Goal: Task Accomplishment & Management: Manage account settings

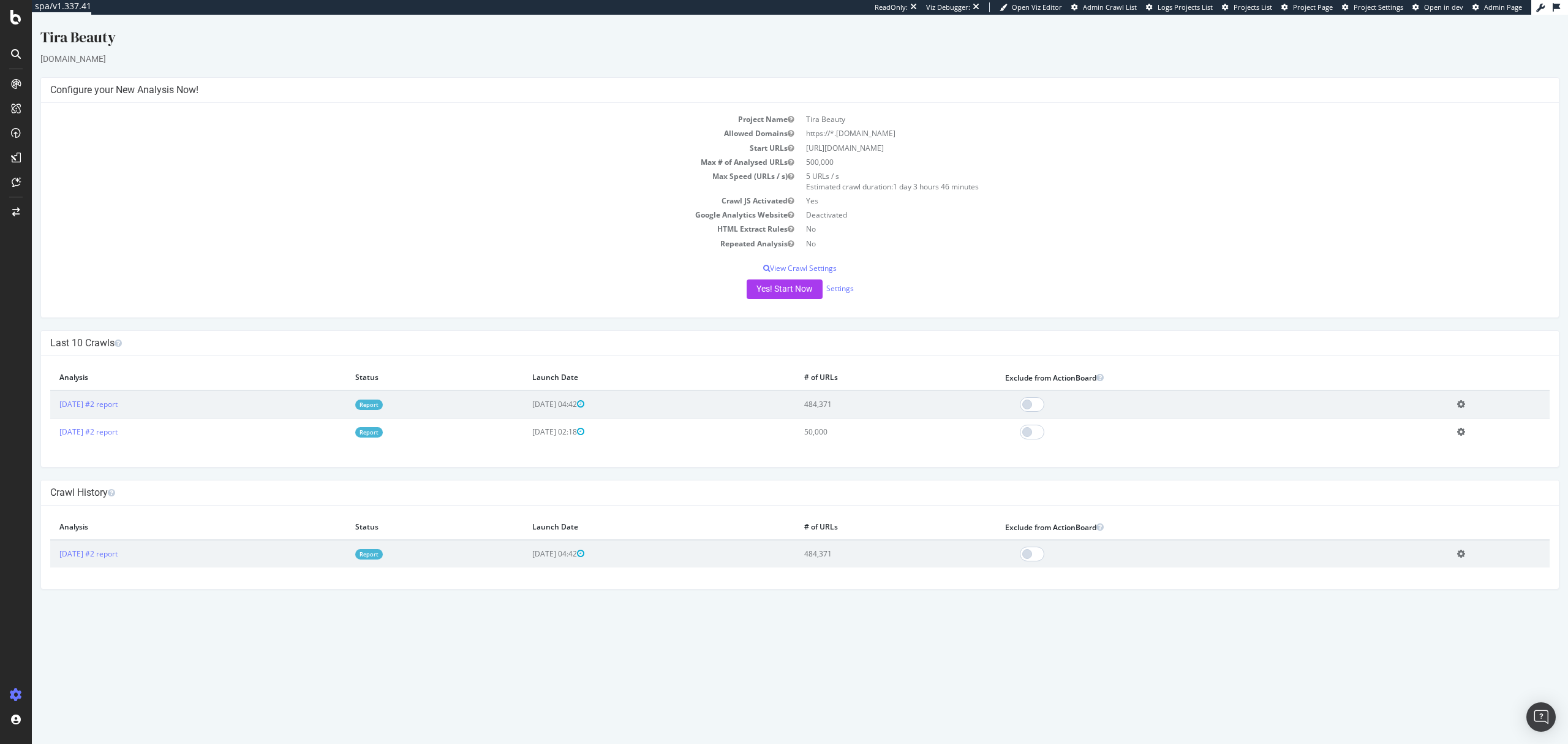
click at [383, 404] on link "Report" at bounding box center [369, 404] width 28 height 10
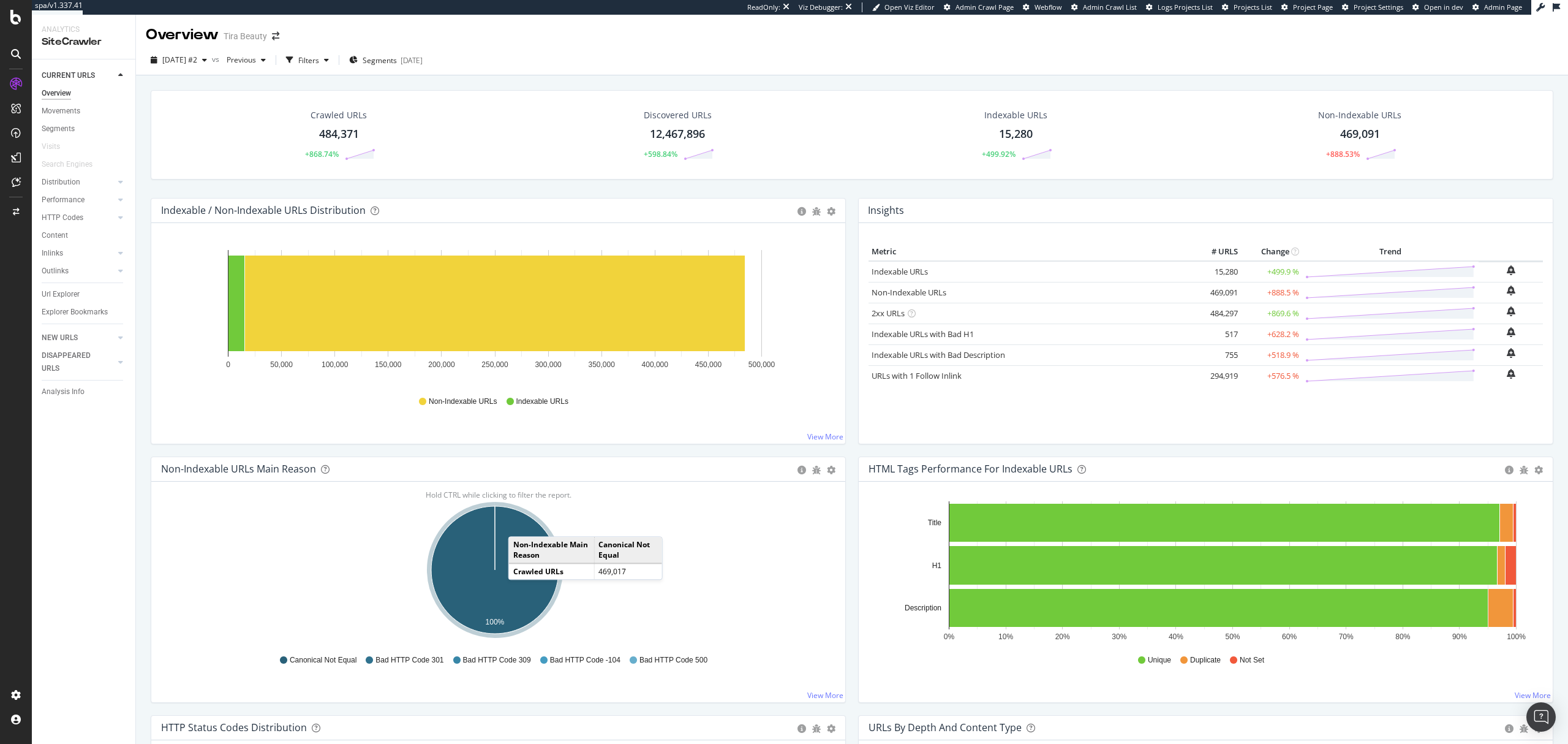
click at [519, 560] on td "Non-Indexable Main Reason" at bounding box center [551, 550] width 85 height 26
click at [506, 586] on icon "A chart." at bounding box center [495, 570] width 127 height 128
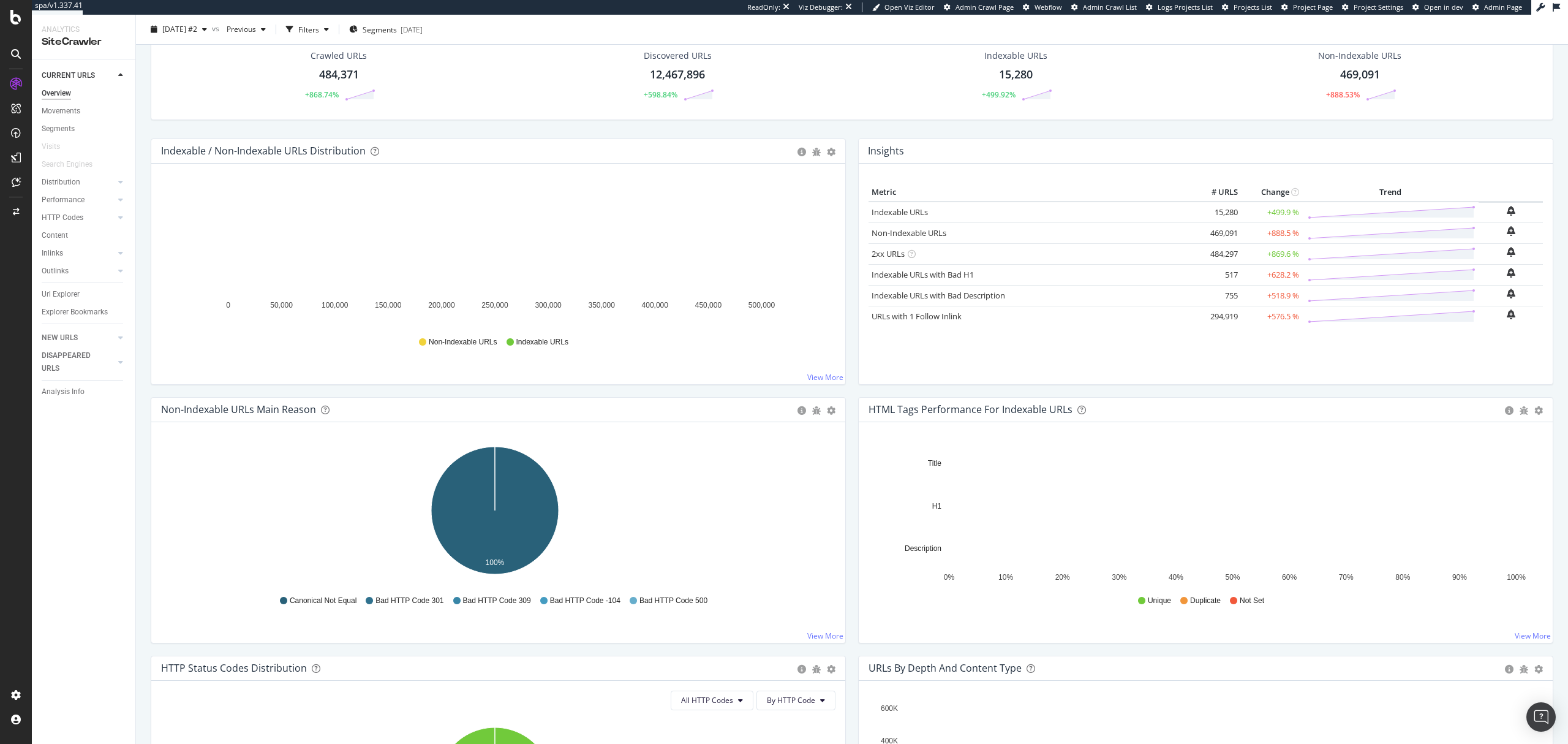
scroll to position [82, 0]
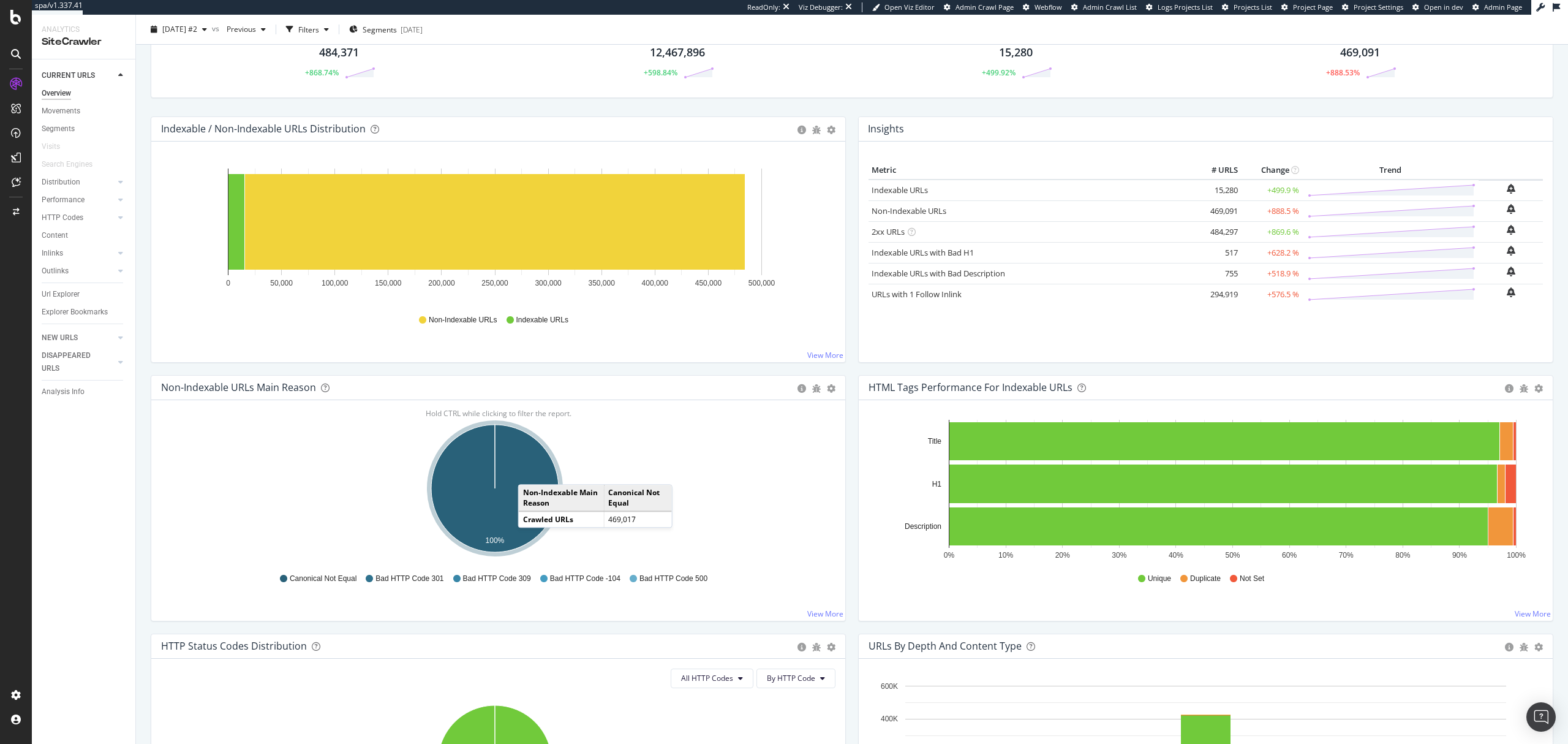
click at [530, 473] on icon "A chart." at bounding box center [495, 488] width 127 height 128
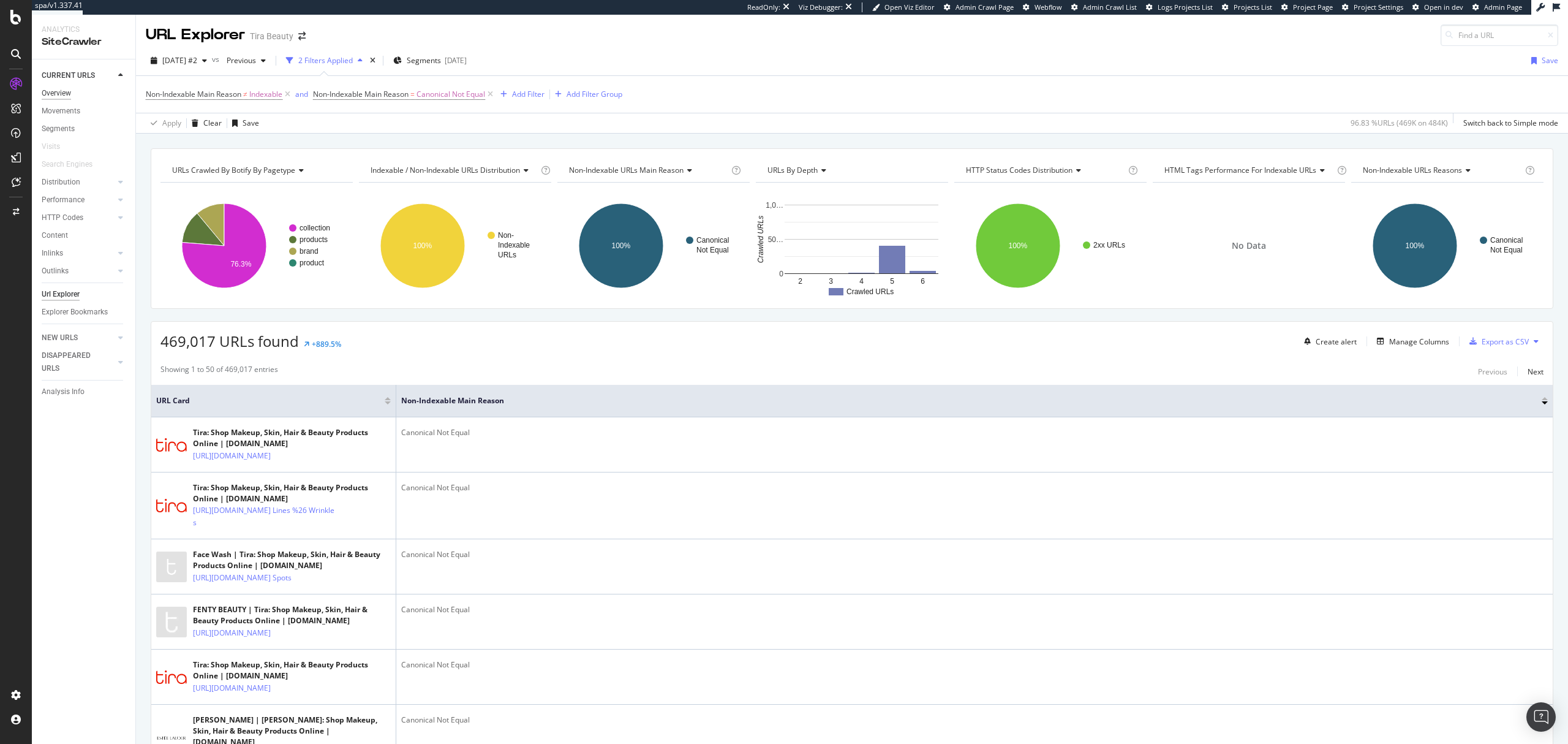
click at [57, 90] on div "Overview" at bounding box center [56, 93] width 29 height 13
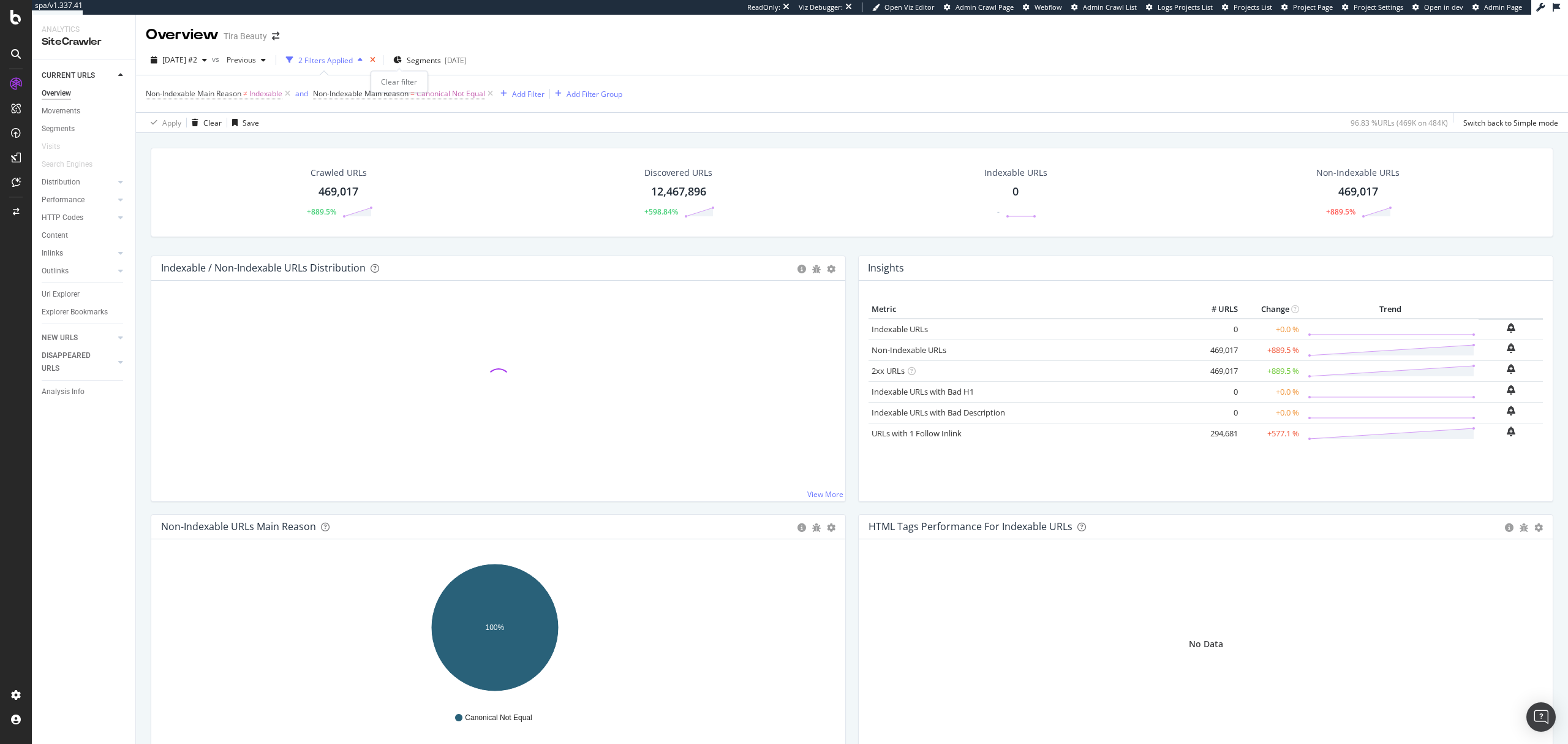
click at [376, 59] on icon "times" at bounding box center [373, 60] width 6 height 7
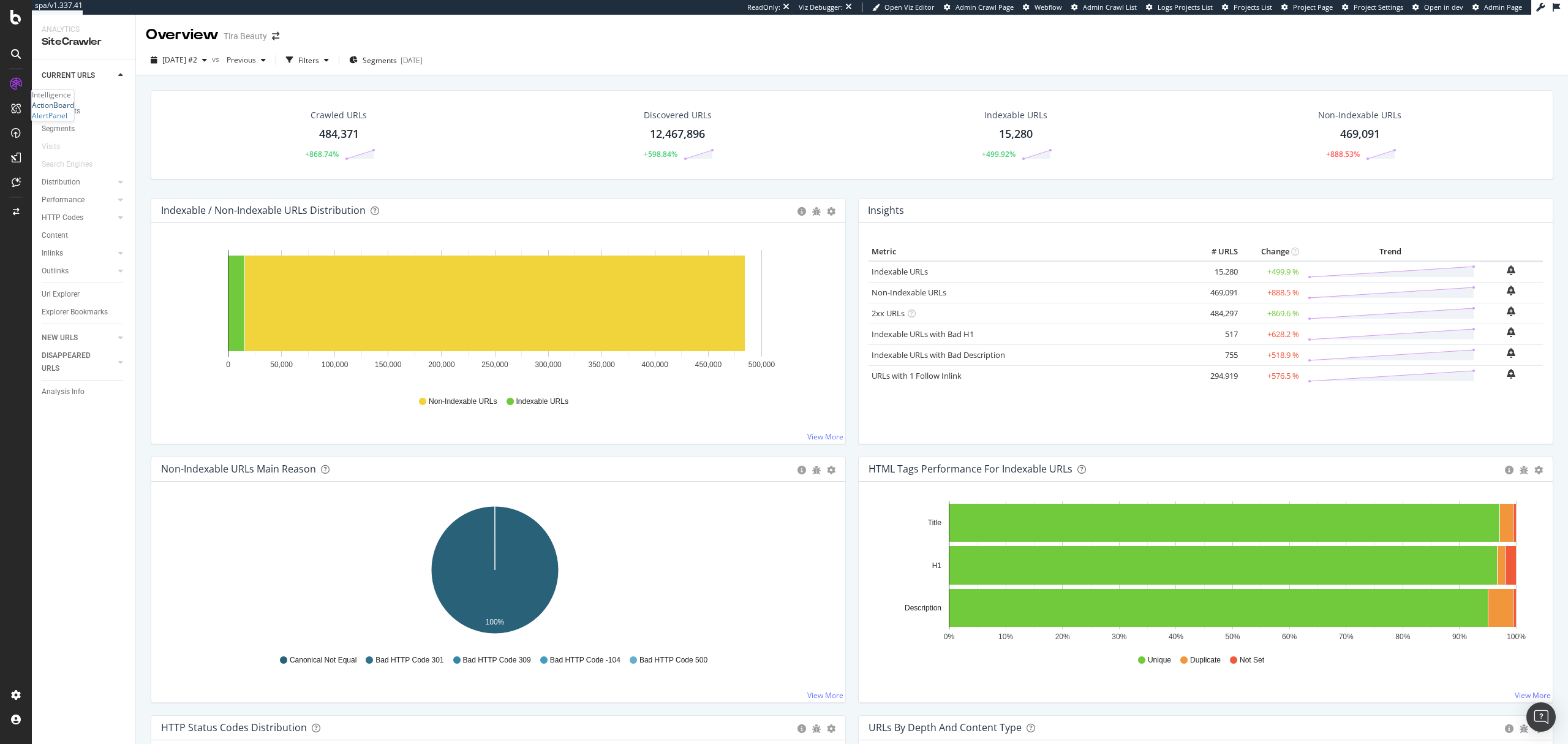
click at [74, 110] on div "ActionBoard" at bounding box center [53, 105] width 42 height 10
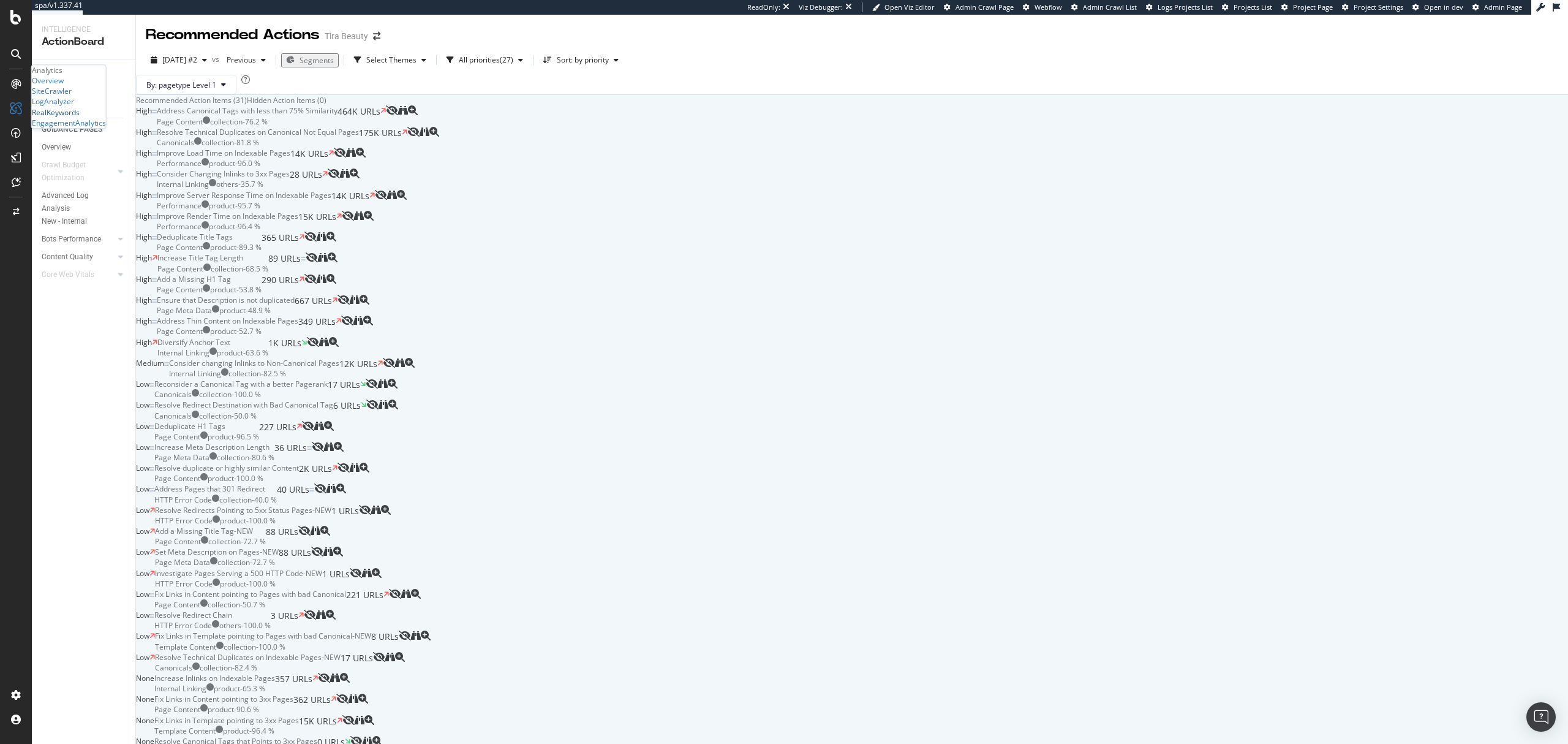
drag, startPoint x: 77, startPoint y: 188, endPoint x: 60, endPoint y: 179, distance: 19.2
drag, startPoint x: 13, startPoint y: 180, endPoint x: 861, endPoint y: 138, distance: 849.0
click at [647, 105] on div "Recommended Action Items (31) Hidden Action Items (0)" at bounding box center [852, 100] width 1432 height 10
click at [1541, 719] on img "Open Intercom Messenger" at bounding box center [1541, 717] width 16 height 16
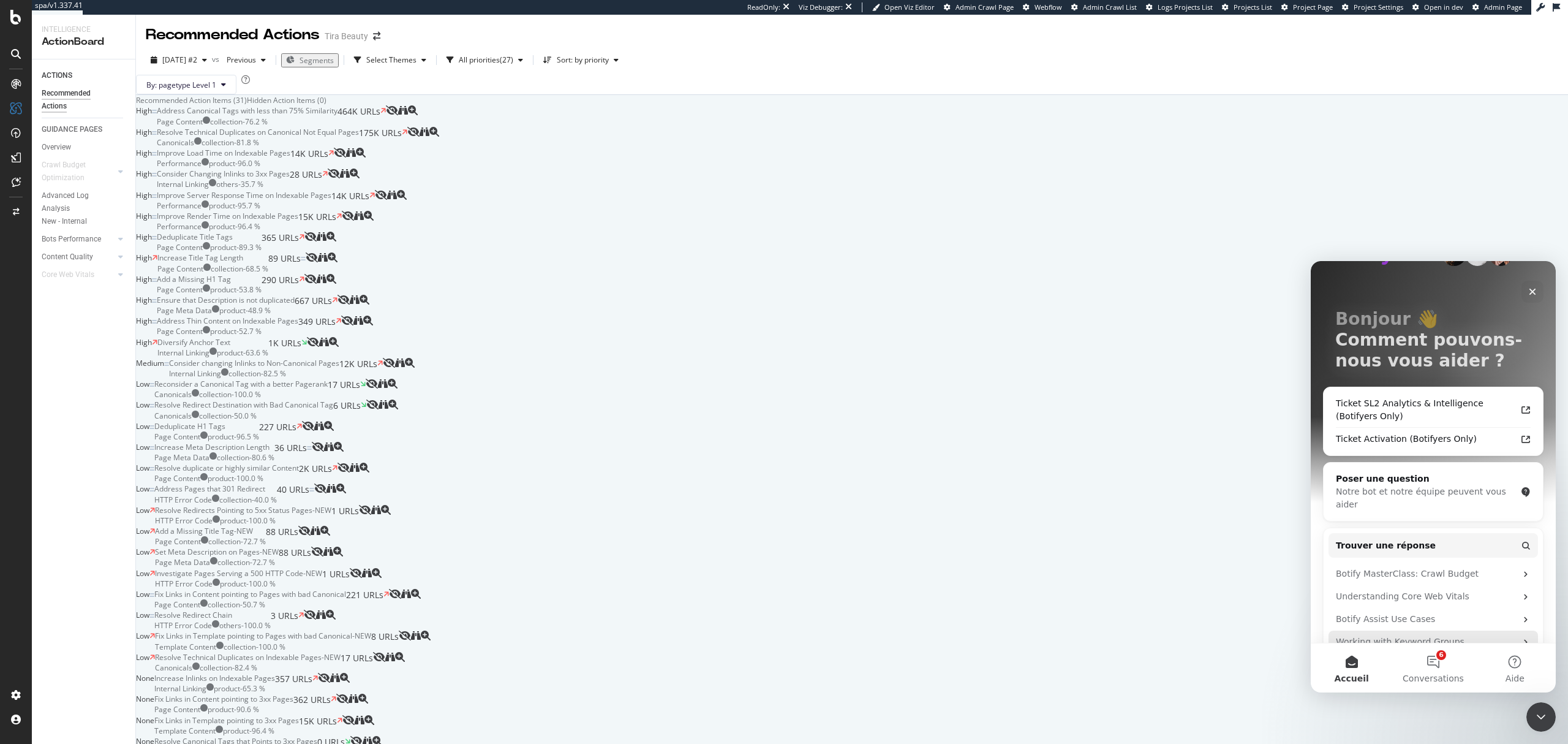
scroll to position [13, 0]
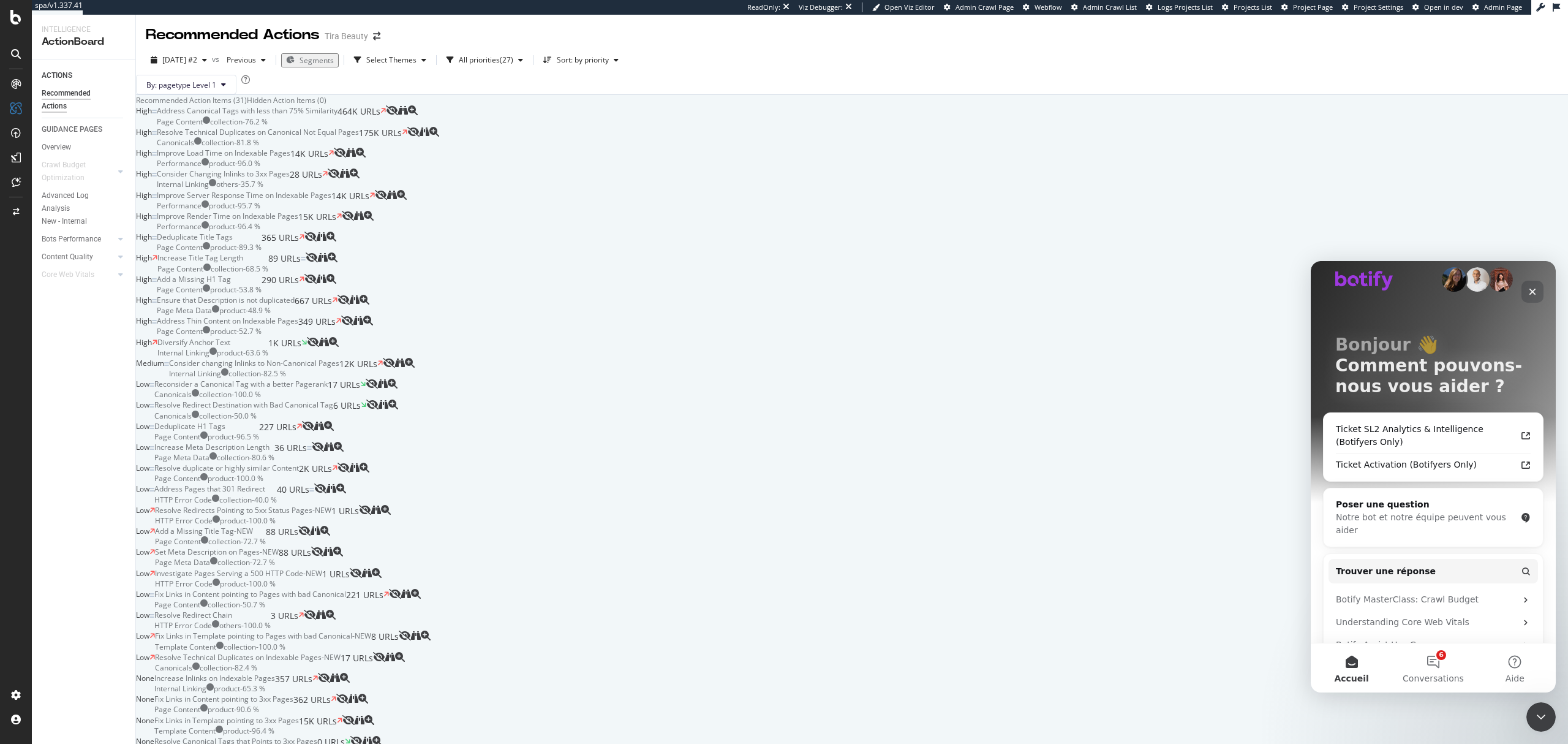
click at [1535, 290] on icon "Fermer" at bounding box center [1532, 292] width 10 height 10
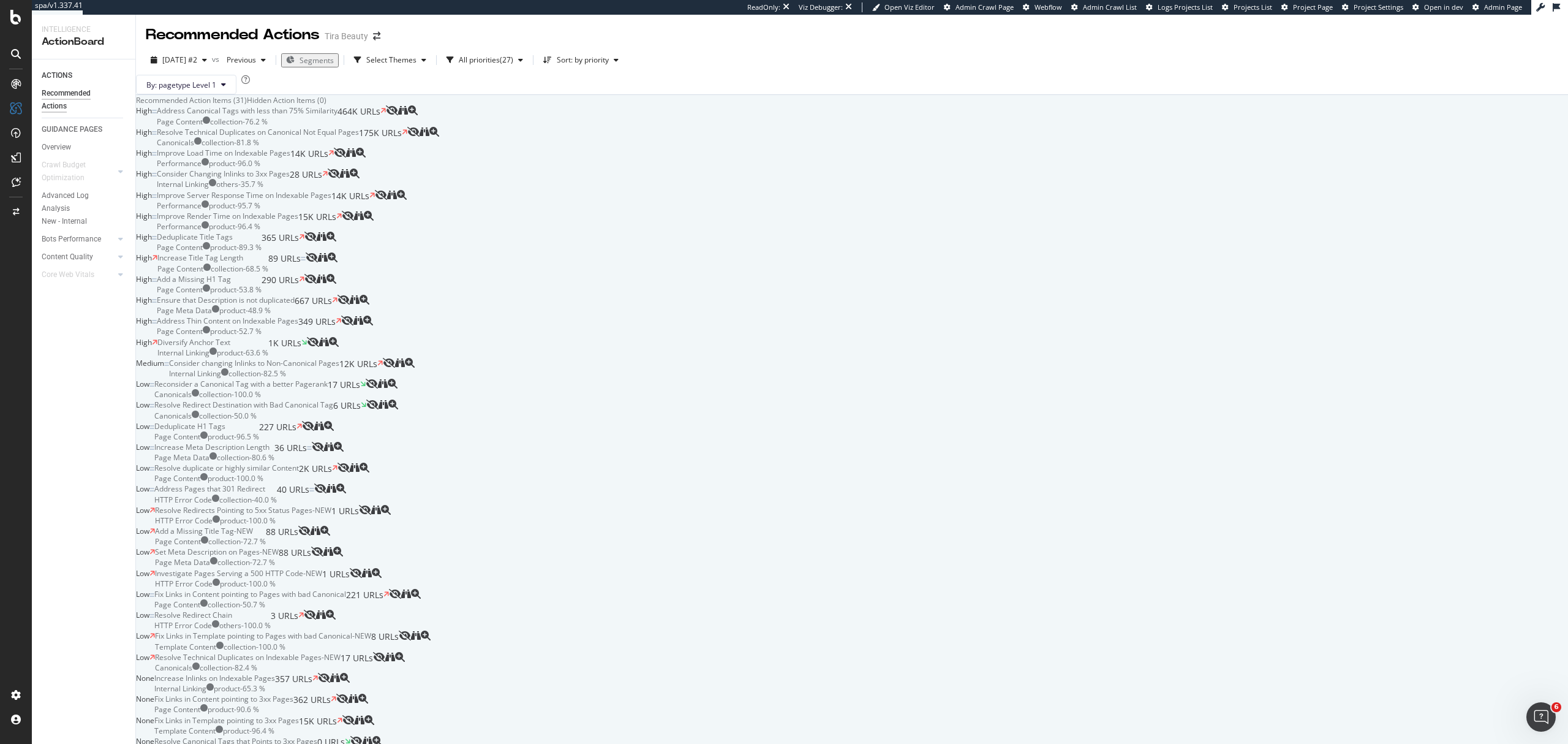
scroll to position [0, 0]
click at [386, 126] on div "Address Canonical Tags with less than 75% Similarity Page Content collection - …" at bounding box center [272, 116] width 229 height 21
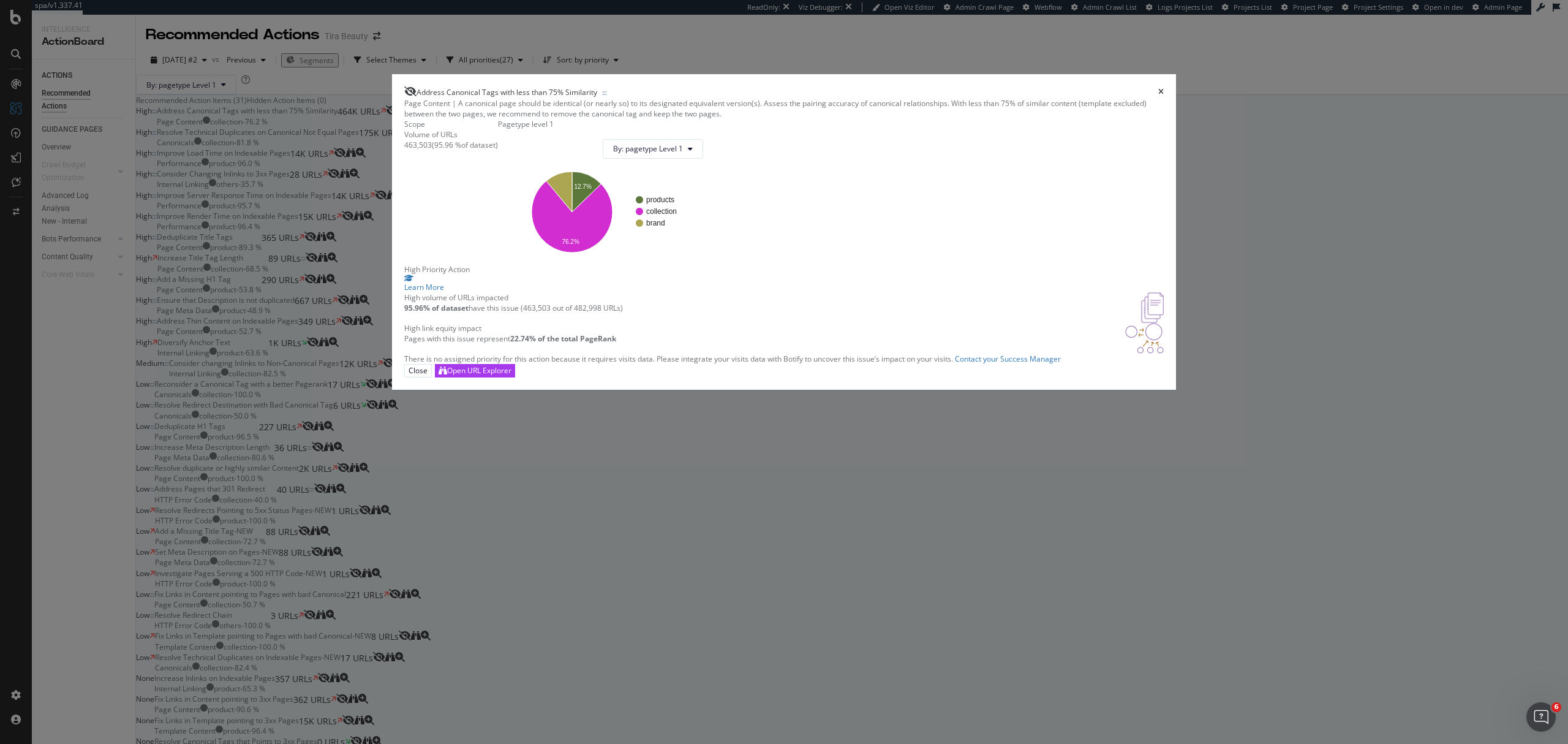
click at [1159, 96] on icon "times" at bounding box center [1161, 92] width 6 height 7
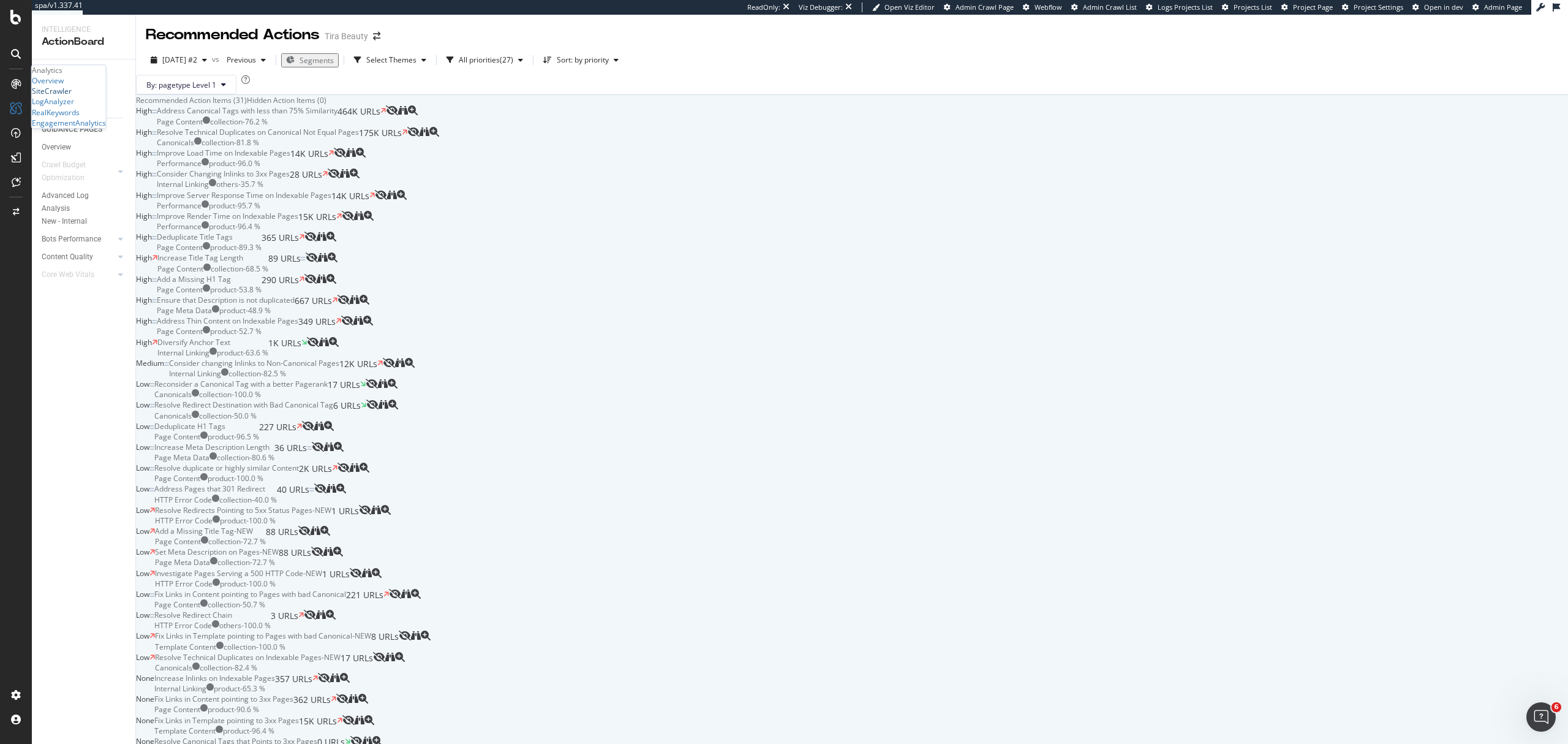
click at [71, 97] on div "SiteCrawler" at bounding box center [51, 91] width 40 height 10
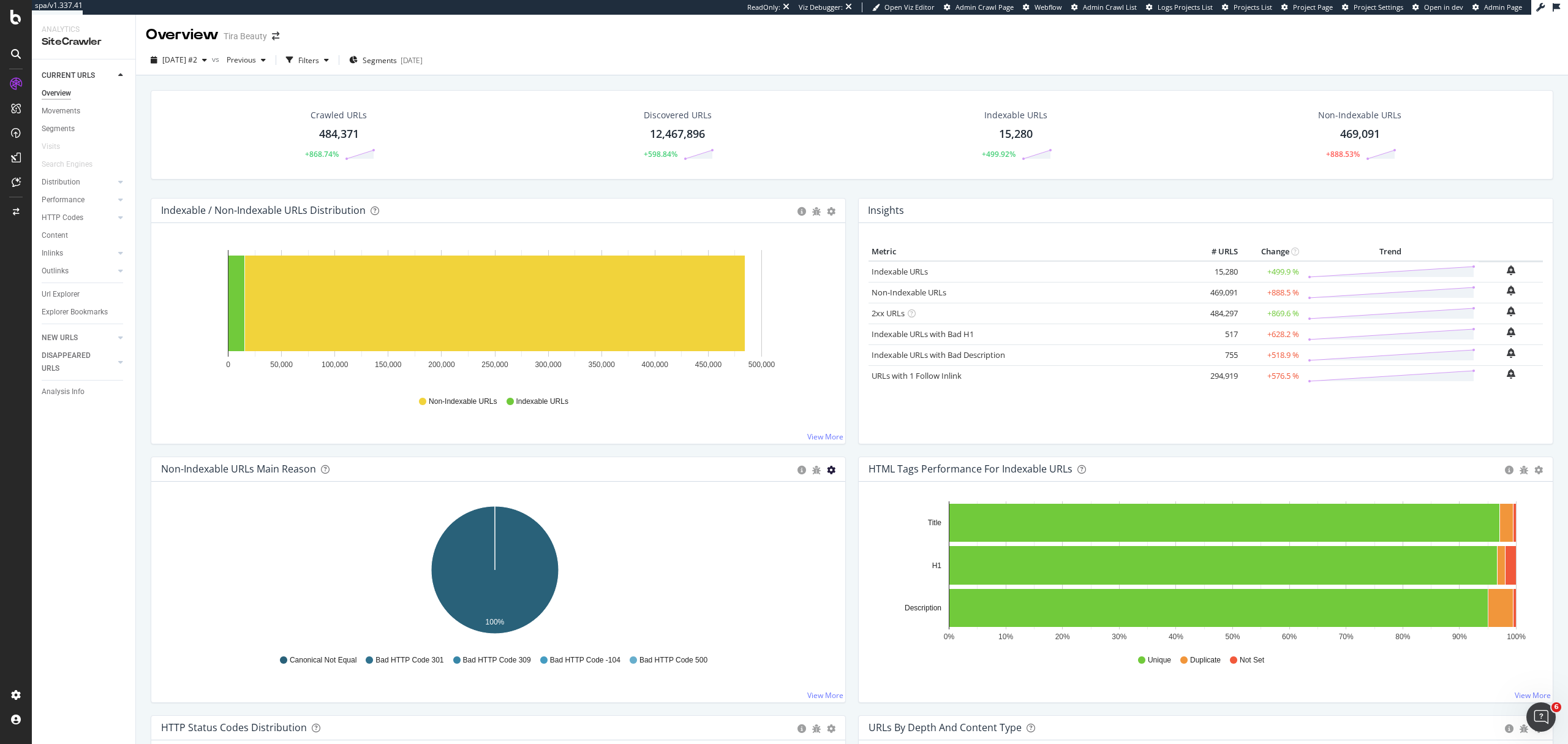
click at [828, 466] on icon "gear" at bounding box center [831, 470] width 9 height 9
click at [659, 516] on icon "100%" at bounding box center [495, 572] width 668 height 142
click at [319, 60] on div "Filters" at bounding box center [309, 60] width 21 height 10
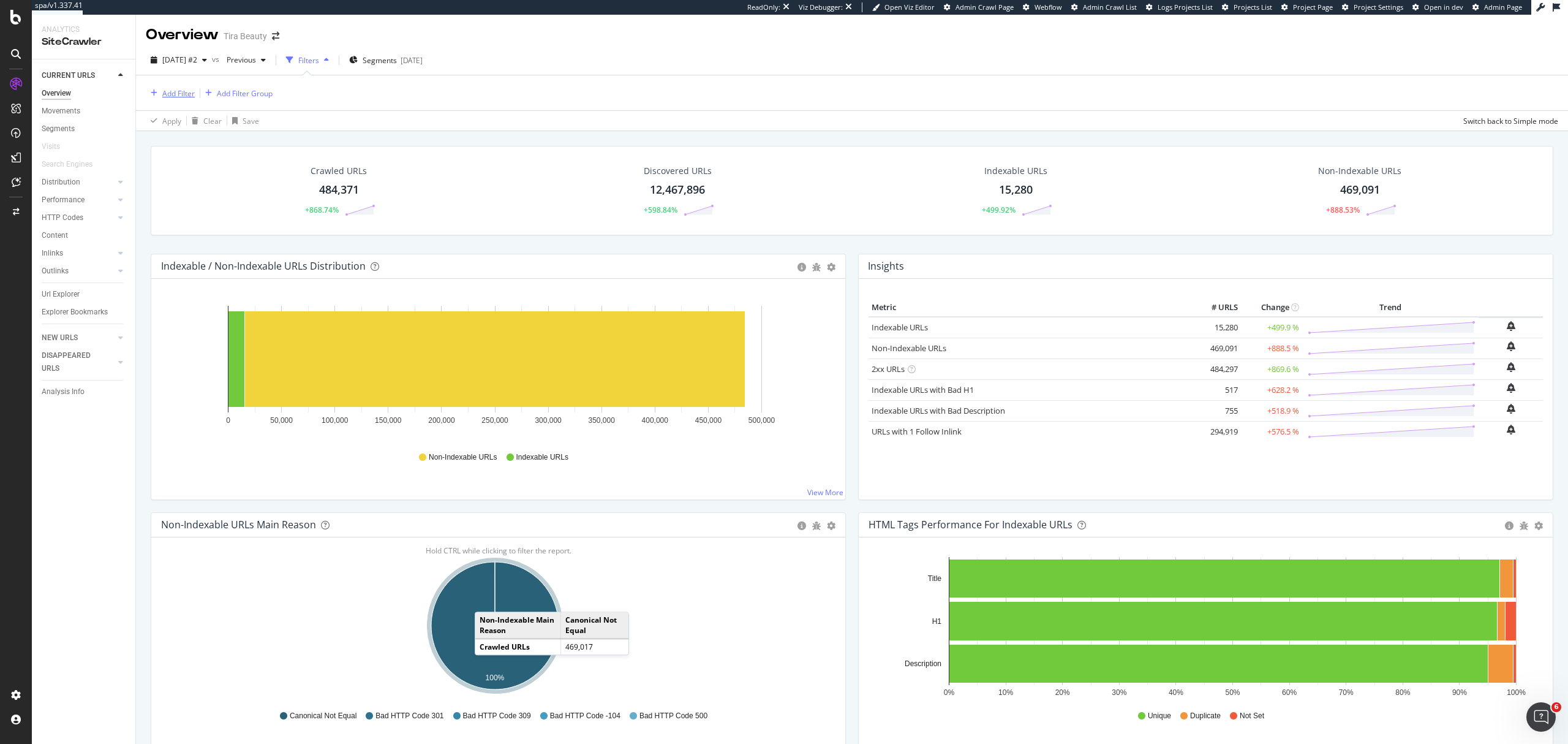
click at [183, 93] on div "Add Filter" at bounding box center [178, 93] width 32 height 10
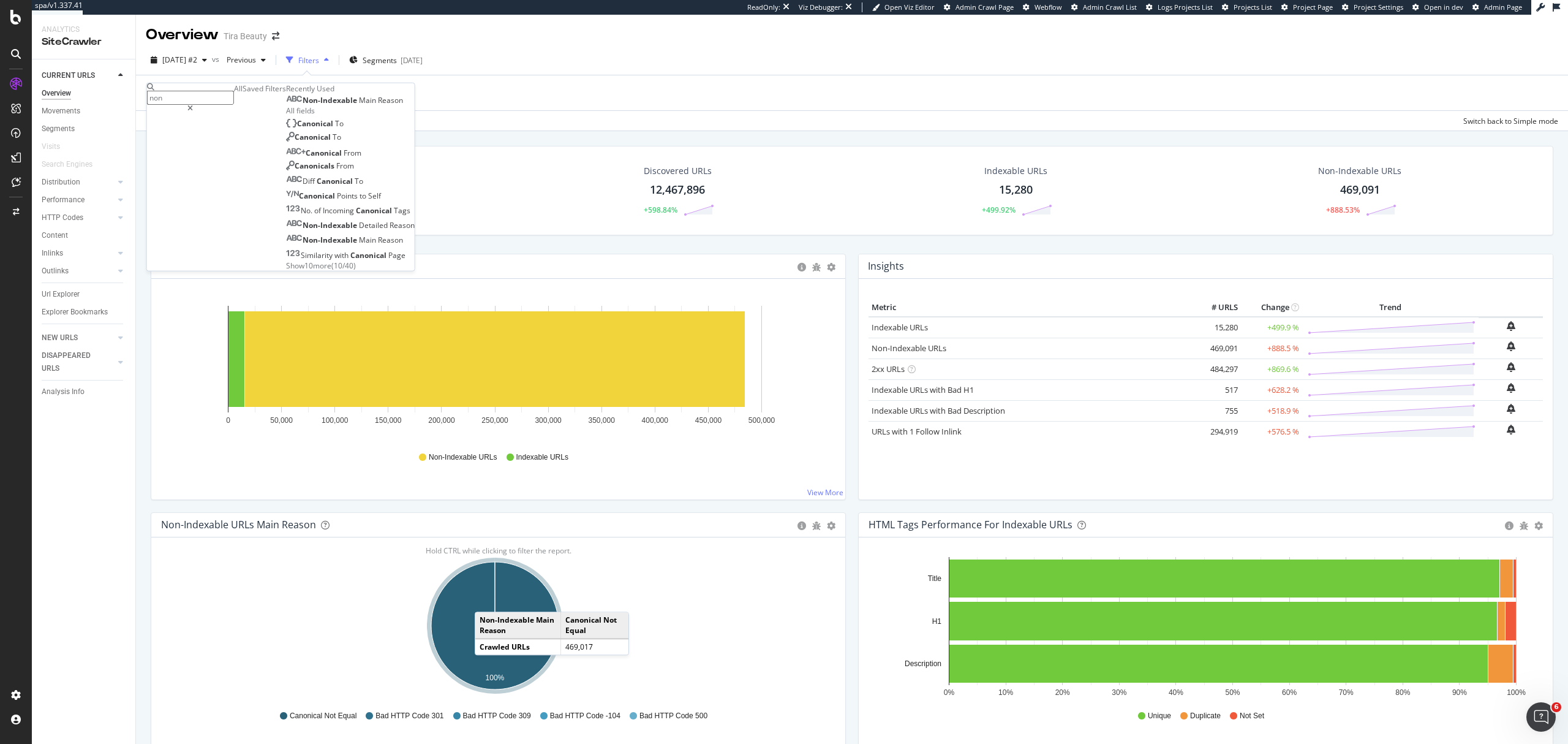
type input "non"
click at [359, 105] on span "Main" at bounding box center [368, 100] width 19 height 10
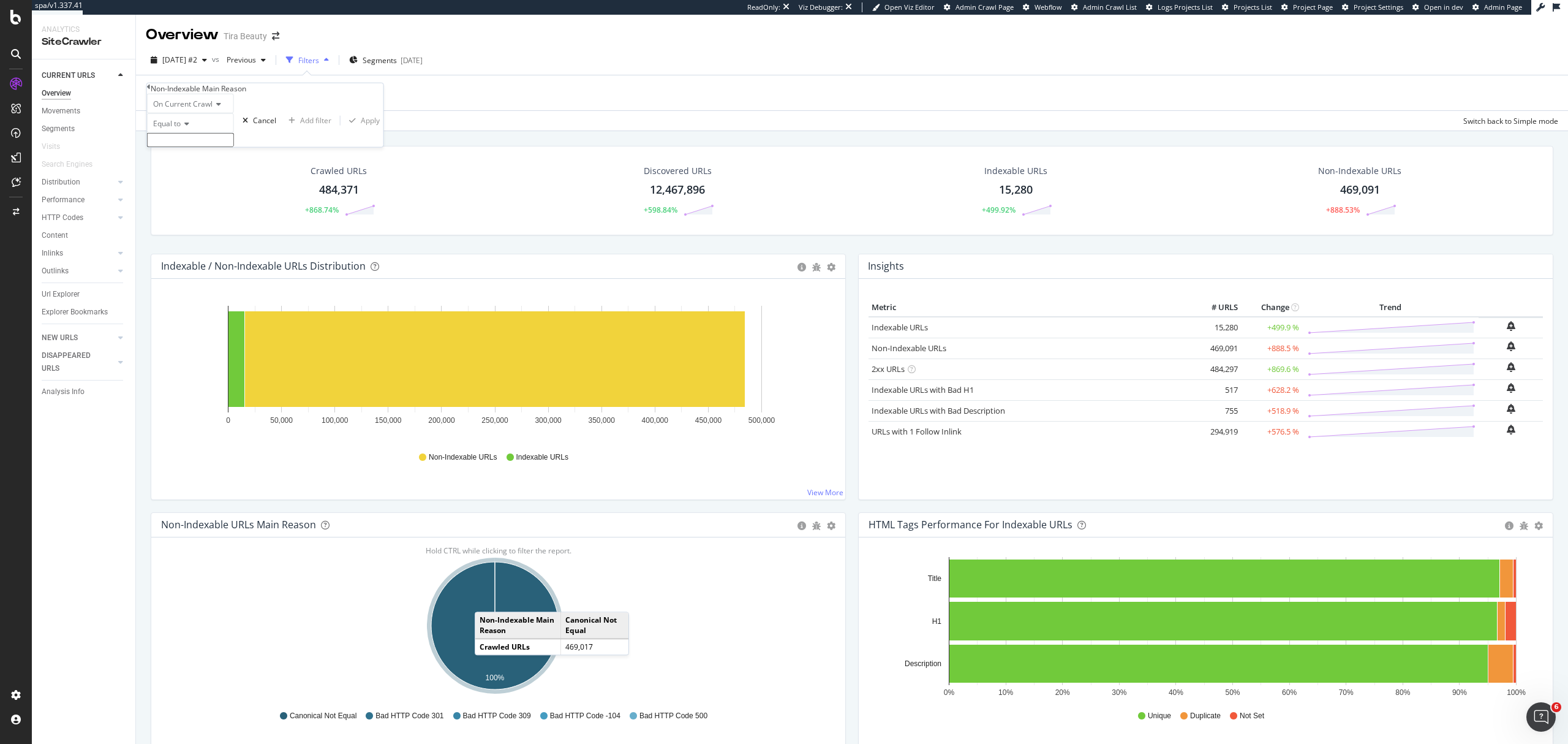
click at [234, 147] on input "text" at bounding box center [191, 140] width 87 height 14
click at [201, 185] on span "Bad HTTP Code 301" at bounding box center [176, 179] width 50 height 10
type input "Bad HTTP Code 301"
click at [361, 129] on div "Apply" at bounding box center [370, 124] width 19 height 10
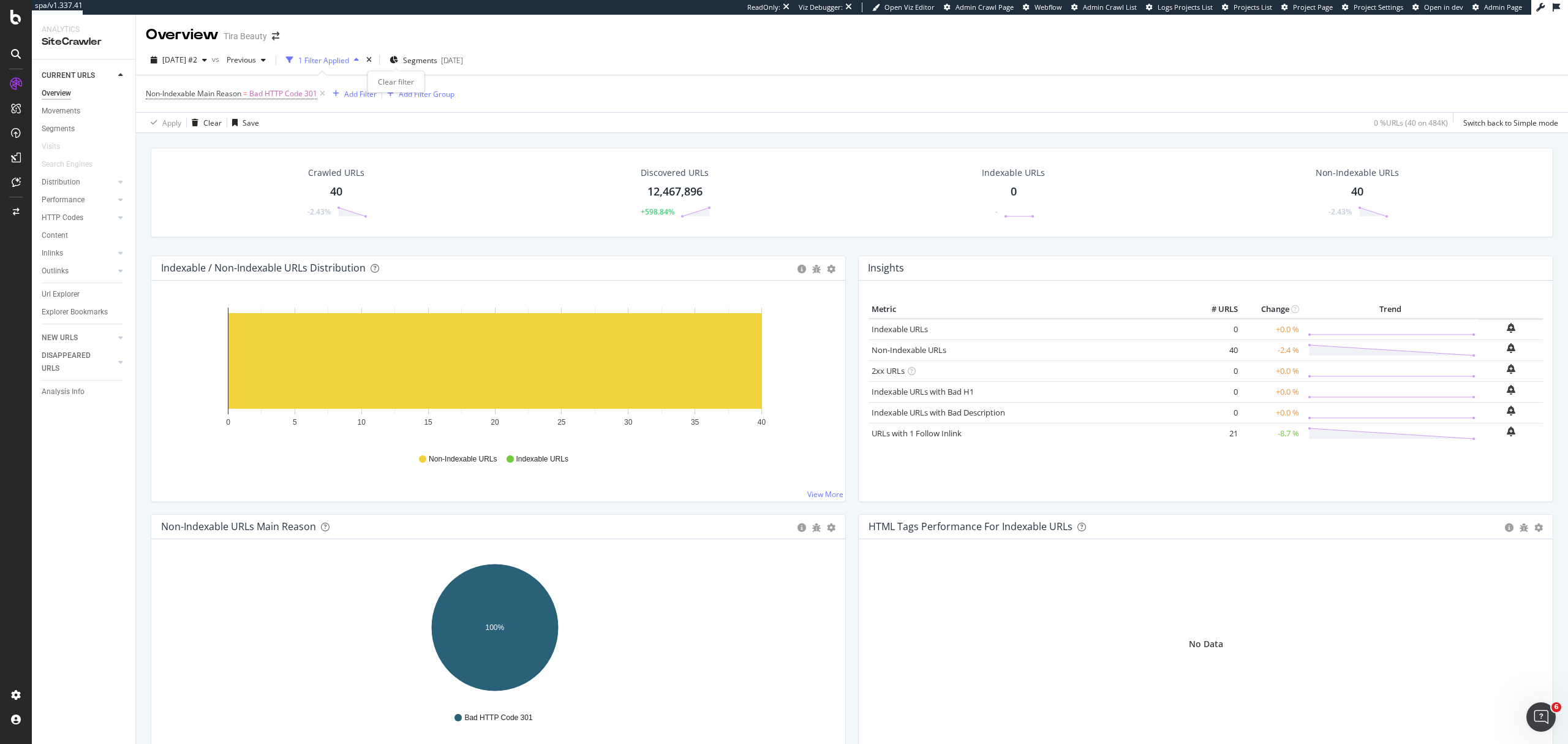
click at [375, 59] on div "times" at bounding box center [369, 60] width 10 height 12
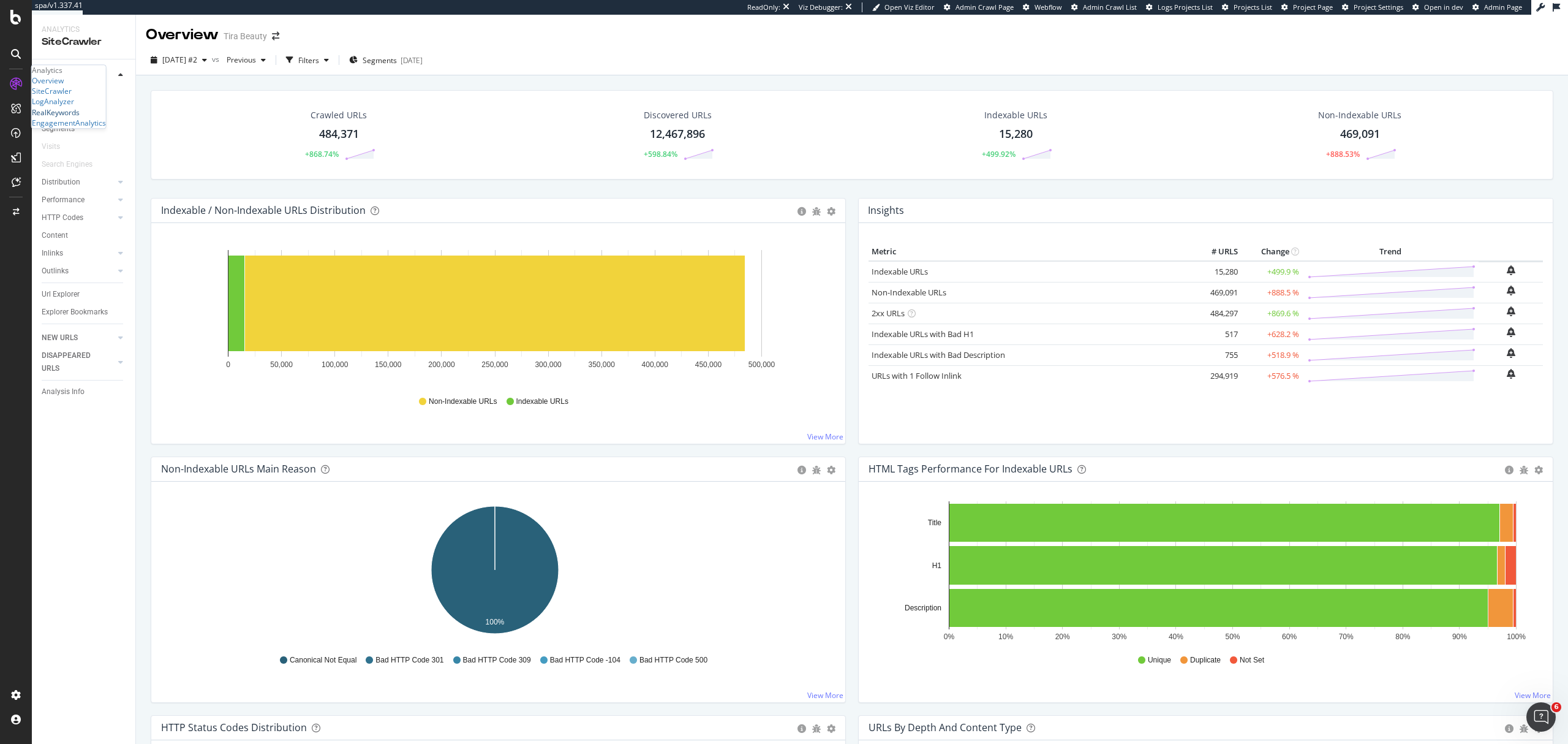
click at [74, 118] on div "RealKeywords" at bounding box center [56, 112] width 48 height 10
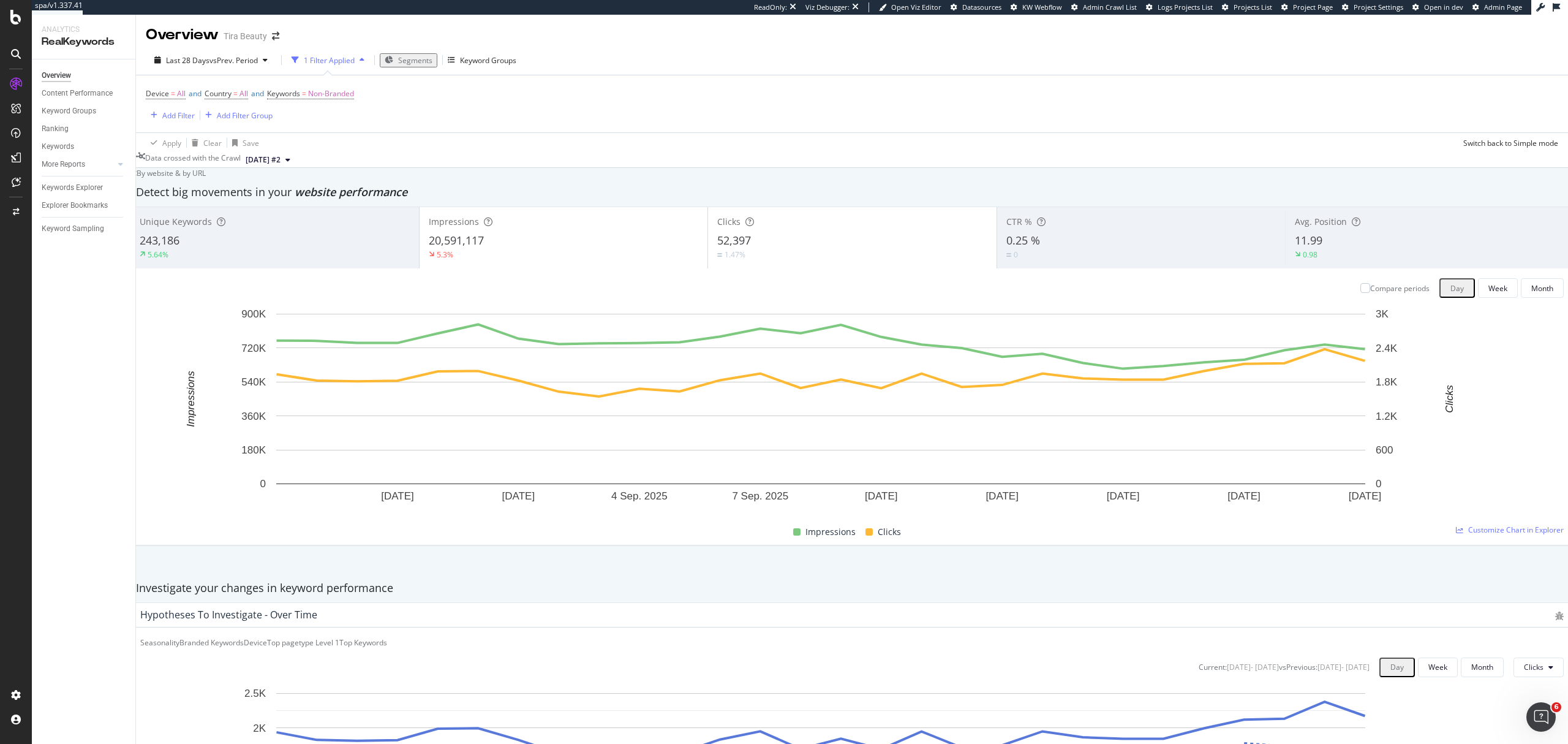
click at [360, 59] on icon "button" at bounding box center [362, 60] width 5 height 7
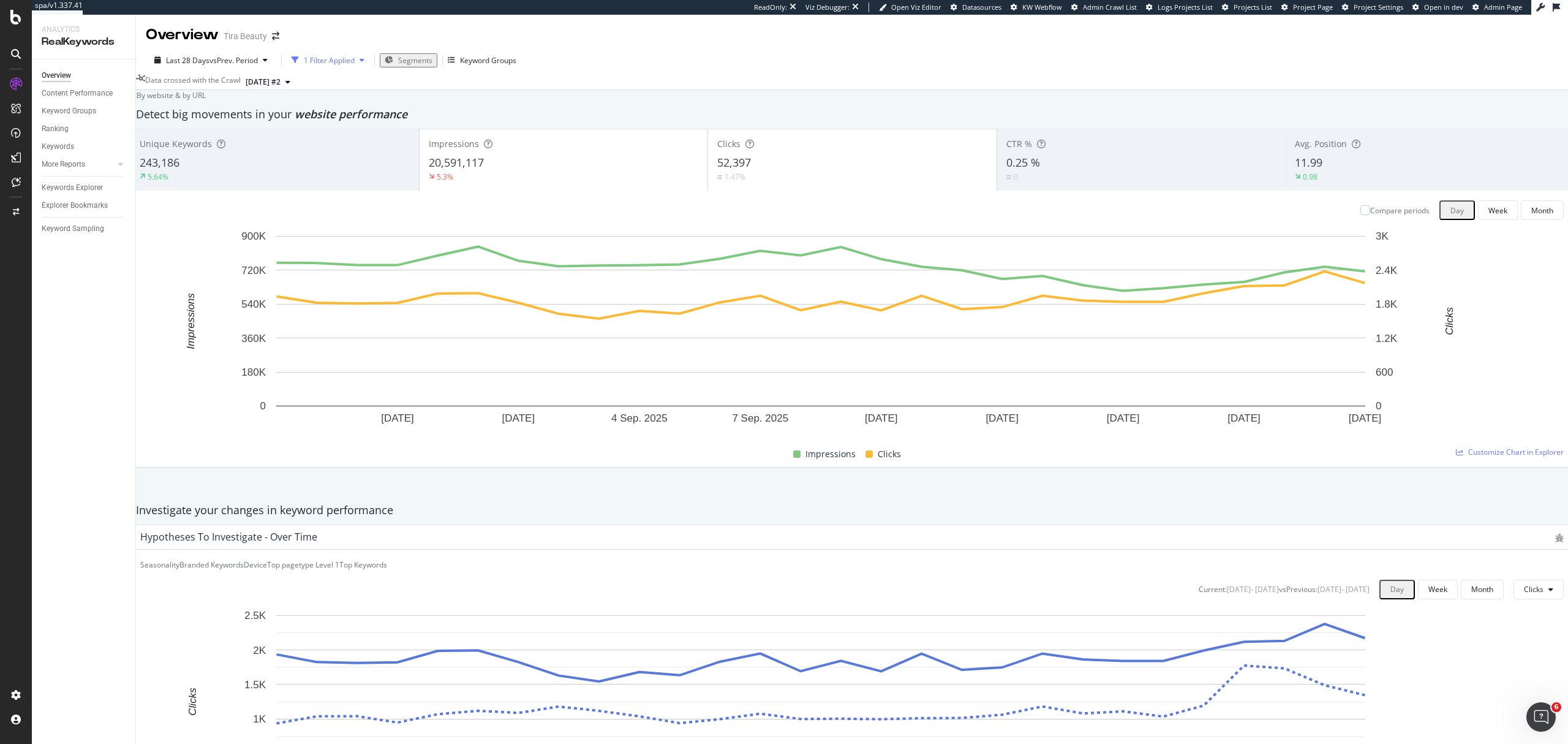
click at [360, 59] on icon "button" at bounding box center [362, 60] width 5 height 7
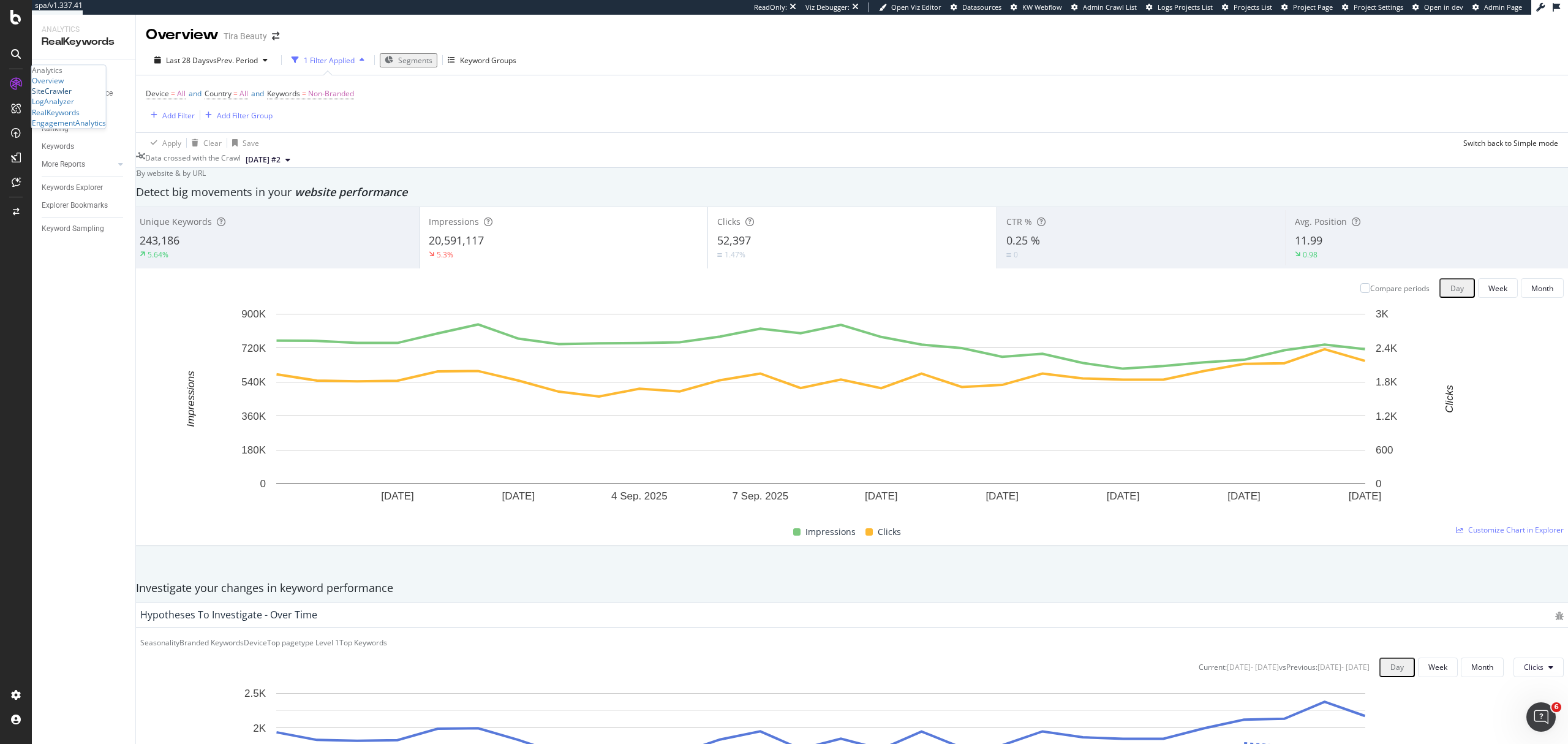
click at [72, 97] on div "SiteCrawler" at bounding box center [51, 91] width 40 height 10
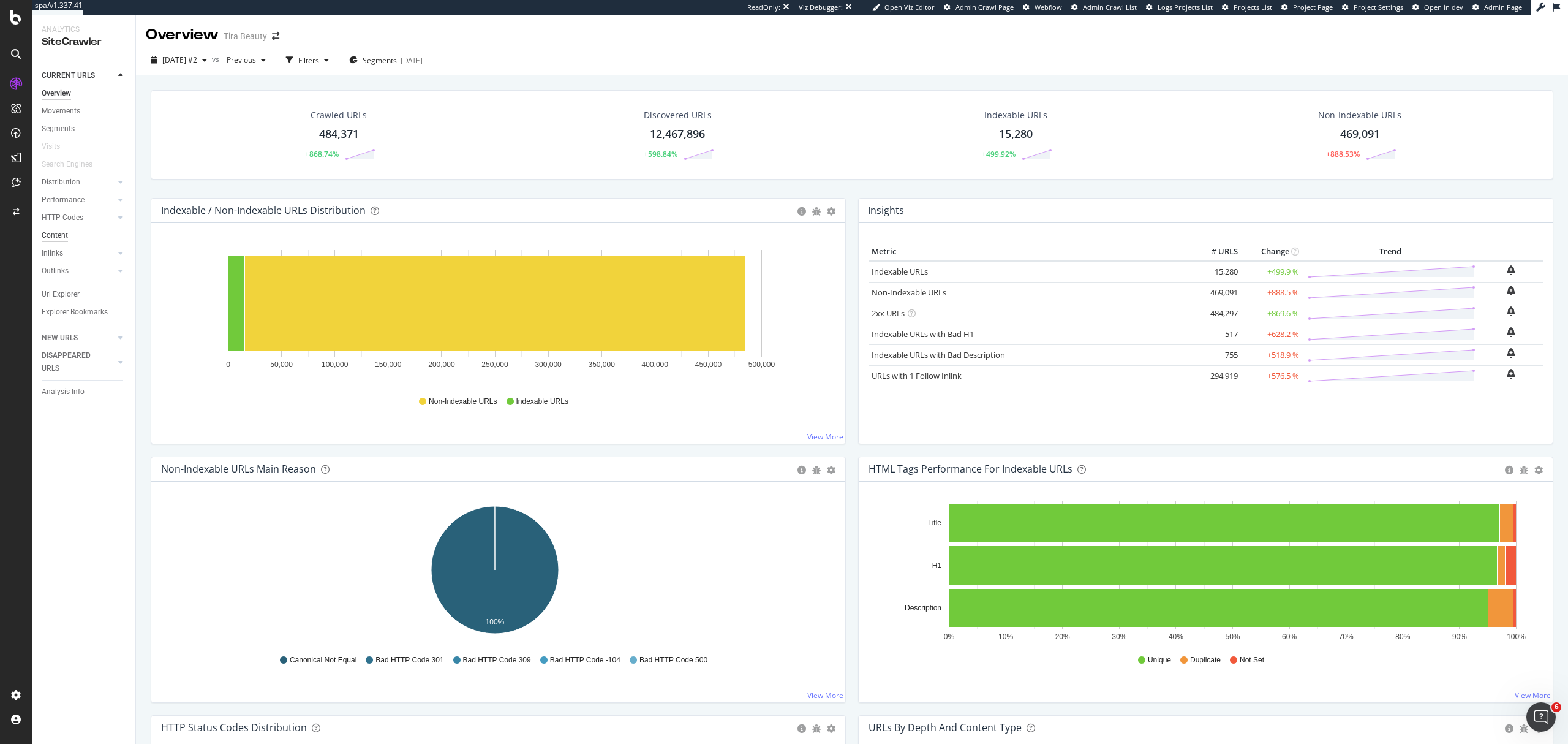
click at [55, 234] on div "Content" at bounding box center [55, 236] width 26 height 13
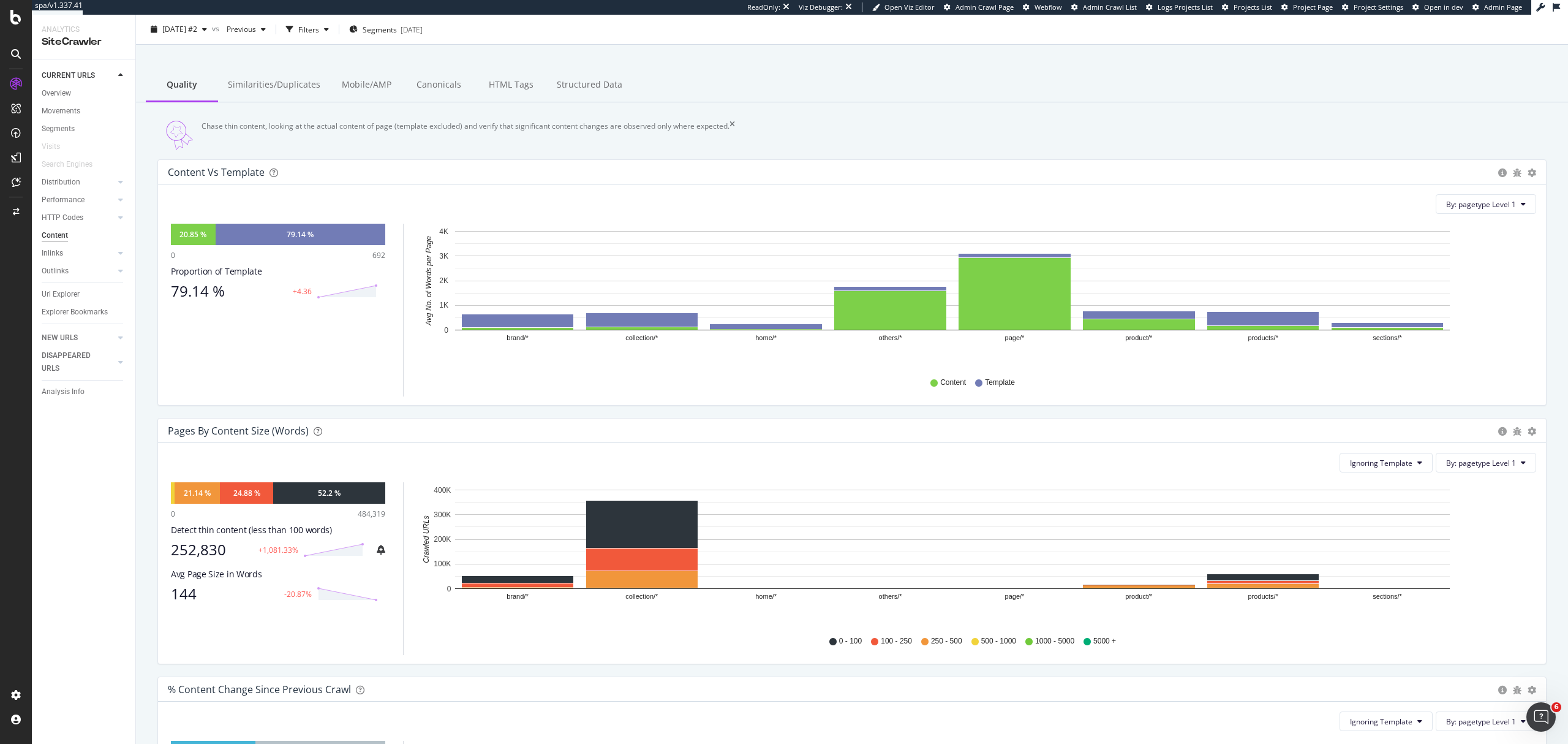
scroll to position [48, 0]
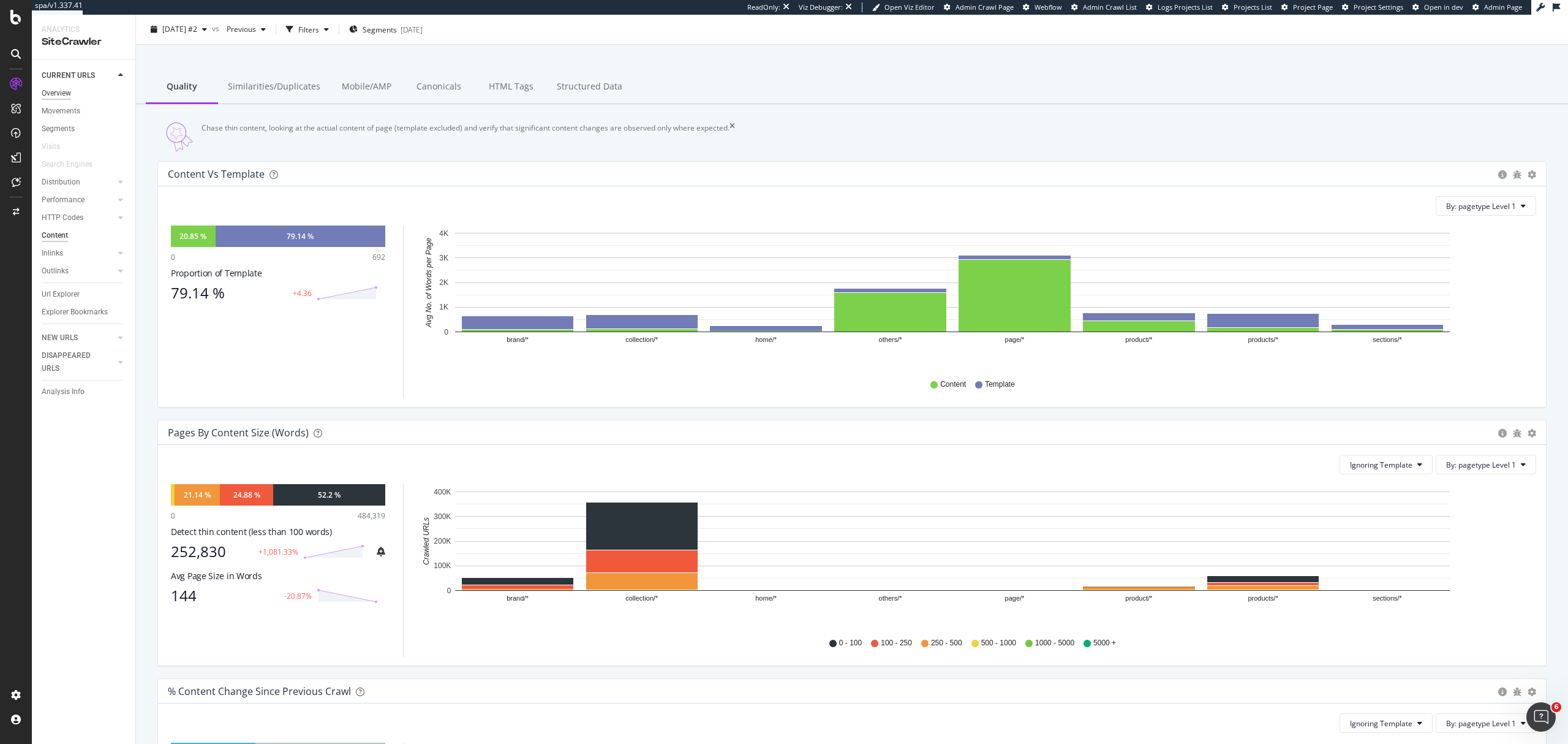
click at [59, 90] on div "Overview" at bounding box center [56, 93] width 29 height 13
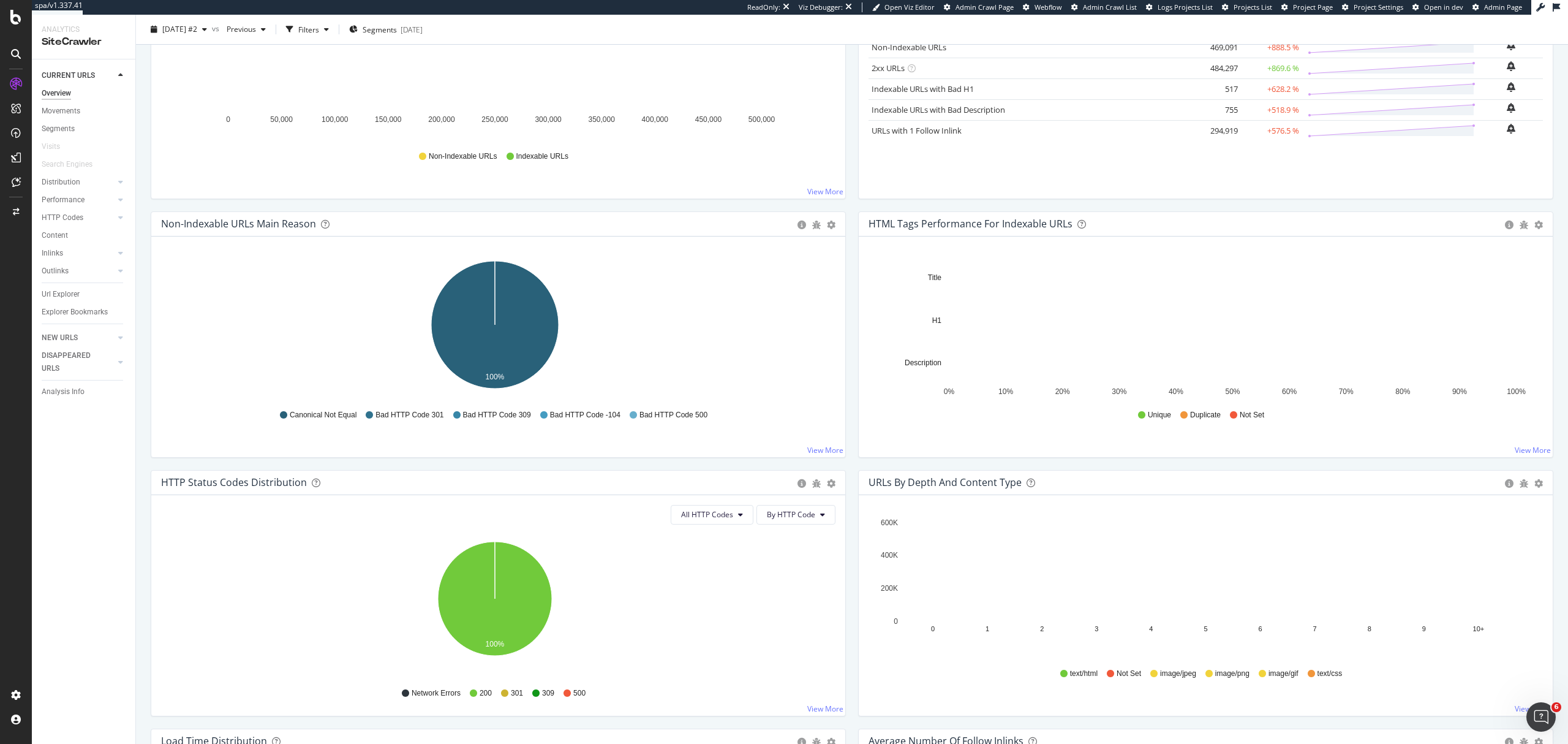
scroll to position [327, 0]
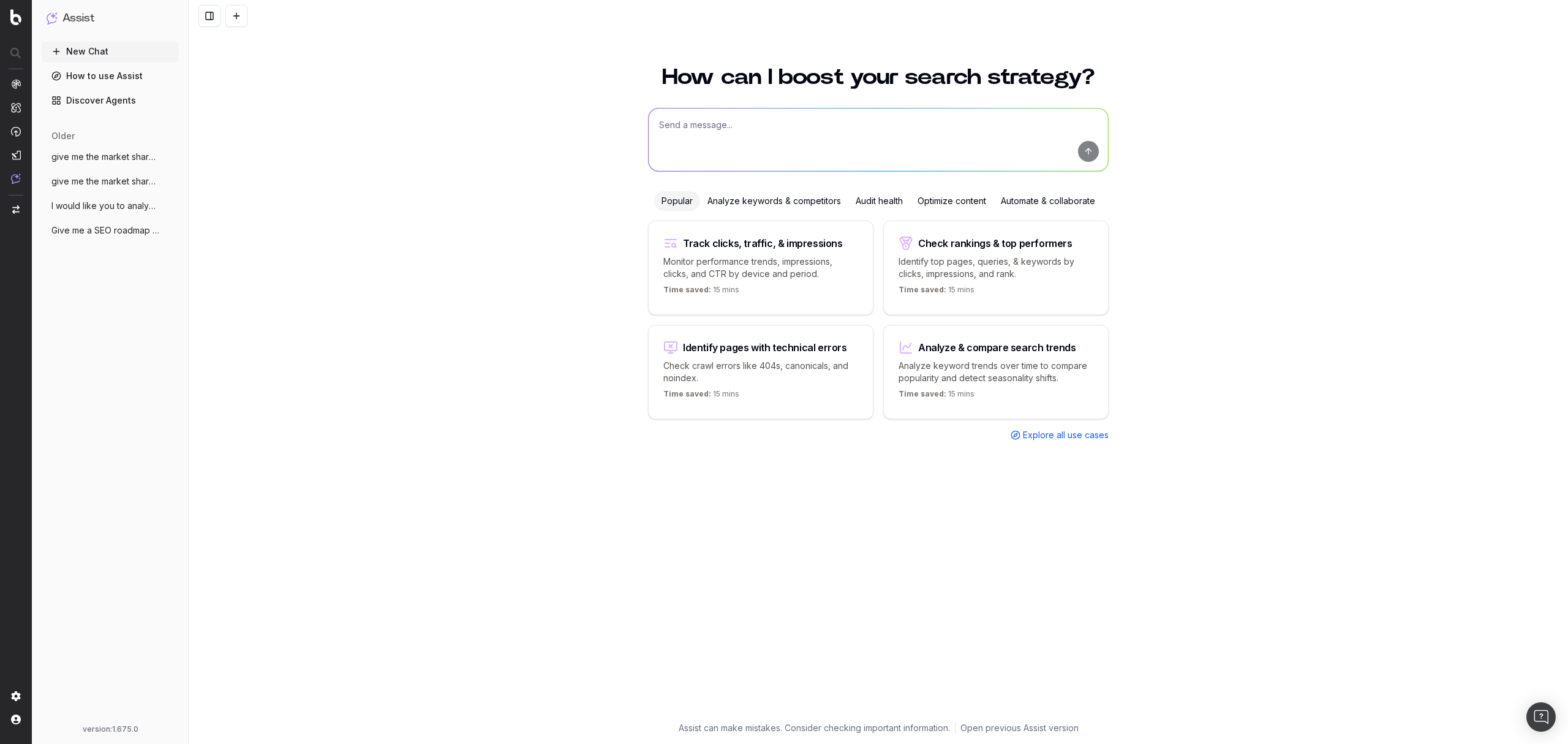
click at [108, 185] on span "give me the market share of voice on "bi" at bounding box center [105, 182] width 108 height 12
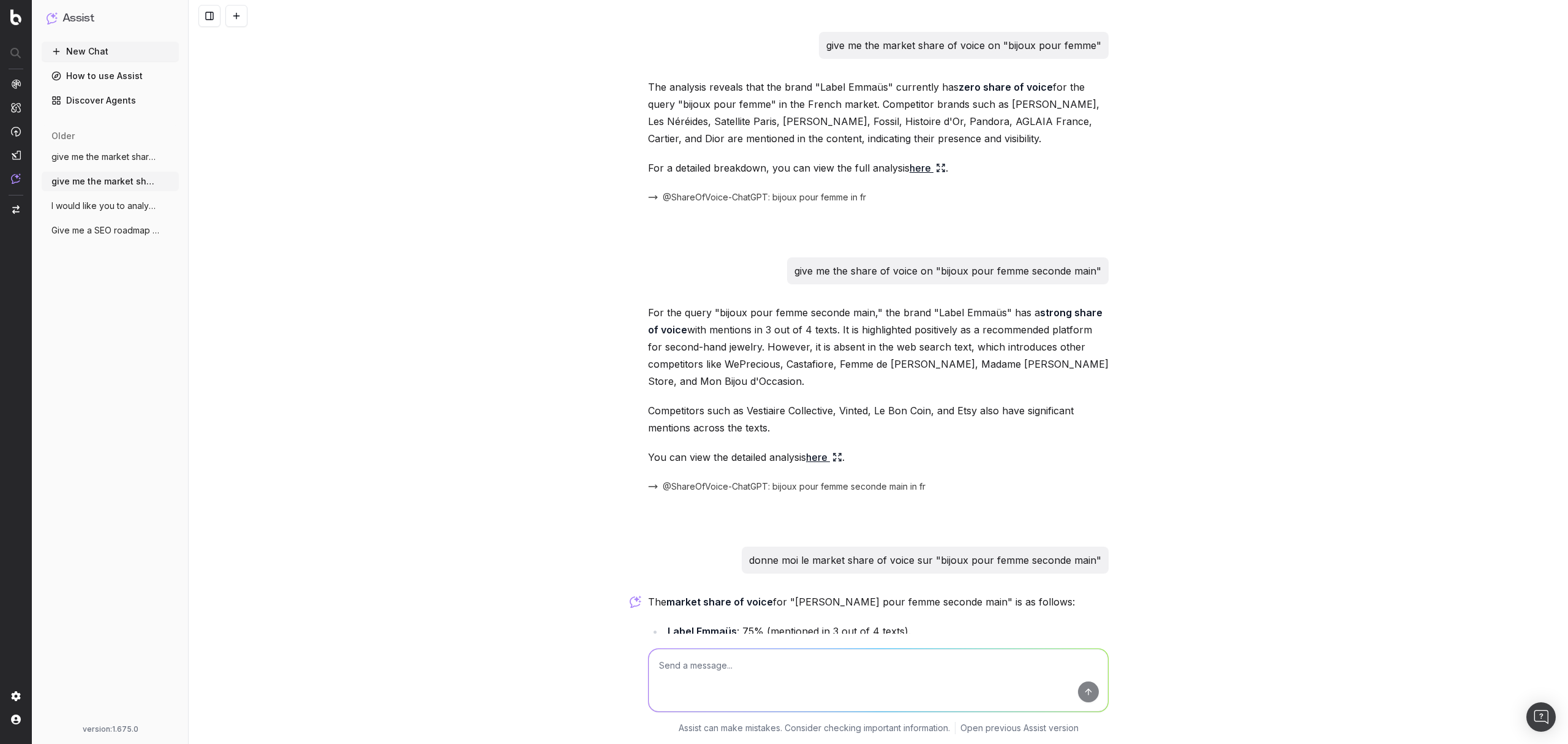
click at [112, 212] on span "I would like you to analyze the content" at bounding box center [105, 206] width 108 height 12
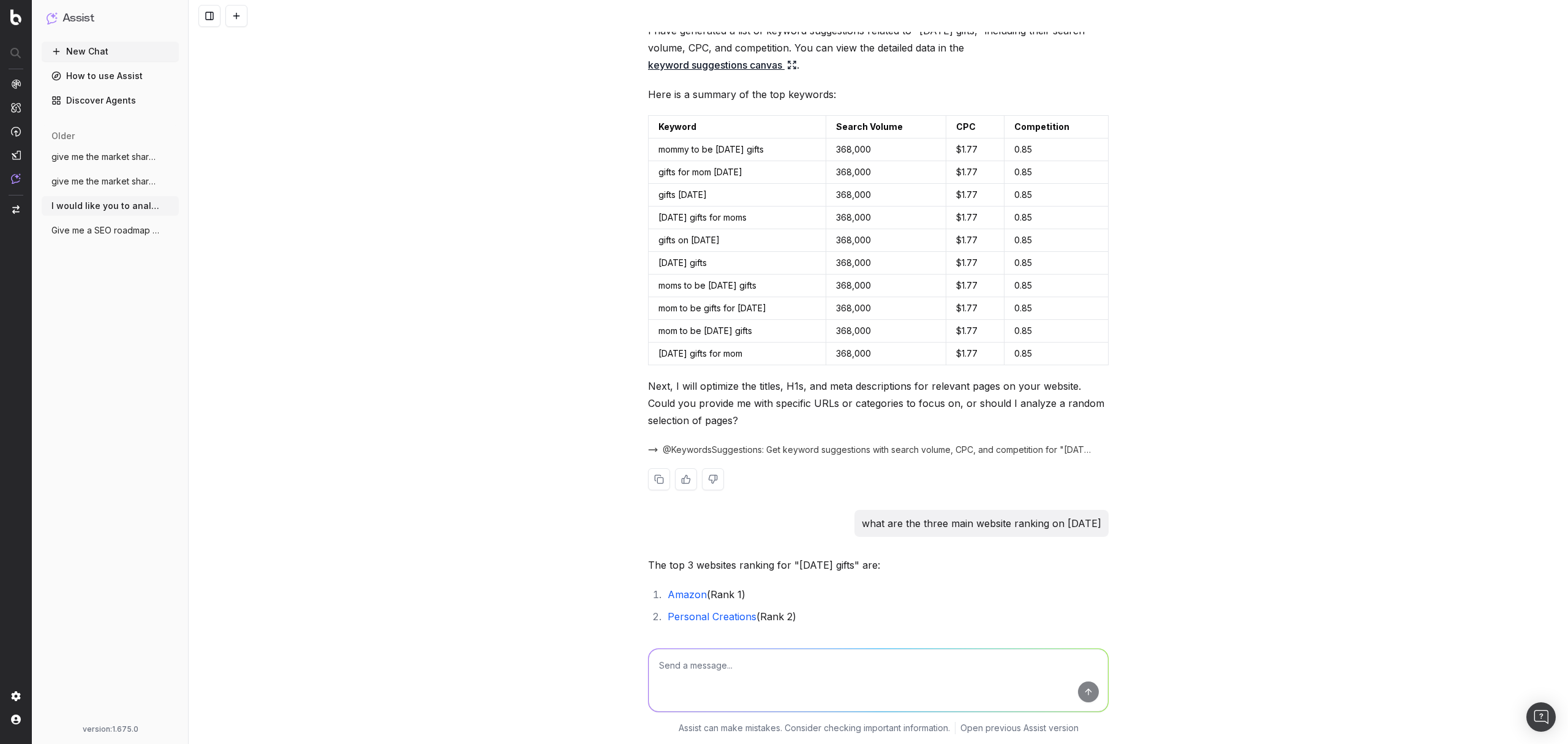
scroll to position [408, 0]
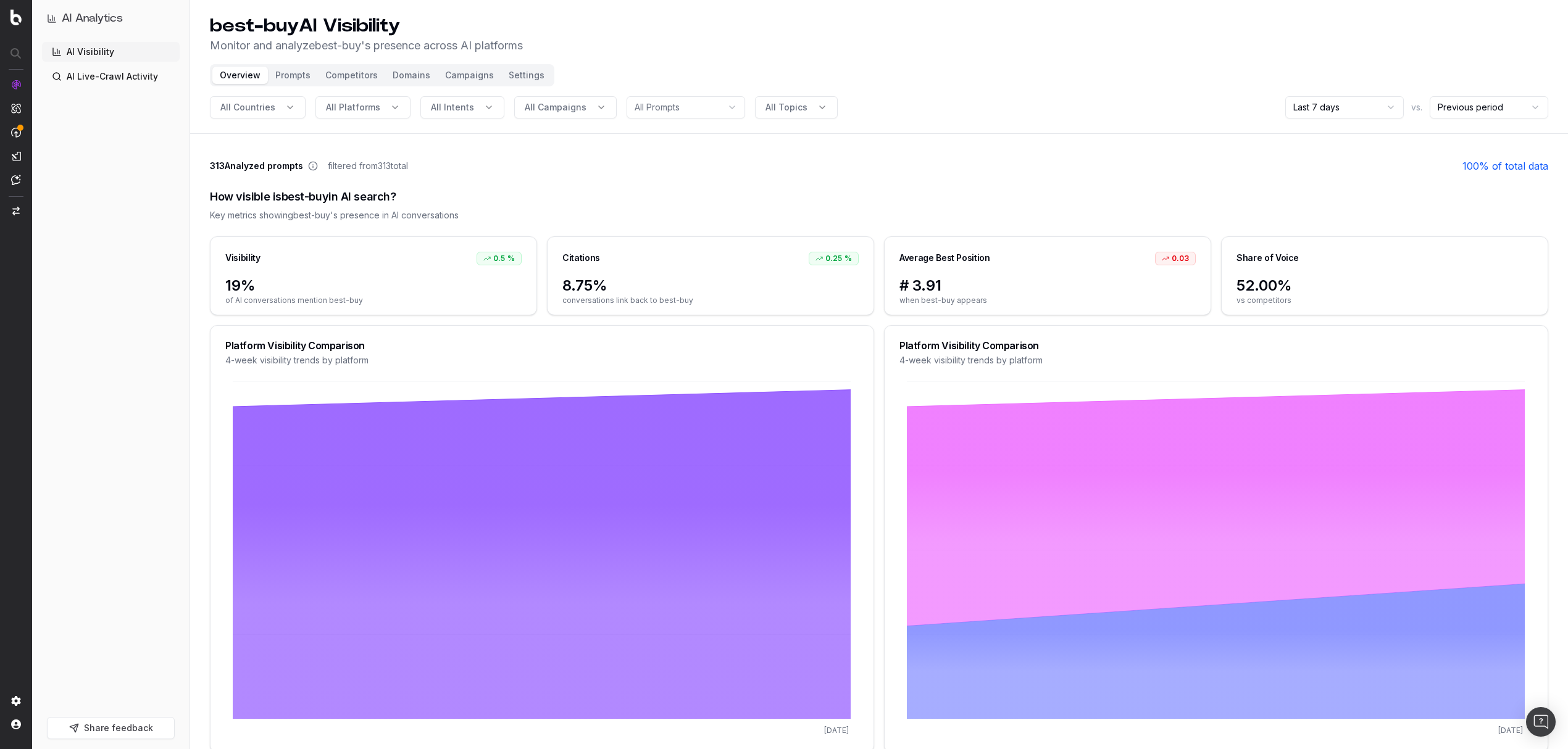
click at [476, 73] on button "Campaigns" at bounding box center [469, 75] width 64 height 17
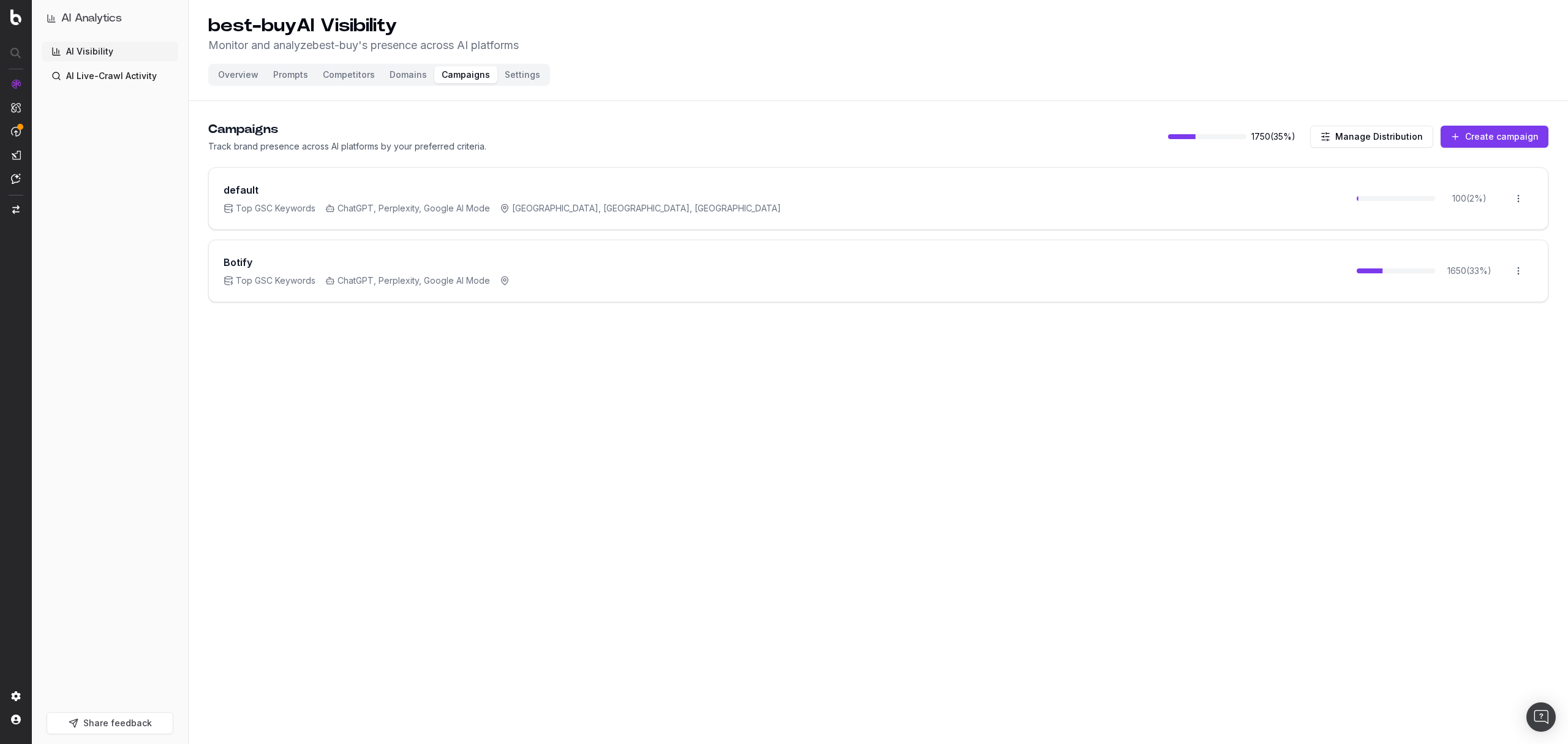
click at [1483, 137] on button "Create campaign" at bounding box center [1494, 137] width 108 height 22
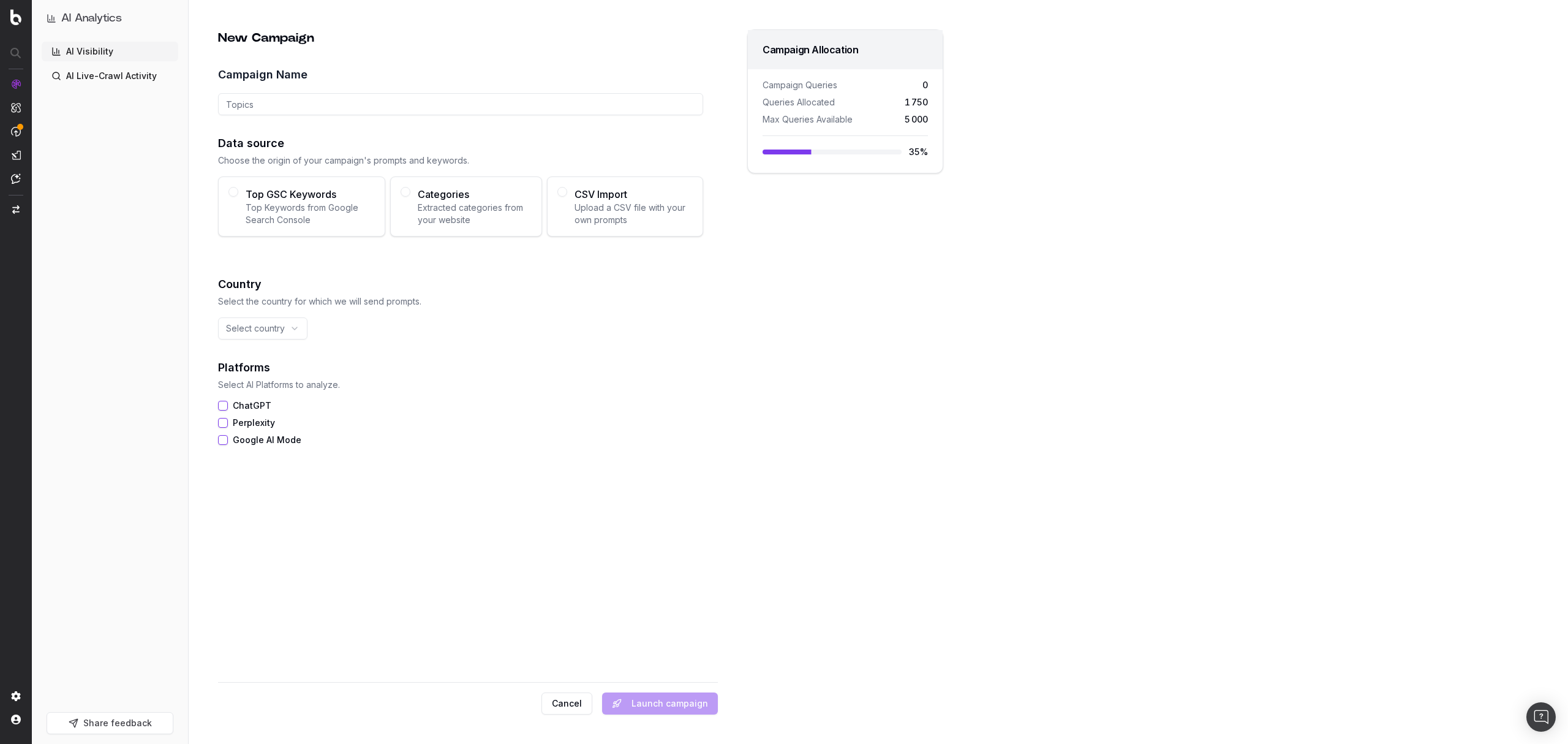
click at [559, 712] on button "Cancel" at bounding box center [566, 704] width 51 height 22
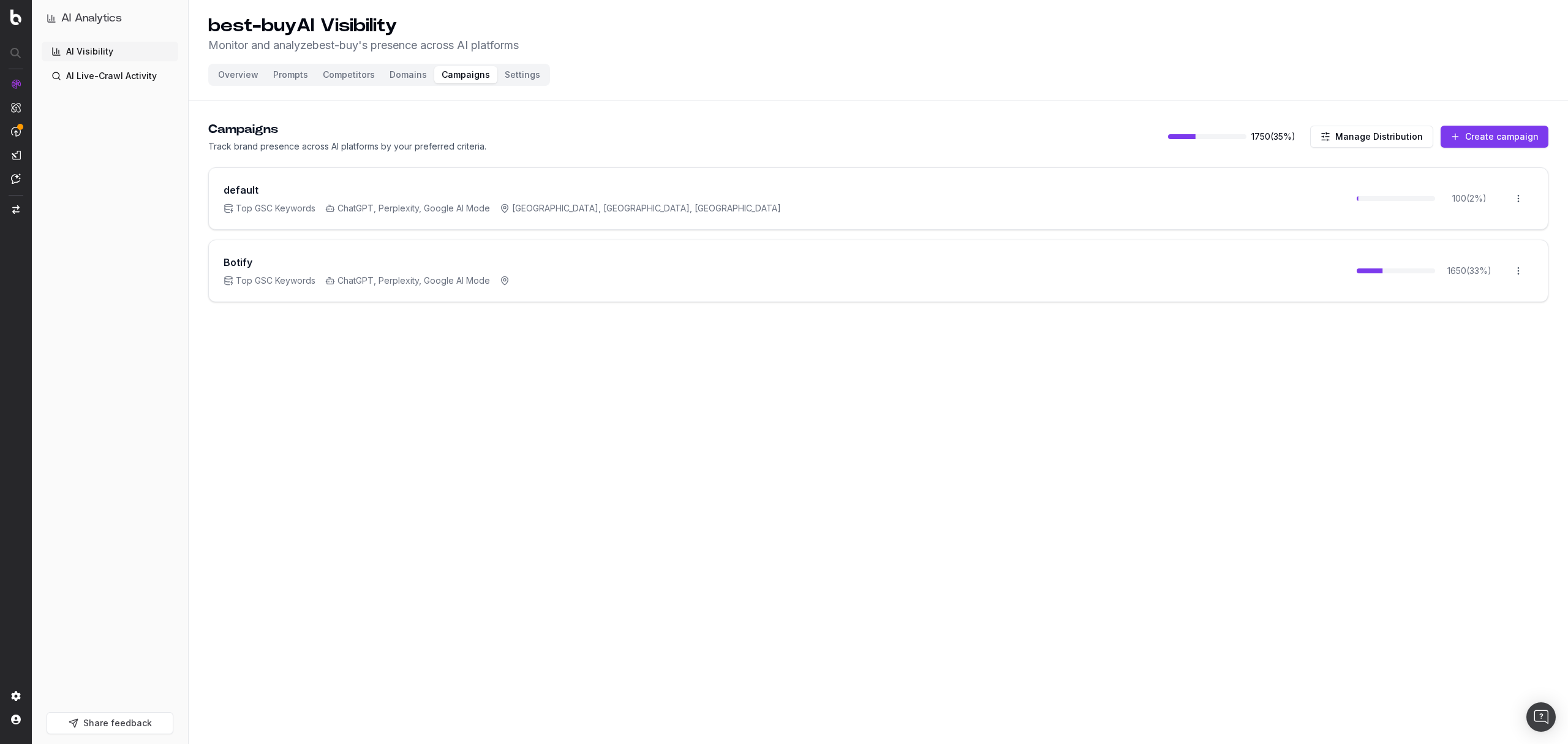
click at [224, 72] on button "Overview" at bounding box center [238, 75] width 55 height 17
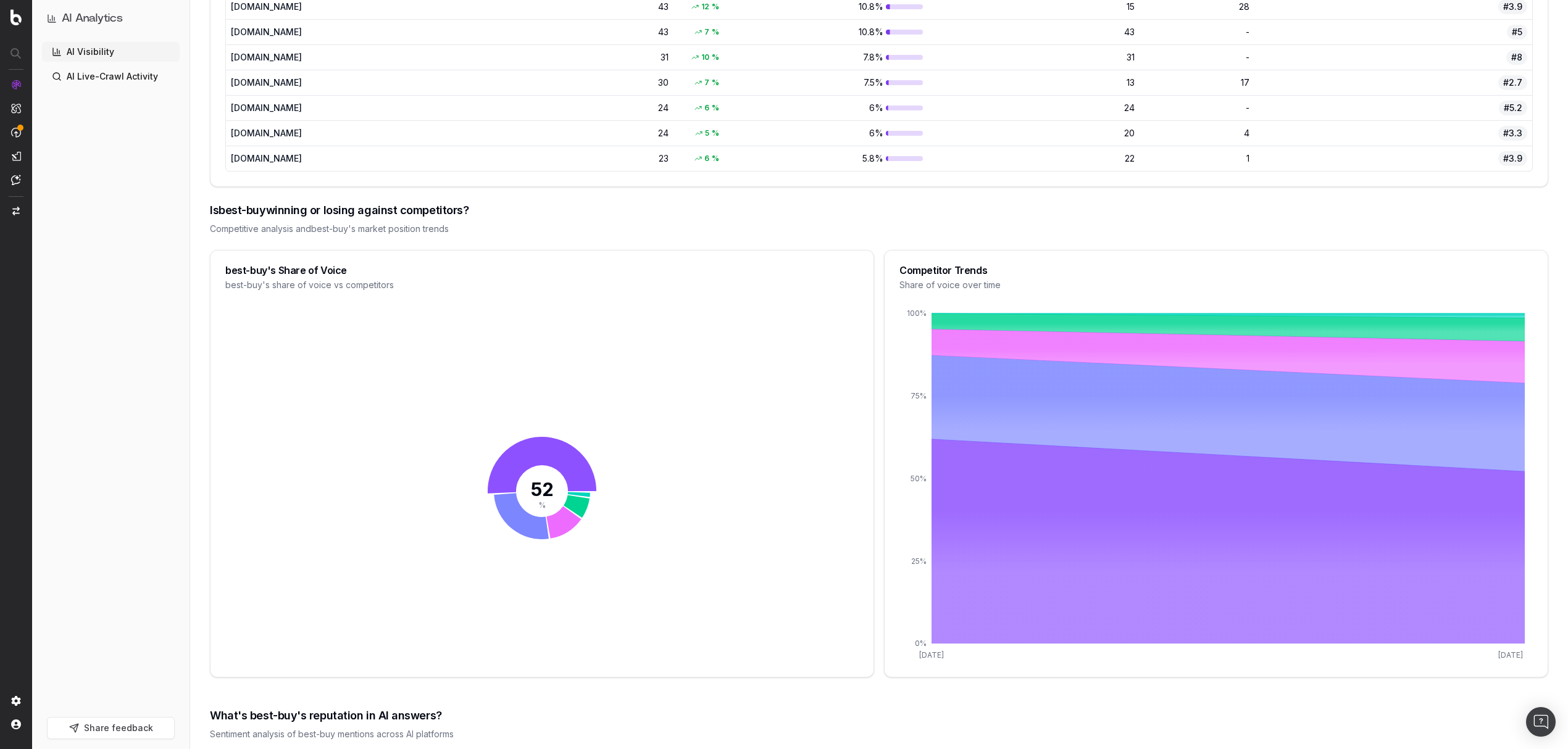
scroll to position [1520, 0]
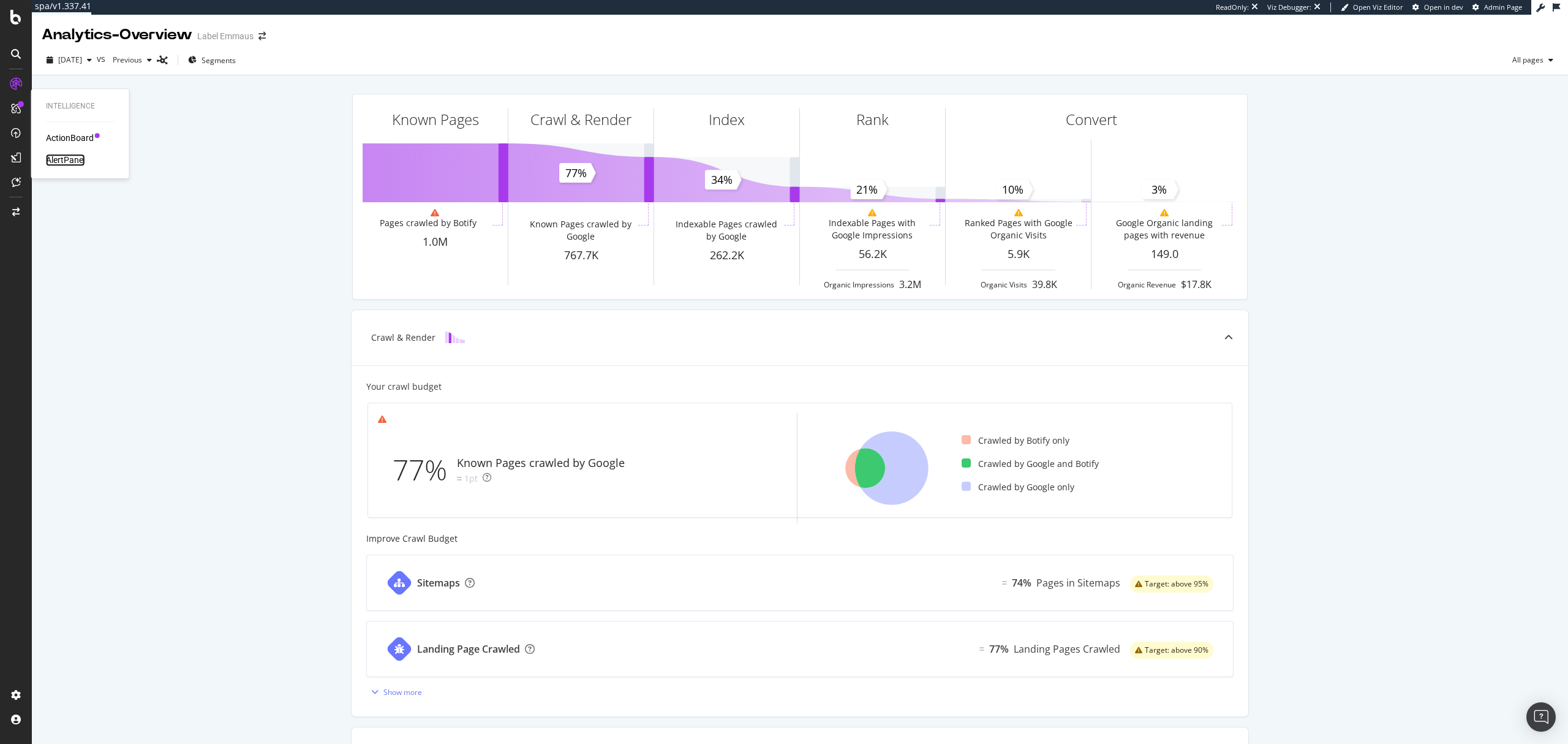
click at [74, 161] on div "AlertPanel" at bounding box center [66, 160] width 39 height 12
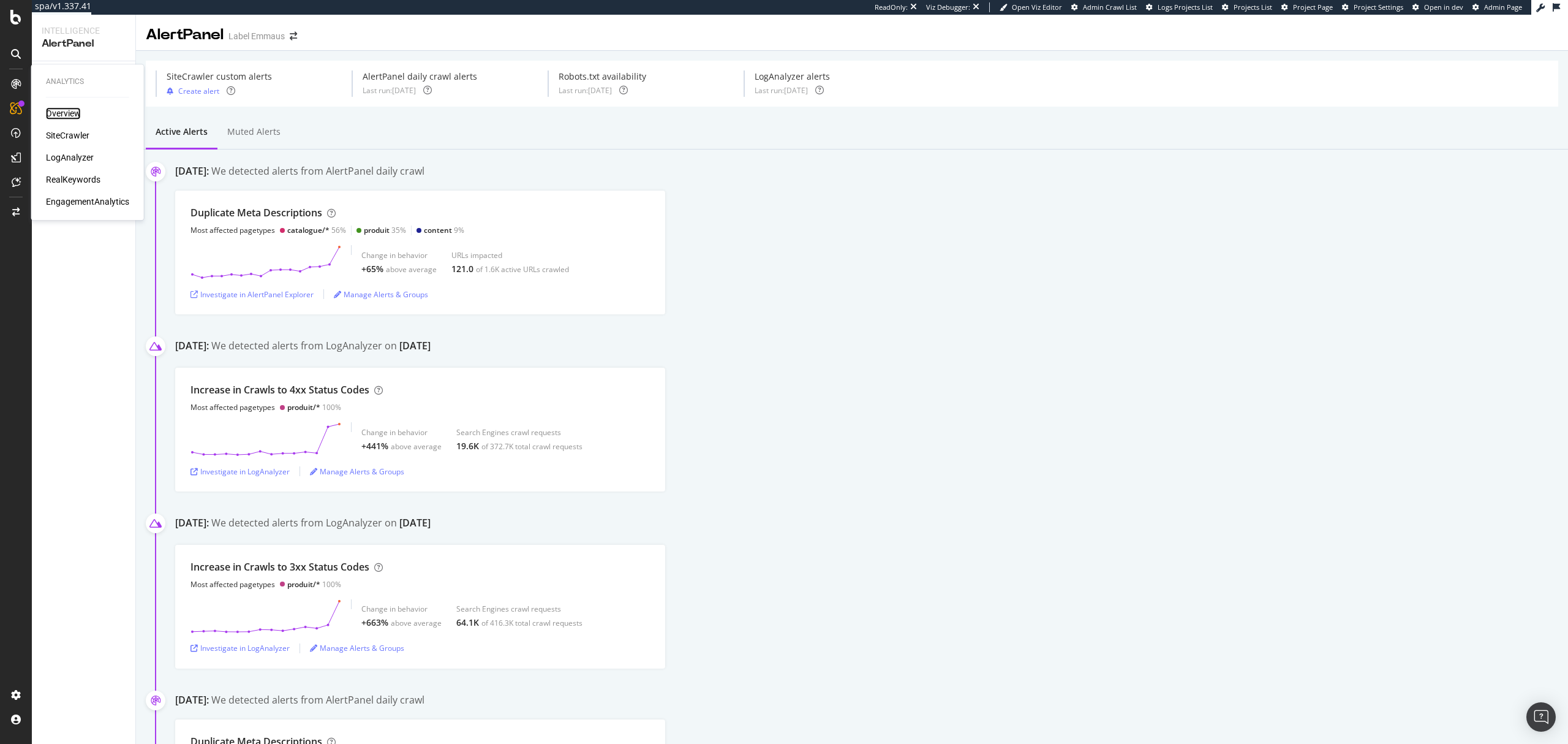
click at [64, 112] on div "Overview" at bounding box center [63, 113] width 35 height 12
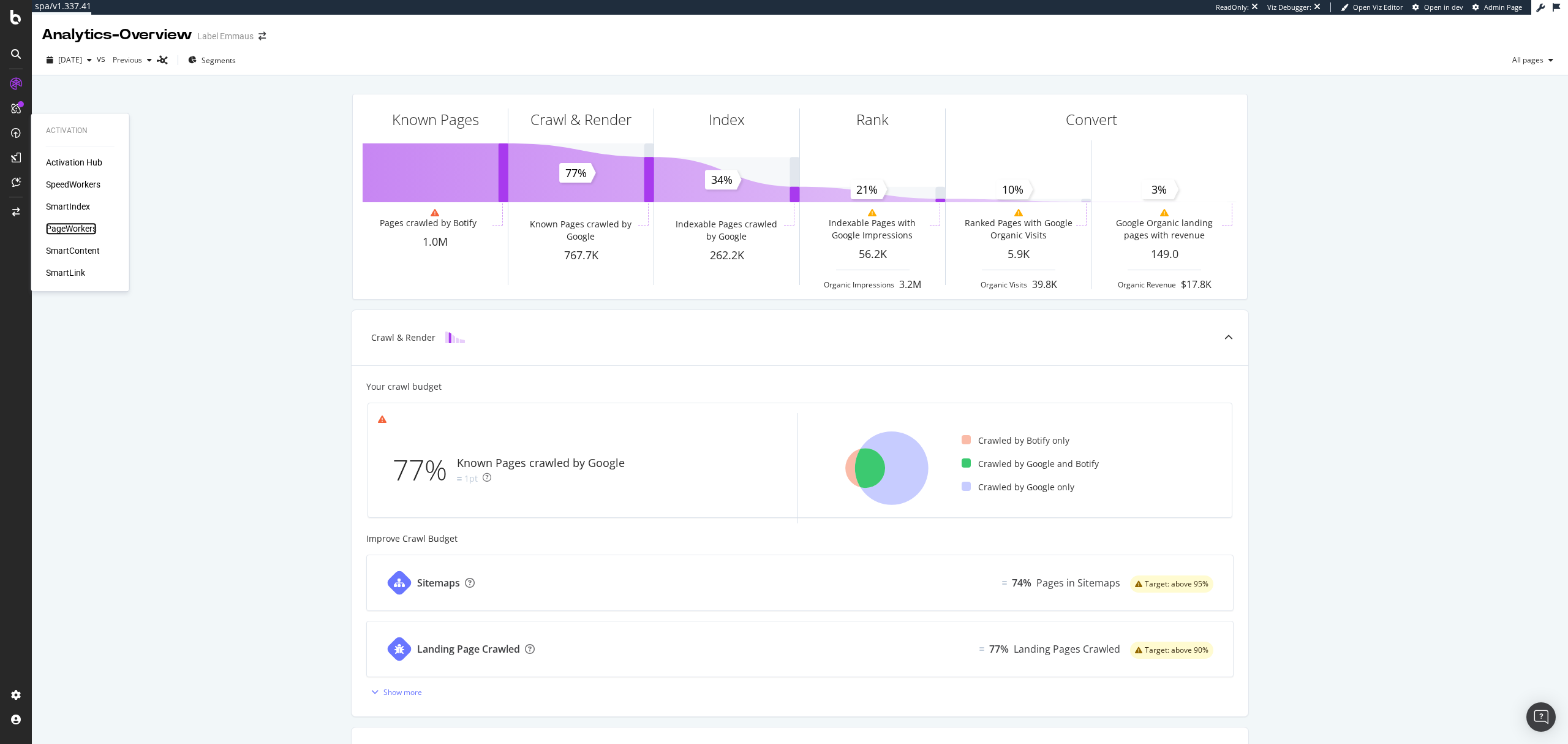
click at [82, 223] on div "PageWorkers" at bounding box center [71, 229] width 51 height 12
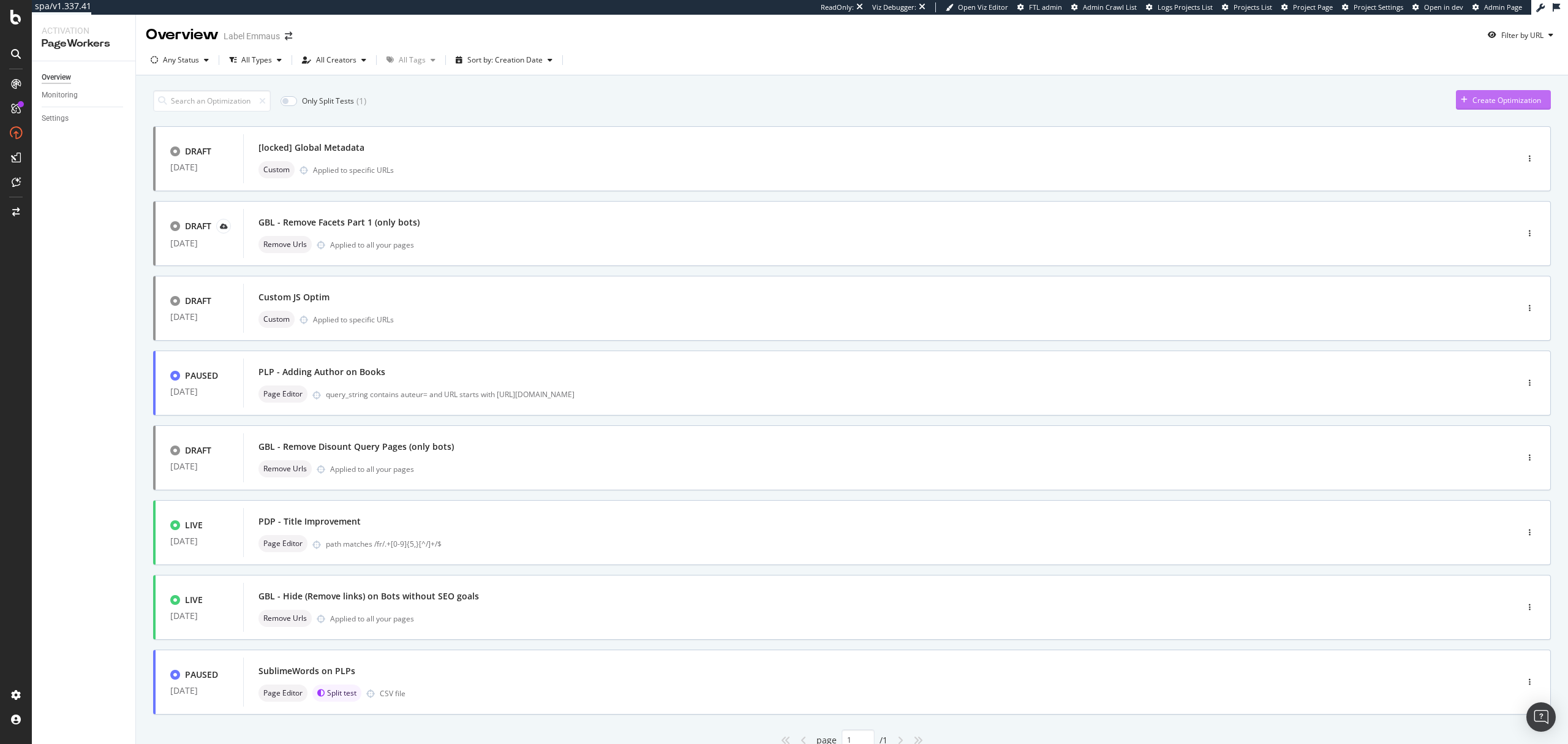
click at [1510, 95] on div "Create Optimization" at bounding box center [1507, 100] width 69 height 10
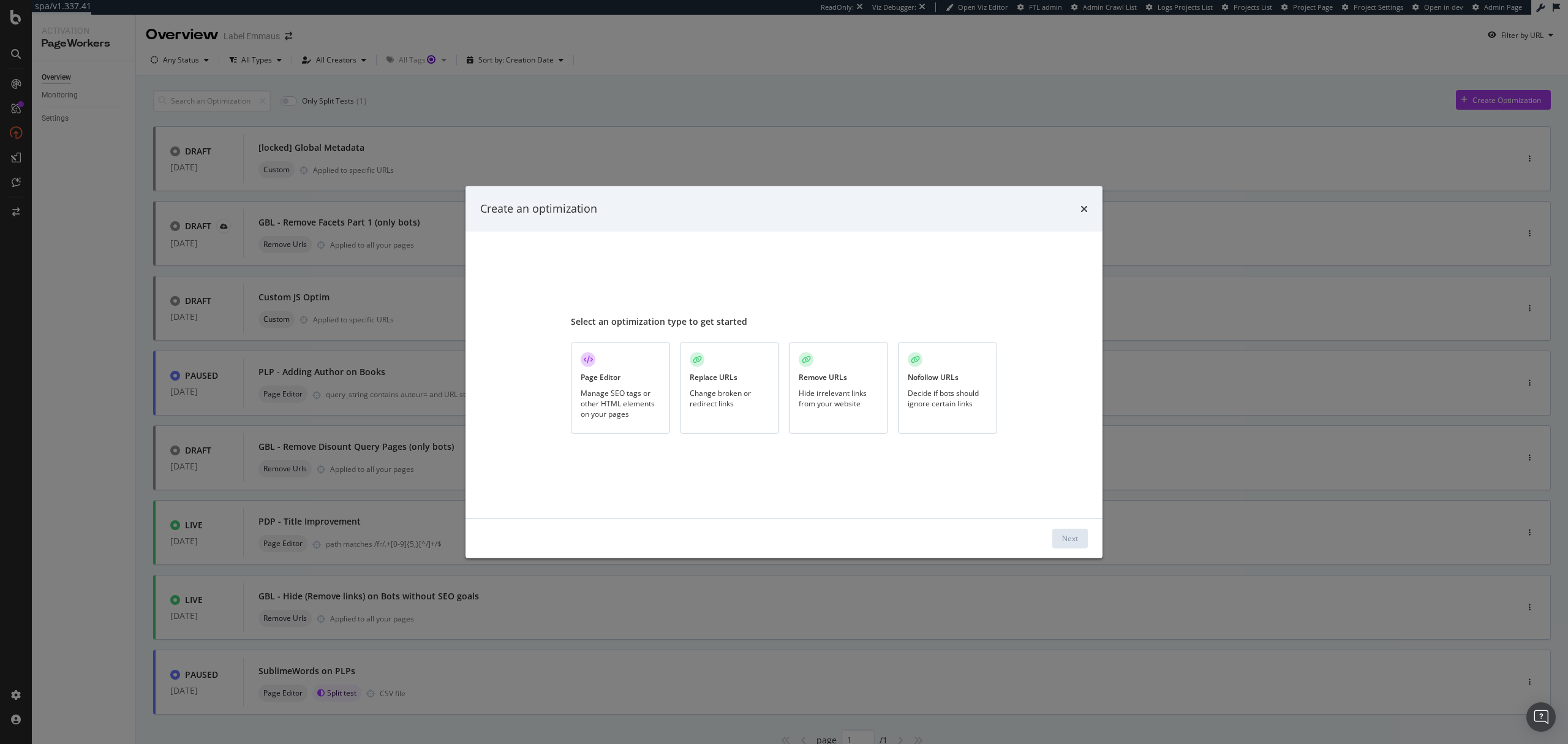
click at [843, 386] on div "Remove URLs Hide irrelevant links from your website" at bounding box center [839, 388] width 99 height 91
click at [1062, 533] on div "Next" at bounding box center [1070, 538] width 16 height 10
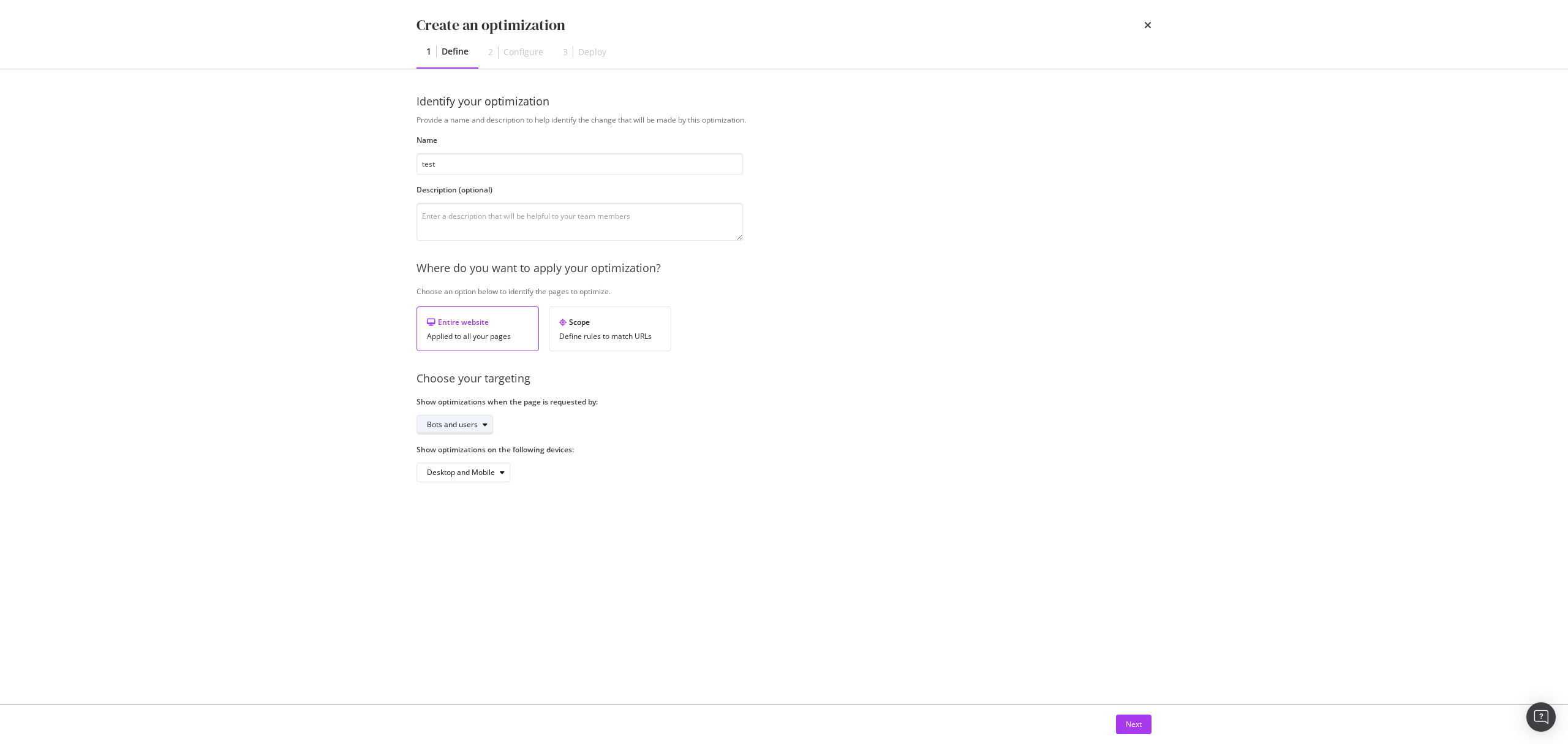
type input "test"
click at [464, 427] on div "Bots and users" at bounding box center [452, 424] width 51 height 7
click at [623, 474] on div "Desktop and Mobile" at bounding box center [579, 472] width 327 height 20
click at [495, 476] on div "Desktop and Mobile" at bounding box center [460, 472] width 68 height 7
click at [657, 488] on div "Identify your optimization Provide a name and description to help identify the …" at bounding box center [783, 300] width 735 height 413
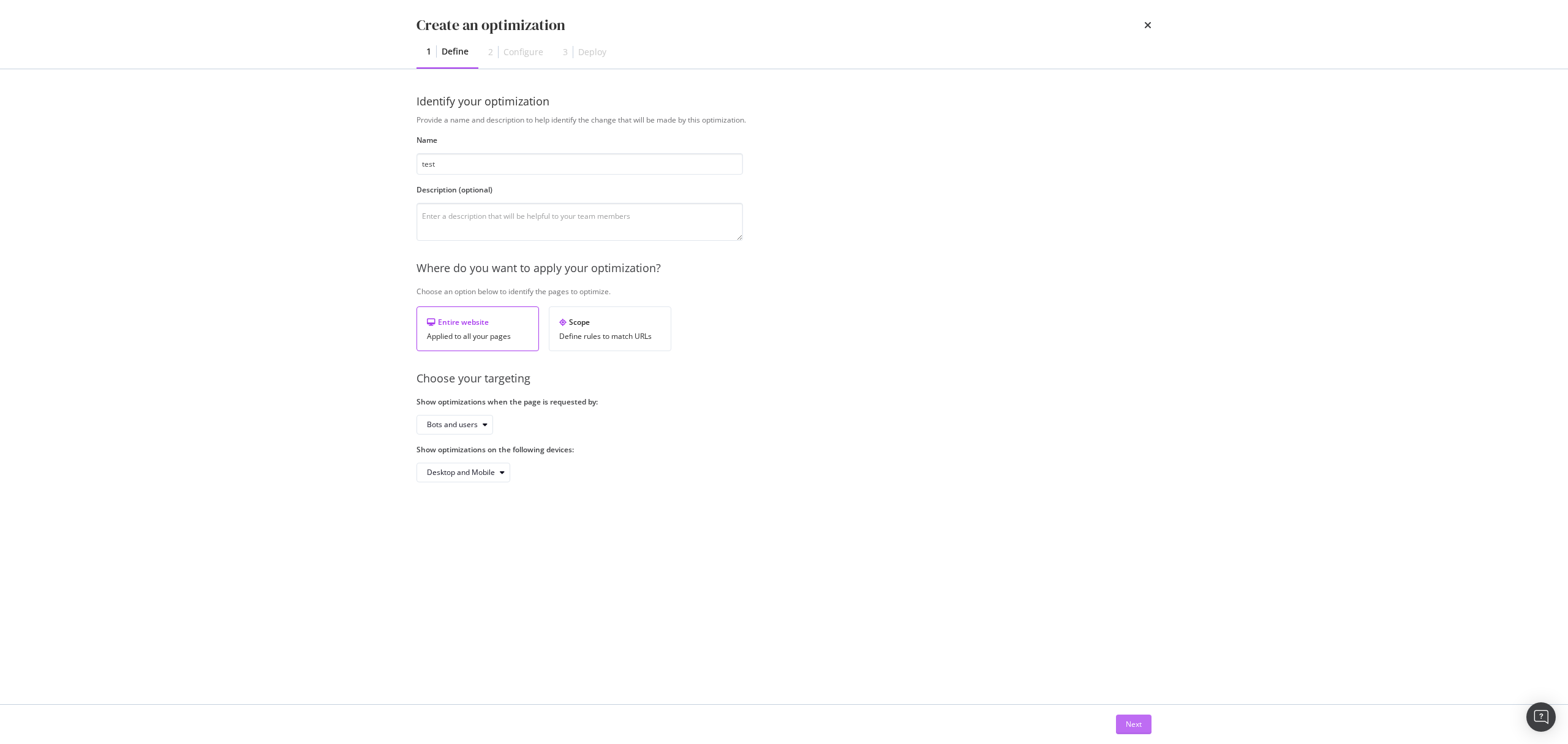
click at [1138, 723] on div "Next" at bounding box center [1134, 724] width 16 height 10
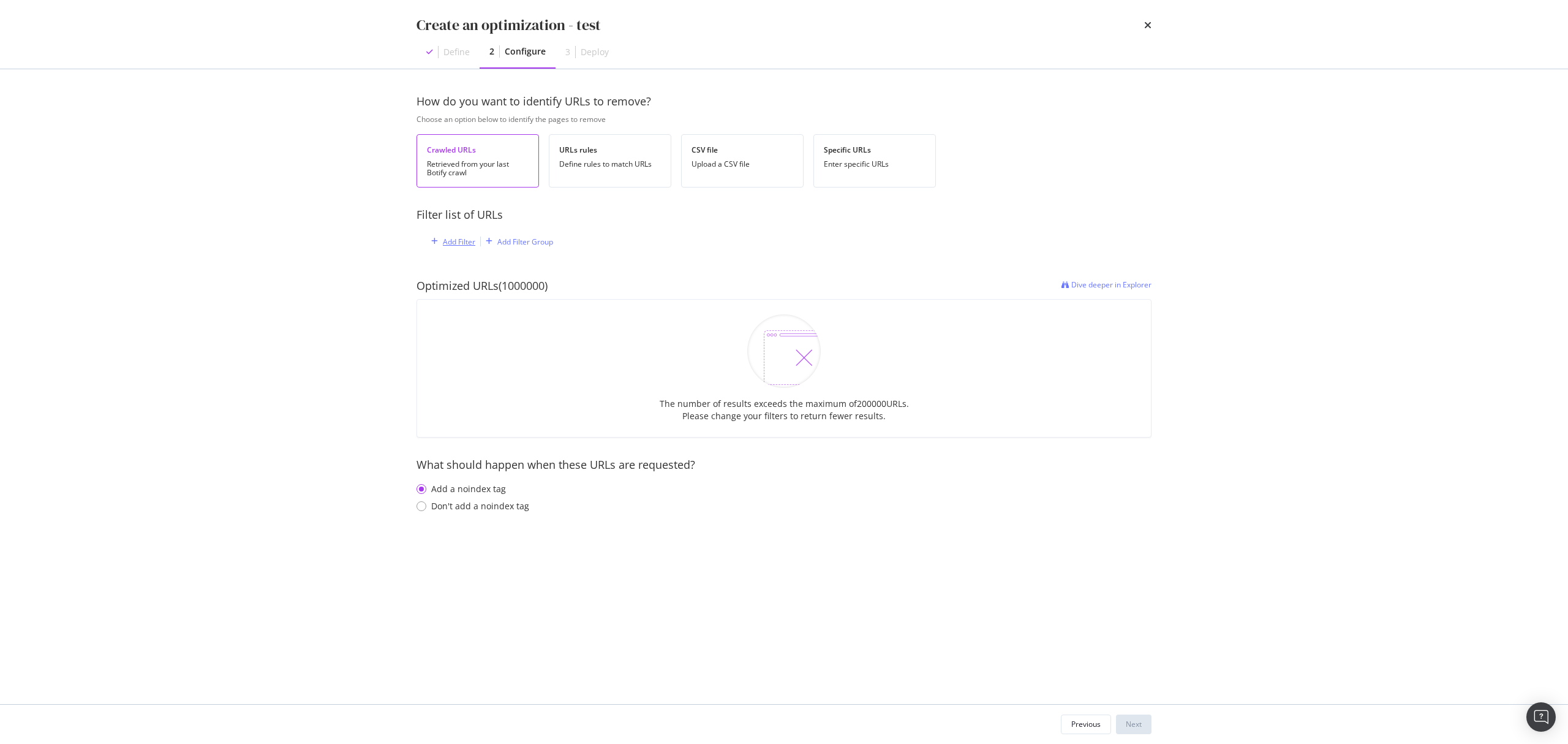
click at [463, 241] on div "Add Filter" at bounding box center [459, 242] width 32 height 10
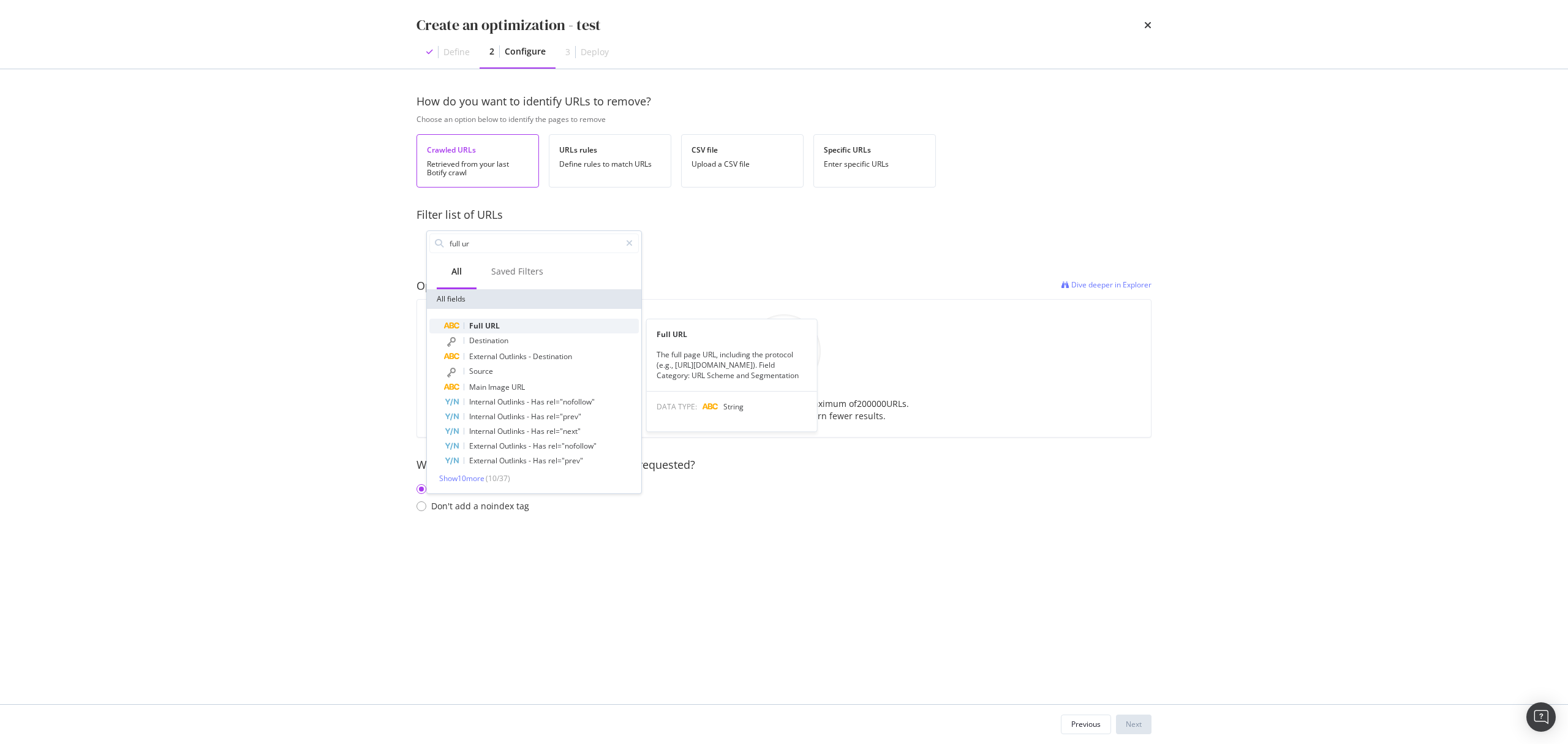
type input "full ur"
click at [516, 330] on div "Full URL" at bounding box center [541, 326] width 195 height 15
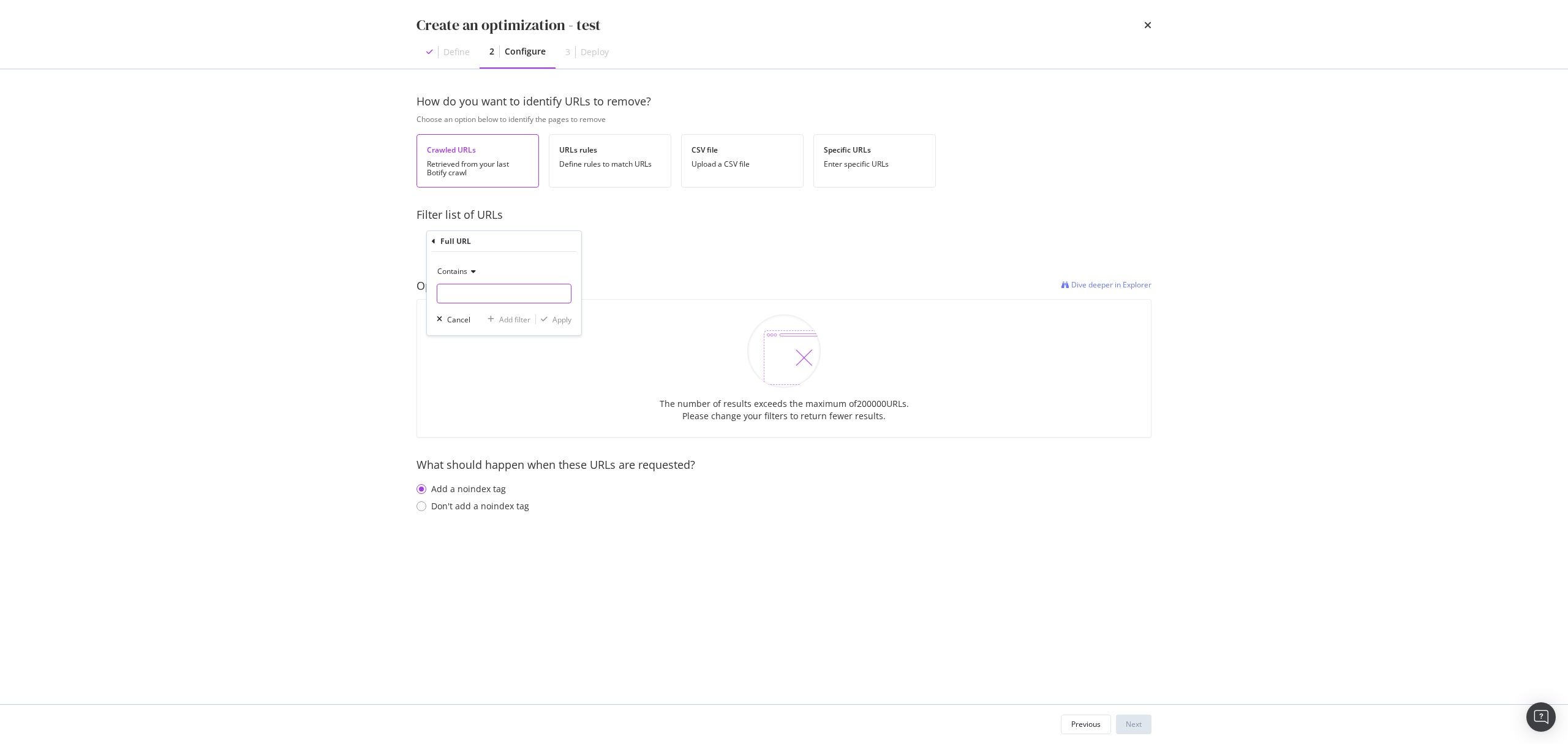
click at [489, 294] on input "modal" at bounding box center [504, 294] width 134 height 20
type input "?"
click at [431, 244] on div "Full URL Contains ? Cancel Add filter Apply" at bounding box center [504, 283] width 154 height 104
click at [432, 243] on icon "modal" at bounding box center [433, 242] width 4 height 7
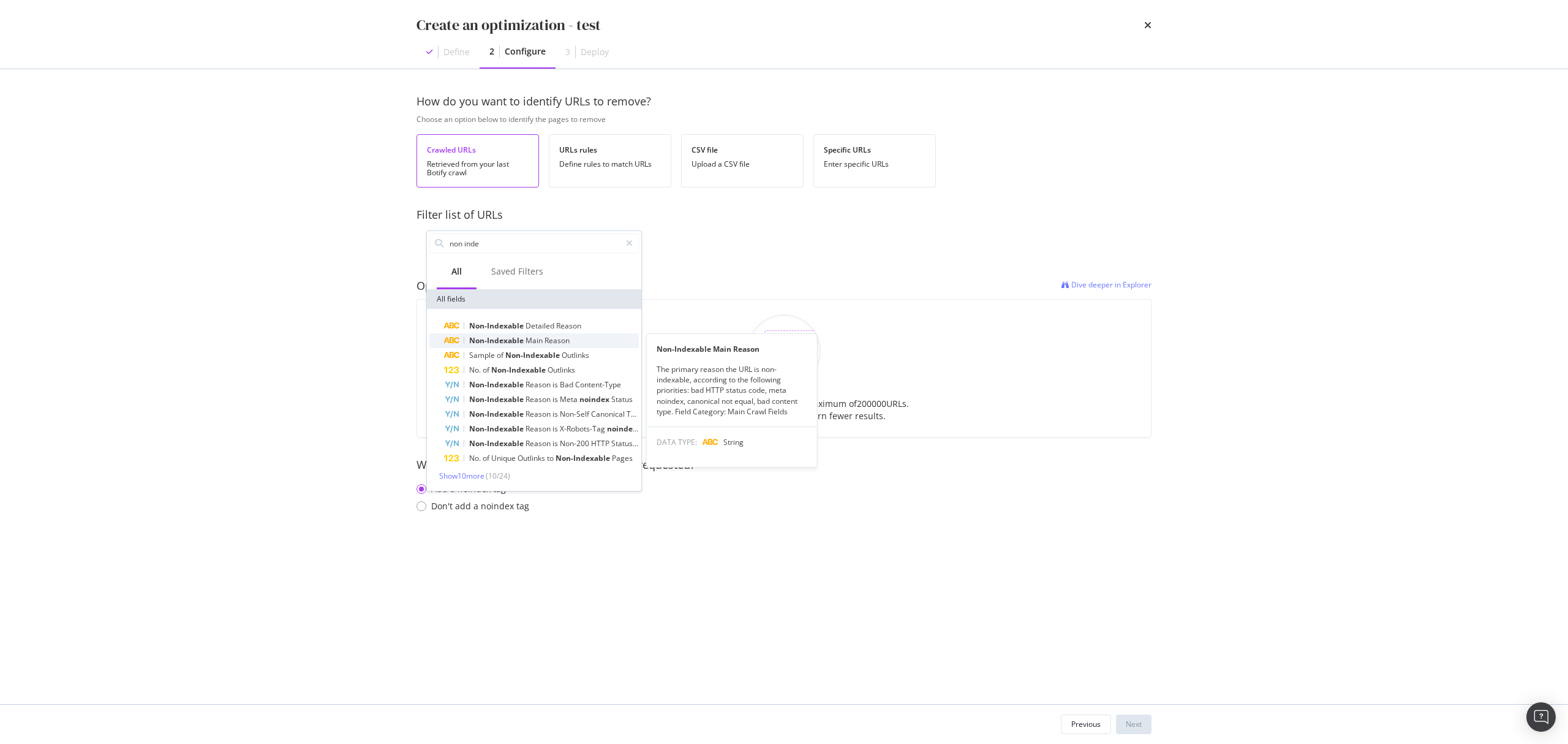
type input "non inde"
click at [542, 339] on span "Main" at bounding box center [535, 340] width 19 height 10
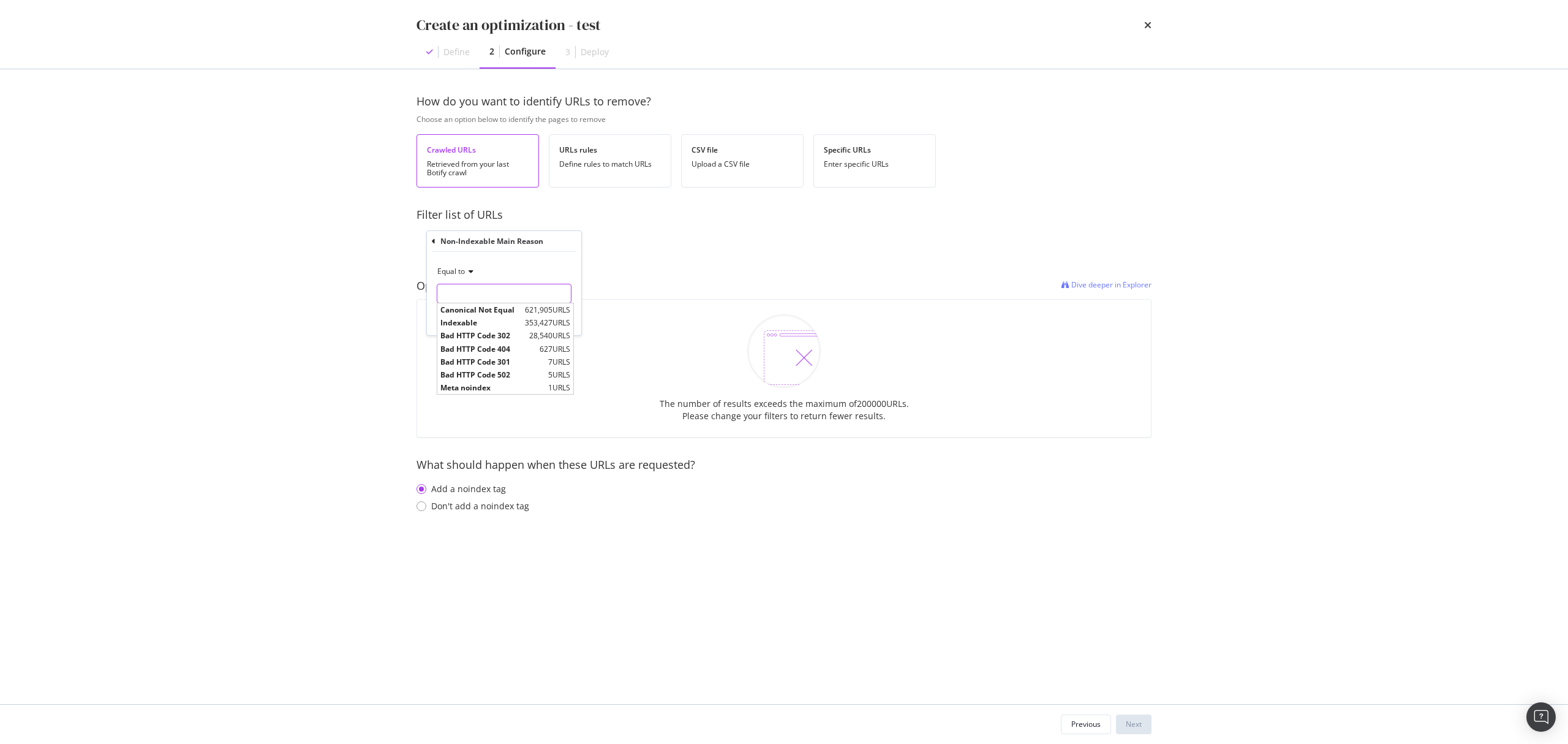
click at [505, 296] on input "modal" at bounding box center [504, 294] width 134 height 20
click at [512, 312] on span "Canonical Not Equal" at bounding box center [481, 310] width 82 height 10
type input "Canonical Not Equal"
click at [560, 318] on div "Apply" at bounding box center [561, 320] width 19 height 10
click at [446, 508] on div "Don't add a noindex tag" at bounding box center [480, 507] width 98 height 12
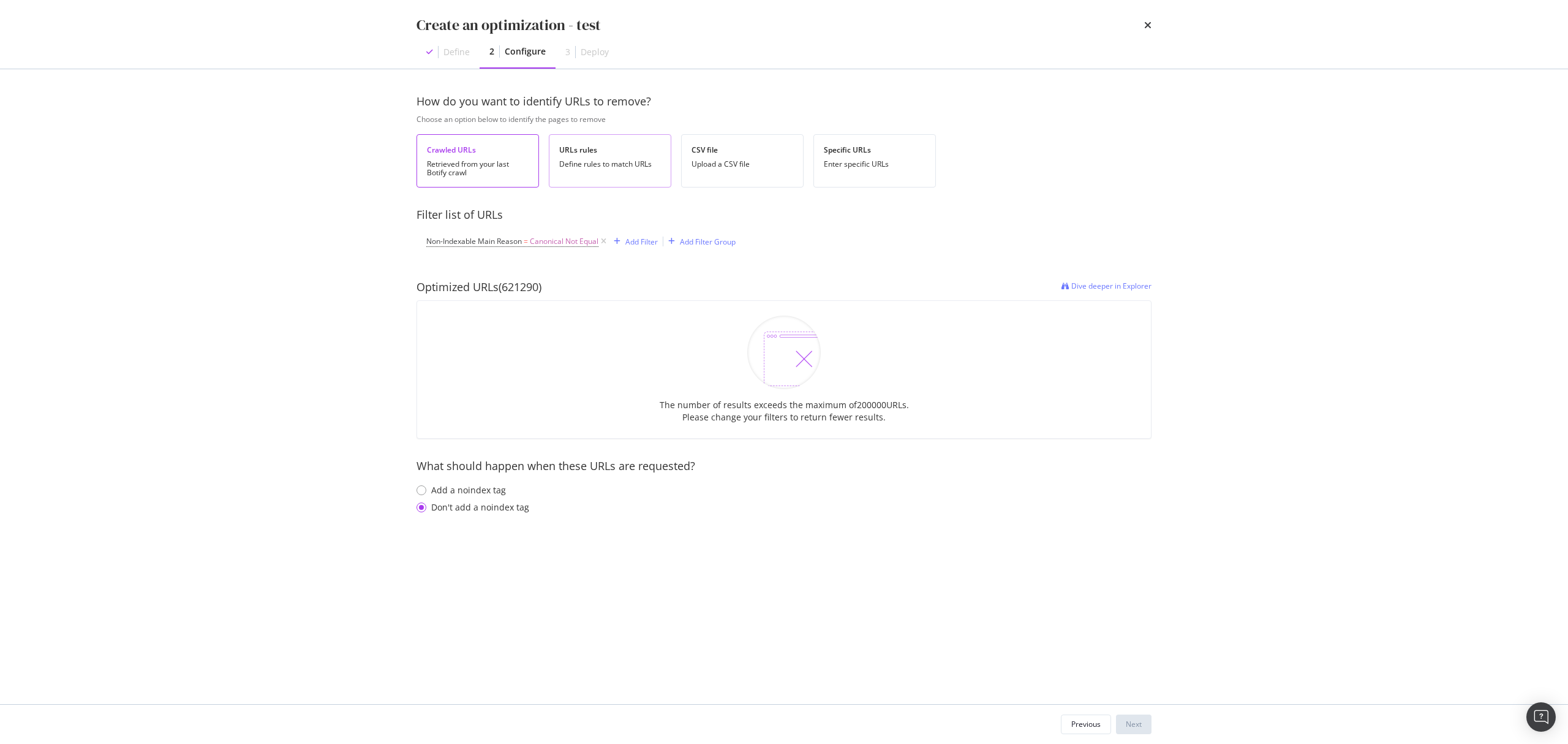
click at [606, 167] on div "Define rules to match URLs" at bounding box center [610, 164] width 102 height 9
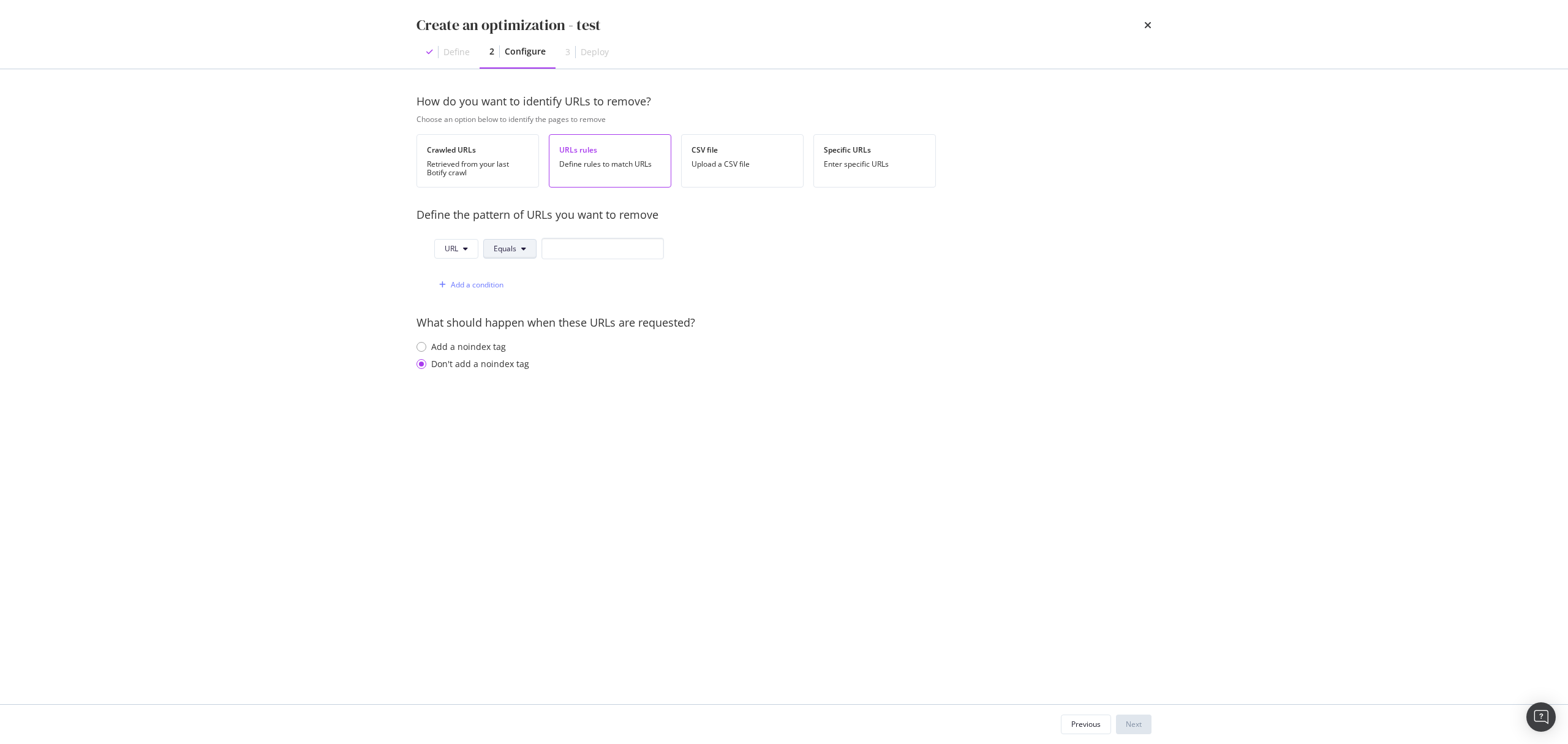
click at [515, 255] on button "Equals" at bounding box center [509, 249] width 53 height 20
click at [524, 343] on span "Contains" at bounding box center [530, 342] width 72 height 11
click at [579, 251] on input "modal" at bounding box center [606, 248] width 123 height 21
type input "?refine"
click at [1136, 724] on div "Next" at bounding box center [1134, 724] width 16 height 10
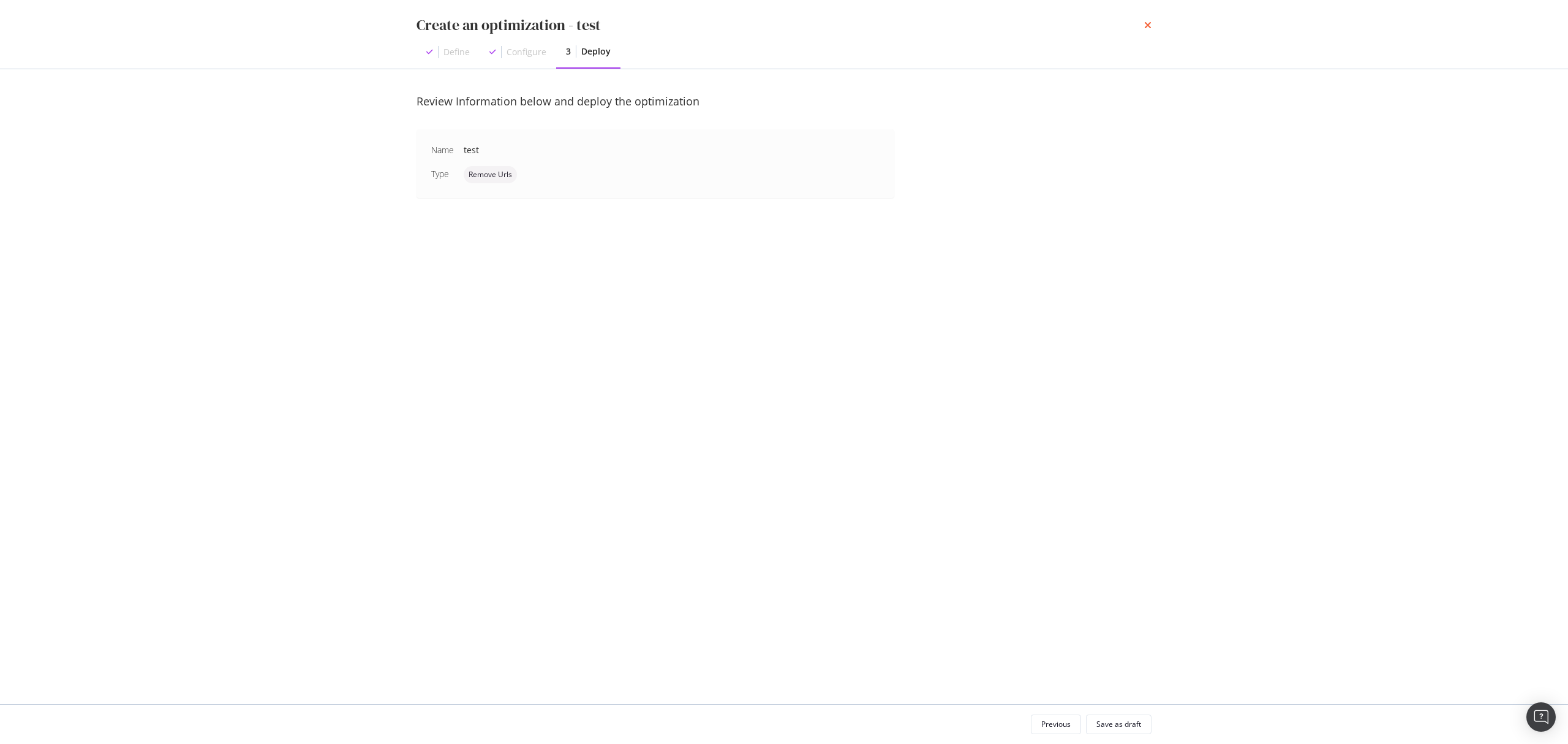
click at [1150, 23] on icon "times" at bounding box center [1148, 25] width 7 height 10
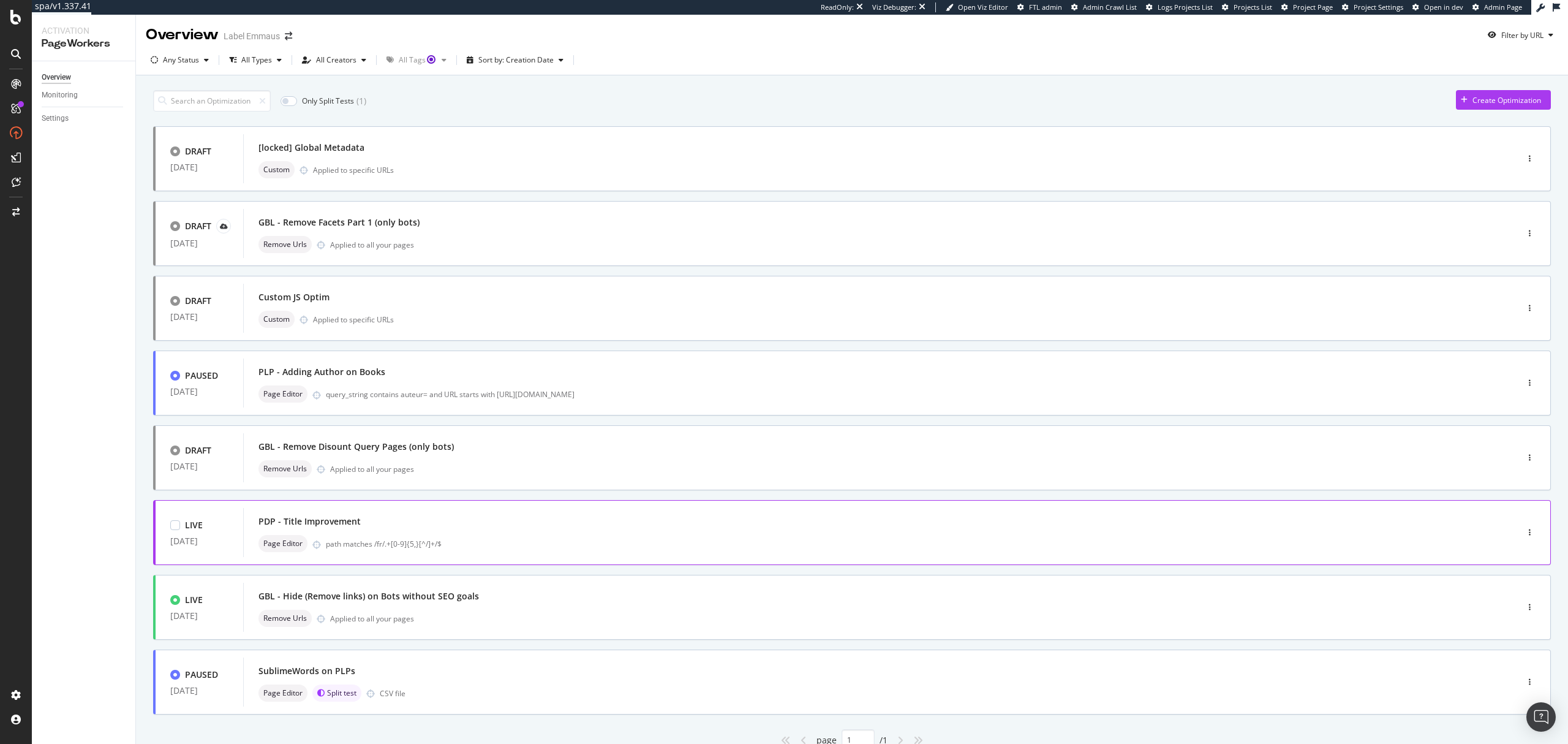
click at [508, 532] on div "PDP - Title Improvement Page Editor path matches /fr/.+[0-9]{5,}[^/]+/$" at bounding box center [862, 532] width 1206 height 39
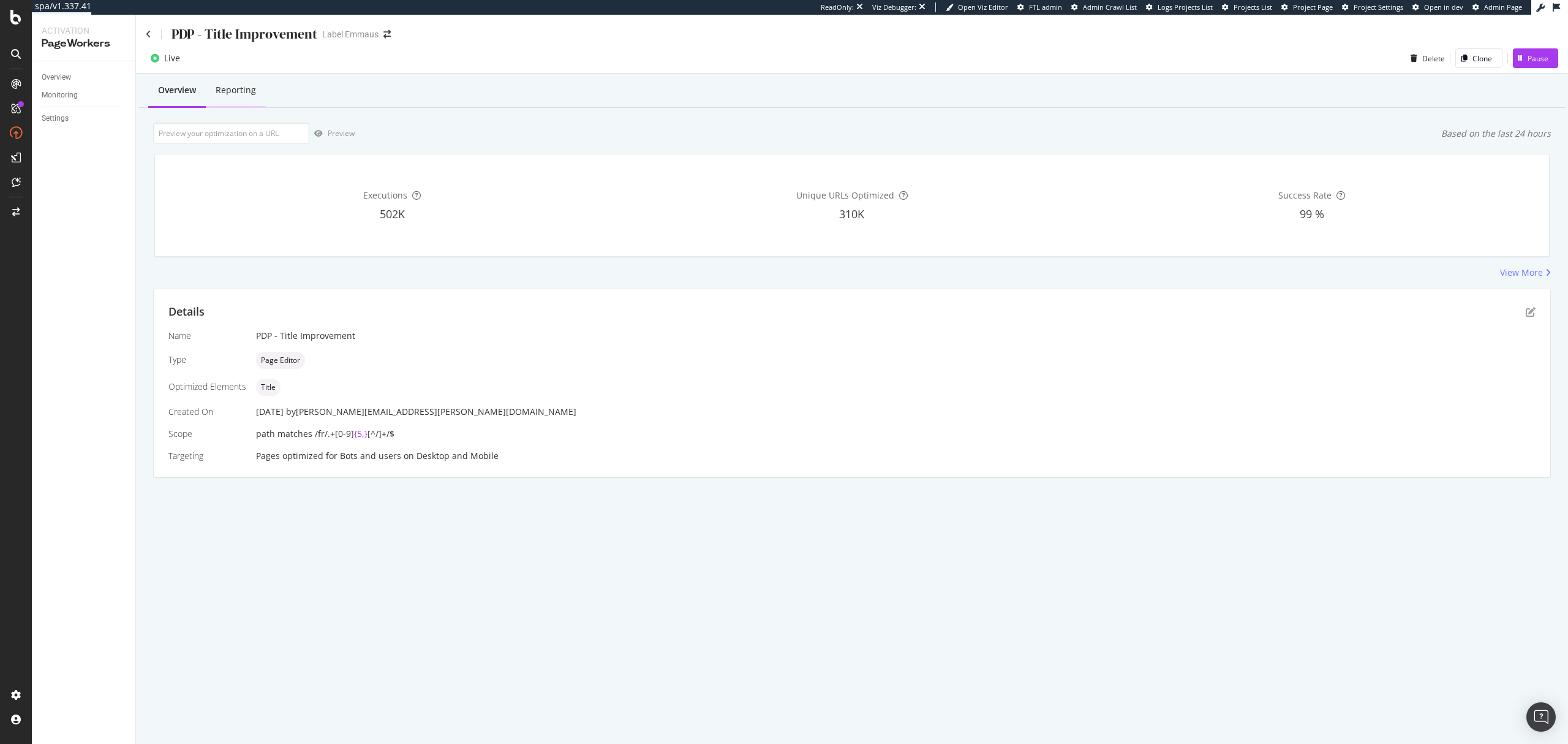
click at [242, 92] on div "Reporting" at bounding box center [236, 90] width 40 height 12
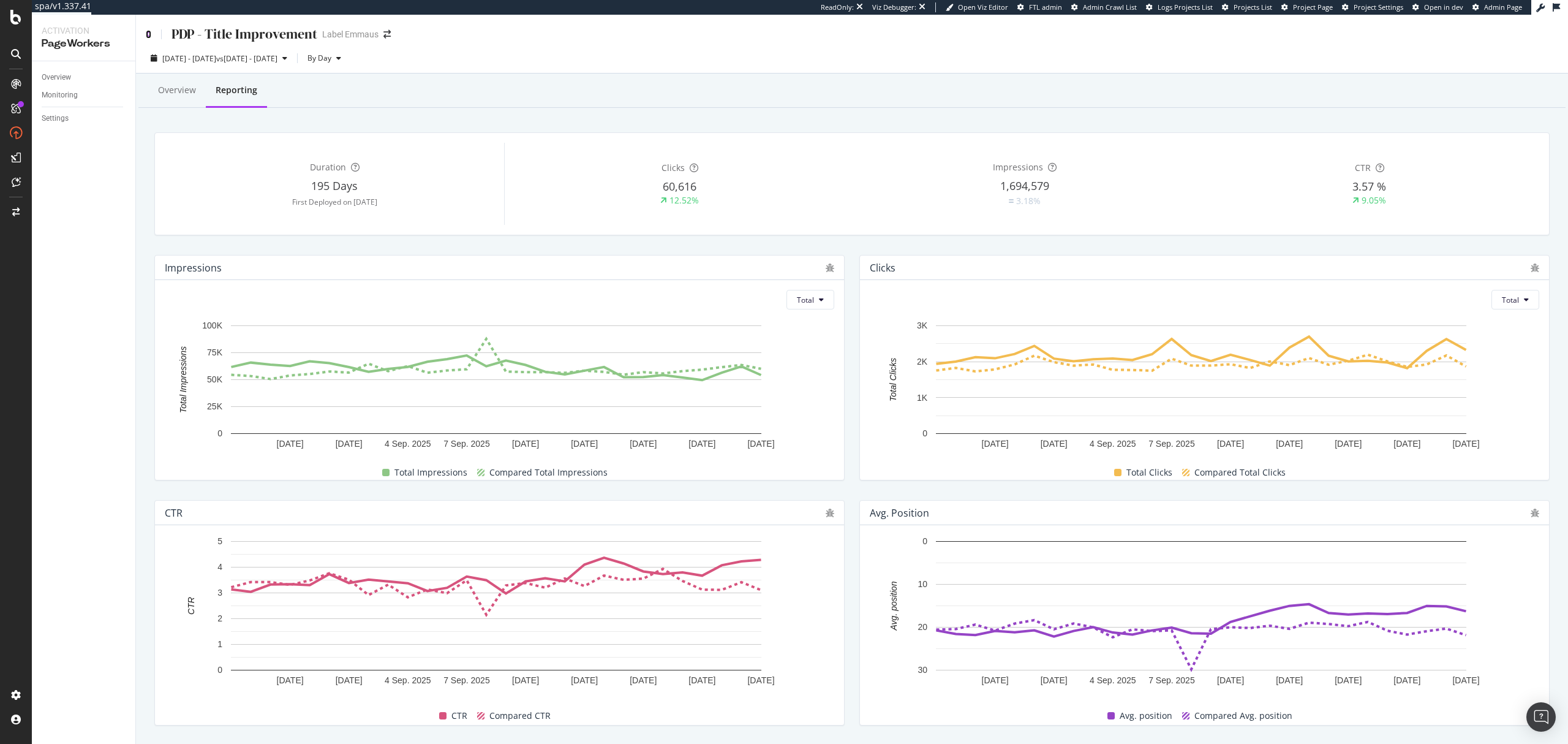
click at [148, 34] on icon at bounding box center [148, 34] width 6 height 9
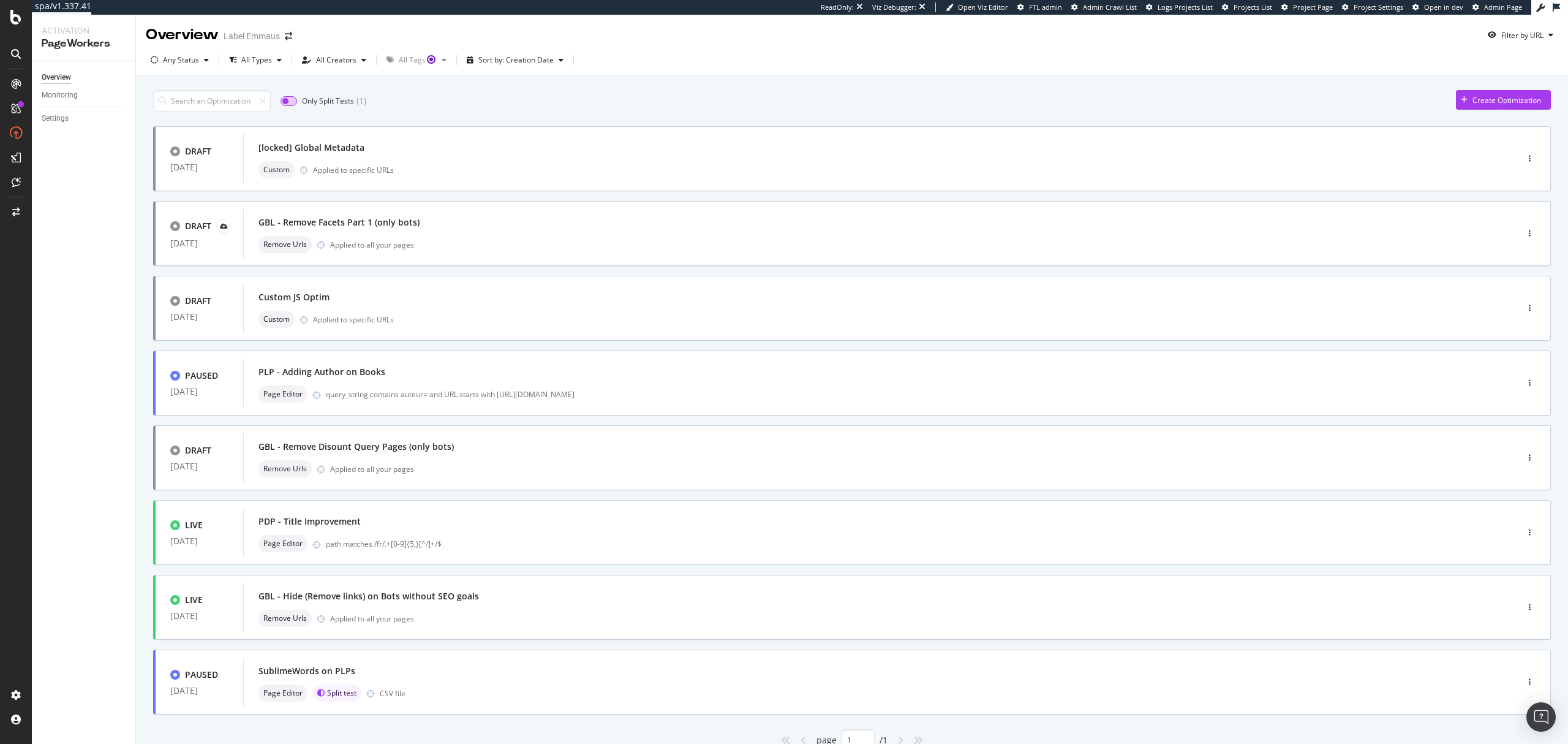
click at [297, 101] on input "checkbox" at bounding box center [289, 101] width 17 height 10
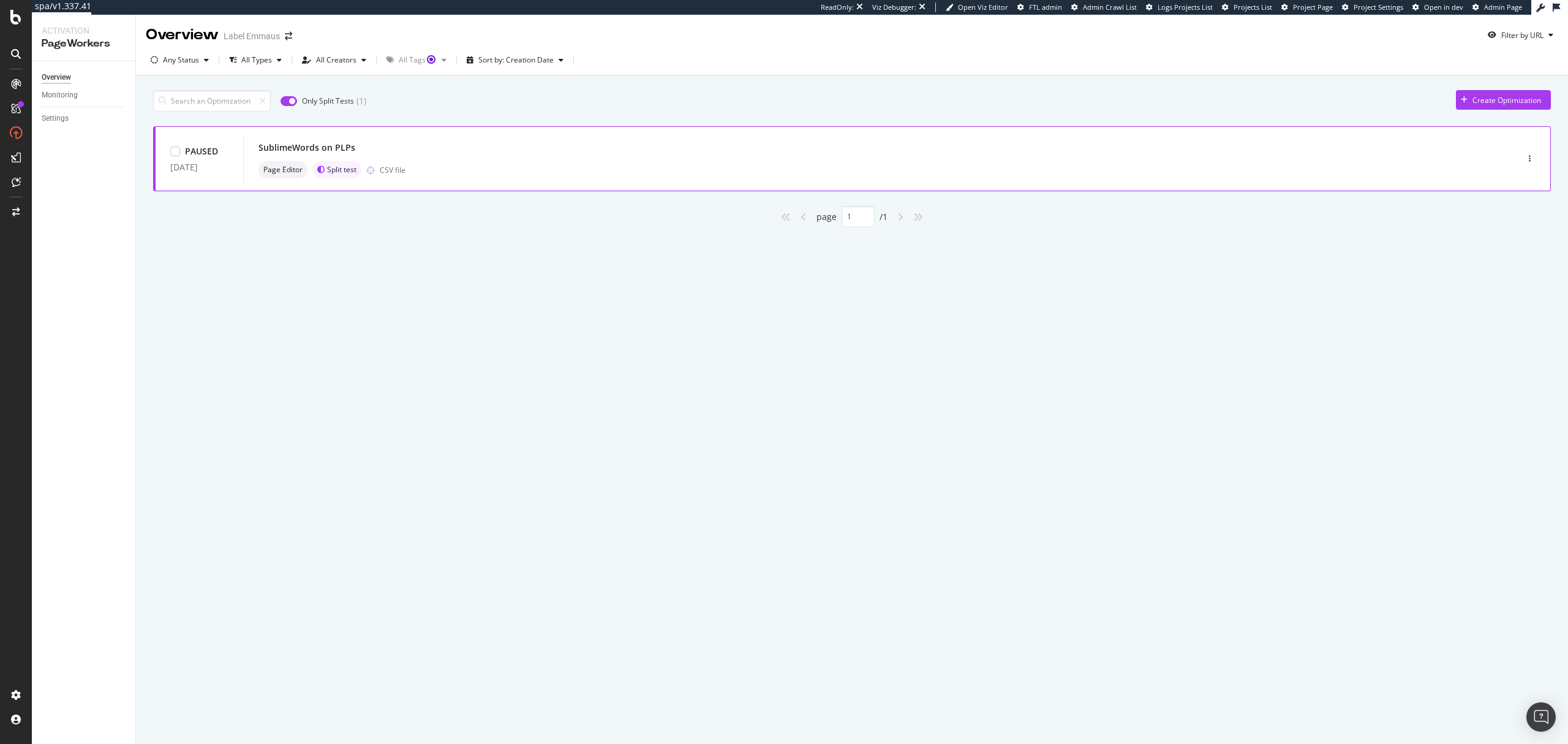
click at [551, 158] on div "SublimeWords on PLPs Page Editor Split test CSV file" at bounding box center [862, 159] width 1206 height 39
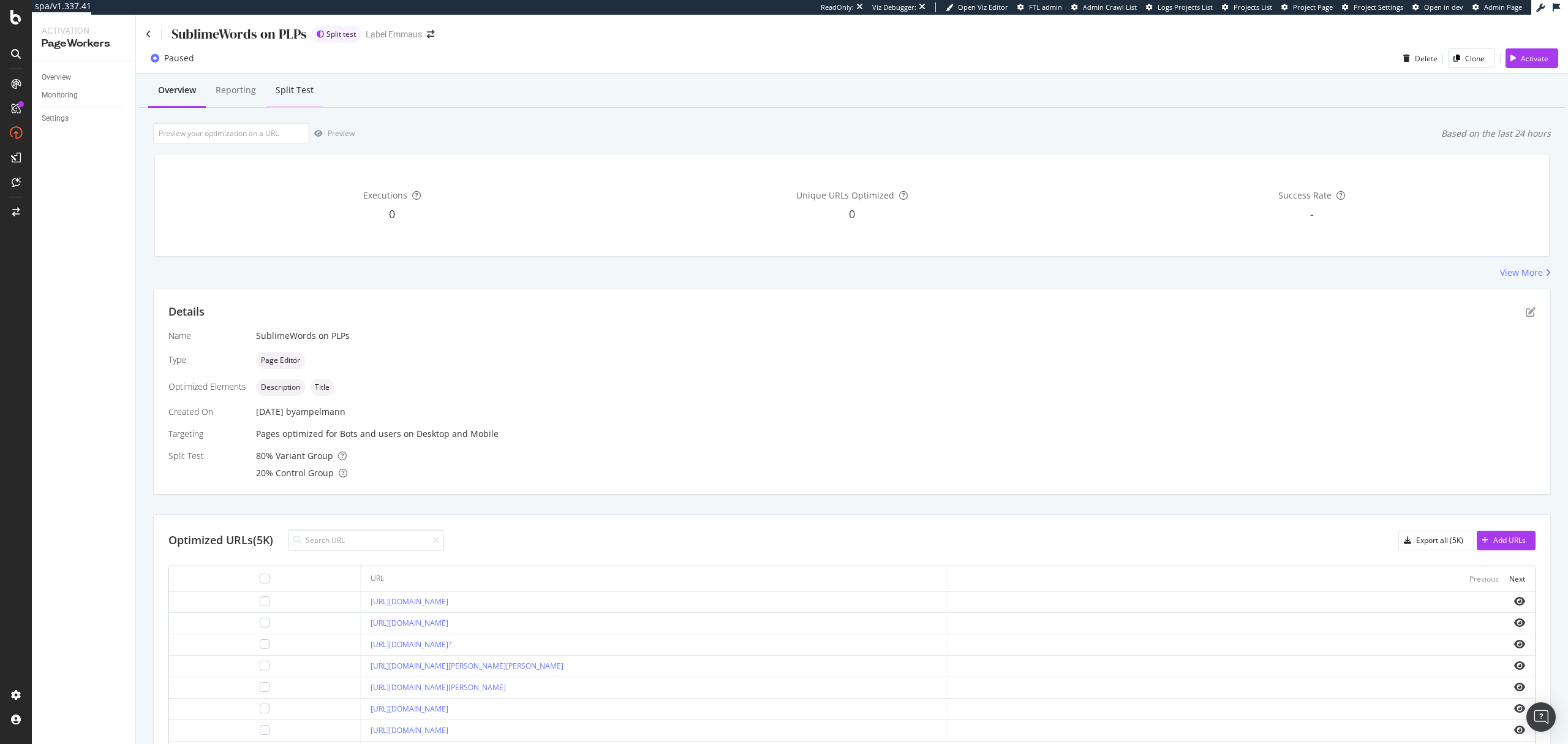
click at [304, 97] on div "Split Test" at bounding box center [295, 91] width 58 height 34
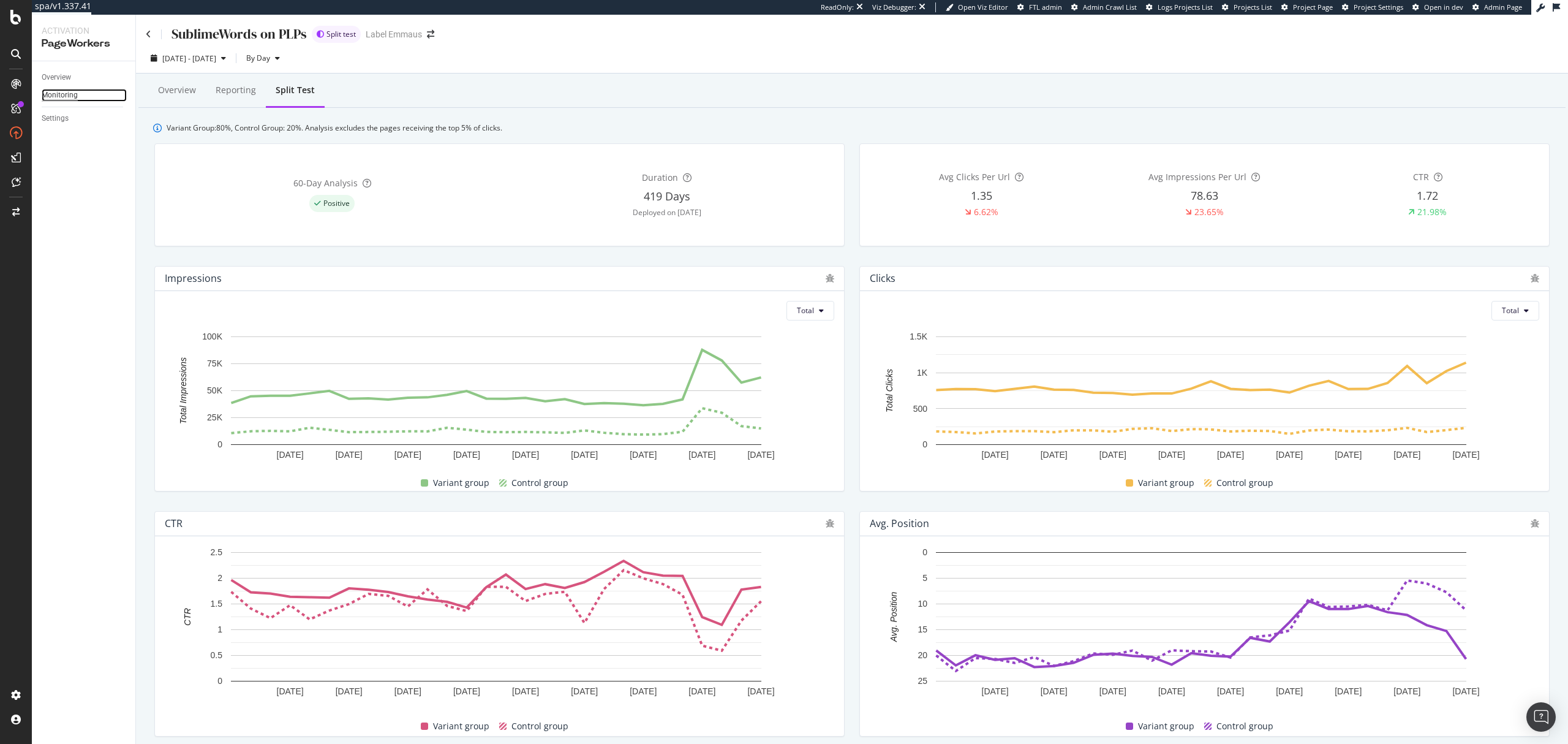
click at [63, 94] on div "Monitoring" at bounding box center [59, 95] width 36 height 13
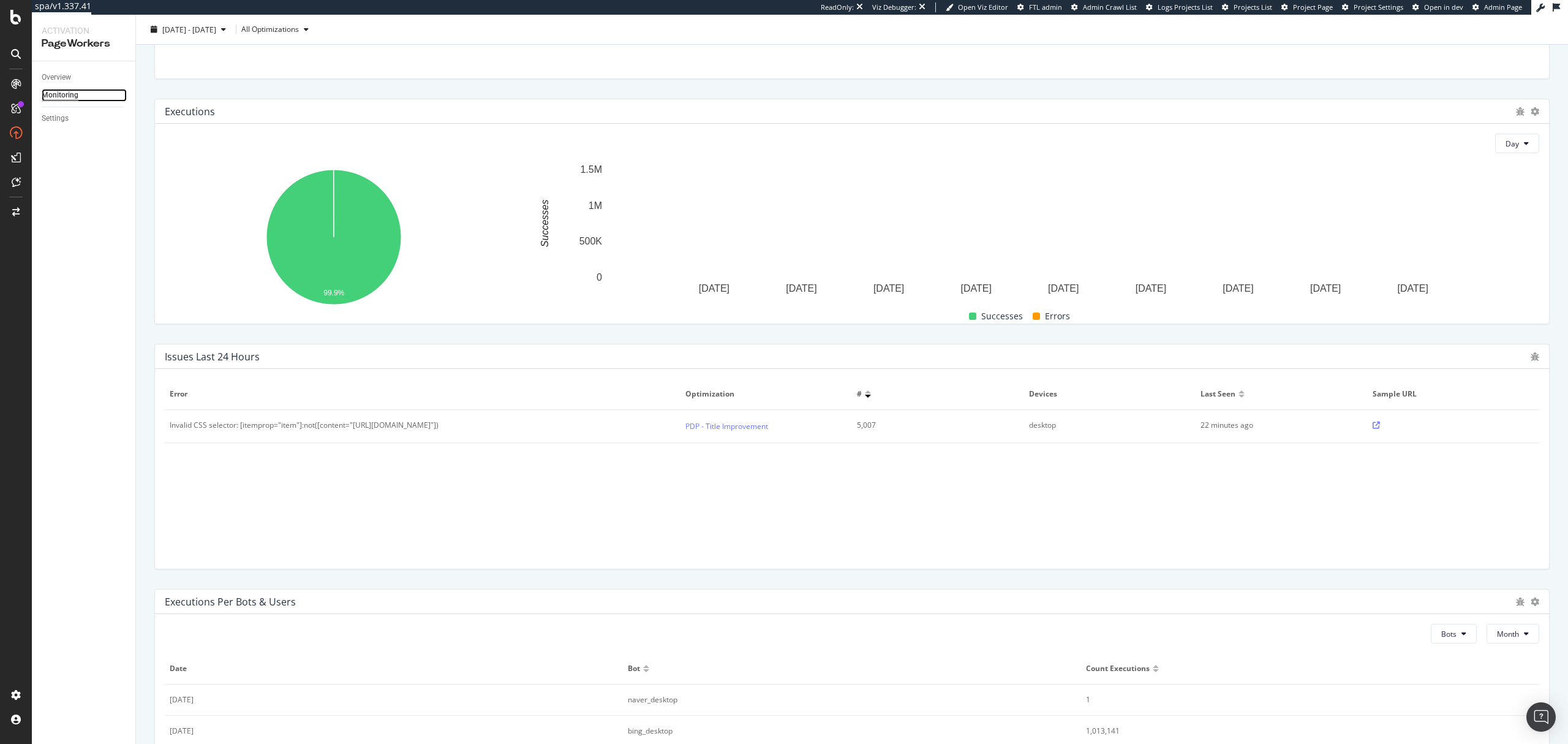
scroll to position [241, 0]
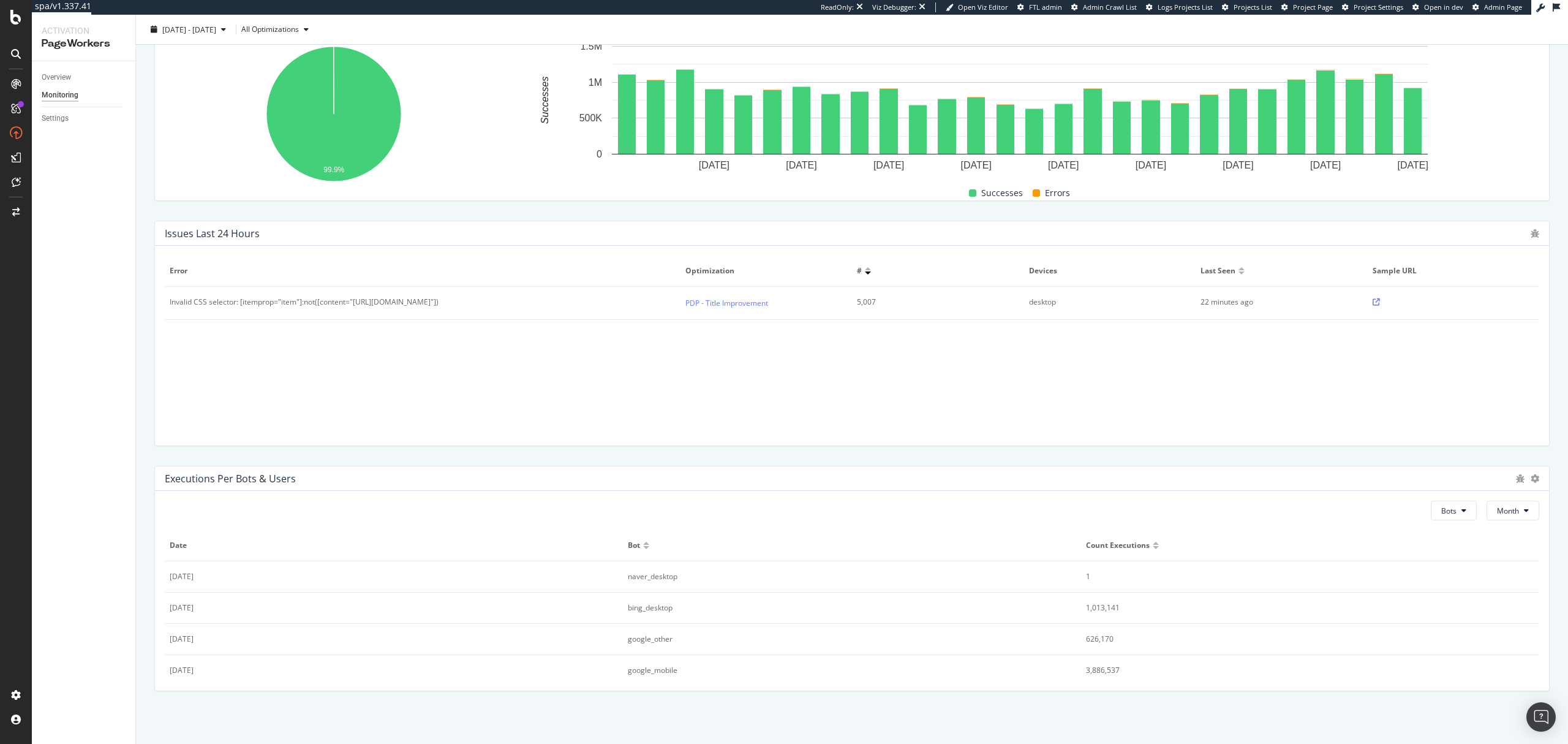
click at [1529, 478] on div "Executions per Bots & Users" at bounding box center [852, 478] width 1394 height 25
click at [1531, 478] on icon at bounding box center [1535, 478] width 9 height 9
click at [1509, 470] on div "Bar (by Value)" at bounding box center [1474, 467] width 87 height 18
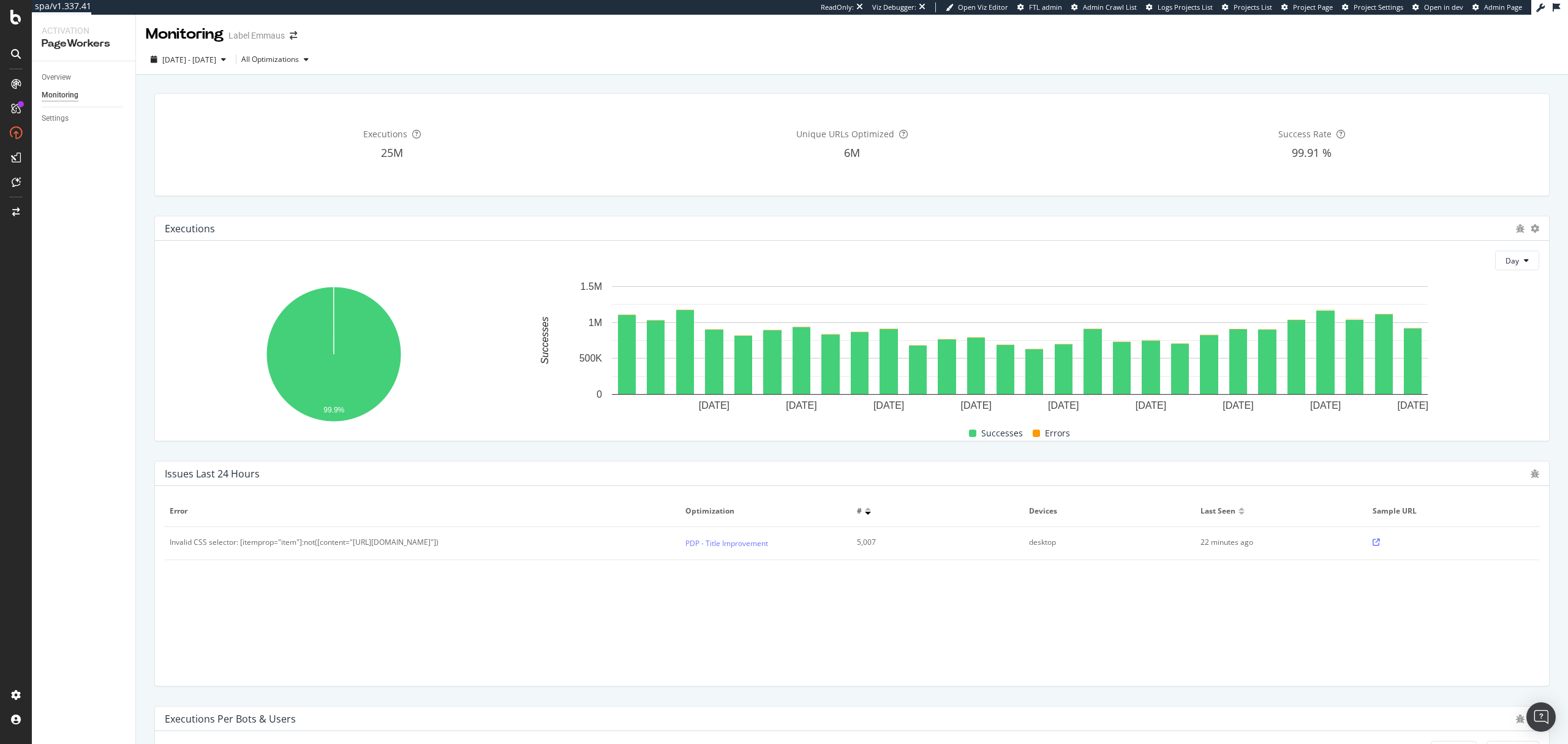
scroll to position [0, 0]
click at [60, 79] on div "Overview" at bounding box center [56, 77] width 29 height 13
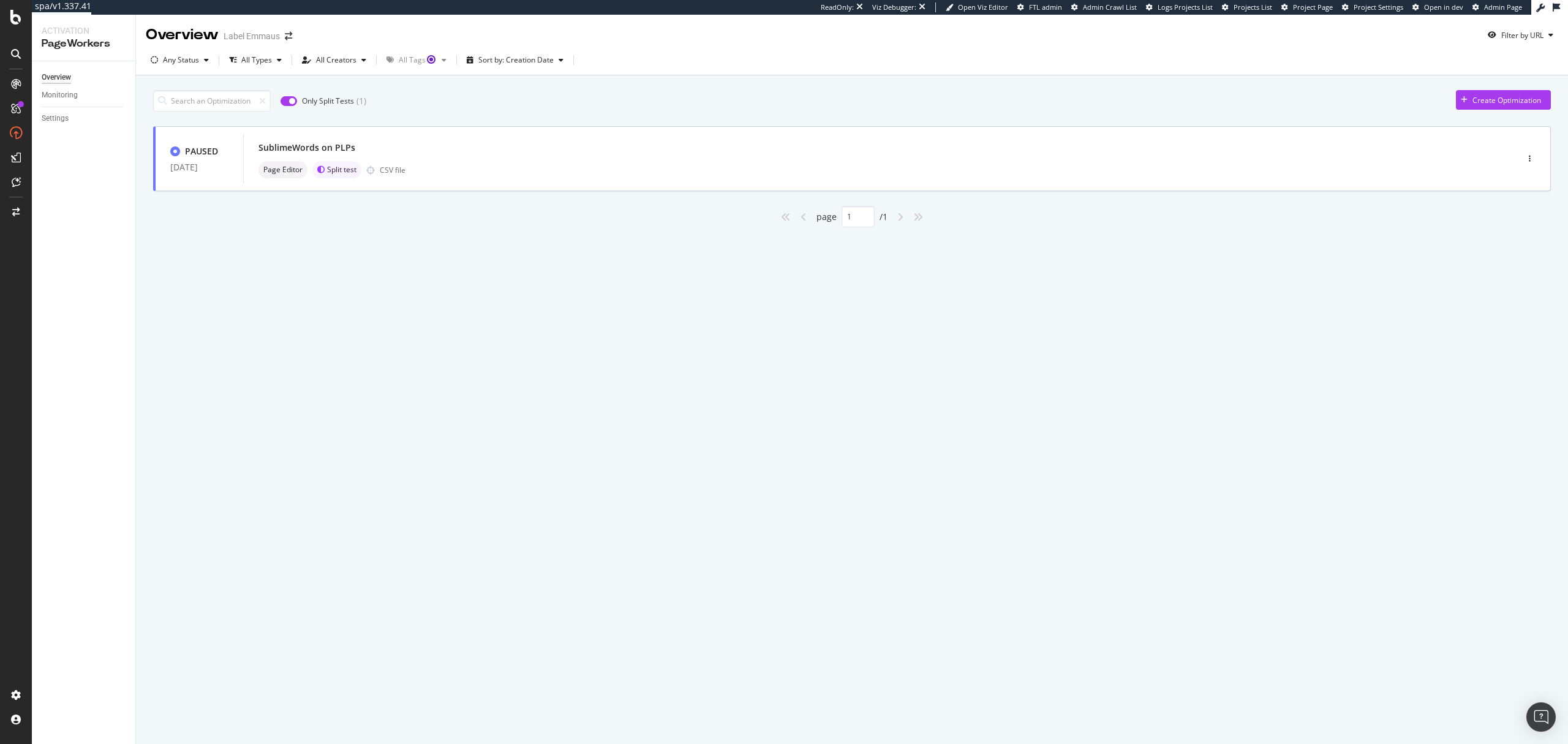
click at [297, 106] on input "checkbox" at bounding box center [289, 101] width 17 height 10
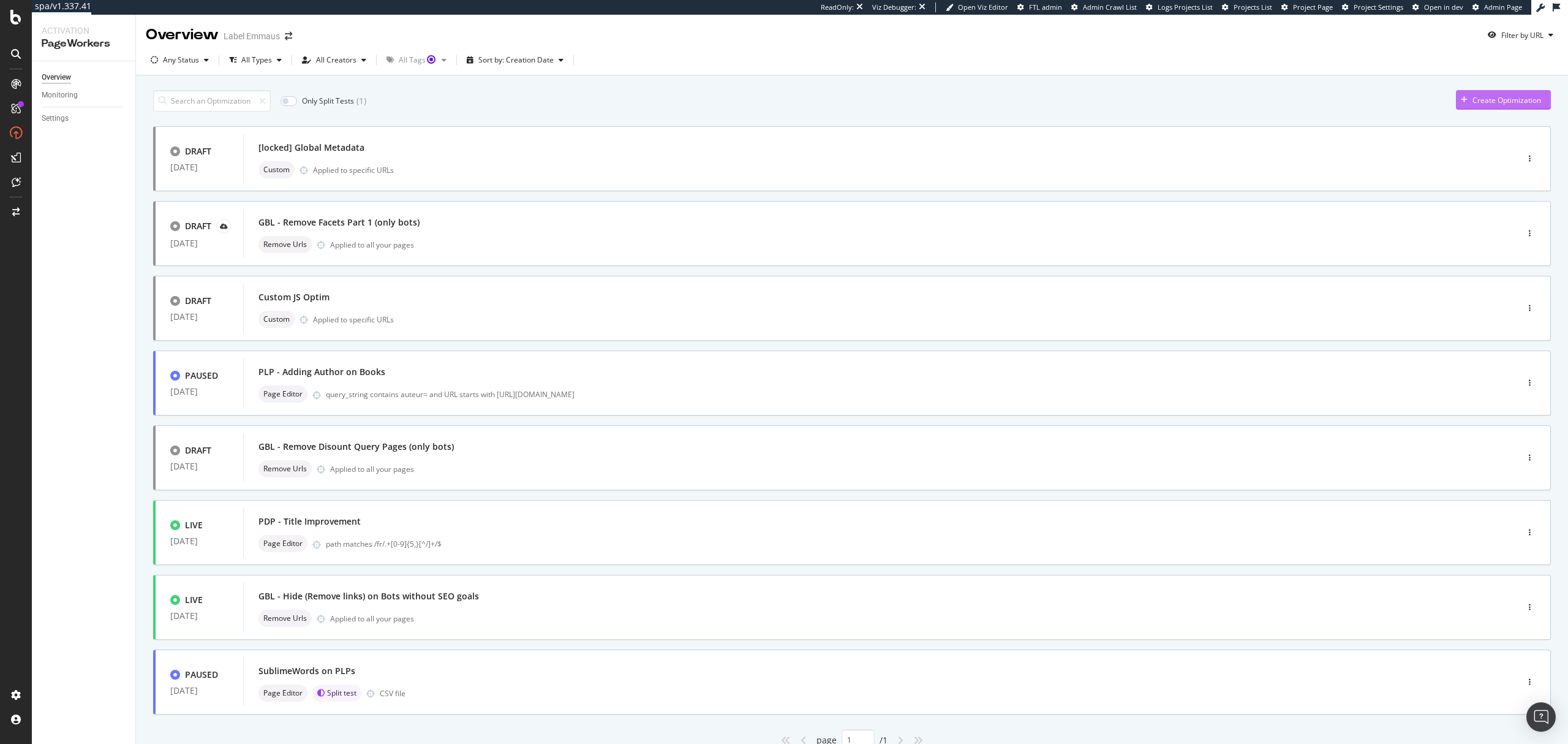
click at [1482, 104] on div "Create Optimization" at bounding box center [1507, 100] width 69 height 10
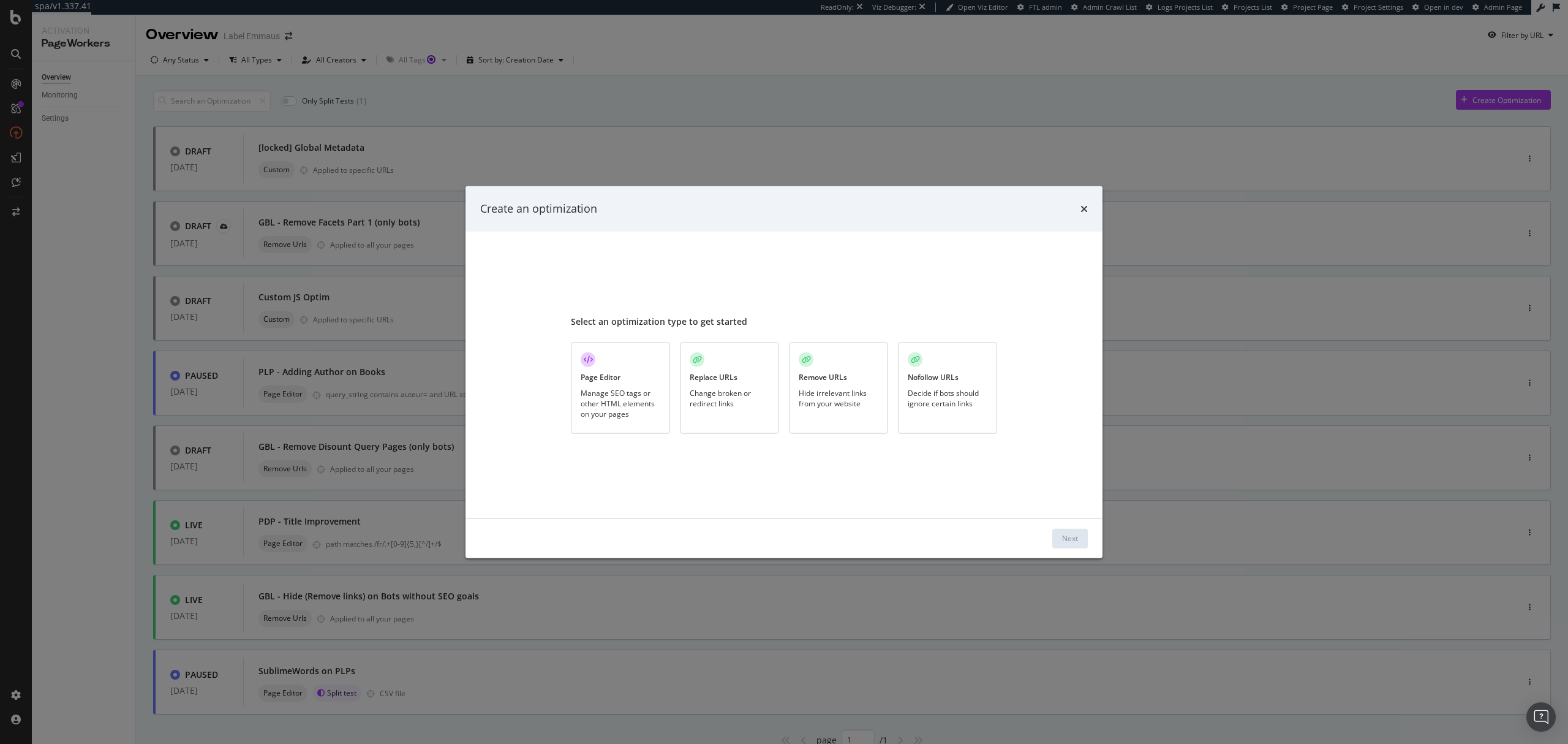
click at [751, 392] on div "Change broken or redirect links" at bounding box center [729, 398] width 80 height 21
click at [1067, 538] on div "Next" at bounding box center [1070, 538] width 16 height 10
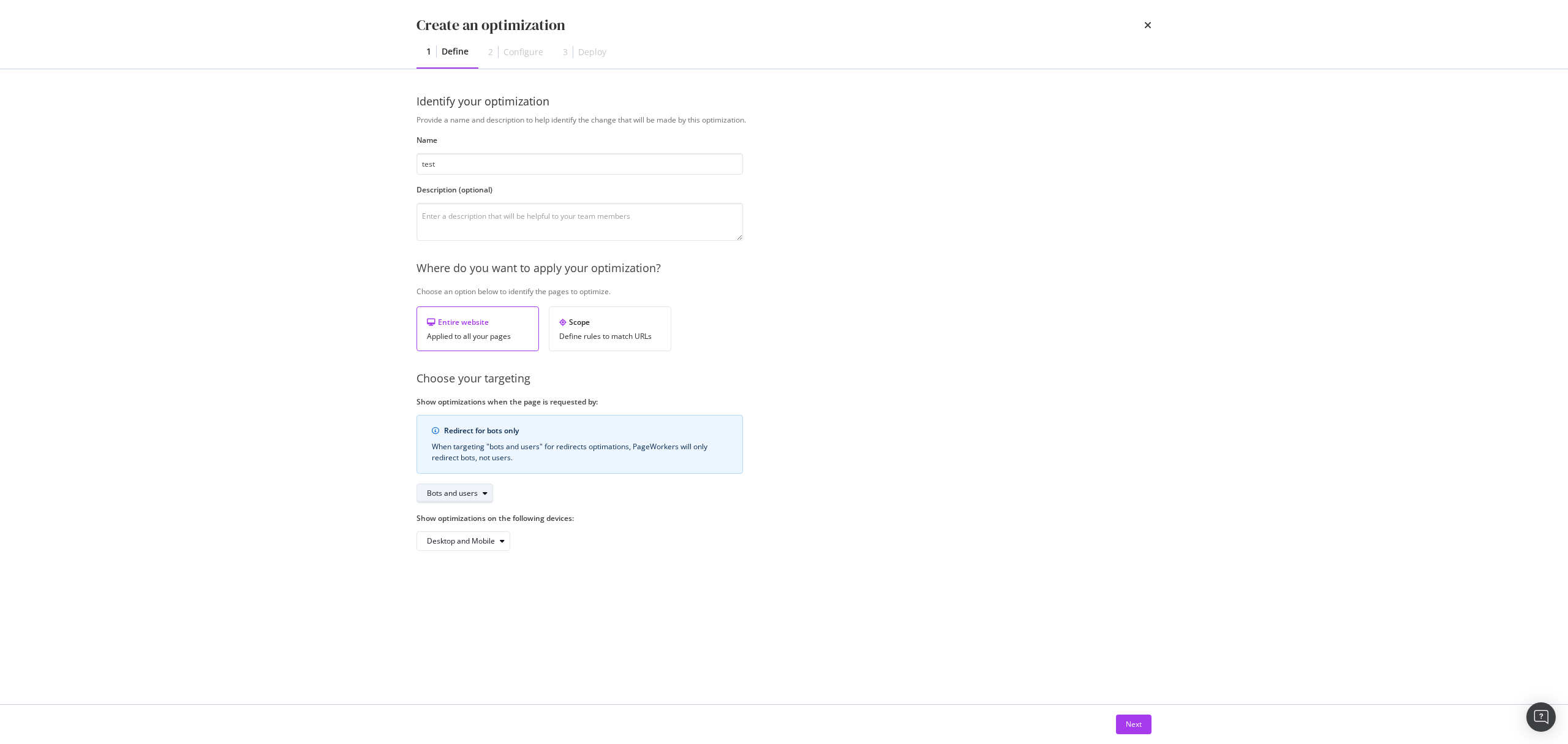
type input "test"
click at [481, 496] on div "modal" at bounding box center [485, 493] width 15 height 7
click at [546, 579] on div "Identify your optimization Provide a name and description to help identify the …" at bounding box center [783, 386] width 735 height 586
click at [1138, 724] on div "Next" at bounding box center [1134, 724] width 16 height 10
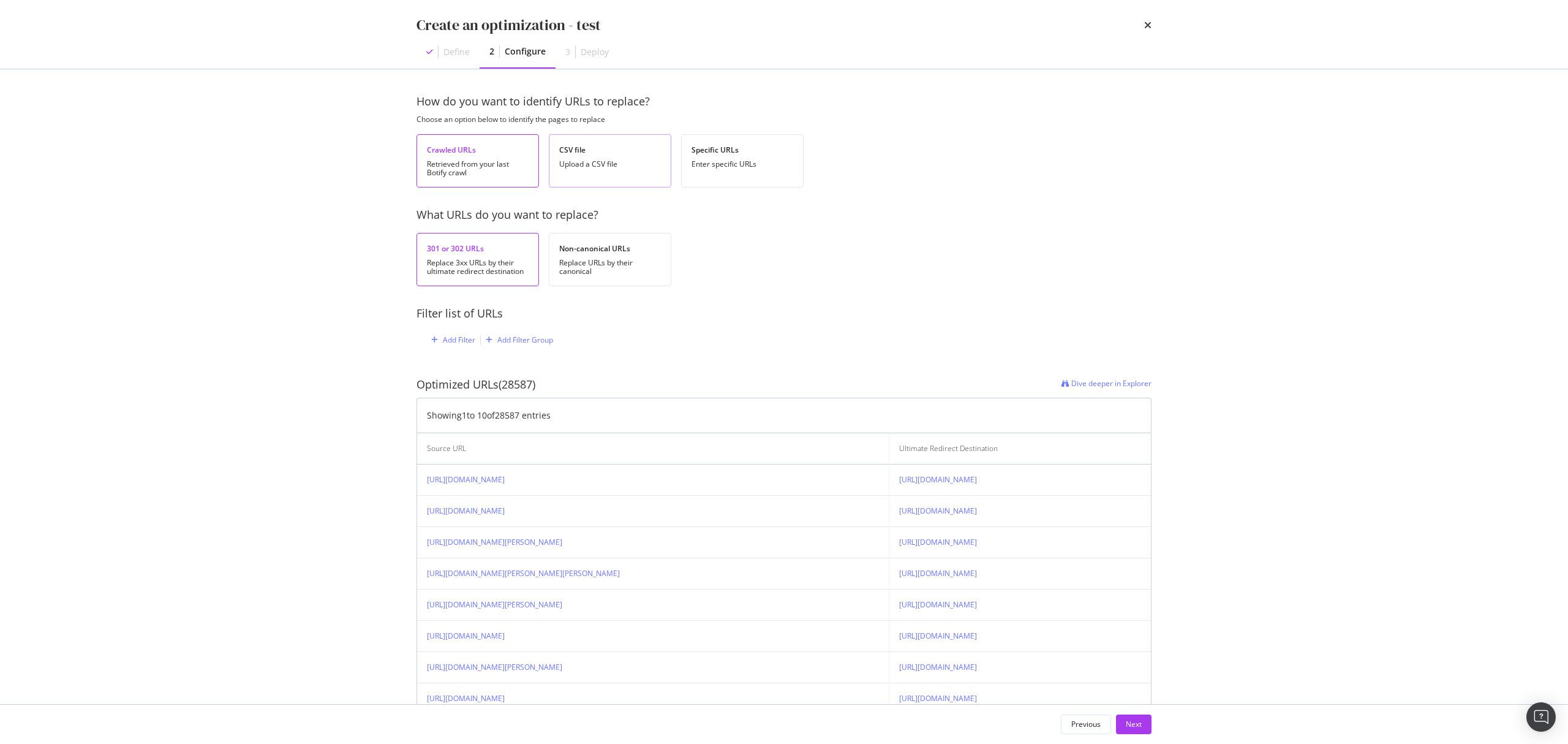
click at [633, 180] on div "CSV file Upload a CSV file" at bounding box center [610, 161] width 123 height 53
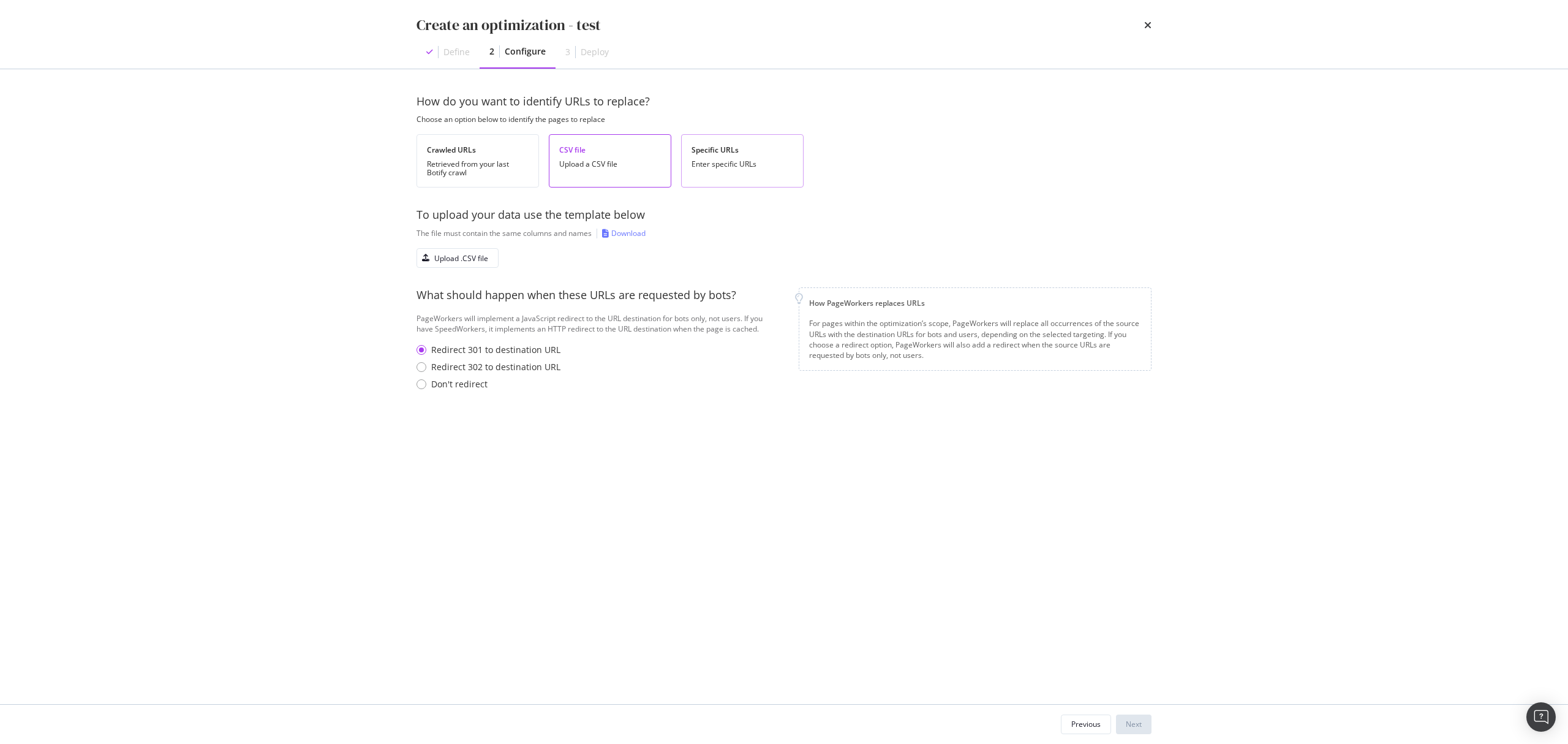
click at [709, 167] on div "Enter specific URLs" at bounding box center [742, 164] width 102 height 9
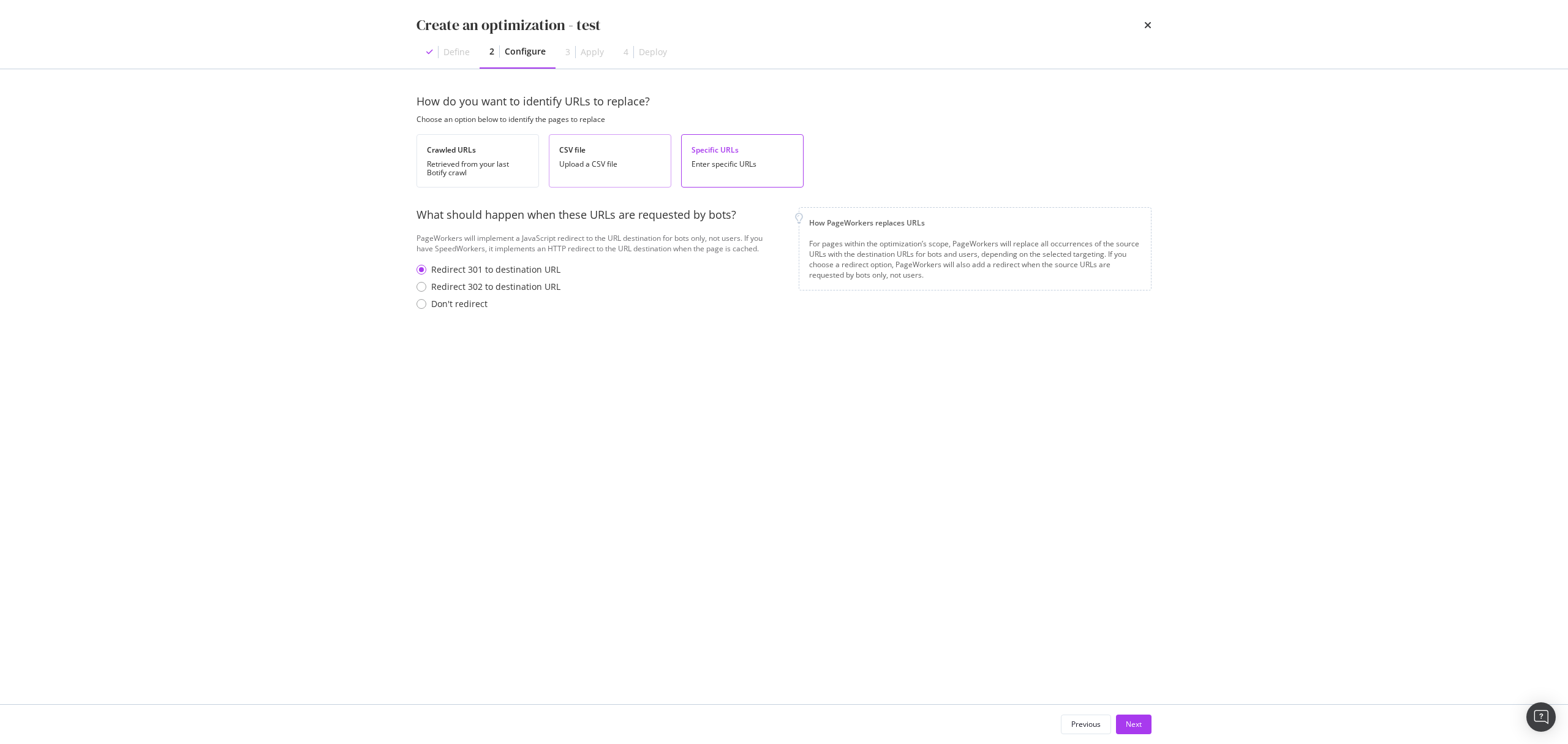
click at [611, 177] on div "CSV file Upload a CSV file" at bounding box center [610, 161] width 123 height 53
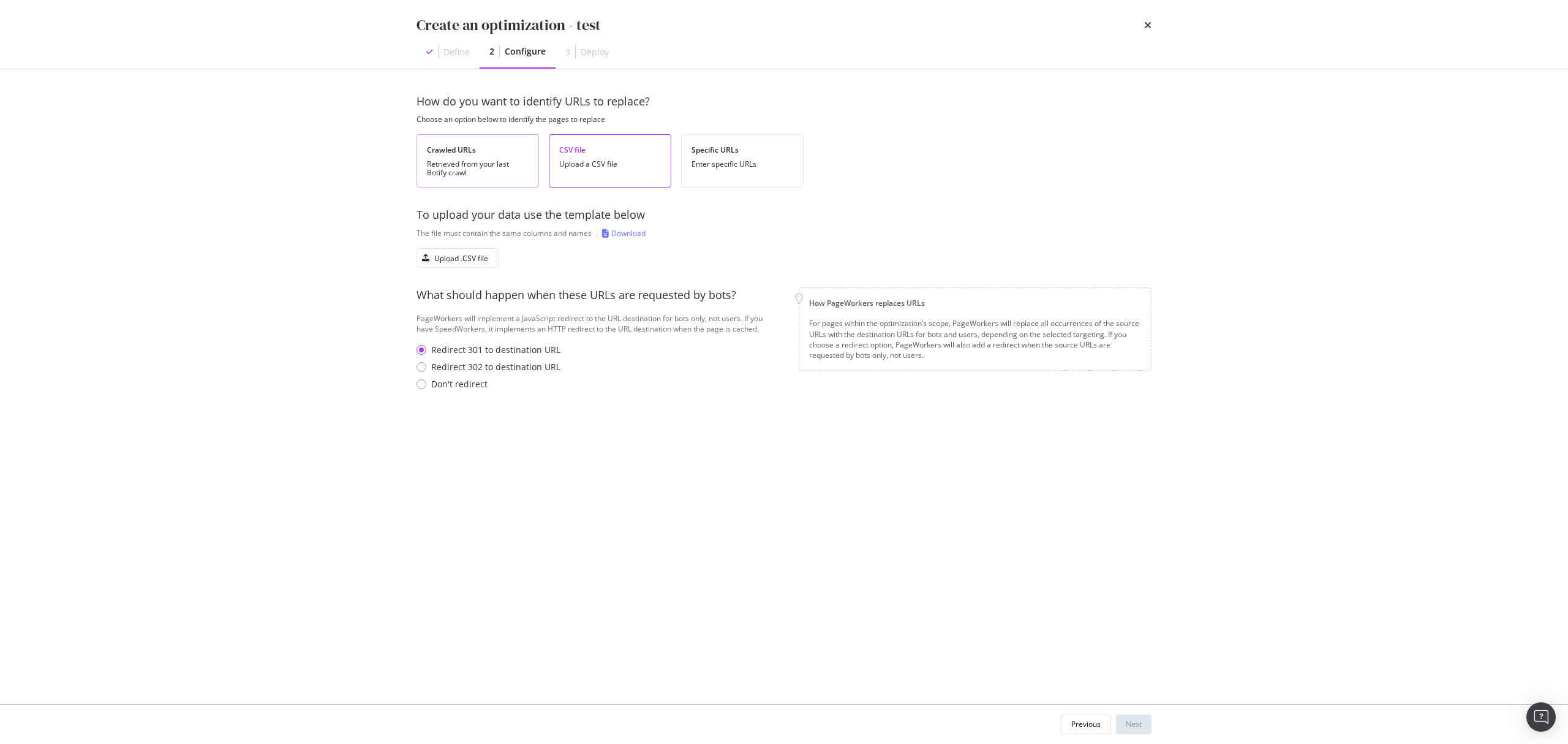
click at [447, 166] on div "Retrieved from your last Botify crawl" at bounding box center [478, 169] width 102 height 17
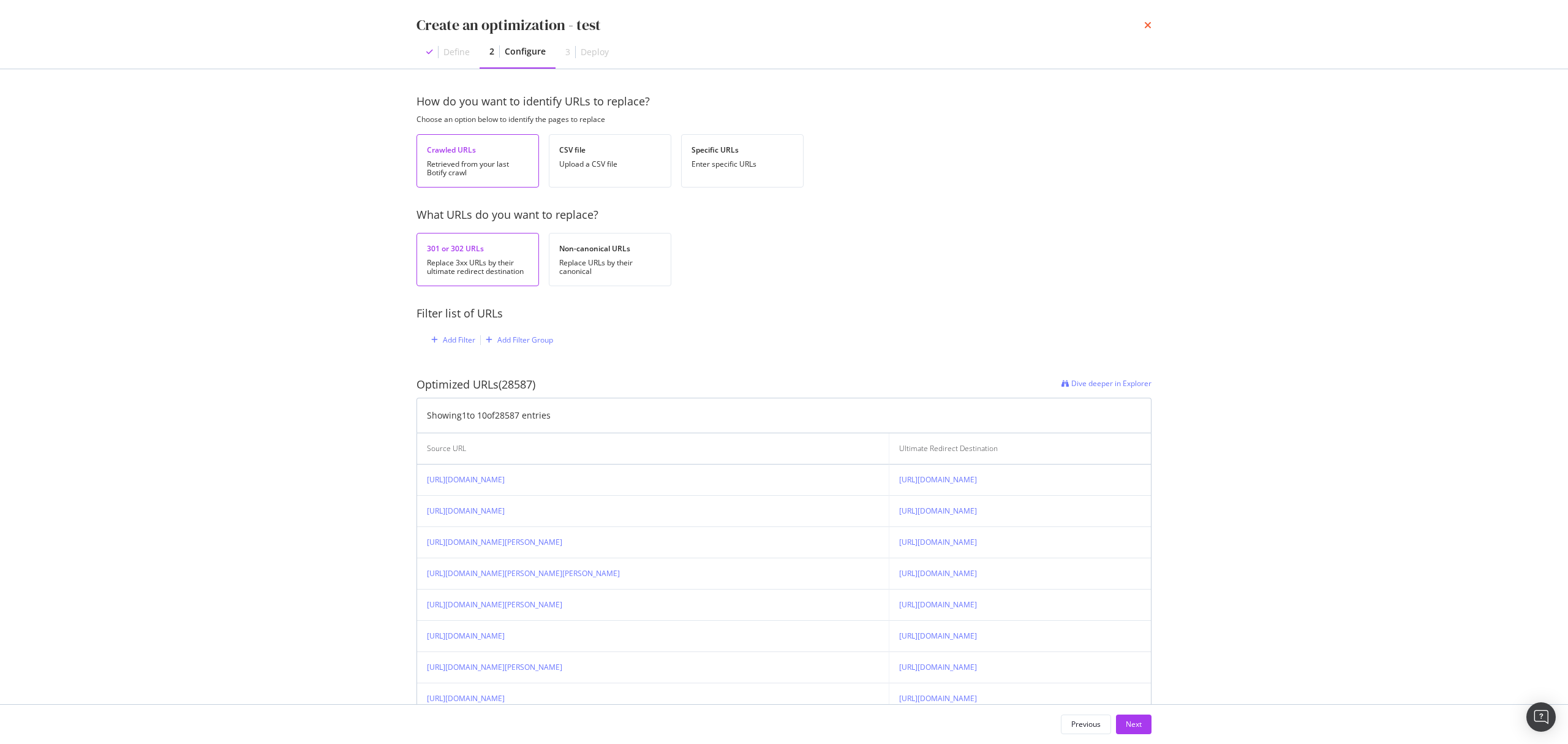
click at [1148, 25] on icon "times" at bounding box center [1148, 25] width 7 height 10
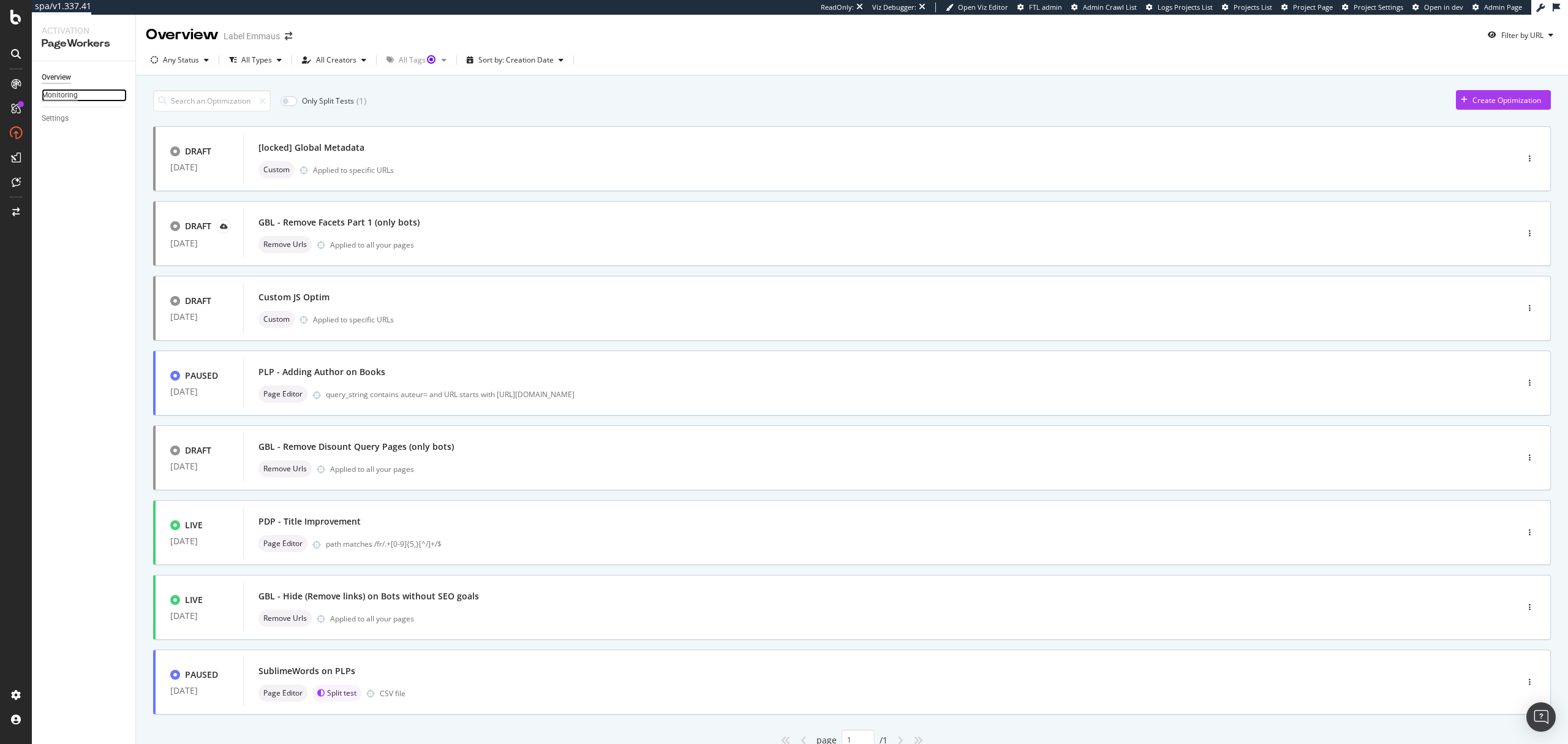
click at [72, 97] on div "Monitoring" at bounding box center [59, 95] width 36 height 13
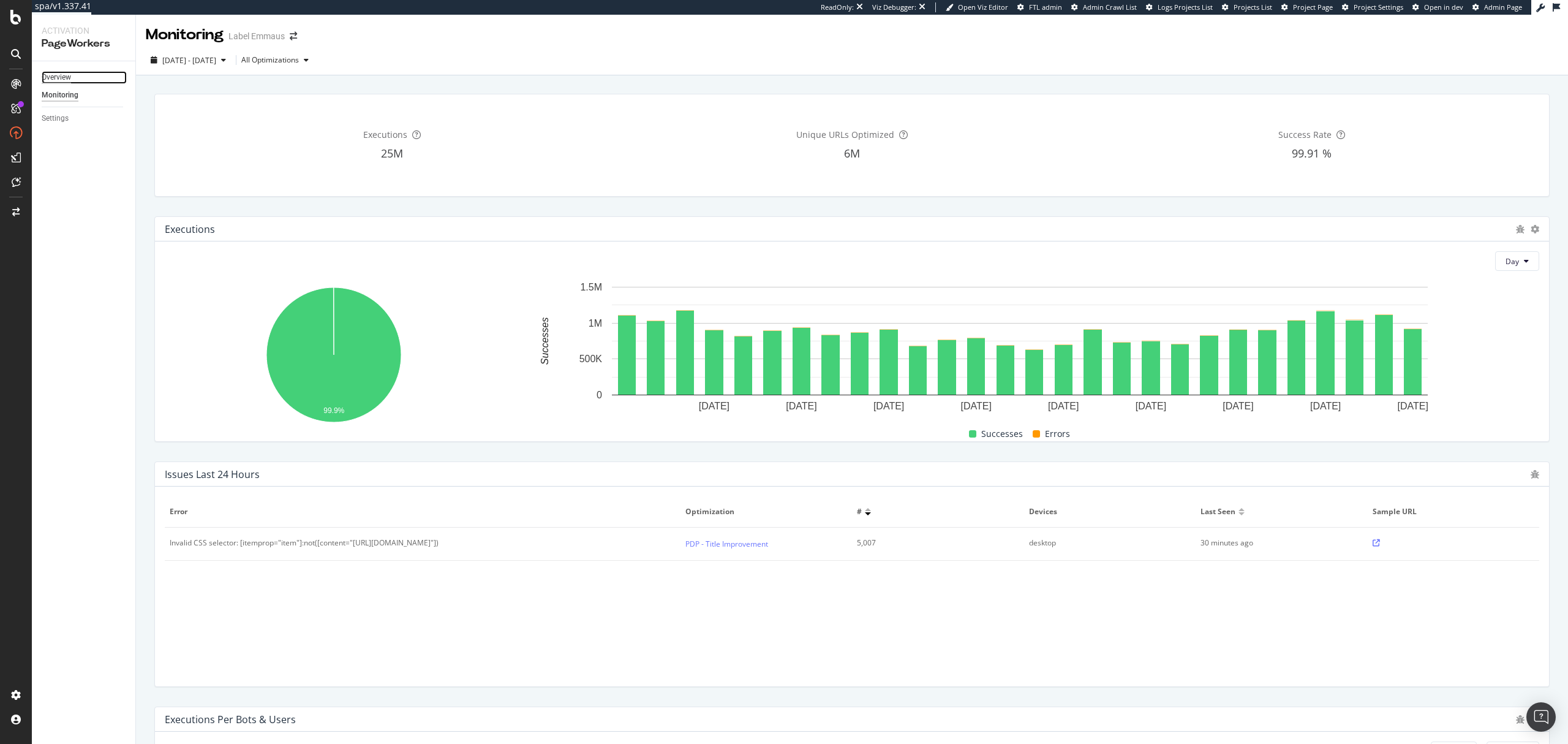
click at [54, 77] on div "Overview" at bounding box center [56, 77] width 29 height 13
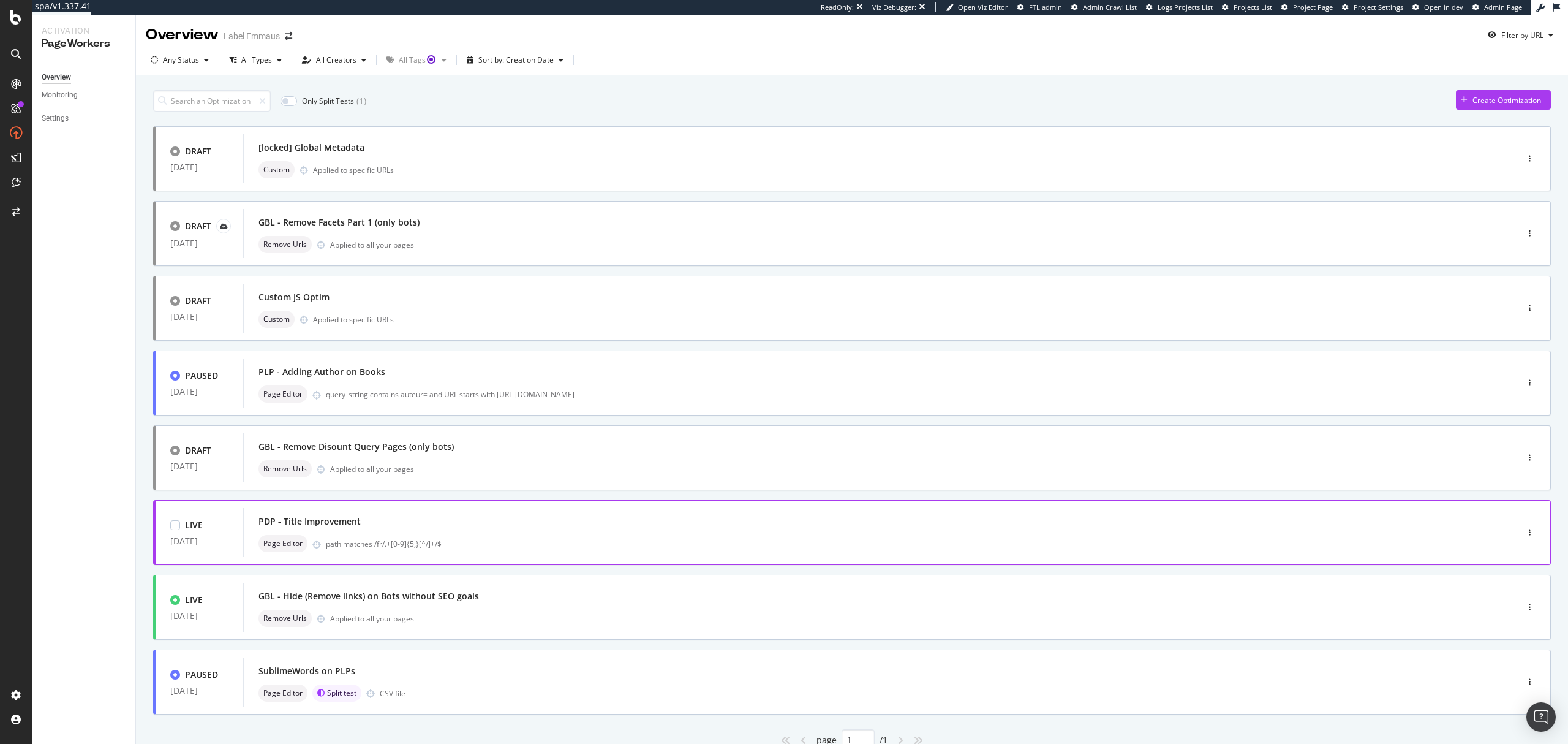
click at [601, 532] on div "PDP - Title Improvement Page Editor path matches /fr/.+[0-9]{5,}[^/]+/$" at bounding box center [862, 532] width 1206 height 39
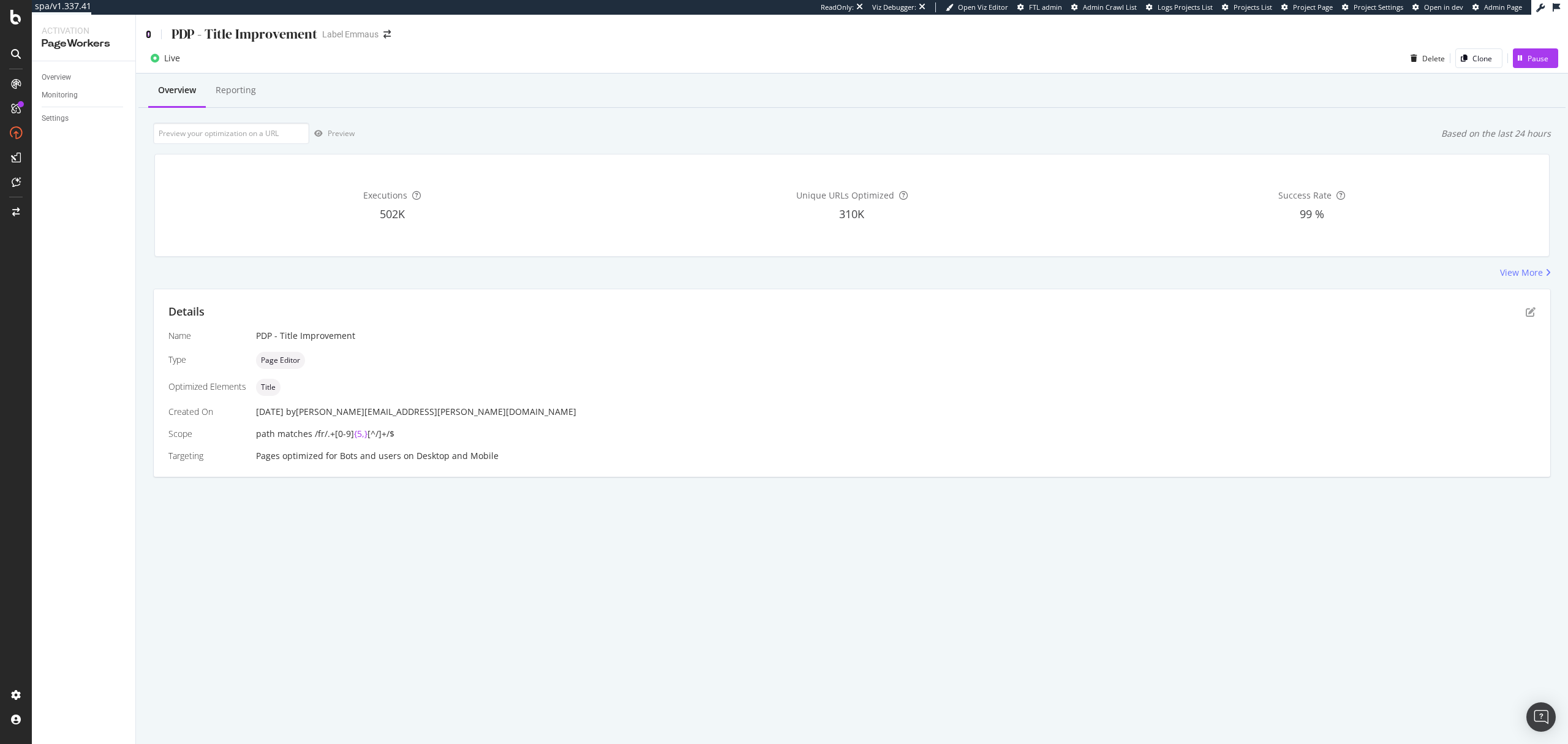
click at [150, 31] on icon at bounding box center [148, 34] width 6 height 9
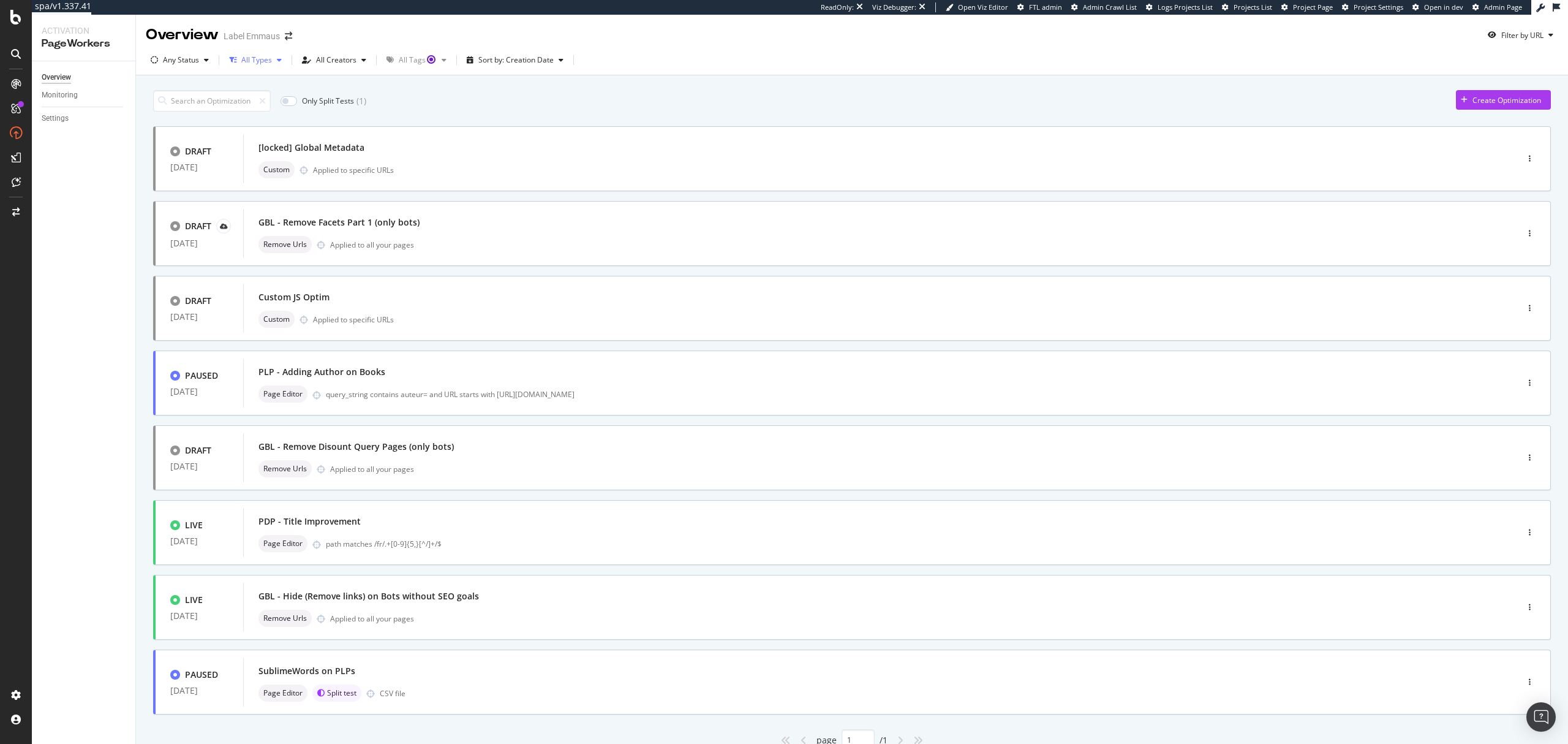
click at [260, 57] on div "All Types" at bounding box center [257, 60] width 31 height 7
click at [69, 177] on div "RealKeywords" at bounding box center [73, 180] width 55 height 12
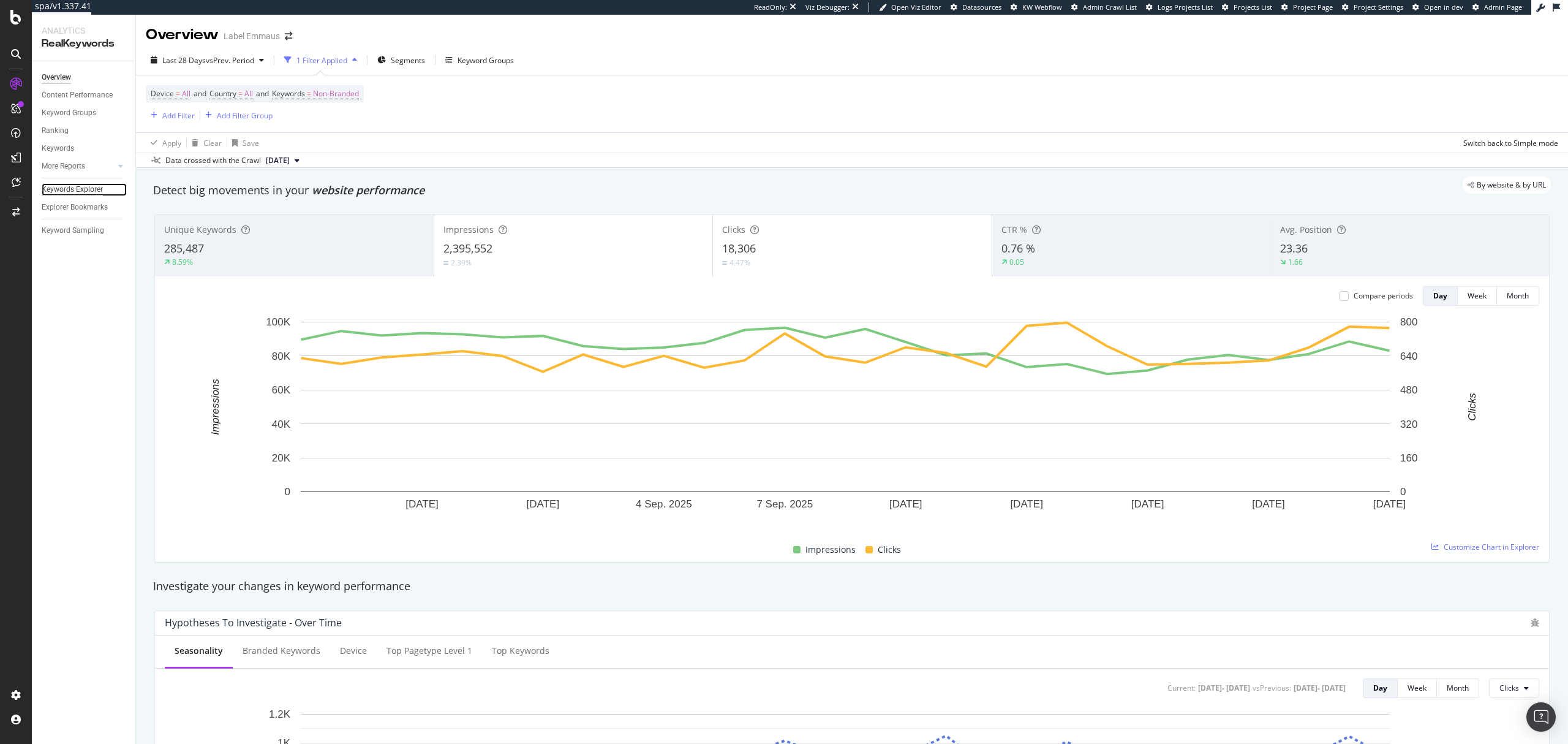
click at [91, 185] on div "Keywords Explorer" at bounding box center [72, 190] width 61 height 13
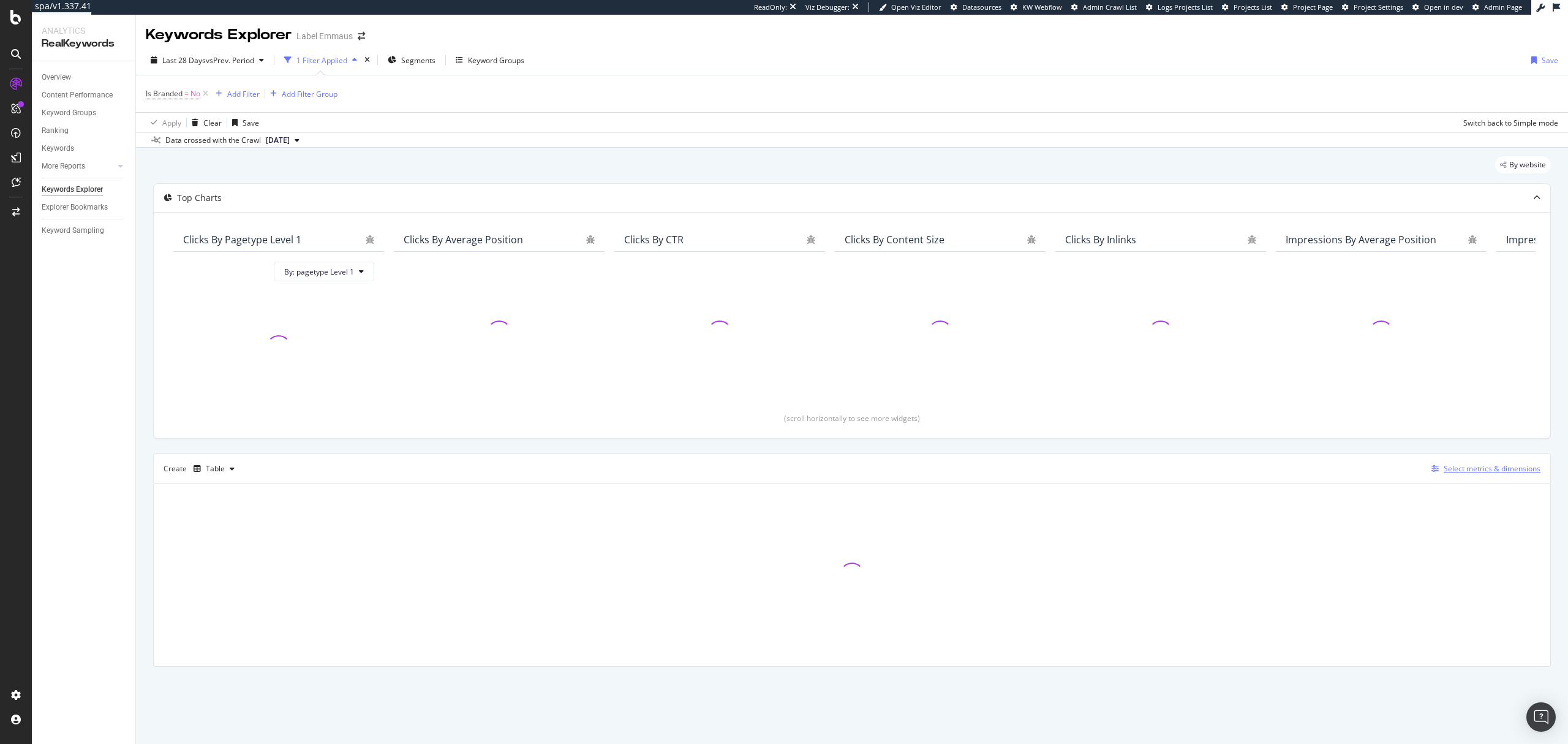
click at [1470, 473] on div "Select metrics & dimensions" at bounding box center [1492, 468] width 97 height 10
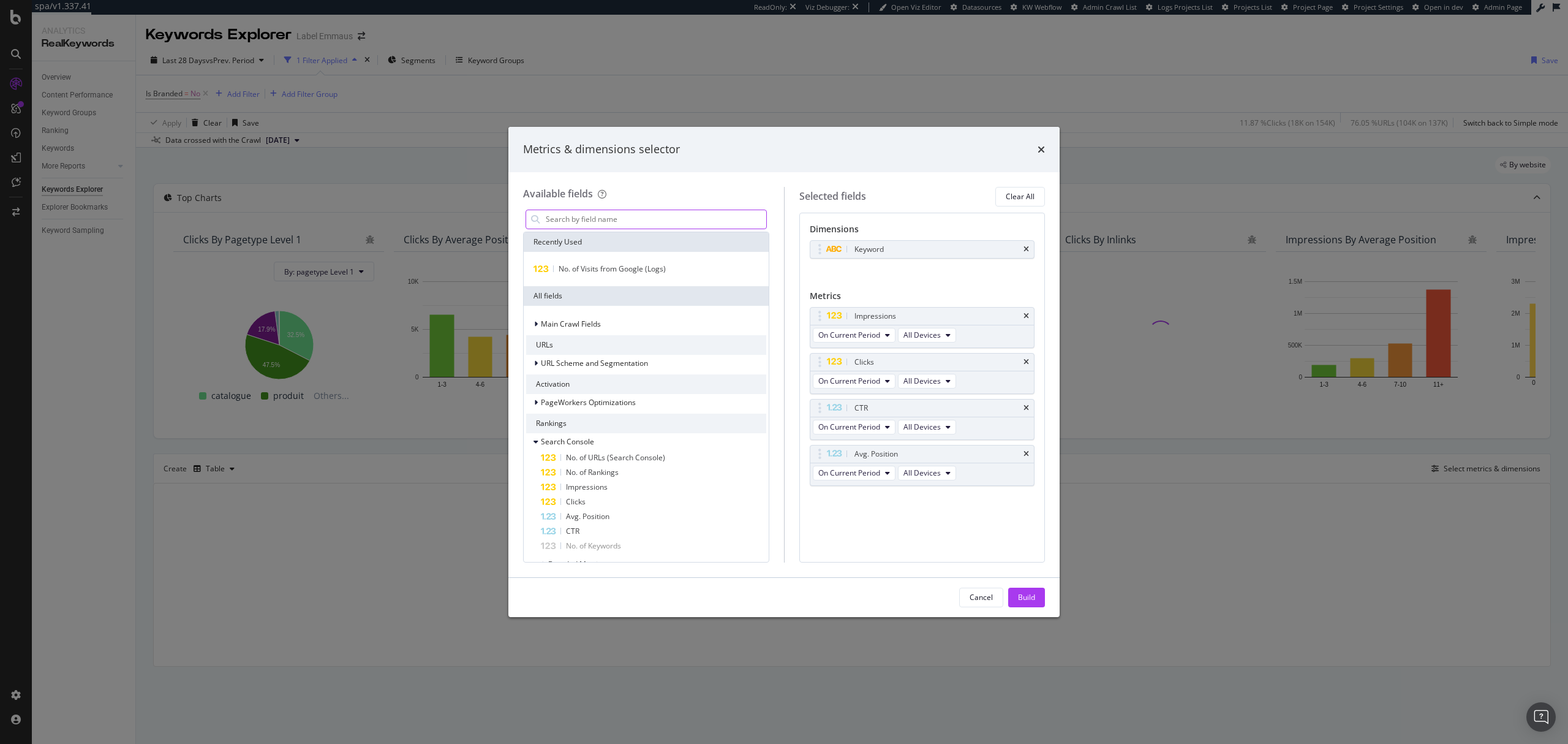
click at [653, 223] on input "modal" at bounding box center [655, 220] width 222 height 18
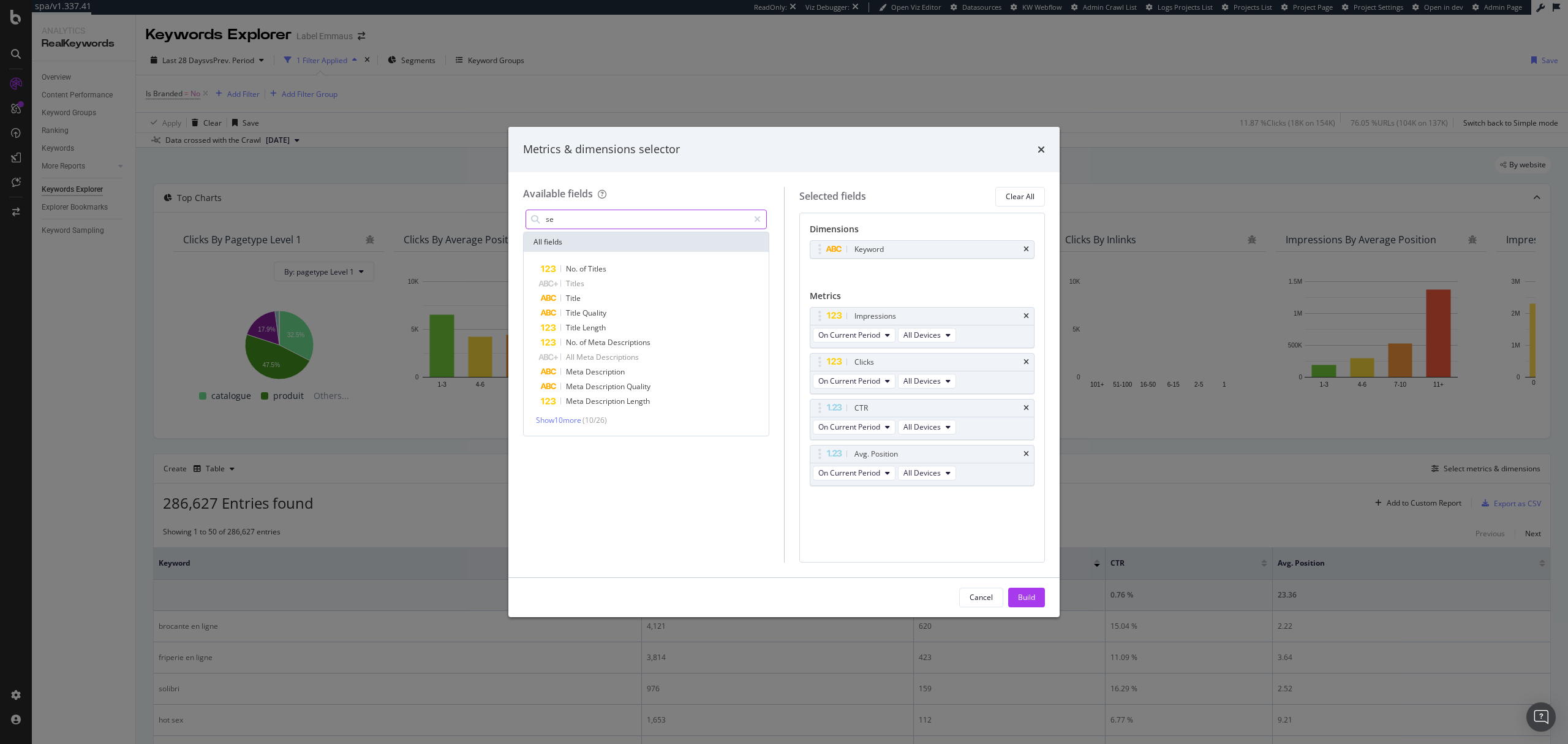
type input "s"
type input "semr"
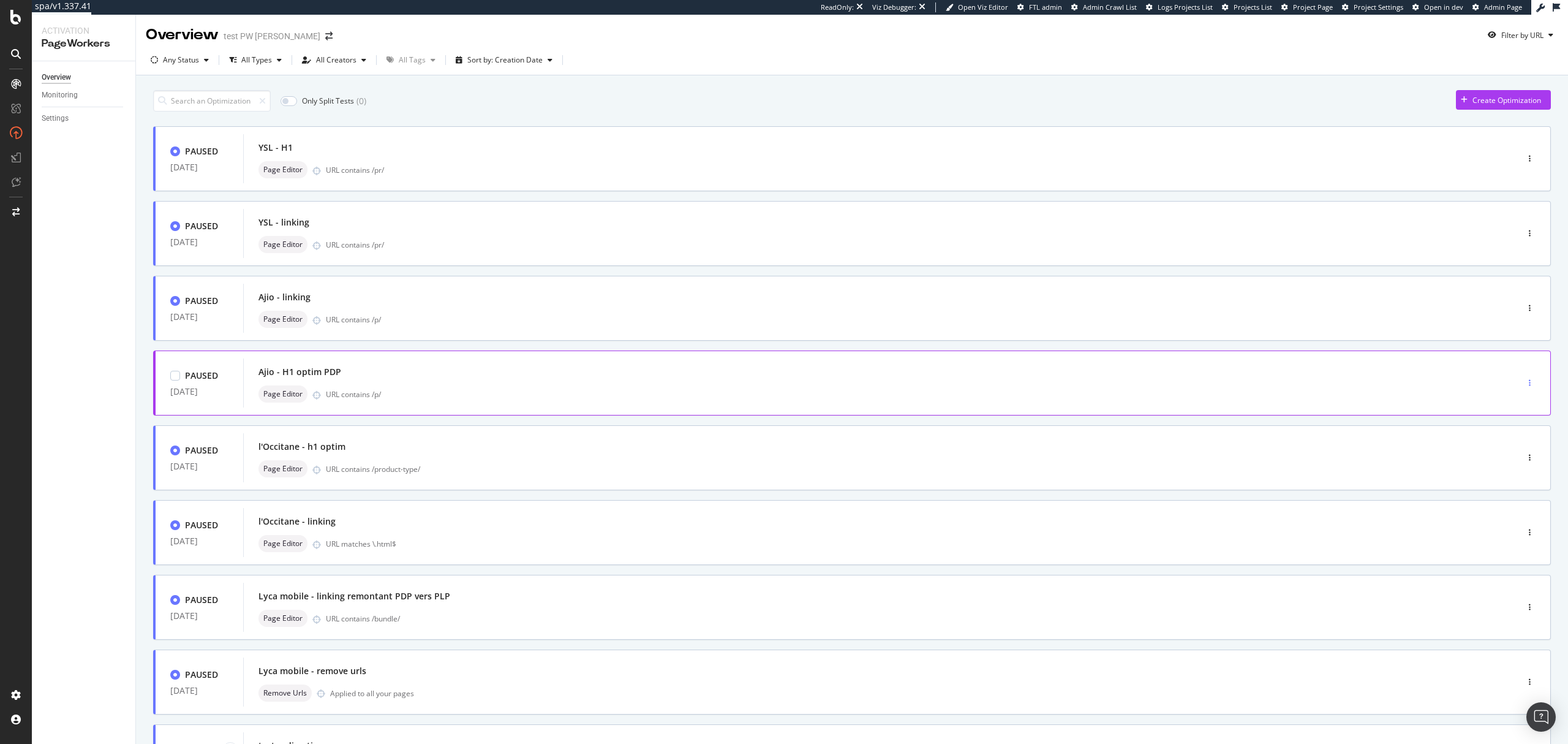
click at [1524, 385] on div "button" at bounding box center [1529, 383] width 12 height 7
click at [1502, 428] on div "Activate" at bounding box center [1501, 427] width 28 height 10
click at [1529, 308] on icon "button" at bounding box center [1529, 309] width 2 height 7
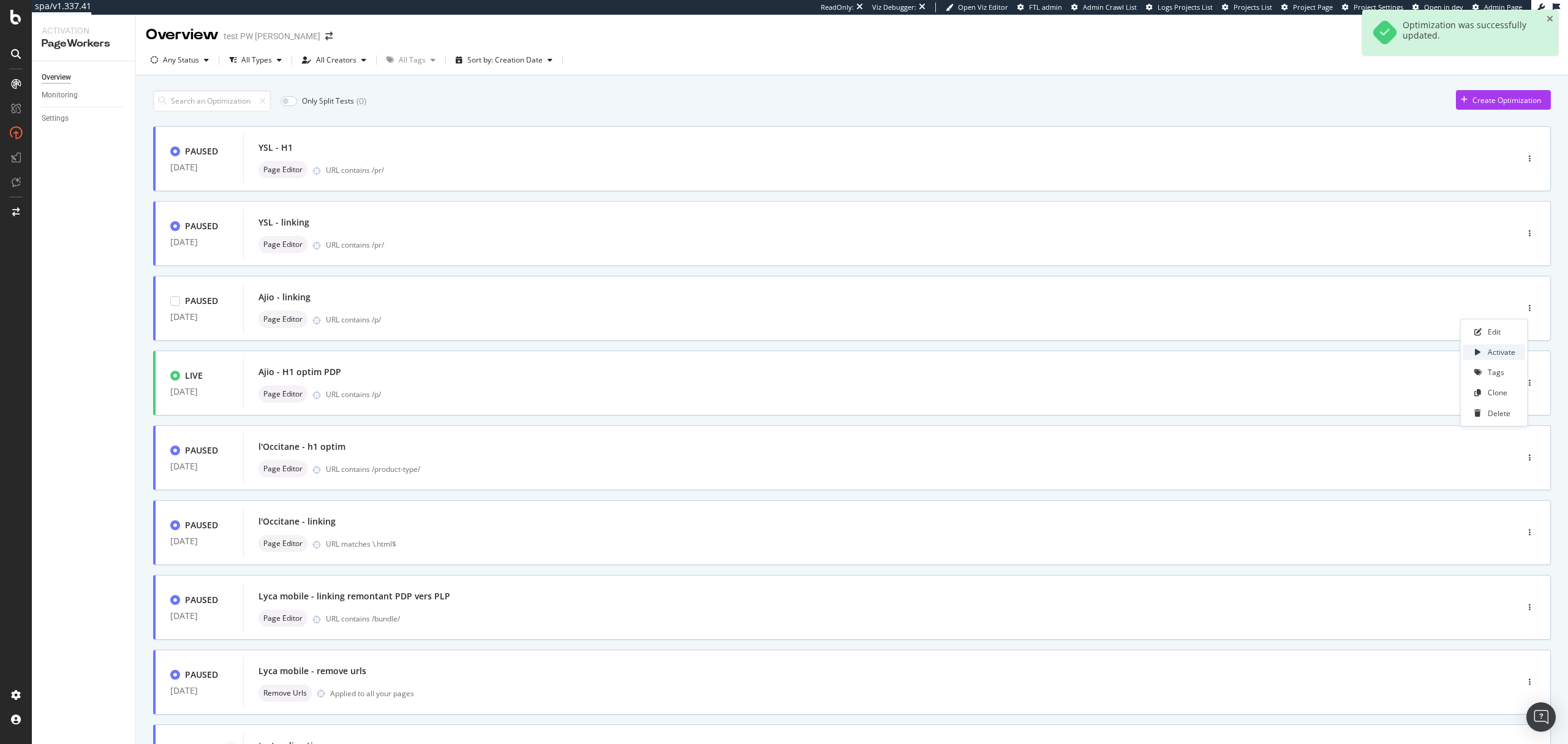
click at [1512, 350] on div "Activate" at bounding box center [1501, 352] width 28 height 10
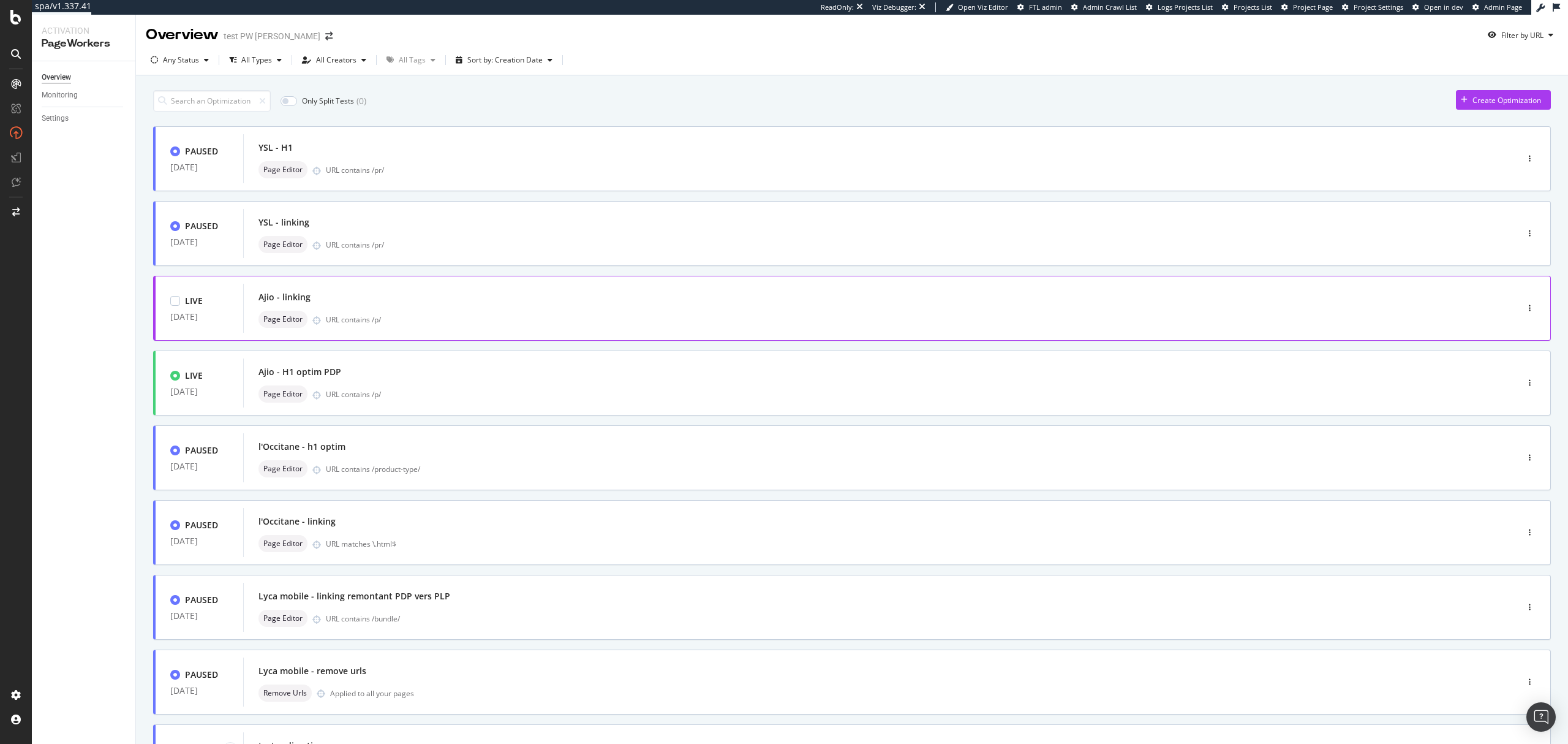
click at [1001, 318] on div "URL contains /p/" at bounding box center [896, 320] width 1140 height 10
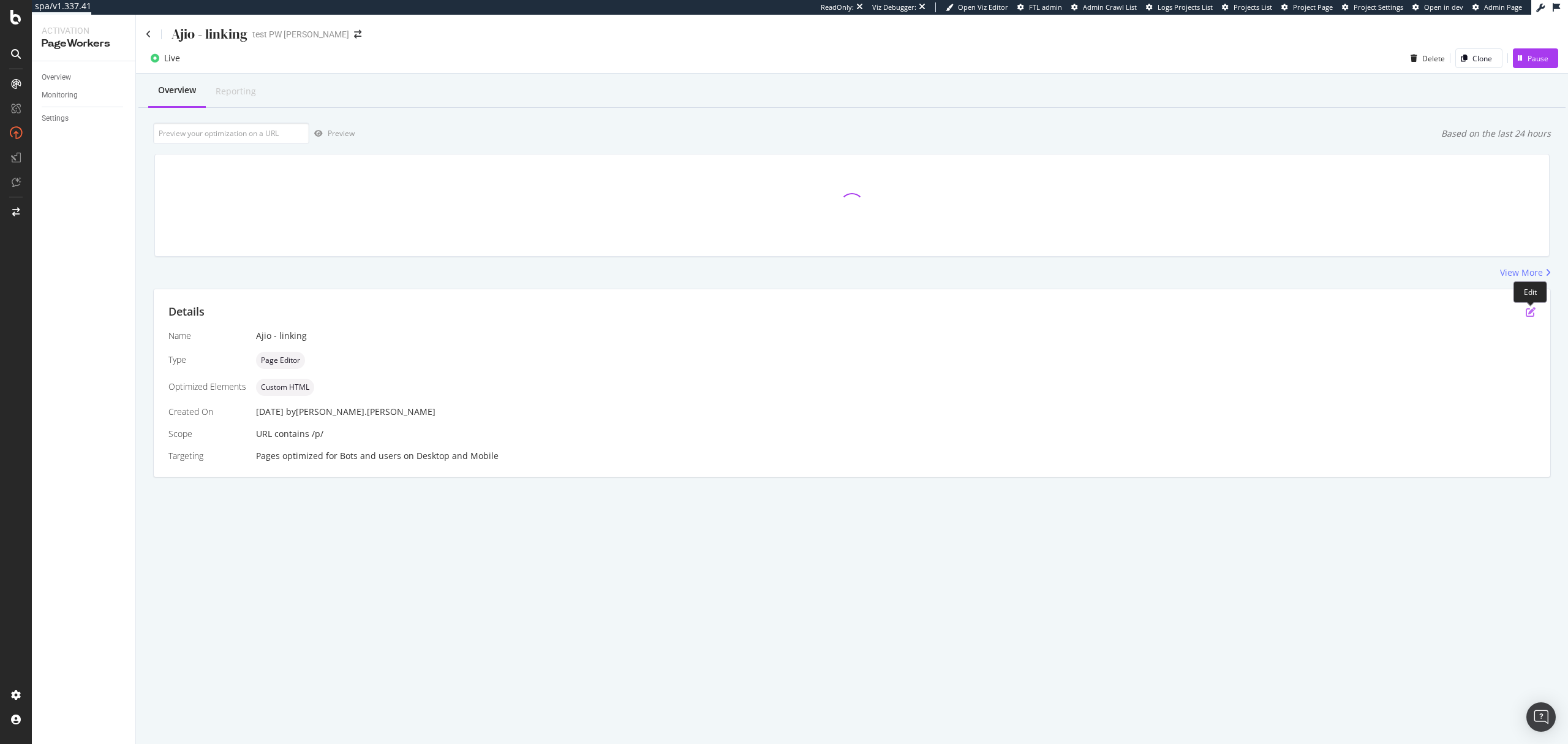
click at [1528, 313] on icon "pen-to-square" at bounding box center [1531, 312] width 10 height 10
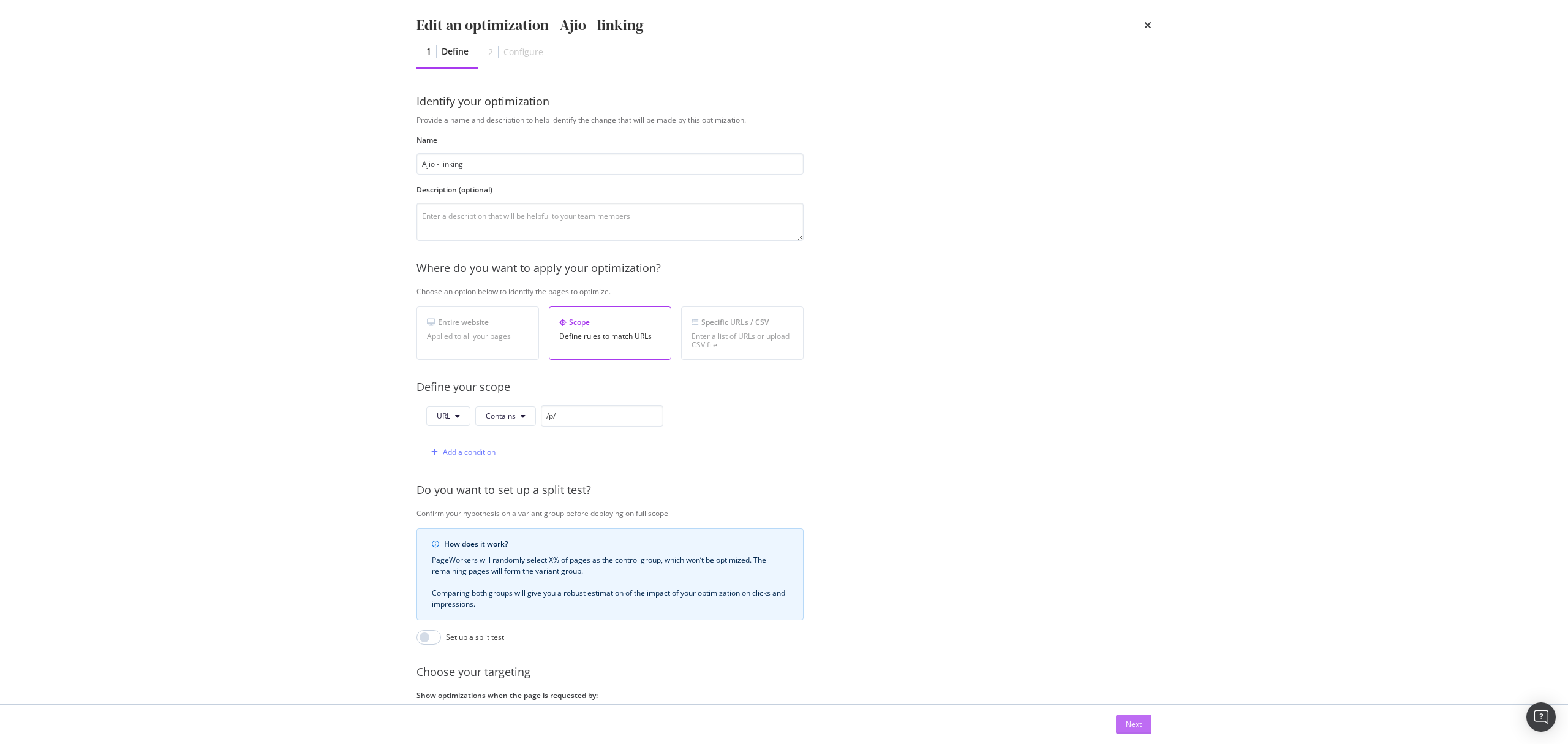
click at [1146, 727] on button "Next" at bounding box center [1134, 724] width 36 height 20
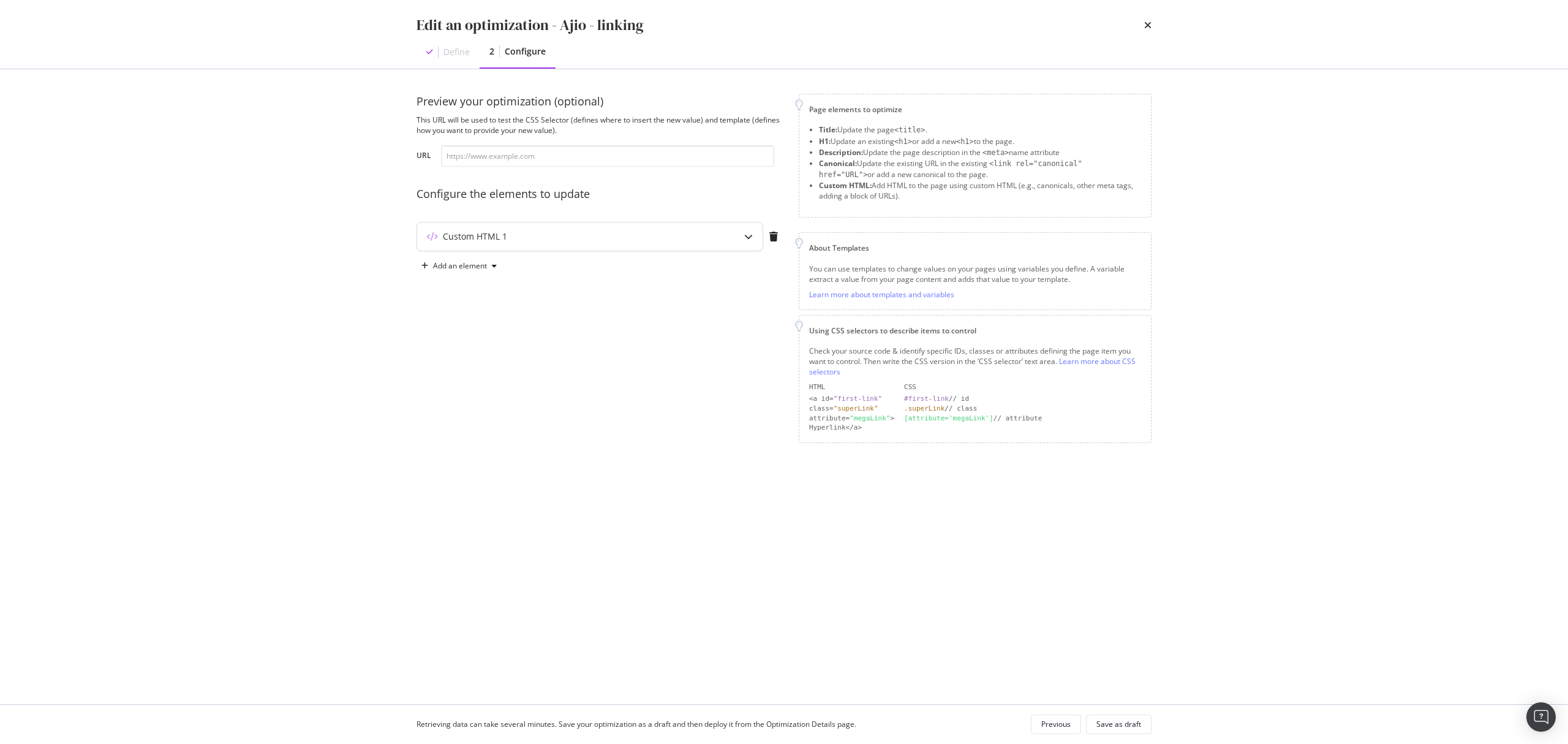
click at [687, 236] on div "Custom HTML 1" at bounding box center [565, 237] width 297 height 12
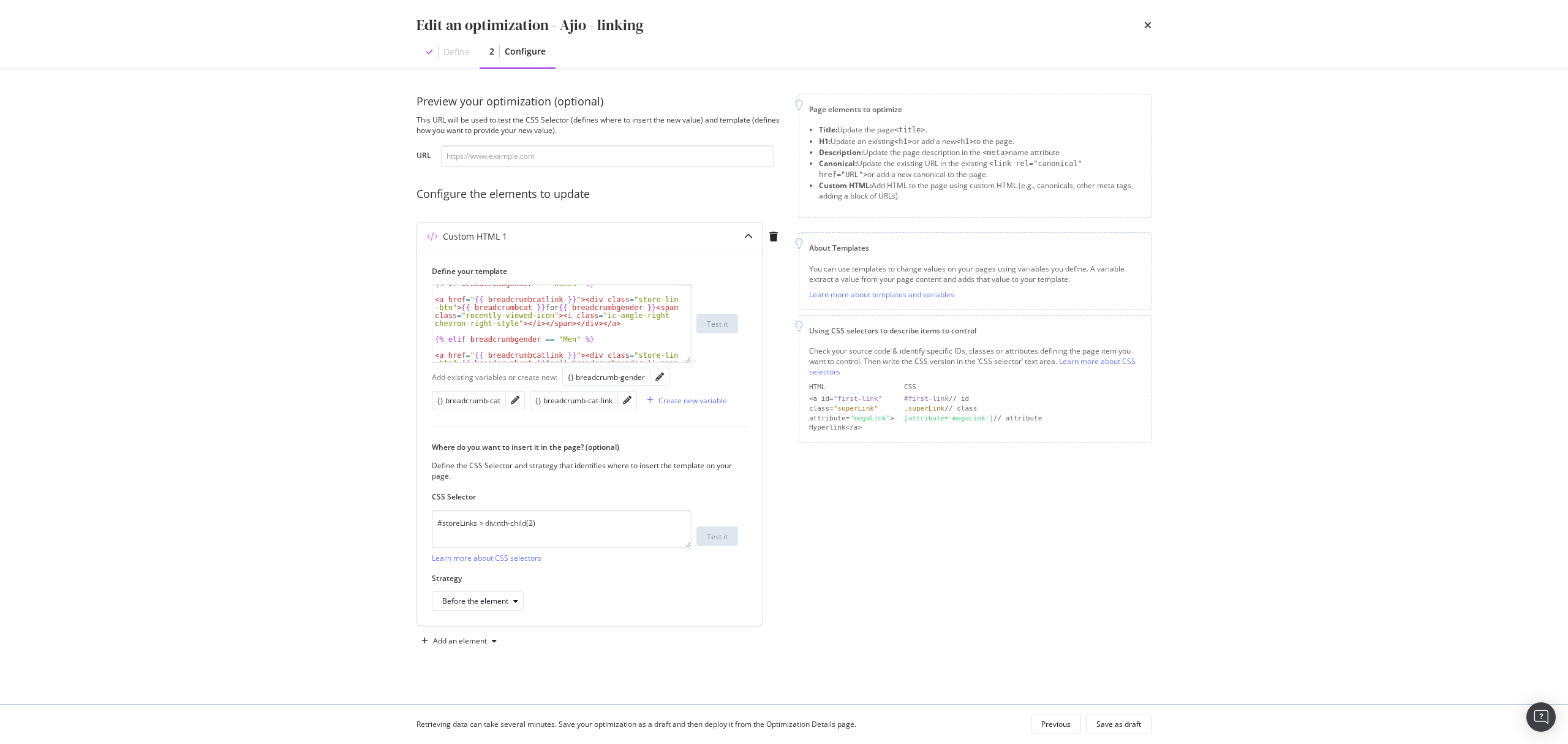
scroll to position [33, 0]
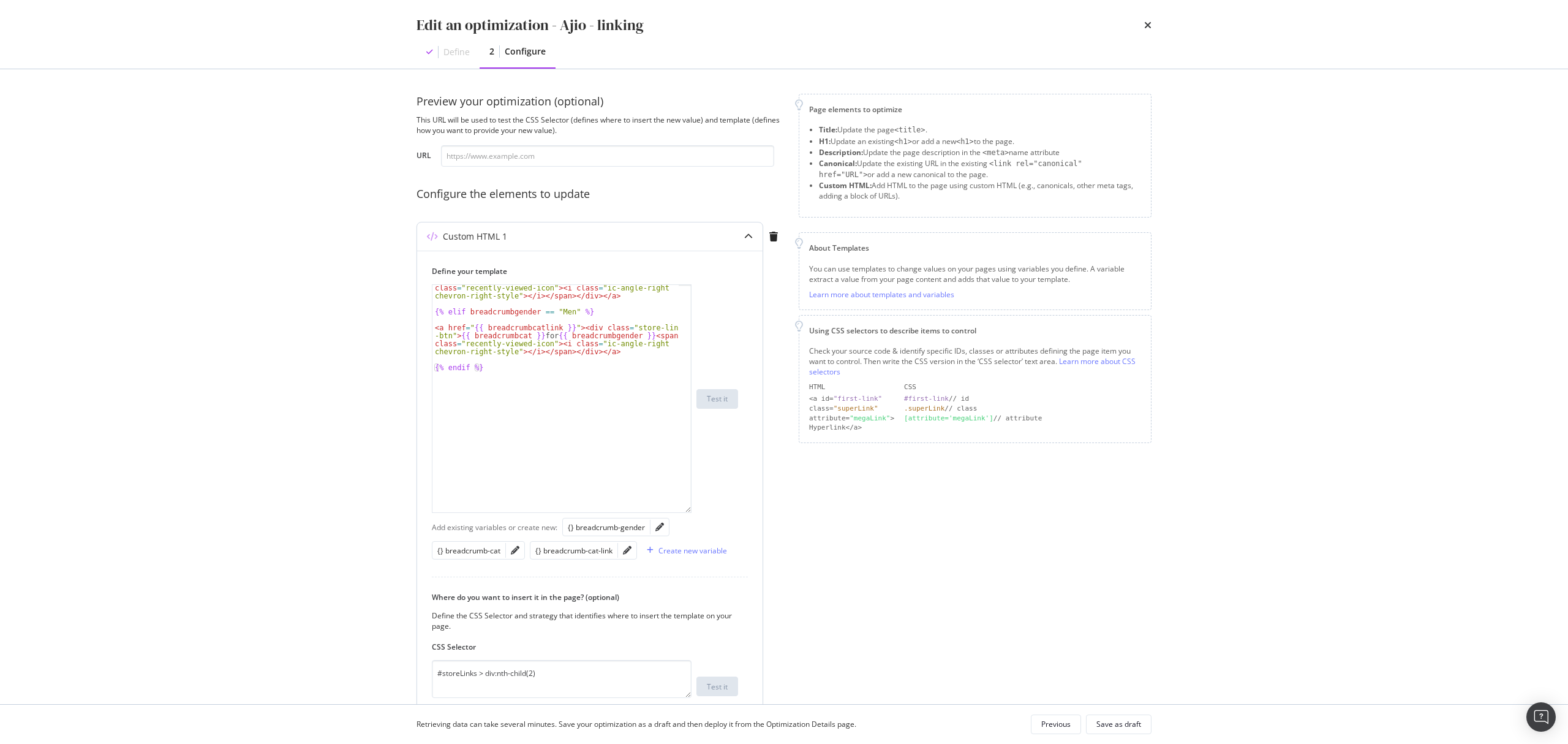
drag, startPoint x: 688, startPoint y: 361, endPoint x: 682, endPoint y: 513, distance: 152.1
click at [682, 513] on div "< a href = " {{ breadcrumbcatlink }} " > < div class = "store-link -btn" > {{ b…" at bounding box center [561, 399] width 260 height 229
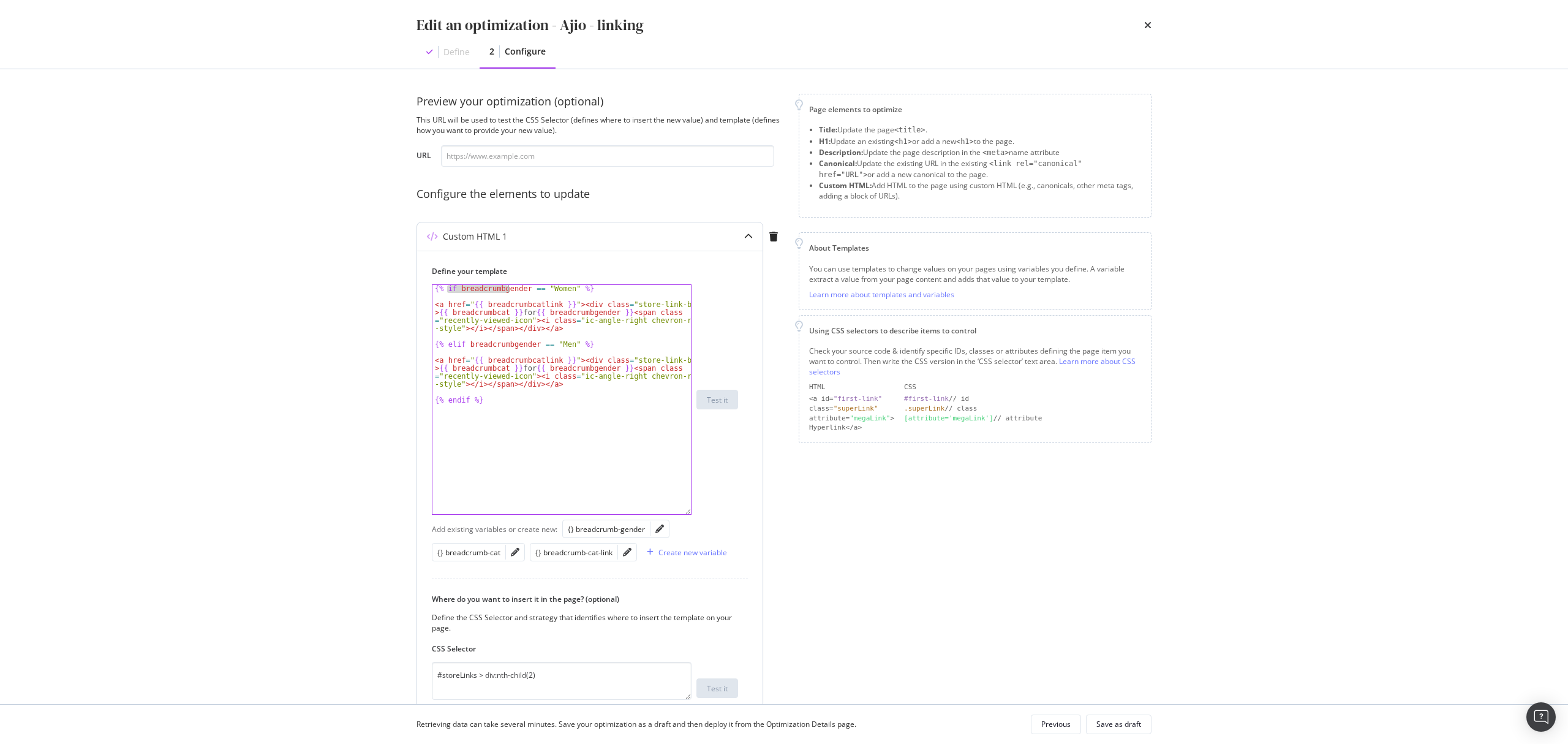
drag, startPoint x: 447, startPoint y: 291, endPoint x: 508, endPoint y: 288, distance: 61.1
click at [508, 288] on div "{% if breadcrumbgender == "Women" %} < a href = " {{ breadcrumbcatlink }} " > <…" at bounding box center [561, 407] width 259 height 245
click at [547, 290] on div "{% if breadcrumbgender == "Women" %} < a href = " {{ breadcrumbcatlink }} " > <…" at bounding box center [561, 407] width 259 height 245
drag, startPoint x: 487, startPoint y: 347, endPoint x: 558, endPoint y: 346, distance: 71.0
click at [558, 346] on div "{% if breadcrumbgender == "Women" %} < a href = " {{ breadcrumbcatlink }} " > <…" at bounding box center [561, 407] width 259 height 245
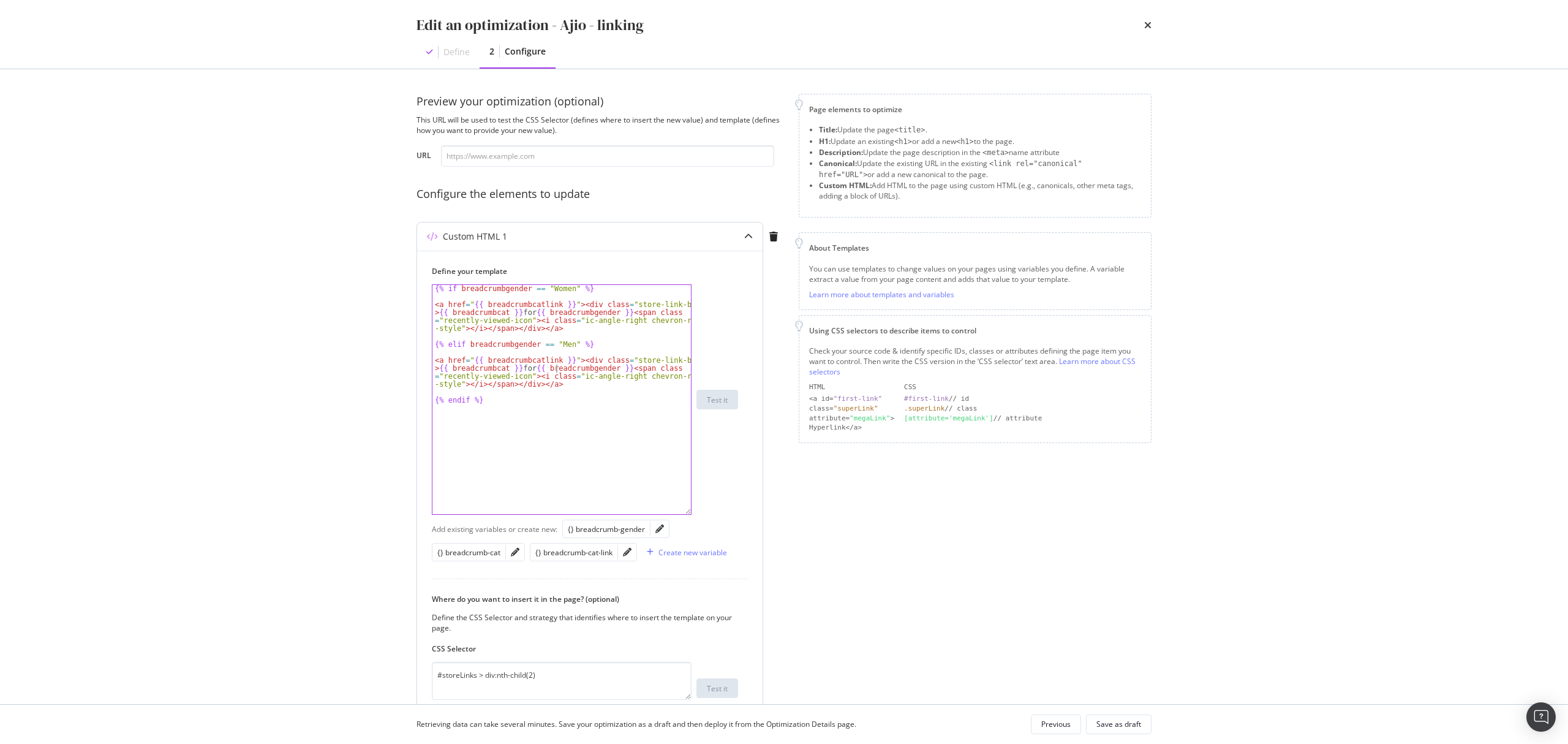
click at [555, 367] on div "{% if breadcrumbgender == "Women" %} < a href = " {{ breadcrumbcatlink }} " > <…" at bounding box center [561, 407] width 259 height 245
type textarea "<a href=" {{ breadcrumbcatlink }}"><div class="store-link-btn">{{ breadcrumbcat…"
click at [1147, 25] on icon "times" at bounding box center [1148, 25] width 7 height 10
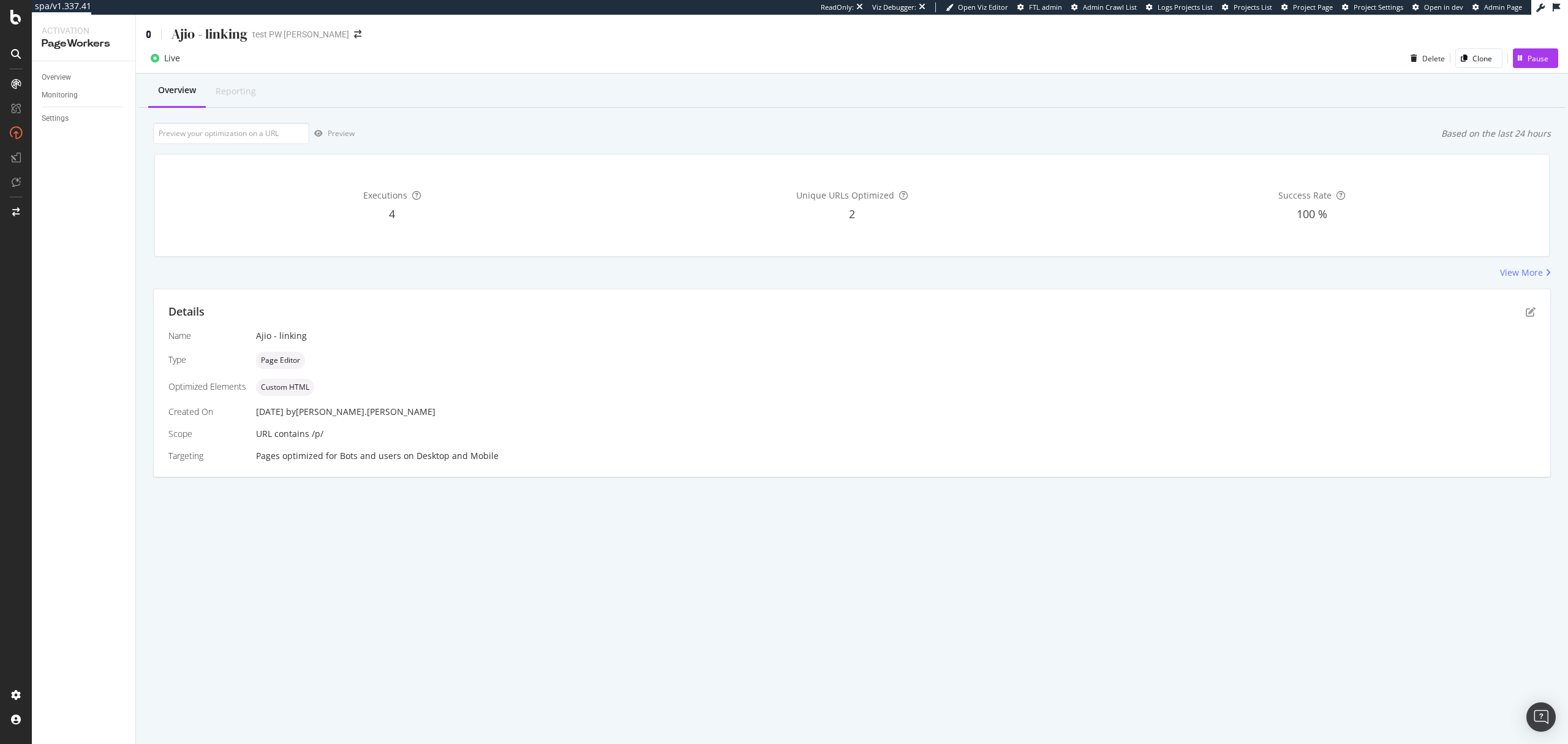
click at [148, 36] on icon at bounding box center [148, 34] width 6 height 9
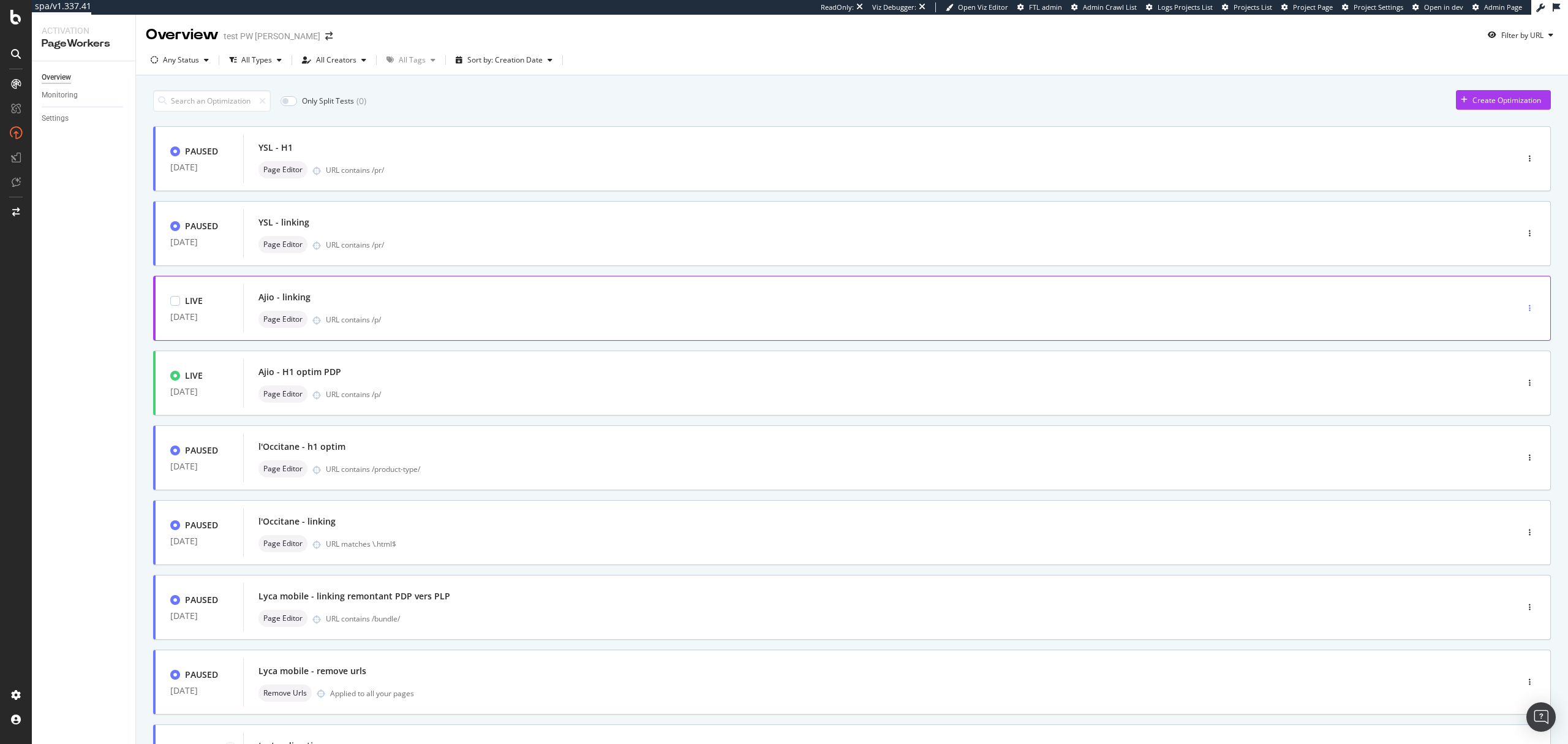
click at [1524, 313] on div "button" at bounding box center [1529, 309] width 12 height 18
click at [1515, 353] on div "Pause" at bounding box center [1496, 352] width 57 height 15
click at [1529, 385] on icon "button" at bounding box center [1529, 383] width 2 height 7
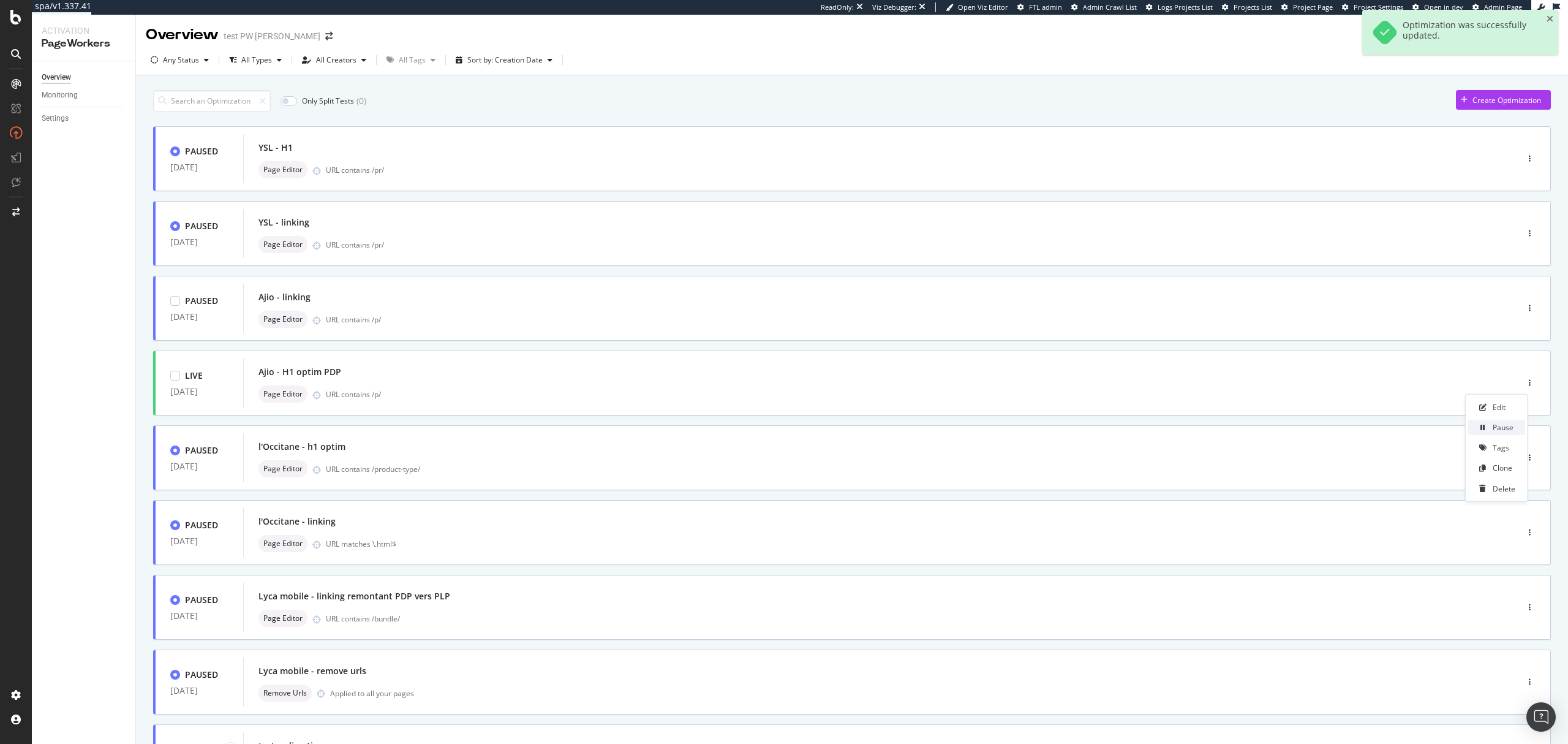
click at [1505, 428] on div "Pause" at bounding box center [1503, 427] width 21 height 10
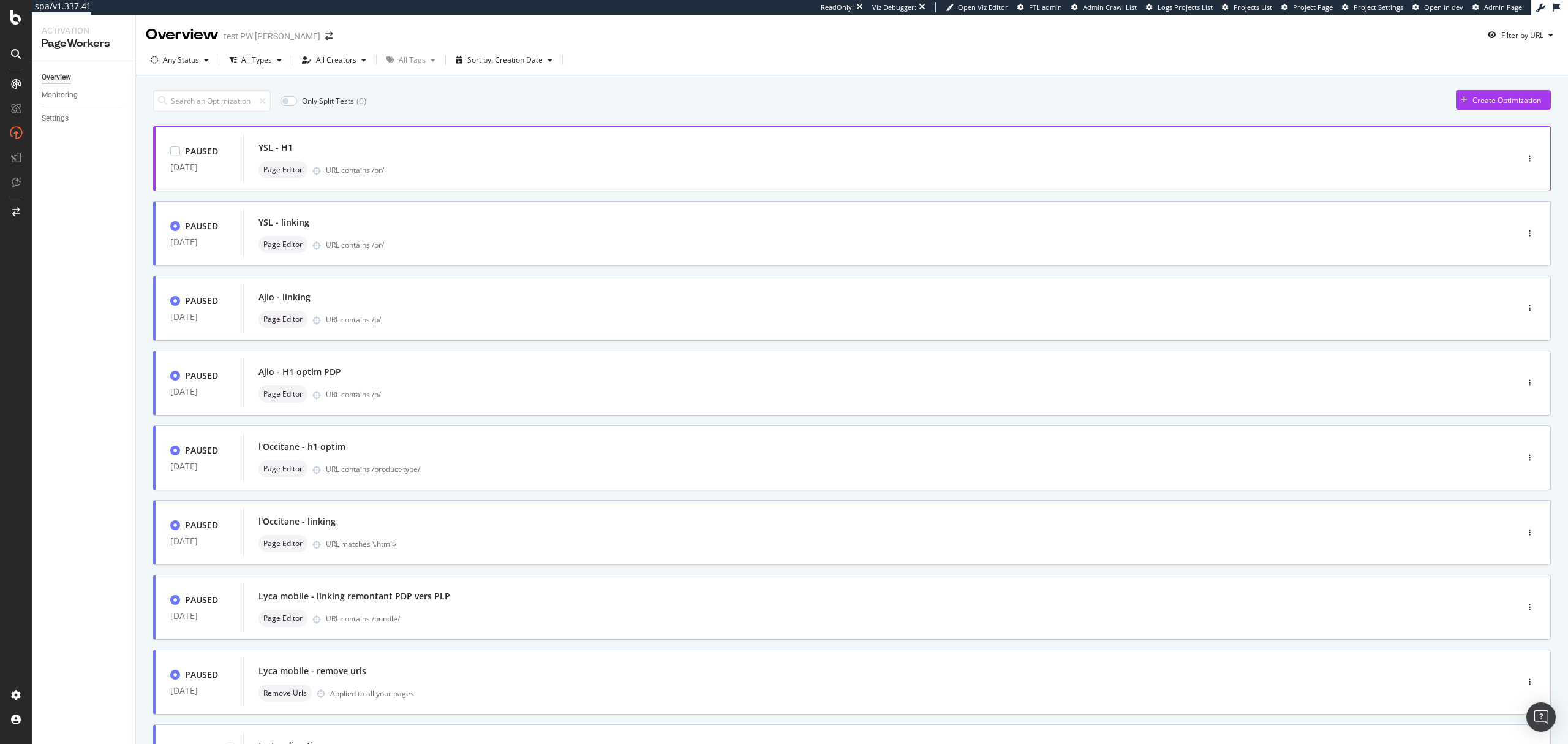
click at [691, 152] on div "YSL - H1" at bounding box center [862, 148] width 1206 height 17
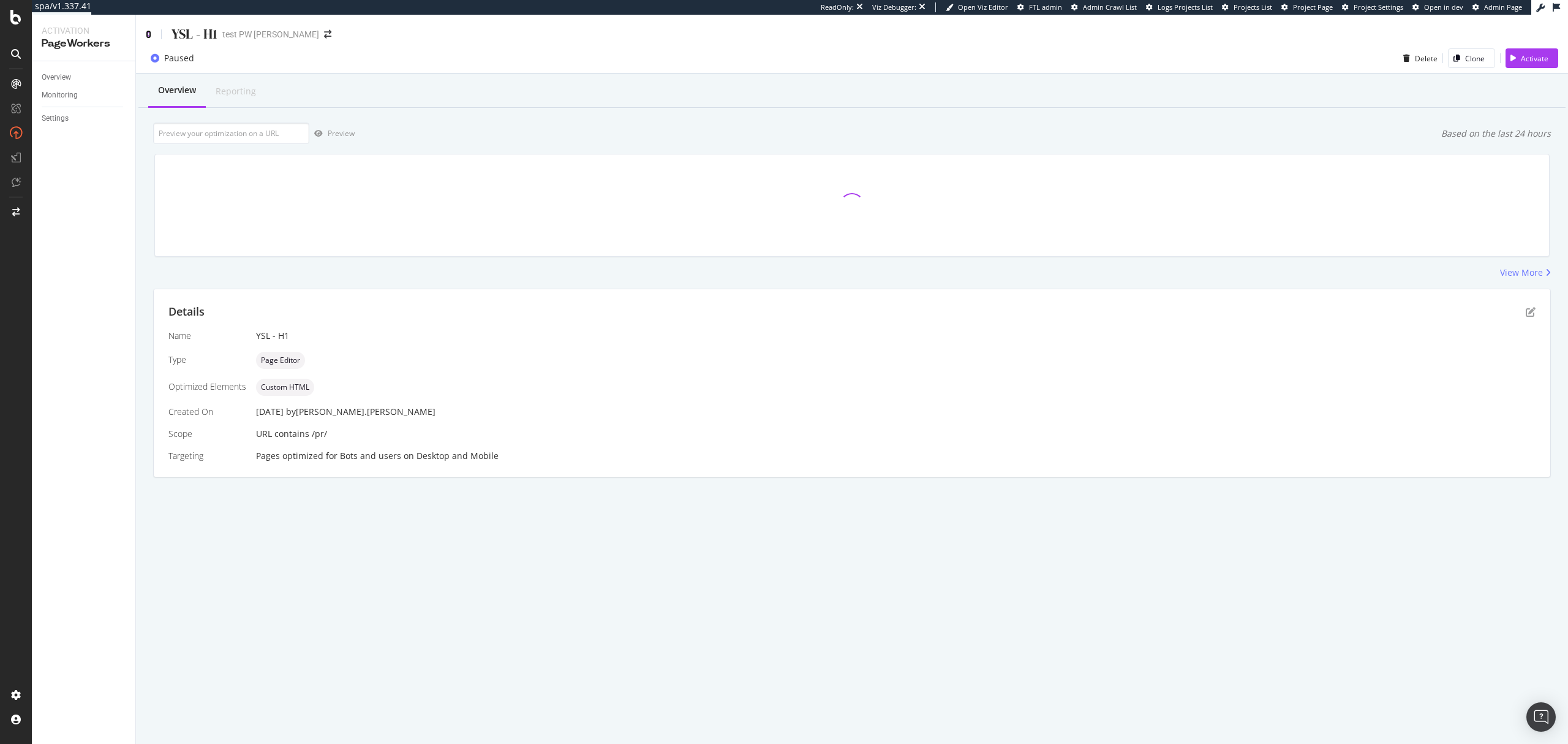
click at [148, 35] on icon at bounding box center [148, 34] width 6 height 9
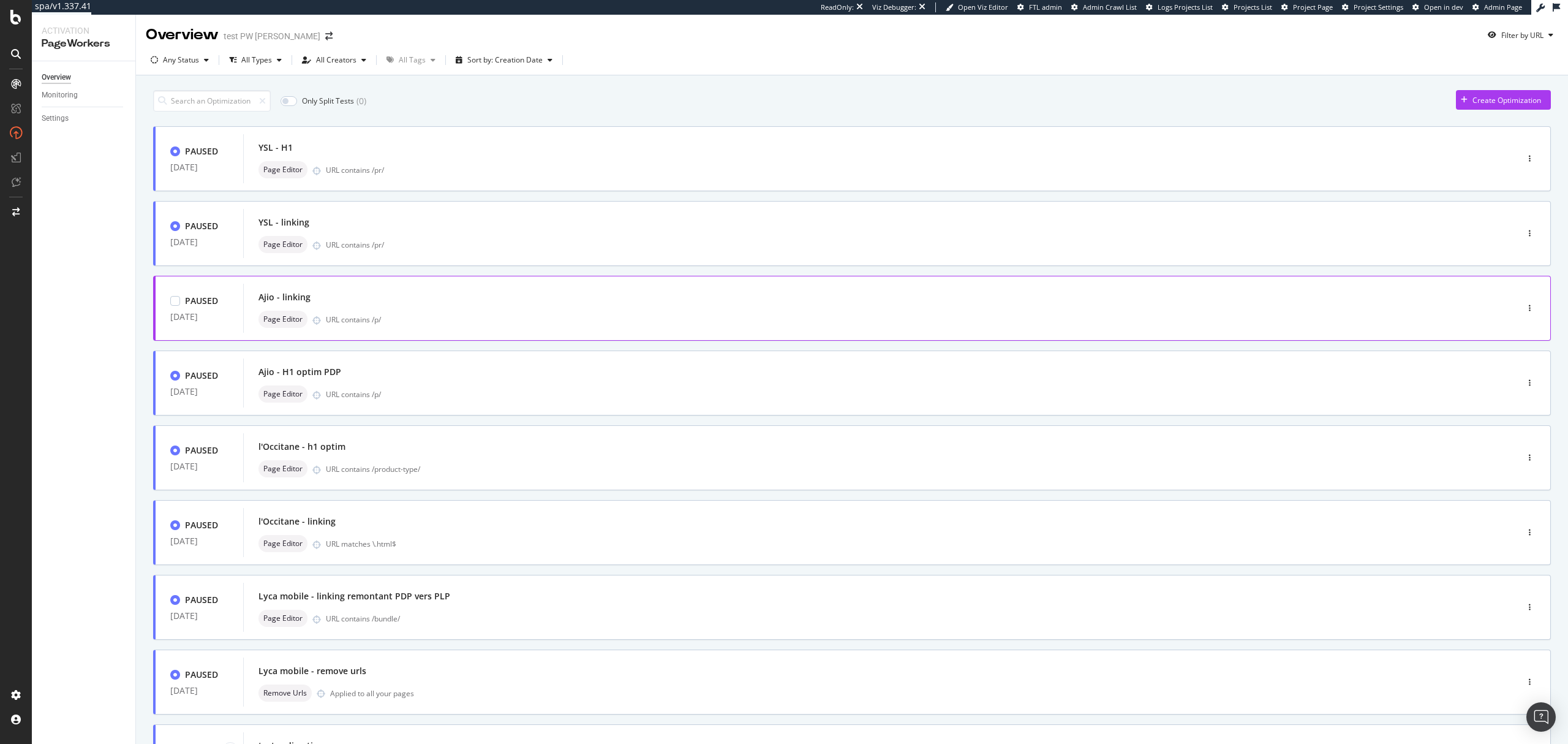
click at [631, 315] on div "URL contains /p/" at bounding box center [896, 320] width 1140 height 10
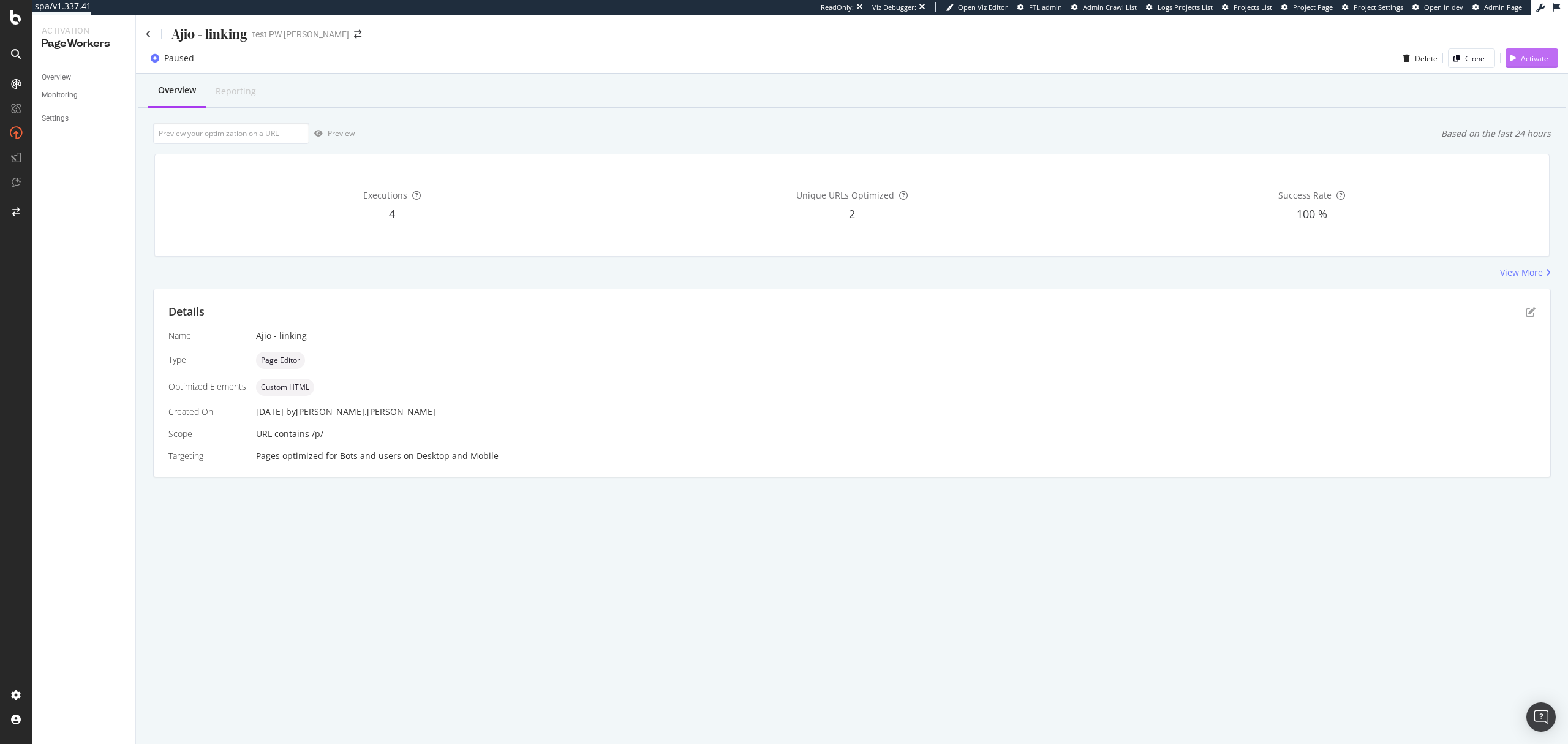
click at [1526, 59] on div "Activate" at bounding box center [1534, 58] width 28 height 10
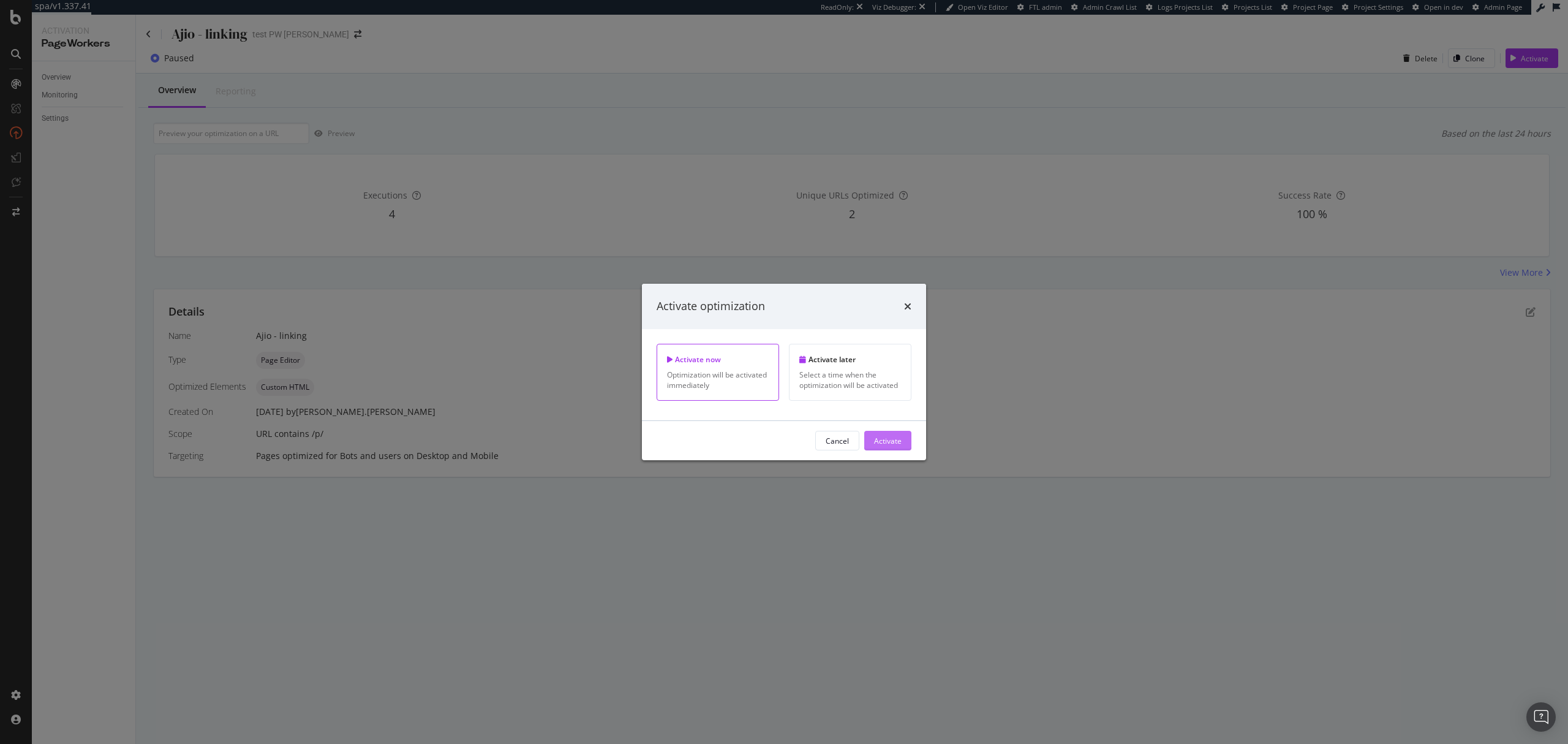
click at [886, 435] on div "Activate" at bounding box center [888, 440] width 28 height 10
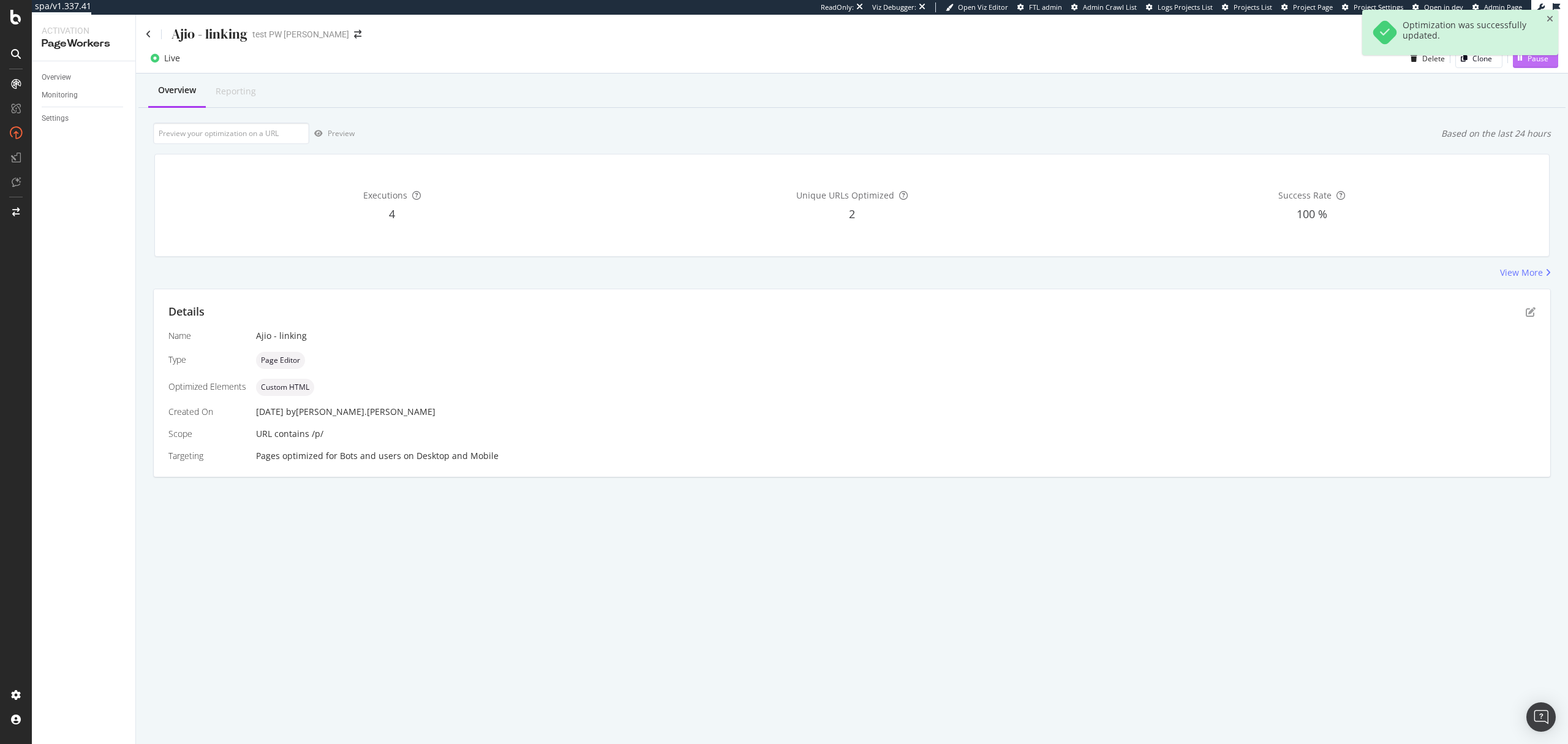
click at [1534, 66] on div "Pause" at bounding box center [1531, 58] width 36 height 18
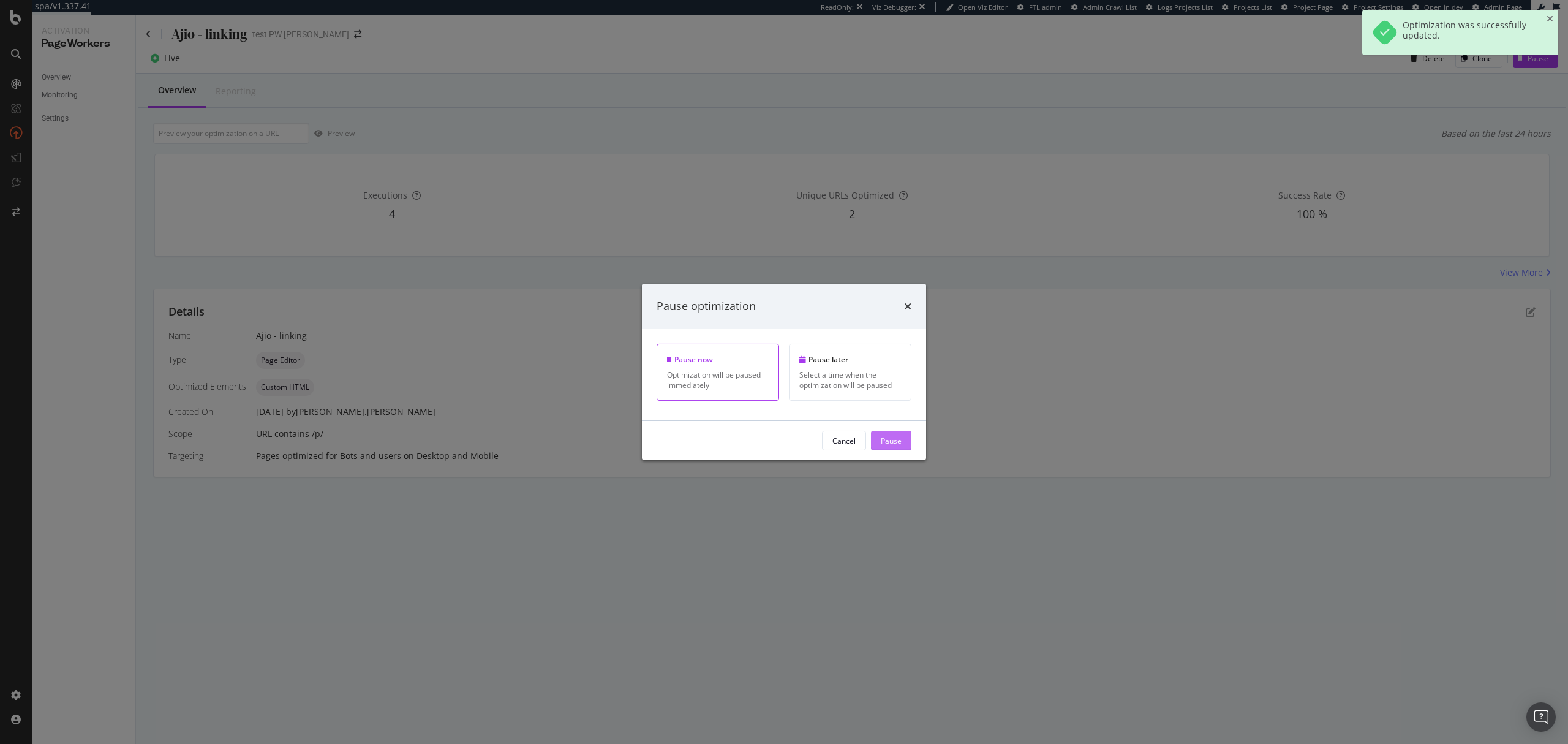
click at [891, 442] on div "Pause" at bounding box center [891, 440] width 21 height 10
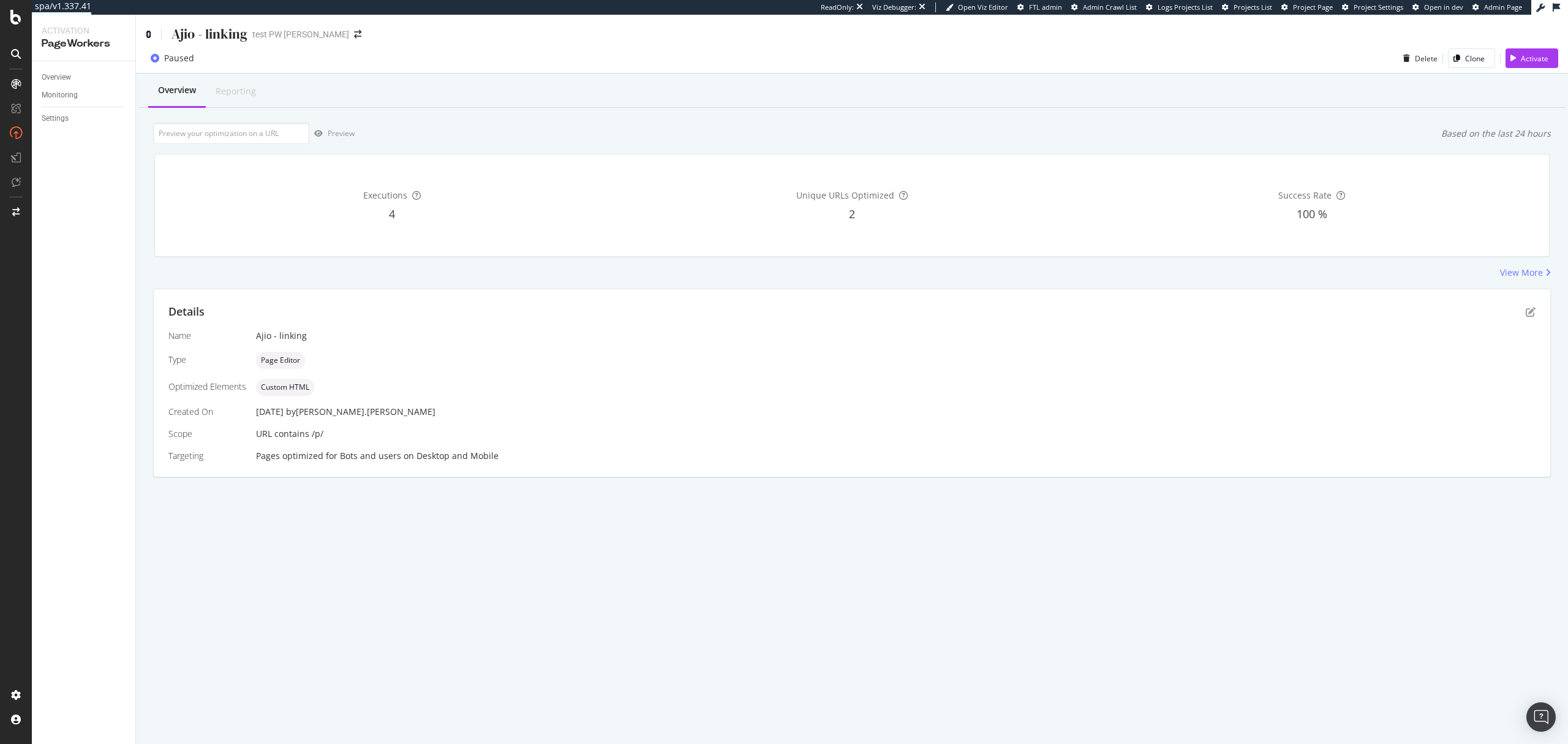
click at [147, 33] on icon at bounding box center [148, 34] width 6 height 9
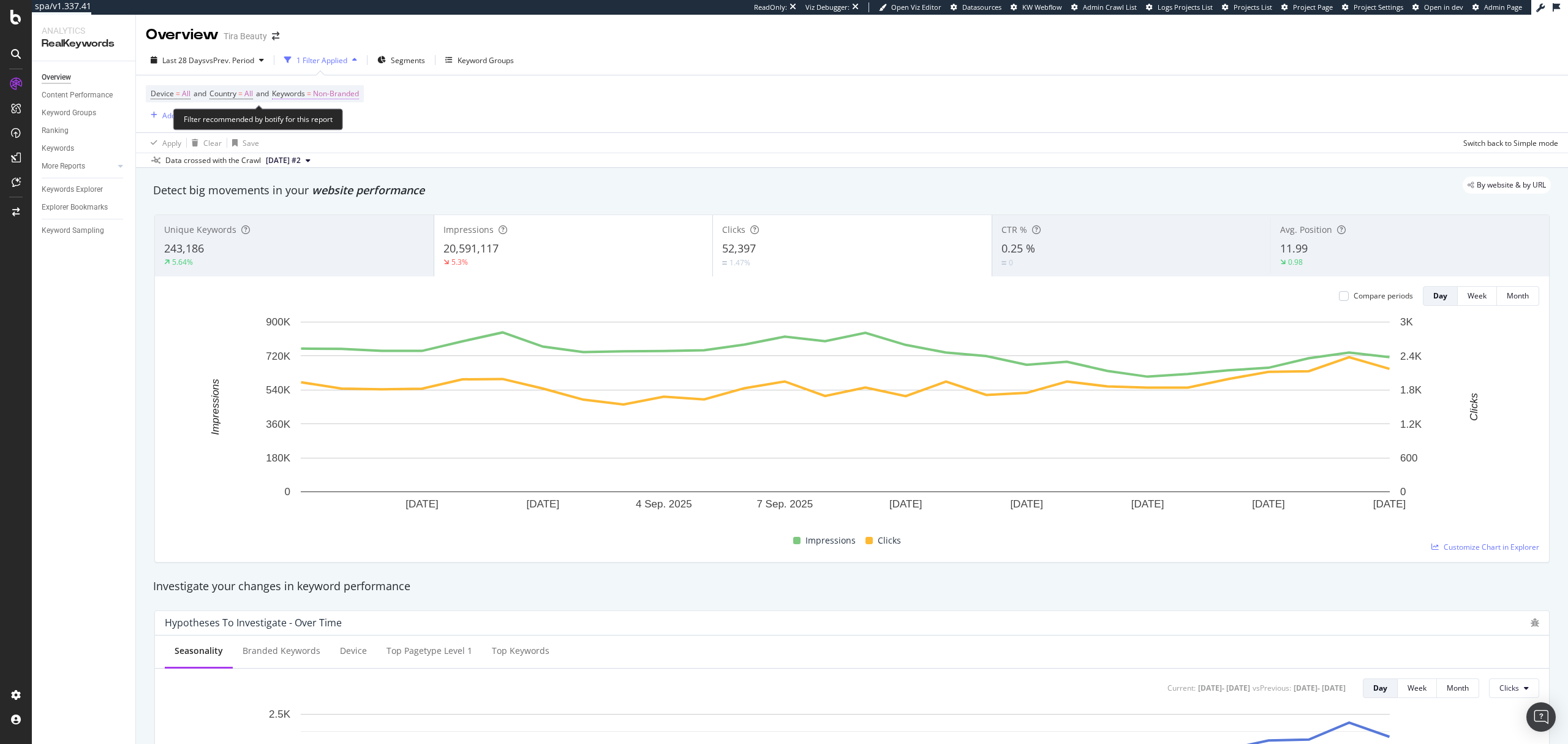
click at [351, 99] on span "Non-Branded" at bounding box center [336, 94] width 46 height 17
click at [320, 125] on span "Non-Branded" at bounding box center [315, 123] width 51 height 10
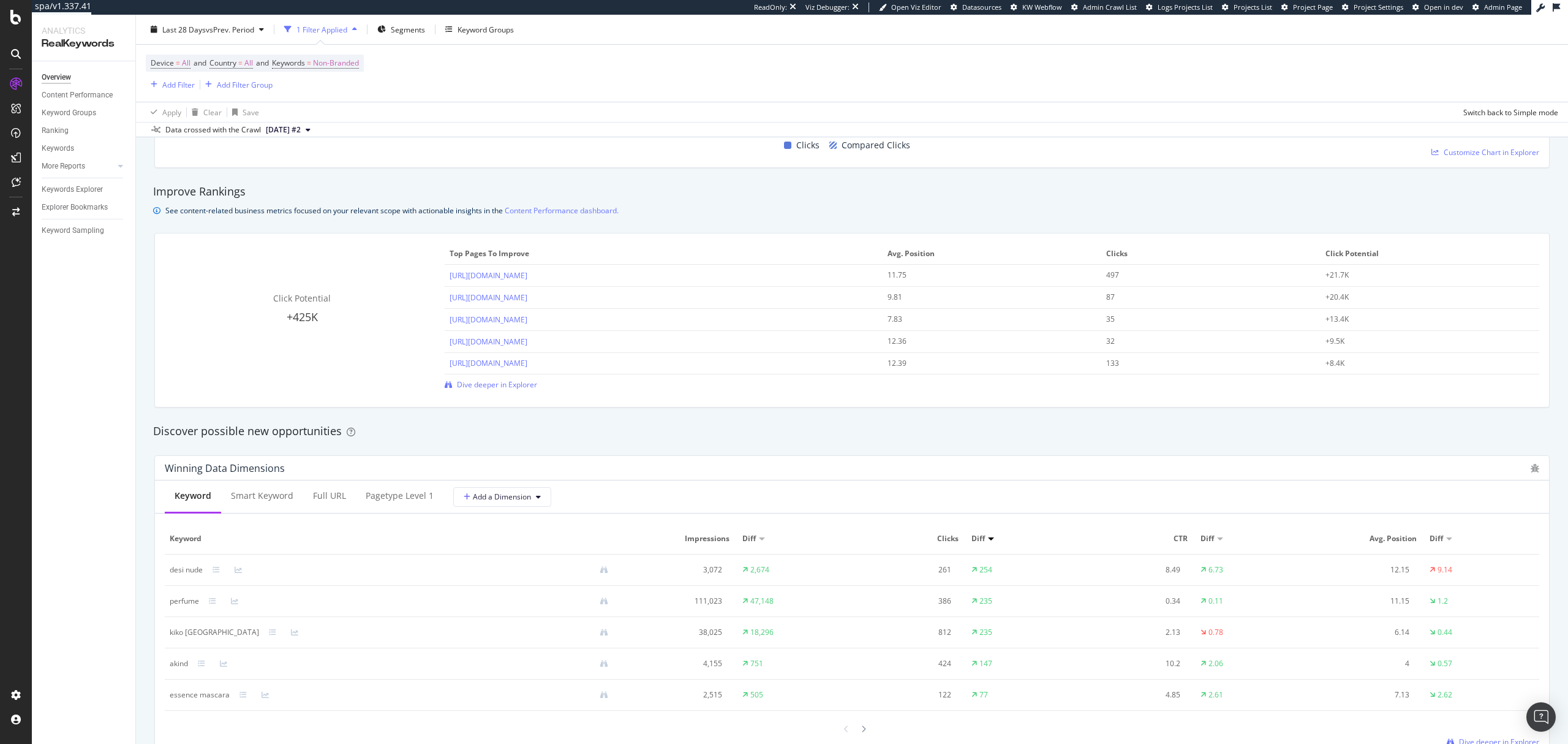
scroll to position [817, 0]
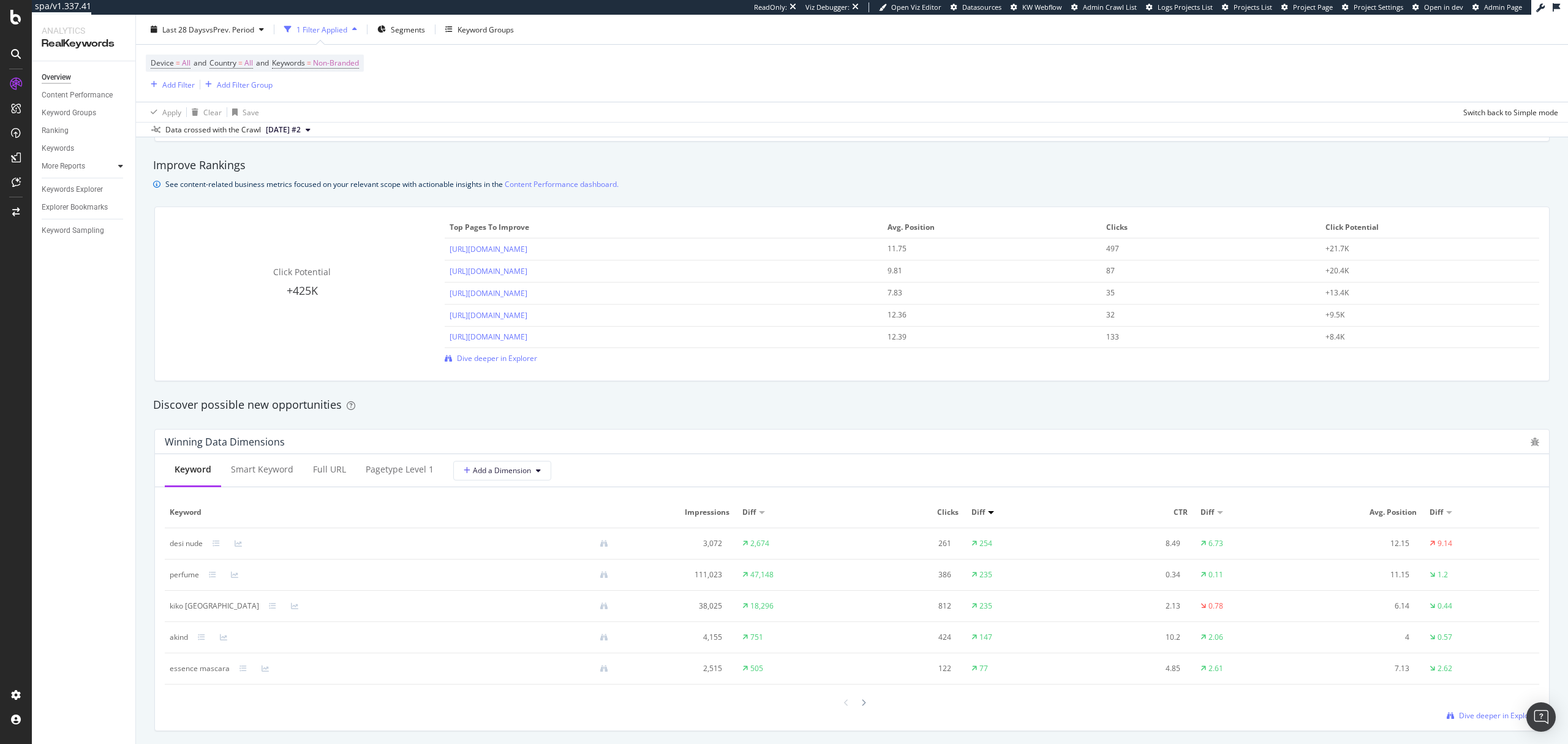
click at [121, 167] on icon at bounding box center [121, 166] width 5 height 7
click at [67, 218] on div "Content" at bounding box center [60, 220] width 26 height 13
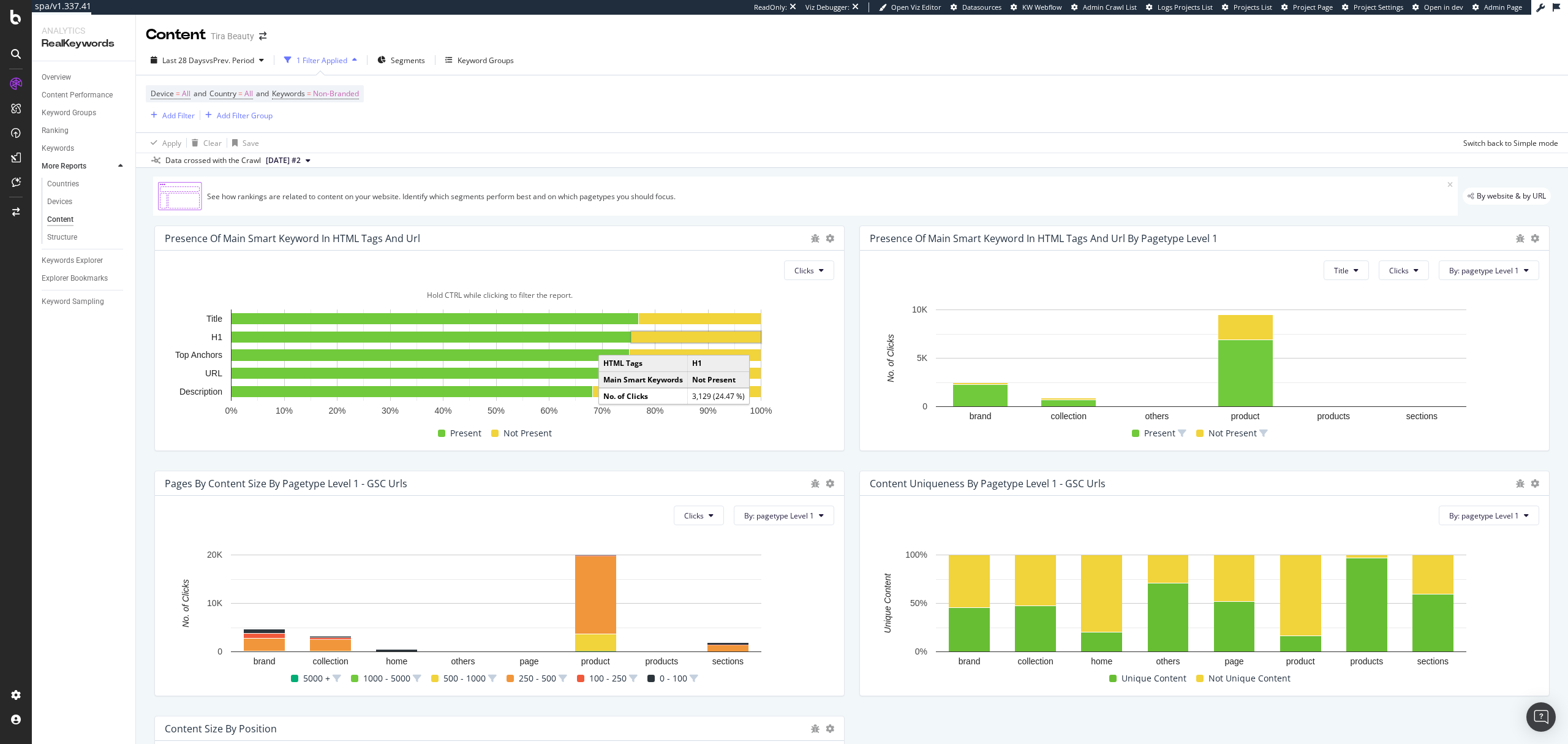
click at [674, 340] on rect "A chart." at bounding box center [696, 337] width 129 height 11
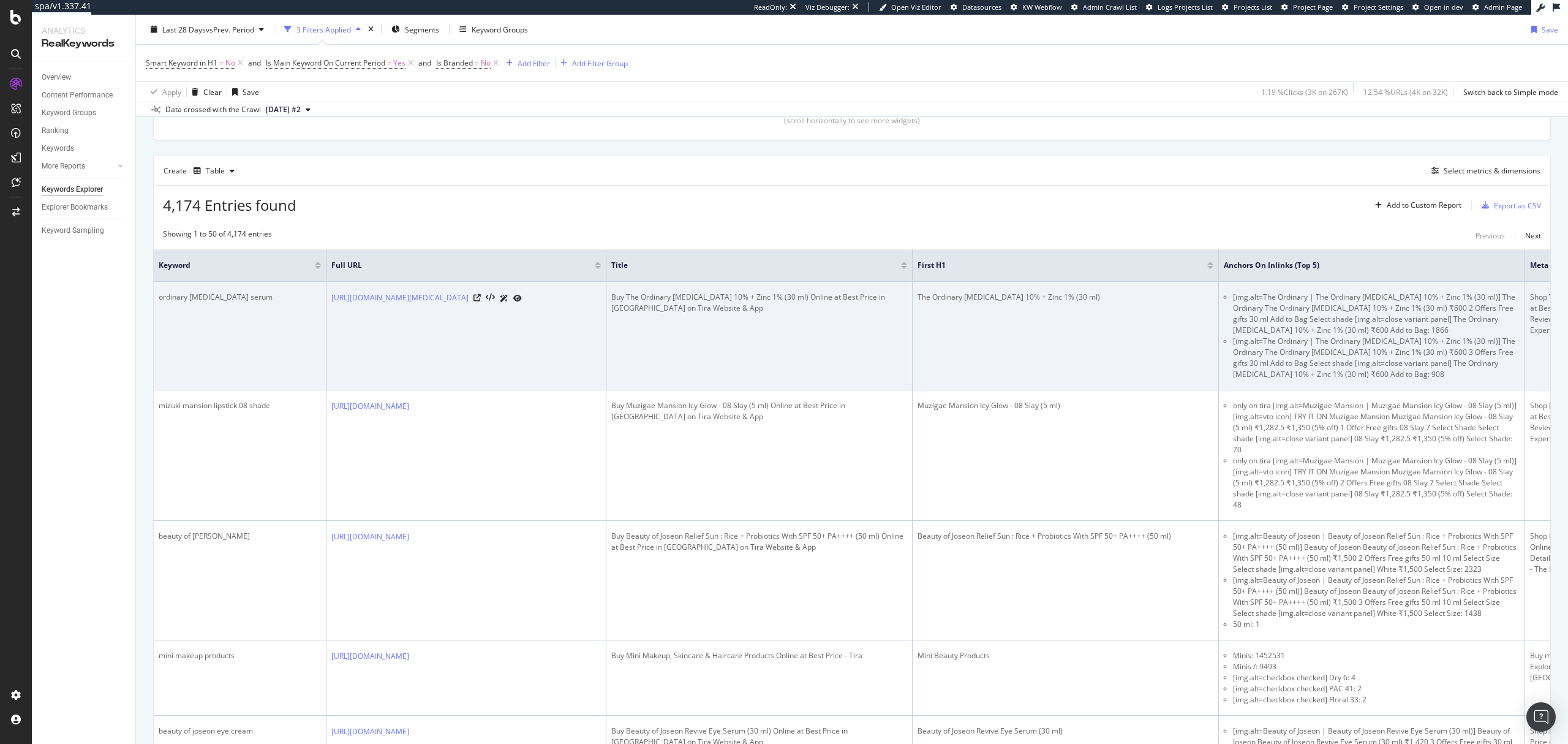
scroll to position [327, 0]
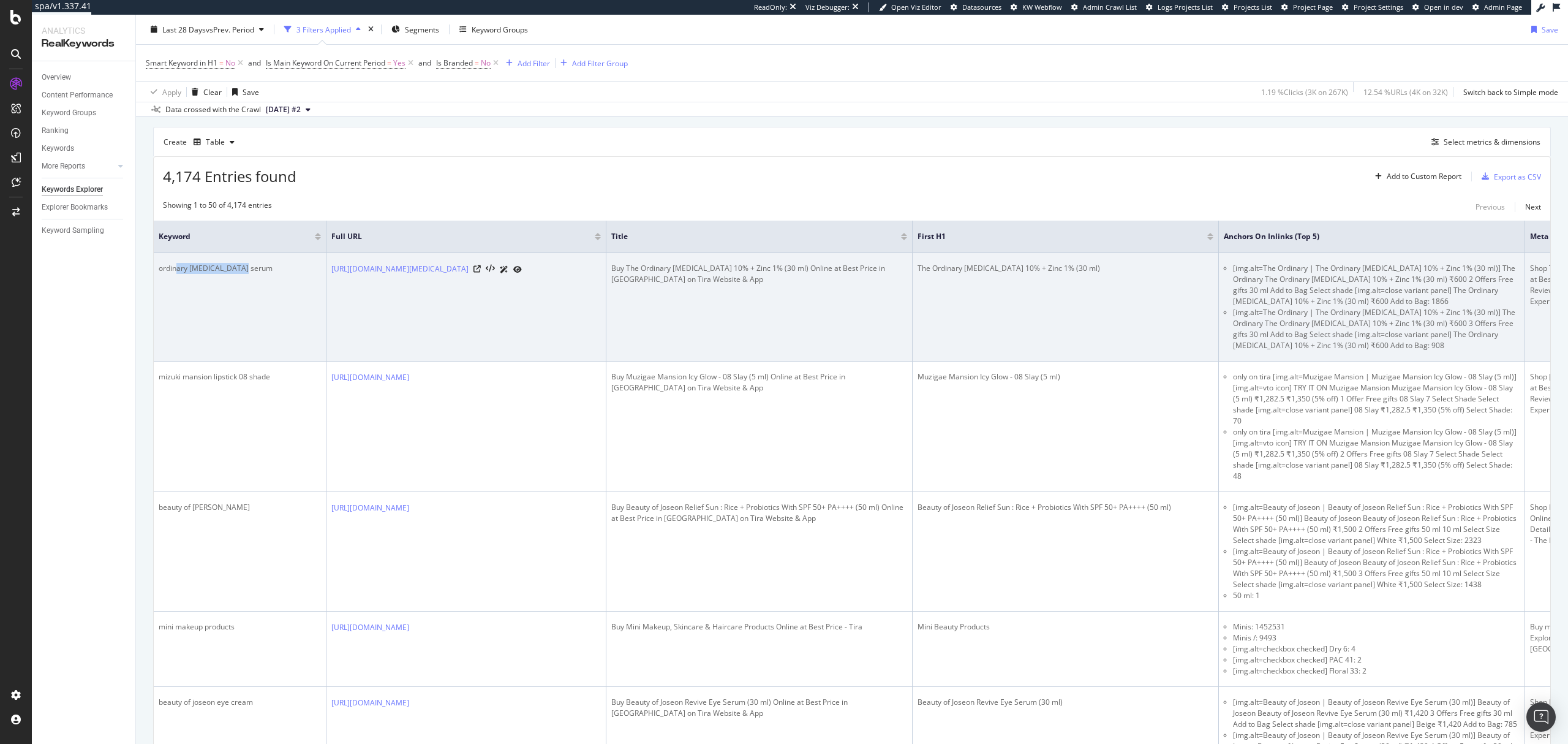
drag, startPoint x: 178, startPoint y: 270, endPoint x: 239, endPoint y: 269, distance: 61.0
click at [239, 269] on div "ordinary niacinamide serum" at bounding box center [240, 269] width 162 height 11
click at [244, 271] on div "ordinary niacinamide serum" at bounding box center [240, 269] width 162 height 11
click at [951, 272] on div "The Ordinary Niacinamide 10% + Zinc 1% (30 ml)" at bounding box center [1065, 269] width 296 height 11
drag, startPoint x: 236, startPoint y: 270, endPoint x: 263, endPoint y: 270, distance: 27.0
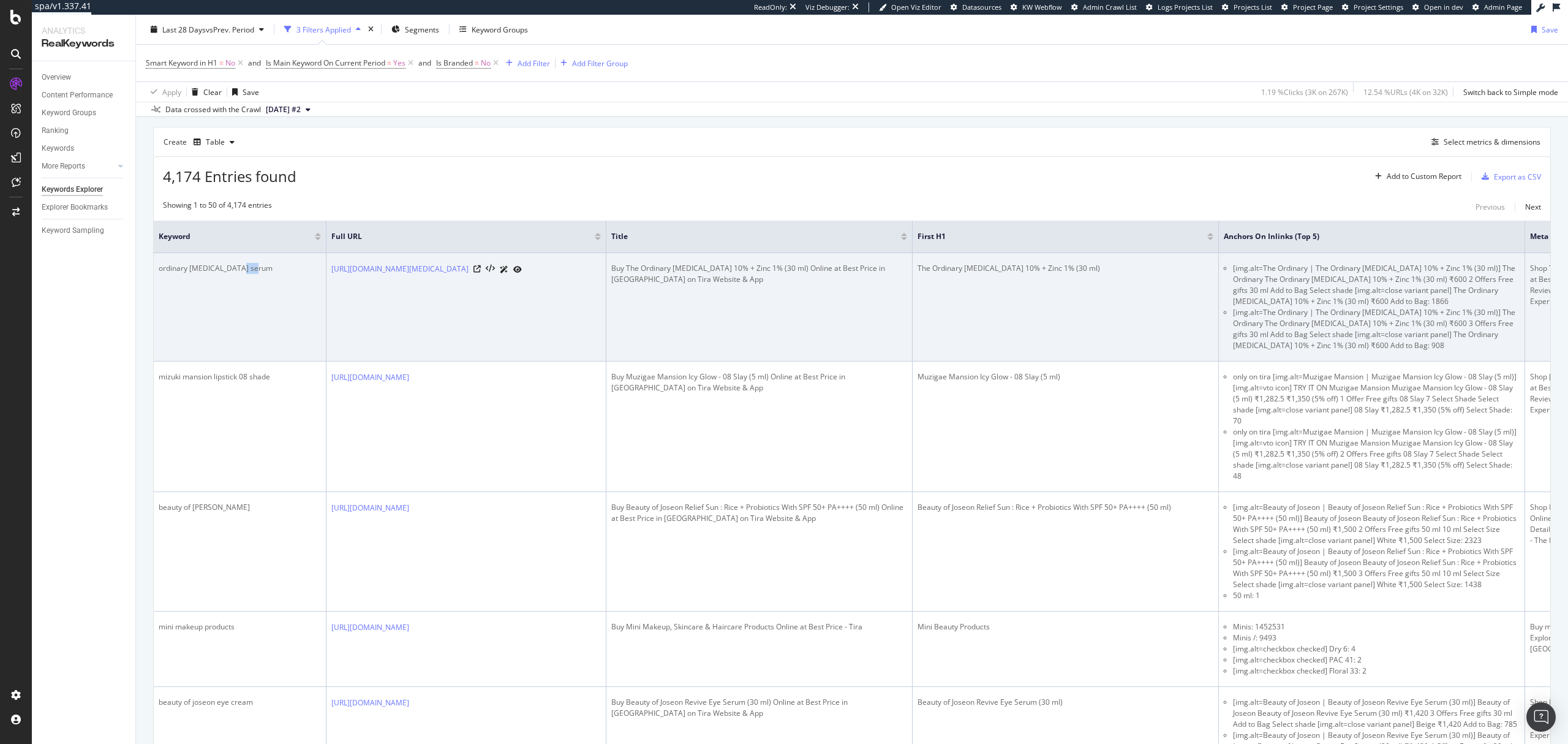
click at [263, 270] on div "ordinary niacinamide serum" at bounding box center [240, 269] width 162 height 11
click at [182, 270] on div "ordinary niacinamide serum" at bounding box center [240, 269] width 162 height 11
drag, startPoint x: 158, startPoint y: 271, endPoint x: 256, endPoint y: 272, distance: 98.0
click at [256, 272] on div "ordinary niacinamide serum" at bounding box center [240, 269] width 162 height 11
click at [990, 270] on div "The Ordinary Niacinamide 10% + Zinc 1% (30 ml)" at bounding box center [1065, 269] width 296 height 11
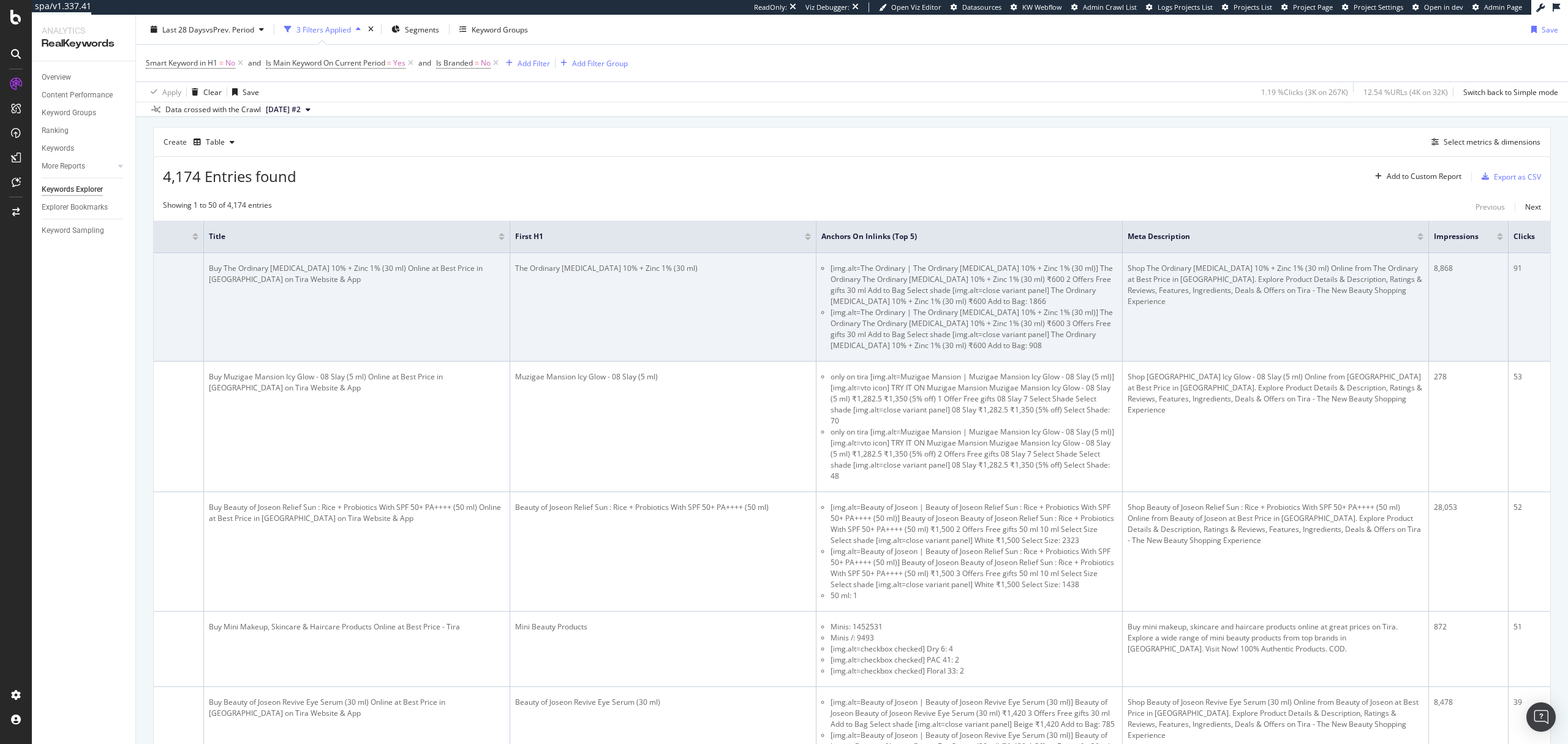
scroll to position [0, 400]
drag, startPoint x: 826, startPoint y: 271, endPoint x: 995, endPoint y: 313, distance: 174.1
click at [995, 313] on ul "[img.alt=The Ordinary | The Ordinary Niacinamide 10% + Zinc 1% (30 ml)] The Ord…" at bounding box center [972, 307] width 296 height 88
click at [1026, 310] on li "[img.alt=The Ordinary | The Ordinary Niacinamide 10% + Zinc 1% (30 ml)] The Ord…" at bounding box center [976, 329] width 287 height 44
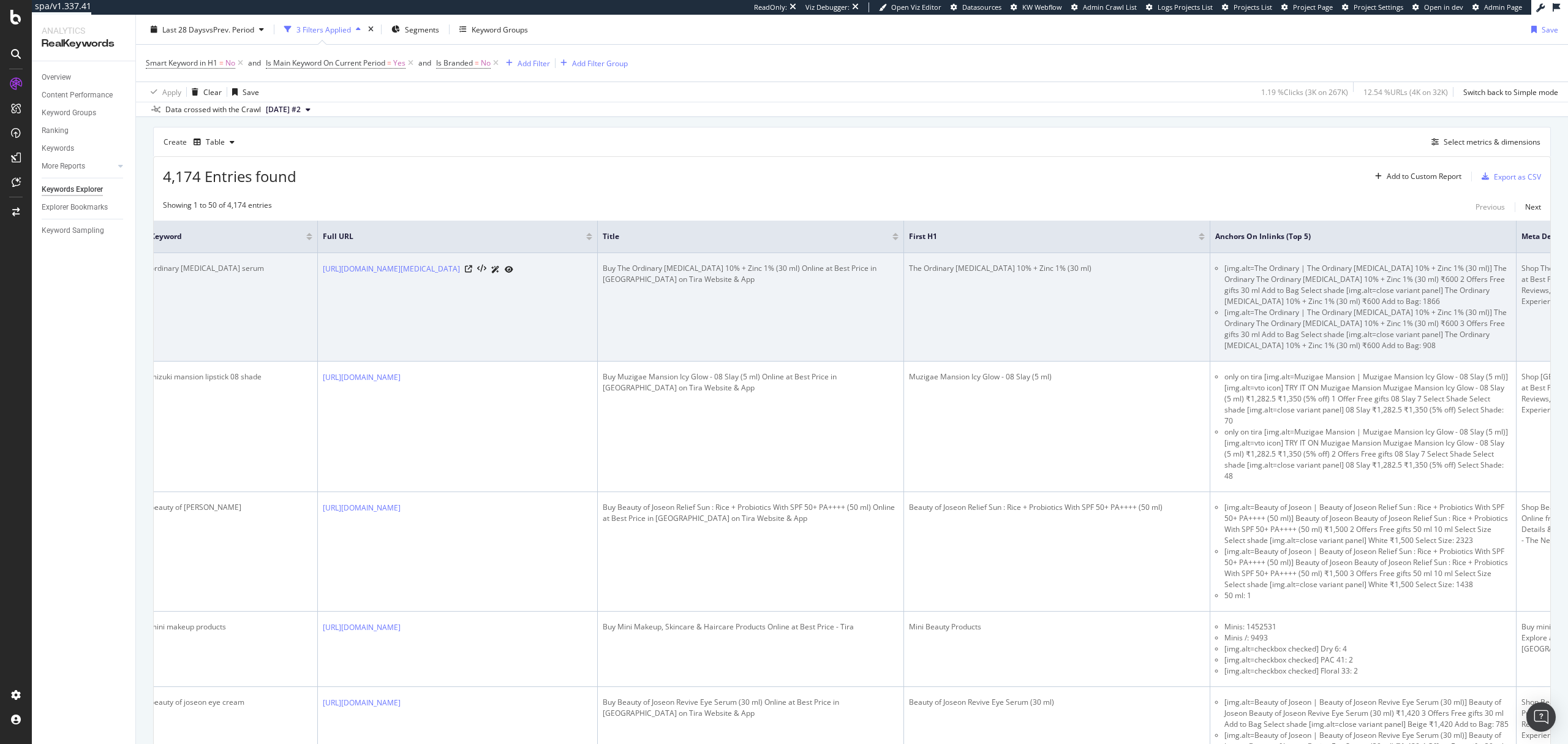
scroll to position [0, 8]
drag, startPoint x: 180, startPoint y: 272, endPoint x: 221, endPoint y: 272, distance: 41.0
click at [221, 272] on div "ordinary niacinamide serum" at bounding box center [232, 269] width 162 height 11
click at [508, 328] on td "https://www.tirabeauty.com/product/the-ordinary-niacinamide-10-zinc-1-30-ml-760…" at bounding box center [459, 307] width 280 height 109
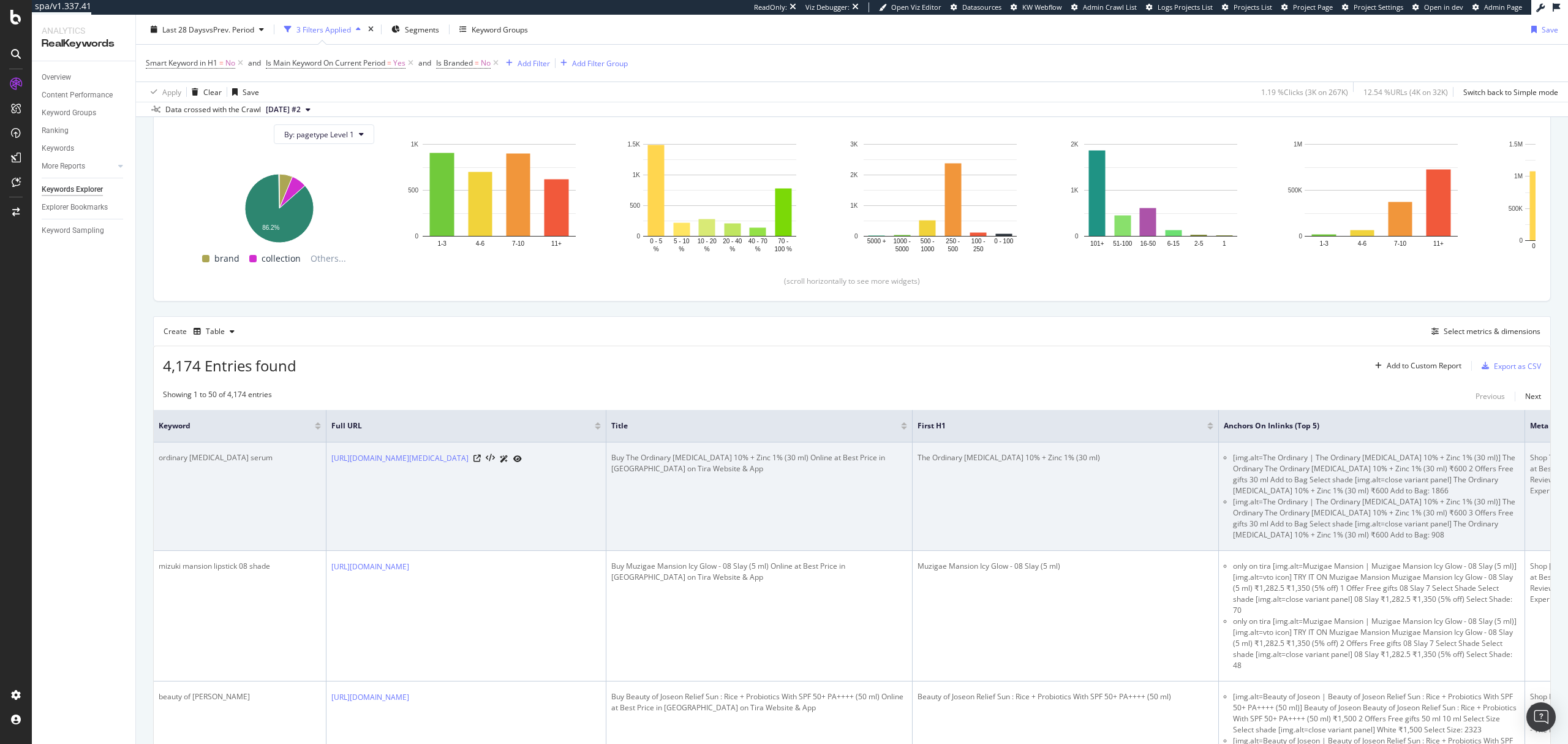
scroll to position [0, 0]
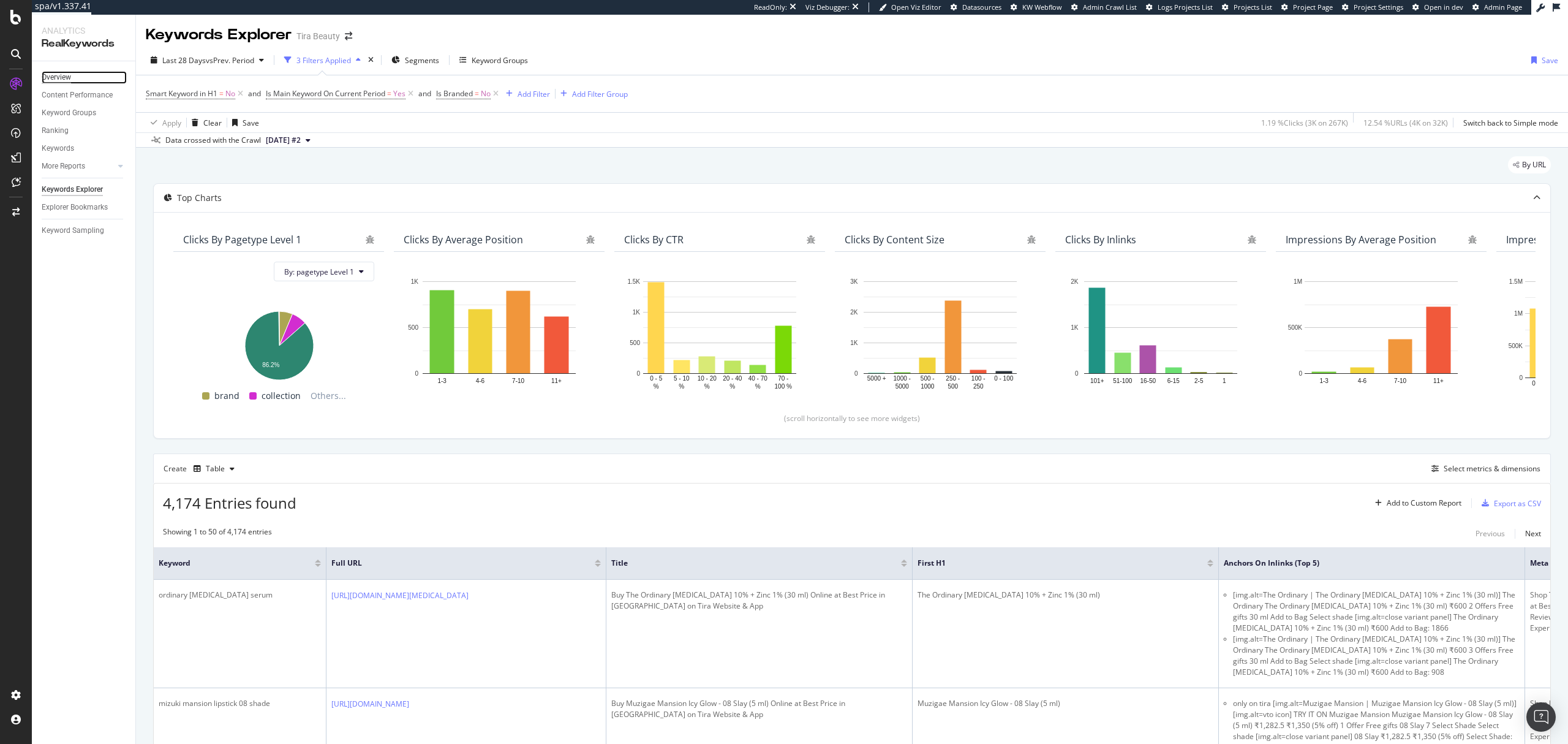
click at [57, 77] on div "Overview" at bounding box center [56, 77] width 29 height 13
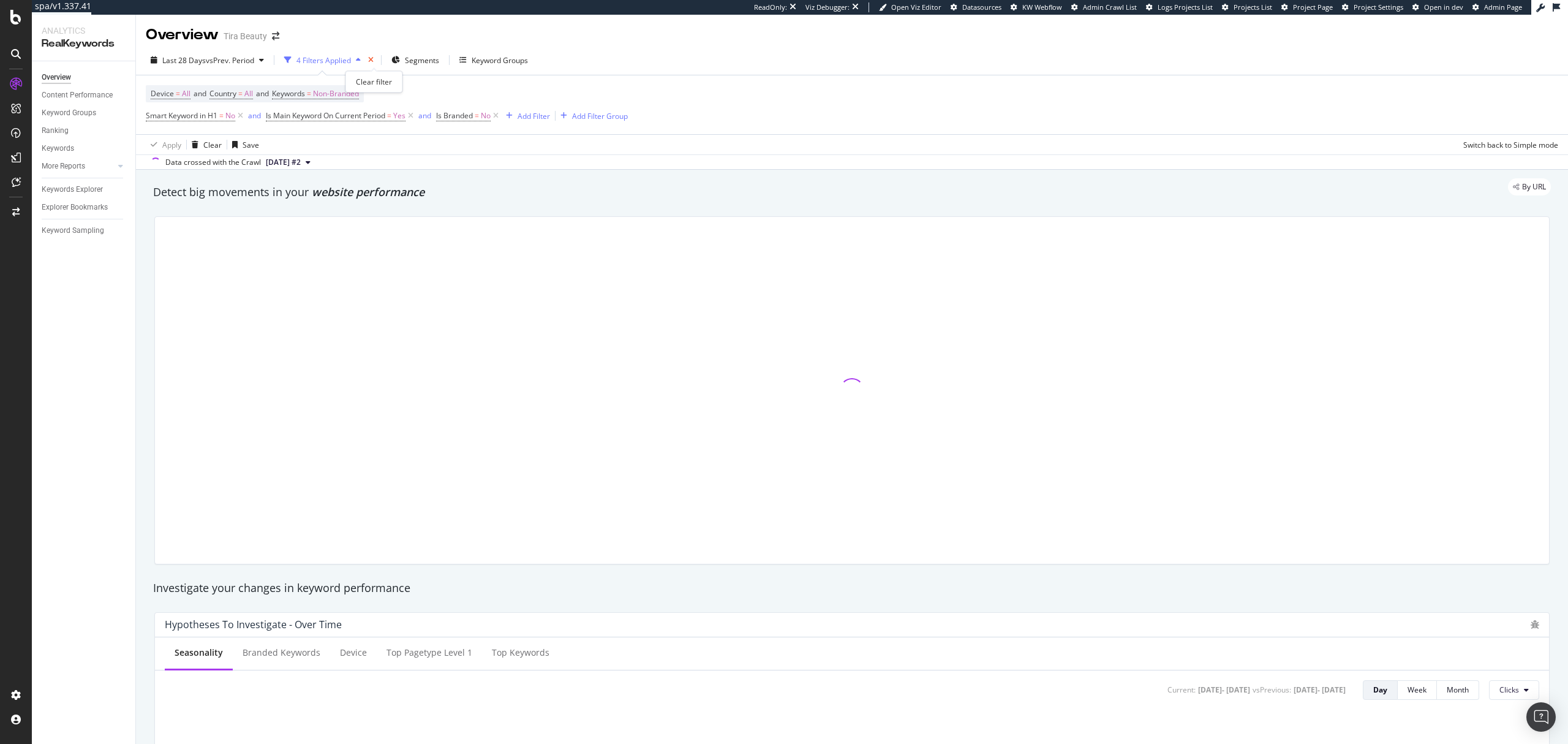
click at [373, 56] on icon "times" at bounding box center [371, 60] width 6 height 7
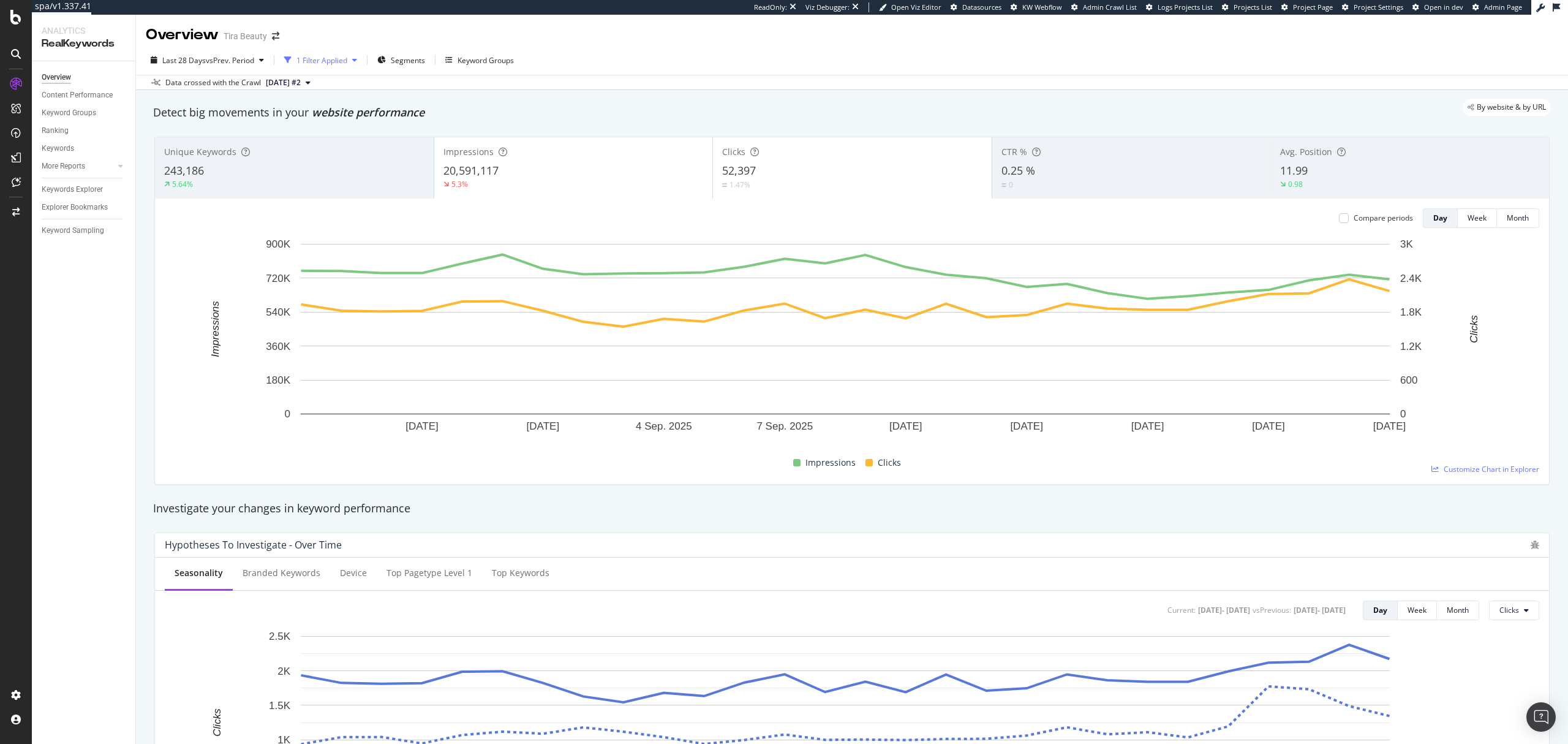
click at [354, 63] on div "button" at bounding box center [355, 60] width 15 height 7
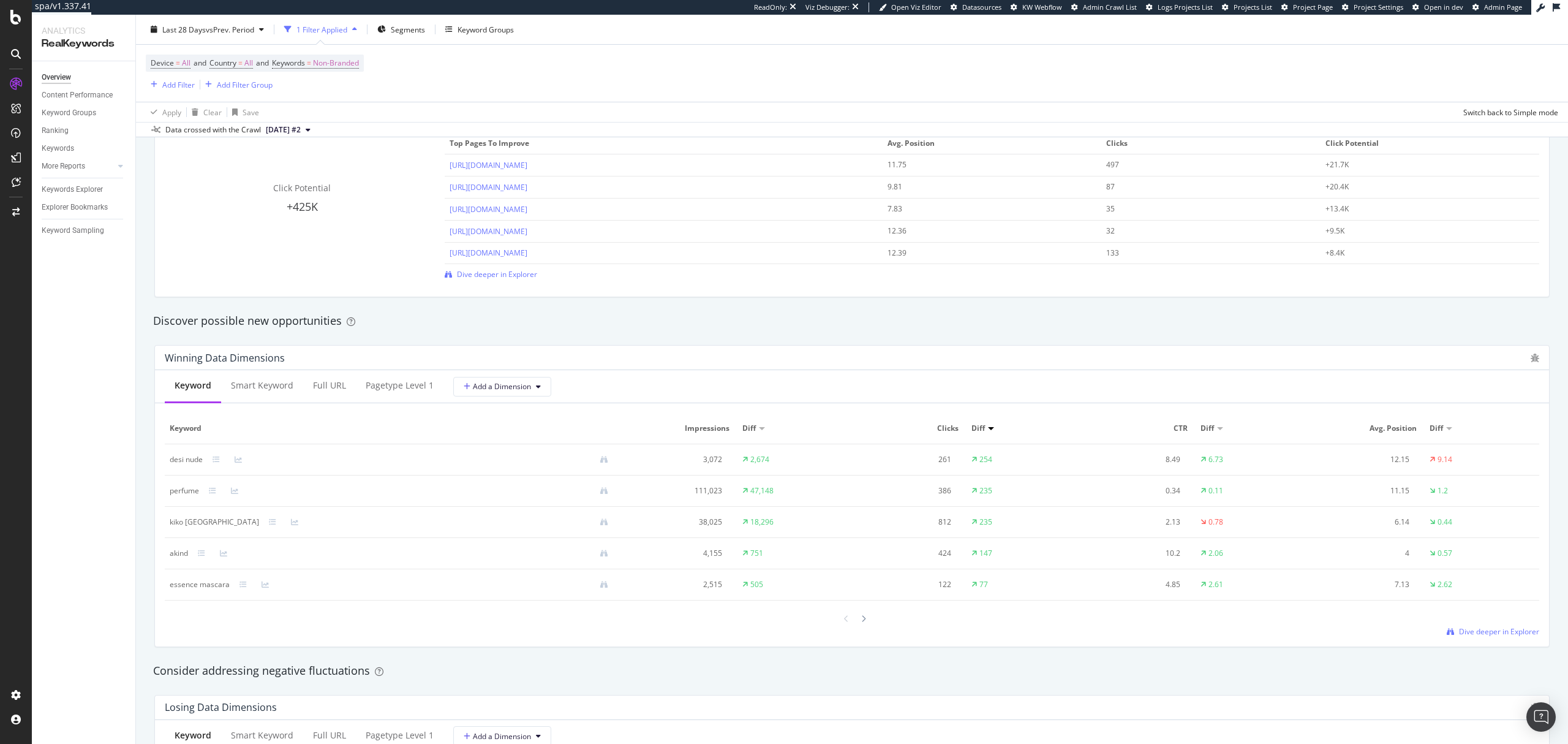
scroll to position [939, 0]
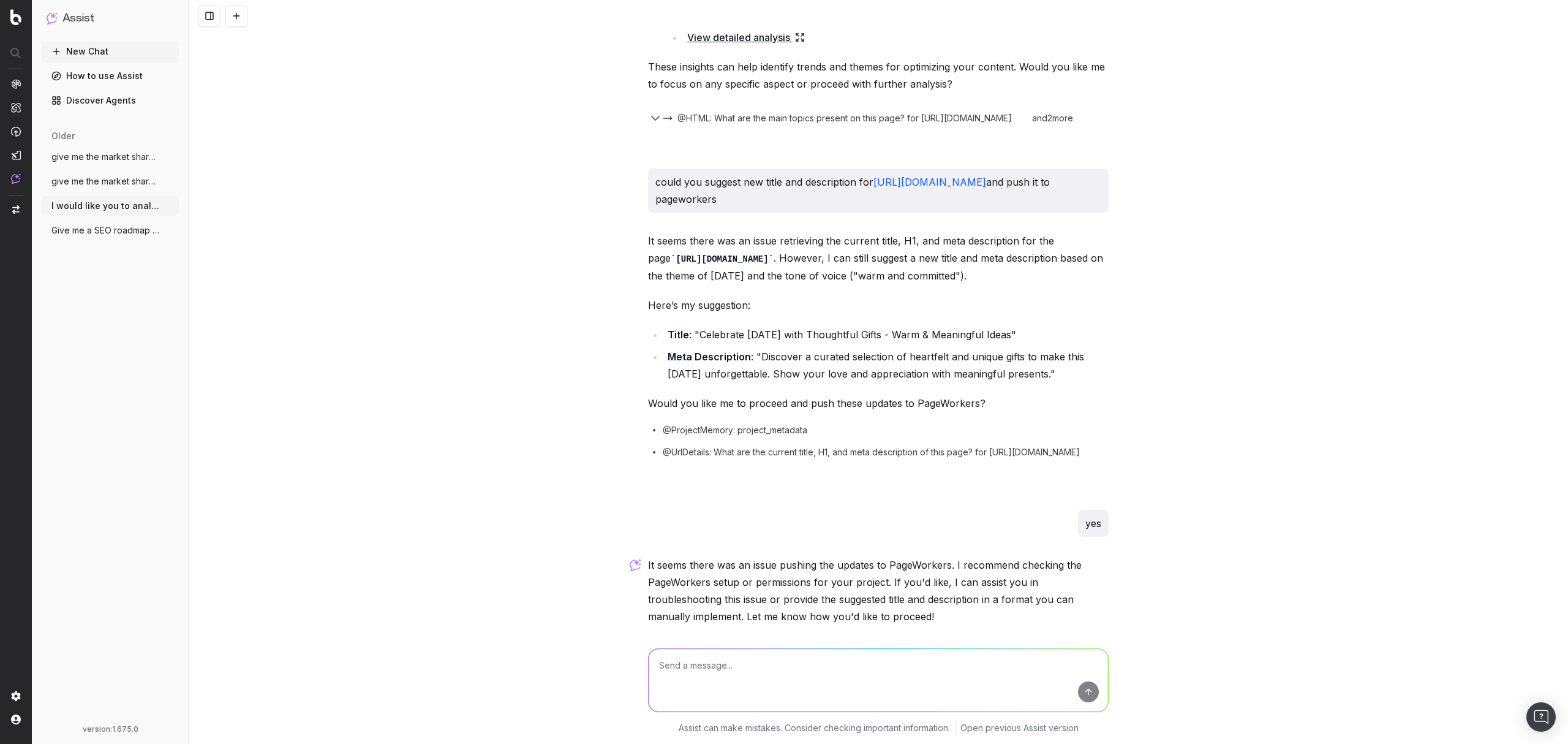
scroll to position [1634, 0]
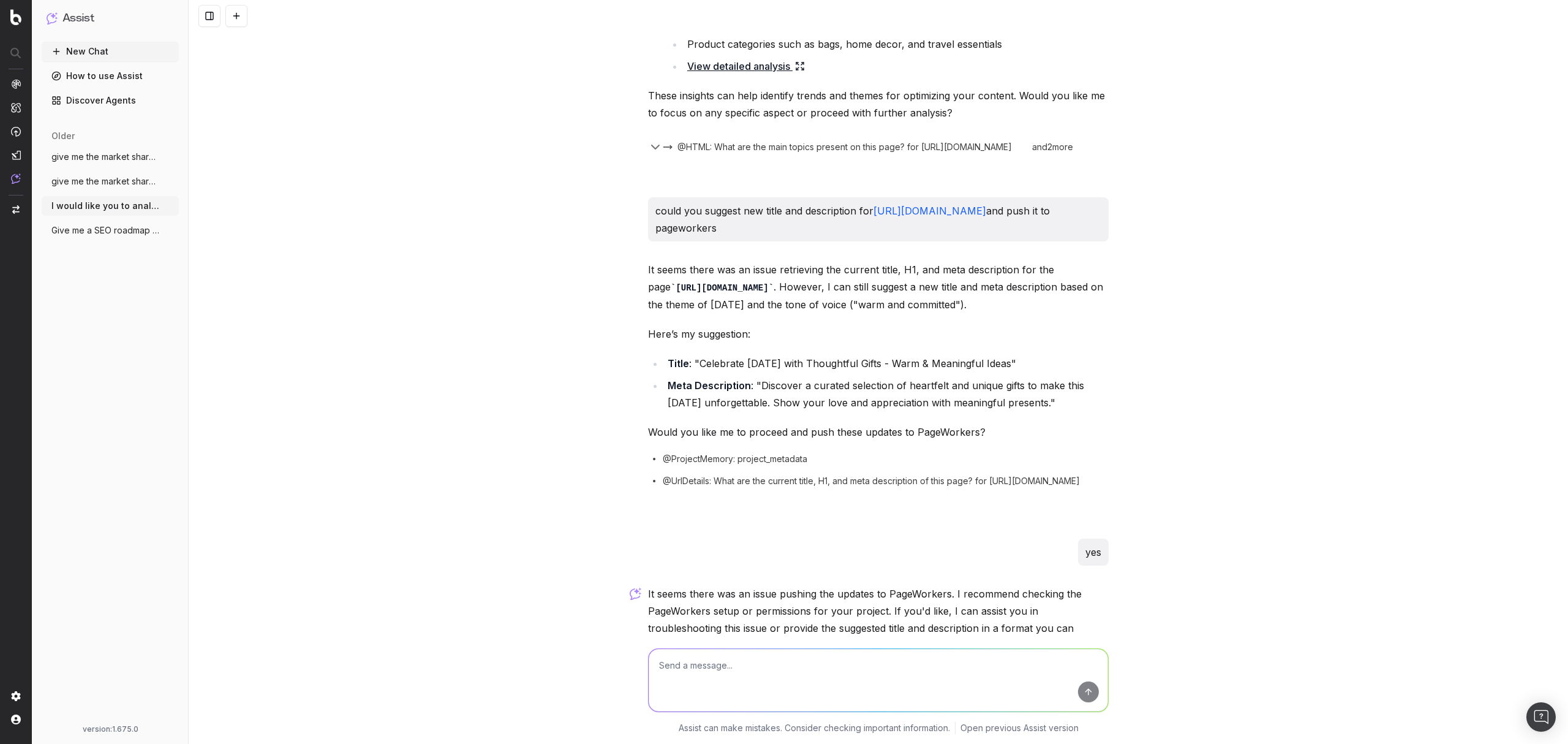
click at [86, 234] on span "Give me a SEO roadmap and with which act" at bounding box center [105, 231] width 108 height 12
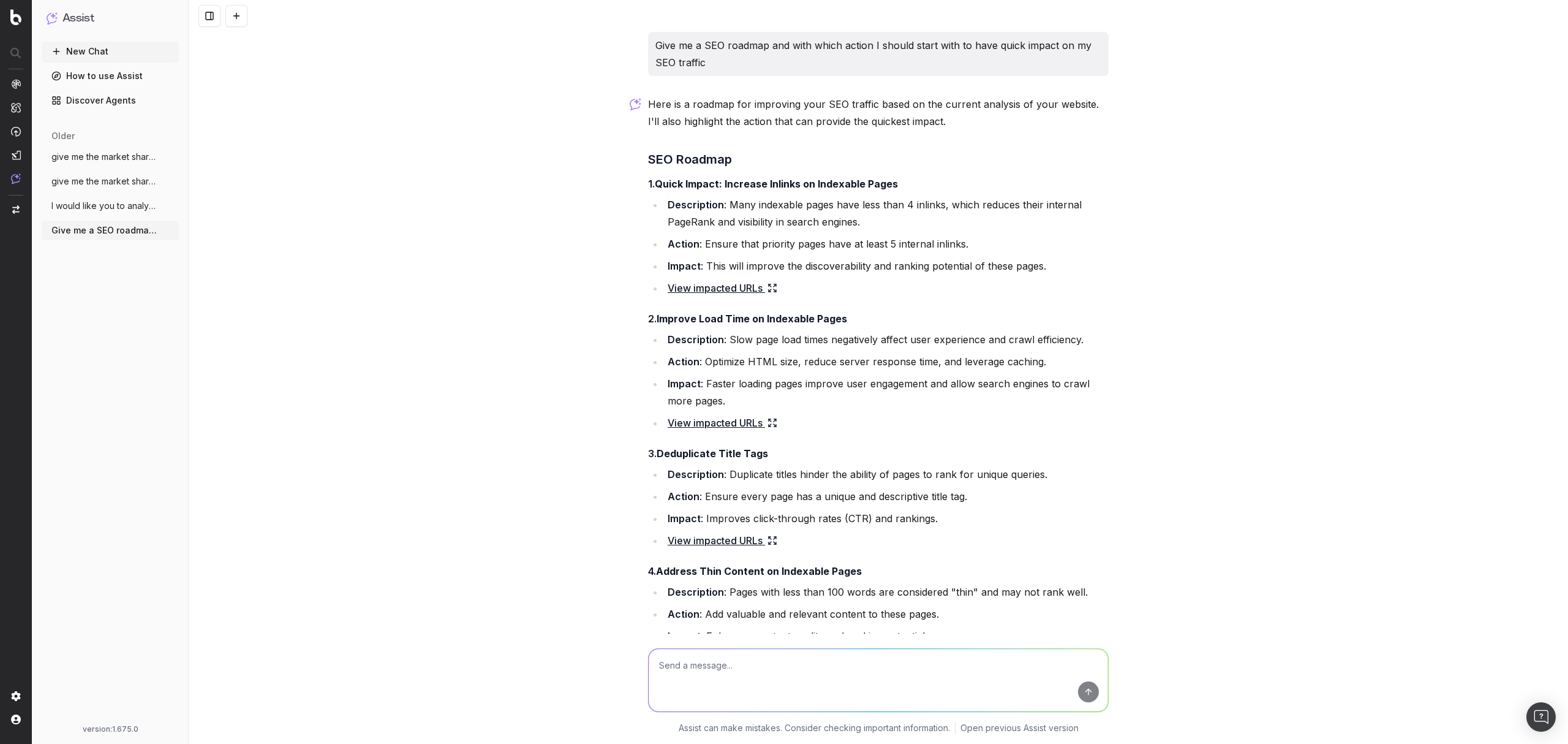
click at [97, 202] on span "I would like you to analyze the content" at bounding box center [105, 206] width 108 height 12
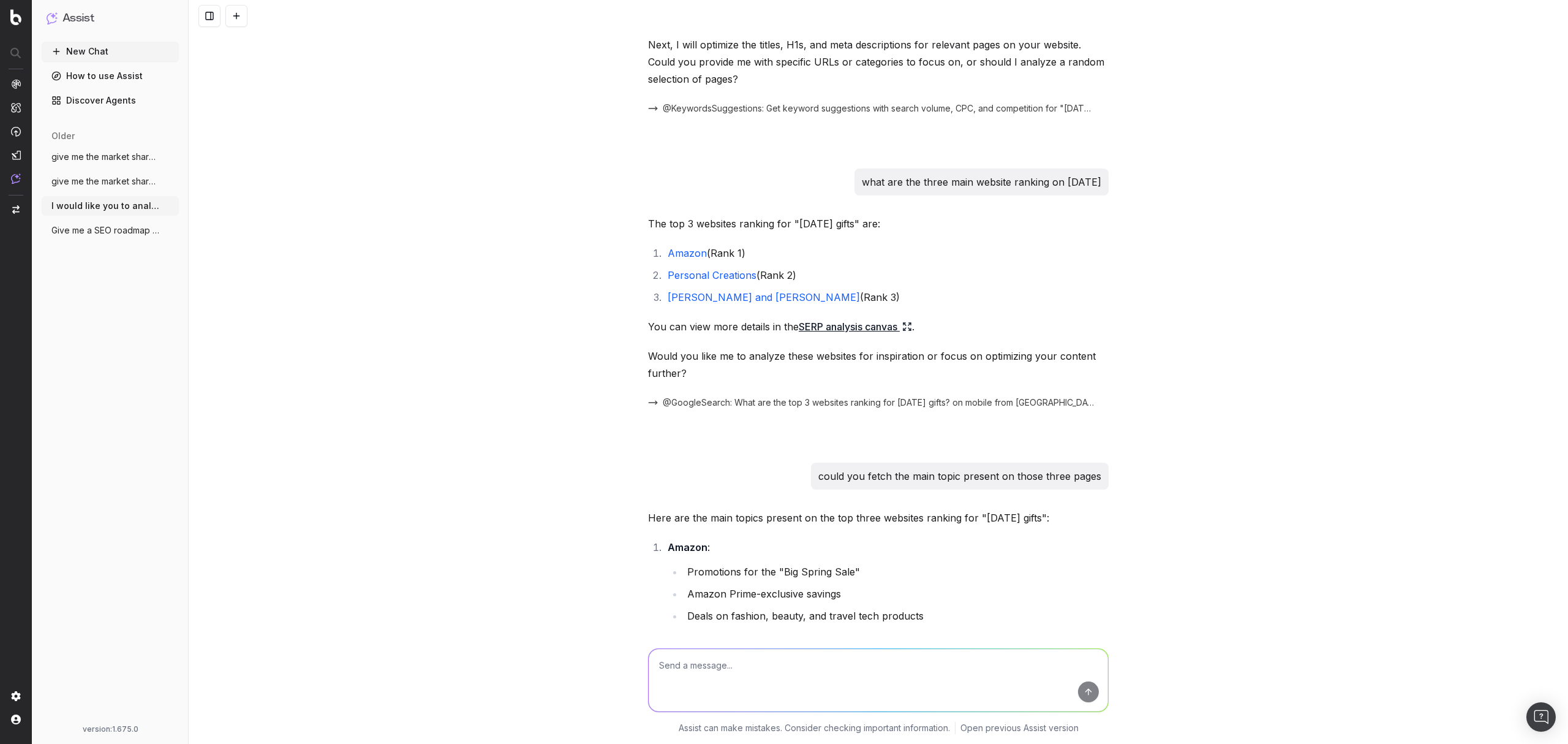
scroll to position [880, 0]
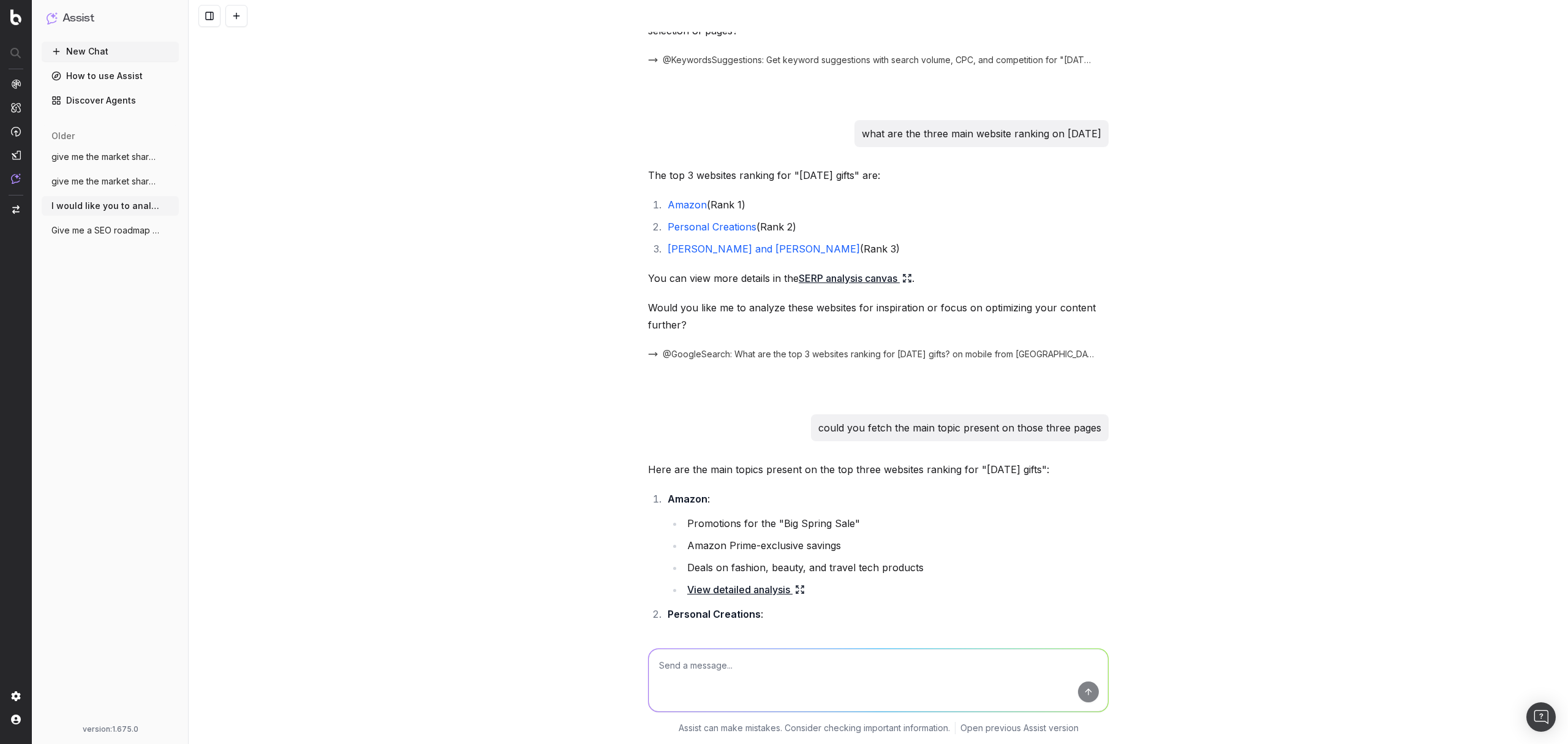
drag, startPoint x: 834, startPoint y: 136, endPoint x: 1094, endPoint y: 133, distance: 260.0
click at [1094, 133] on p "what are the three main website ranking on [DATE]" at bounding box center [981, 134] width 240 height 17
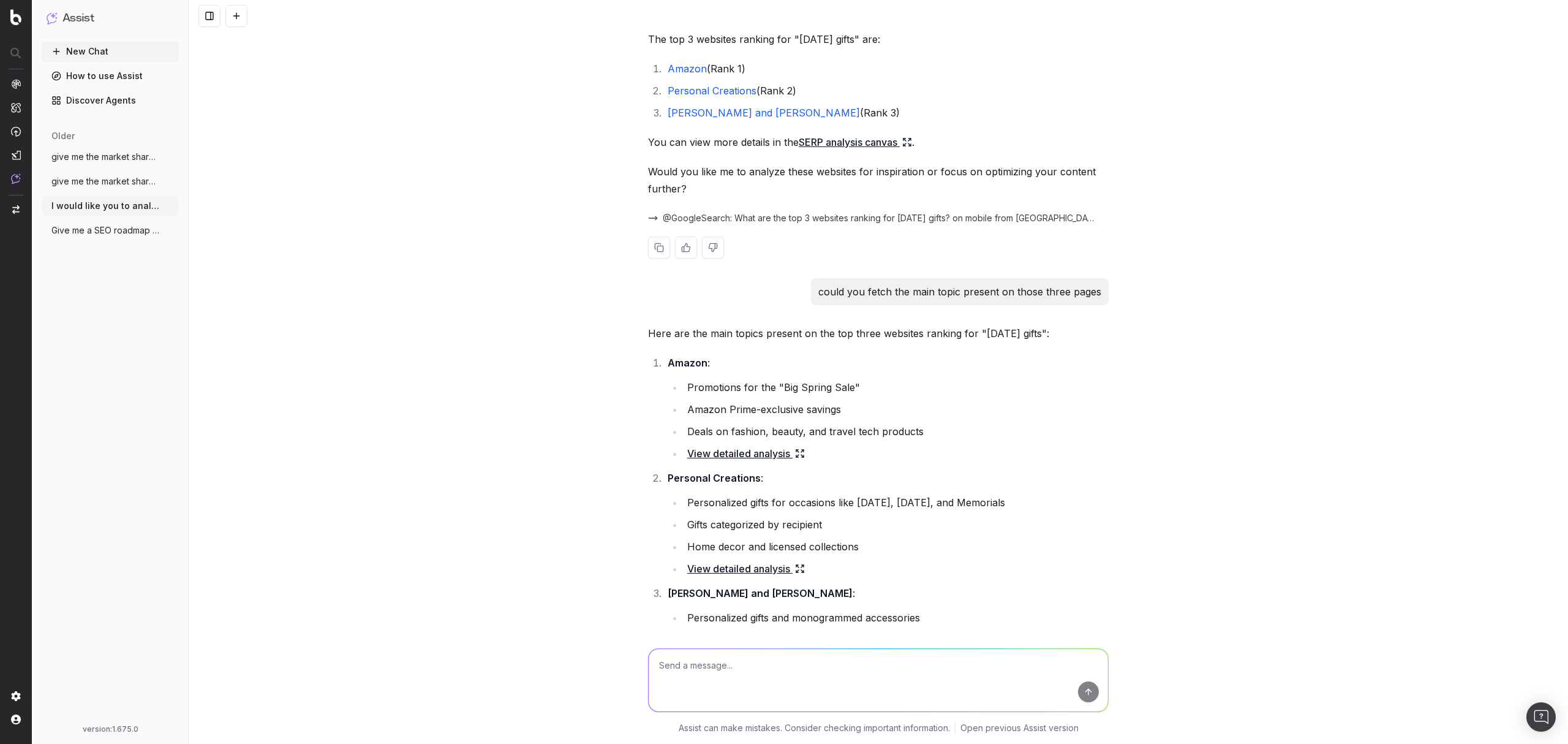
scroll to position [1043, 0]
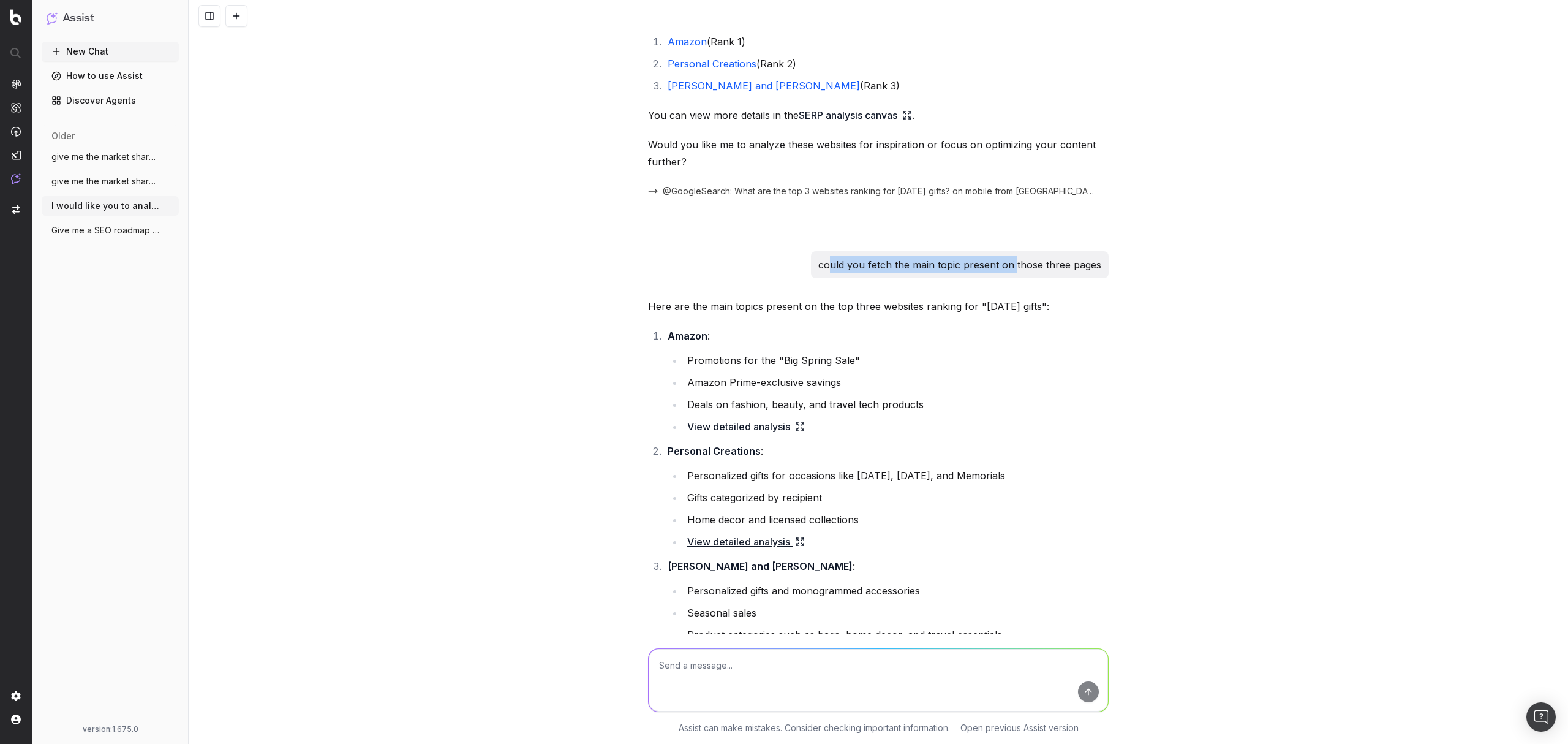
drag, startPoint x: 826, startPoint y: 269, endPoint x: 1011, endPoint y: 270, distance: 185.0
click at [1011, 270] on p "could you fetch the main topic present on those three pages" at bounding box center [960, 265] width 283 height 17
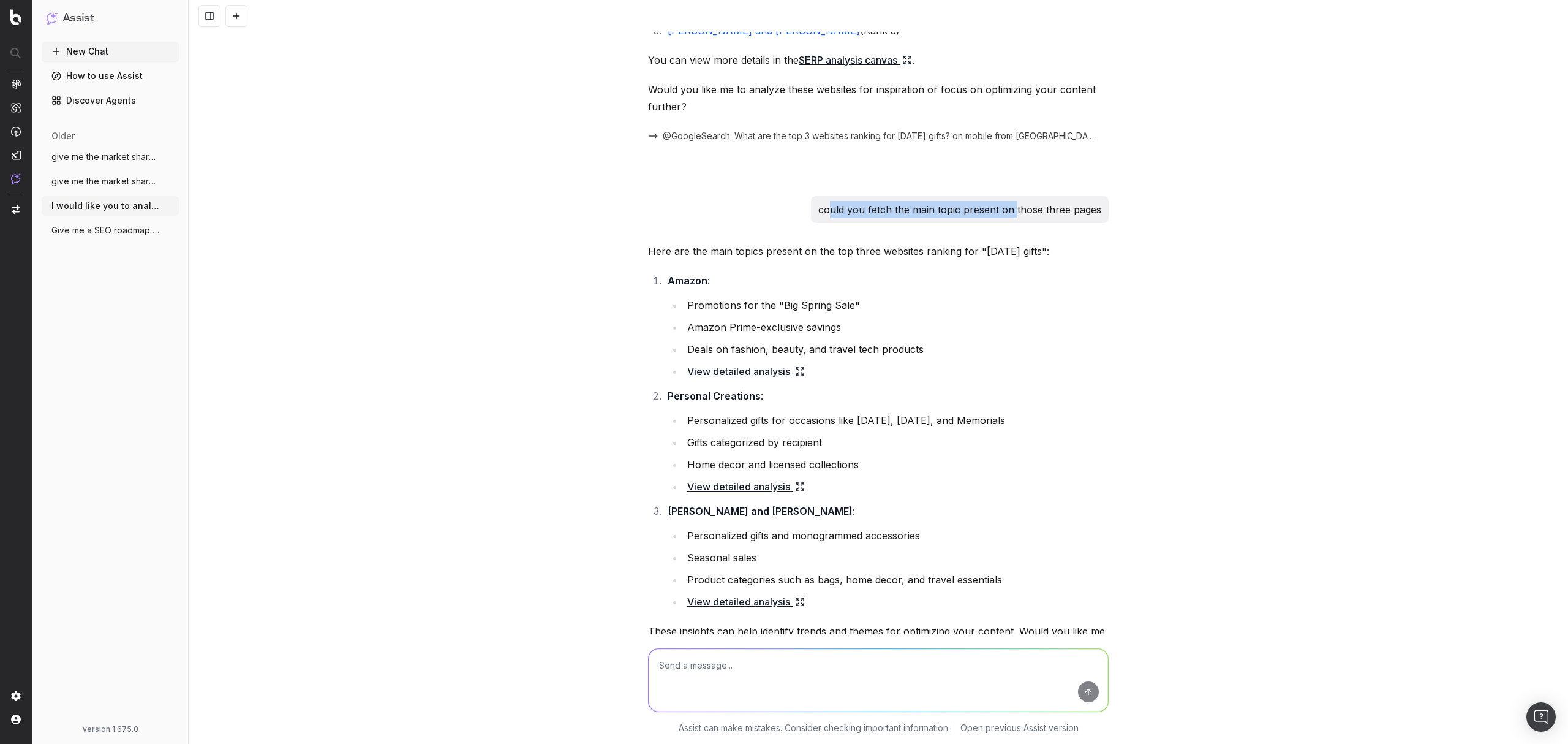
scroll to position [1126, 0]
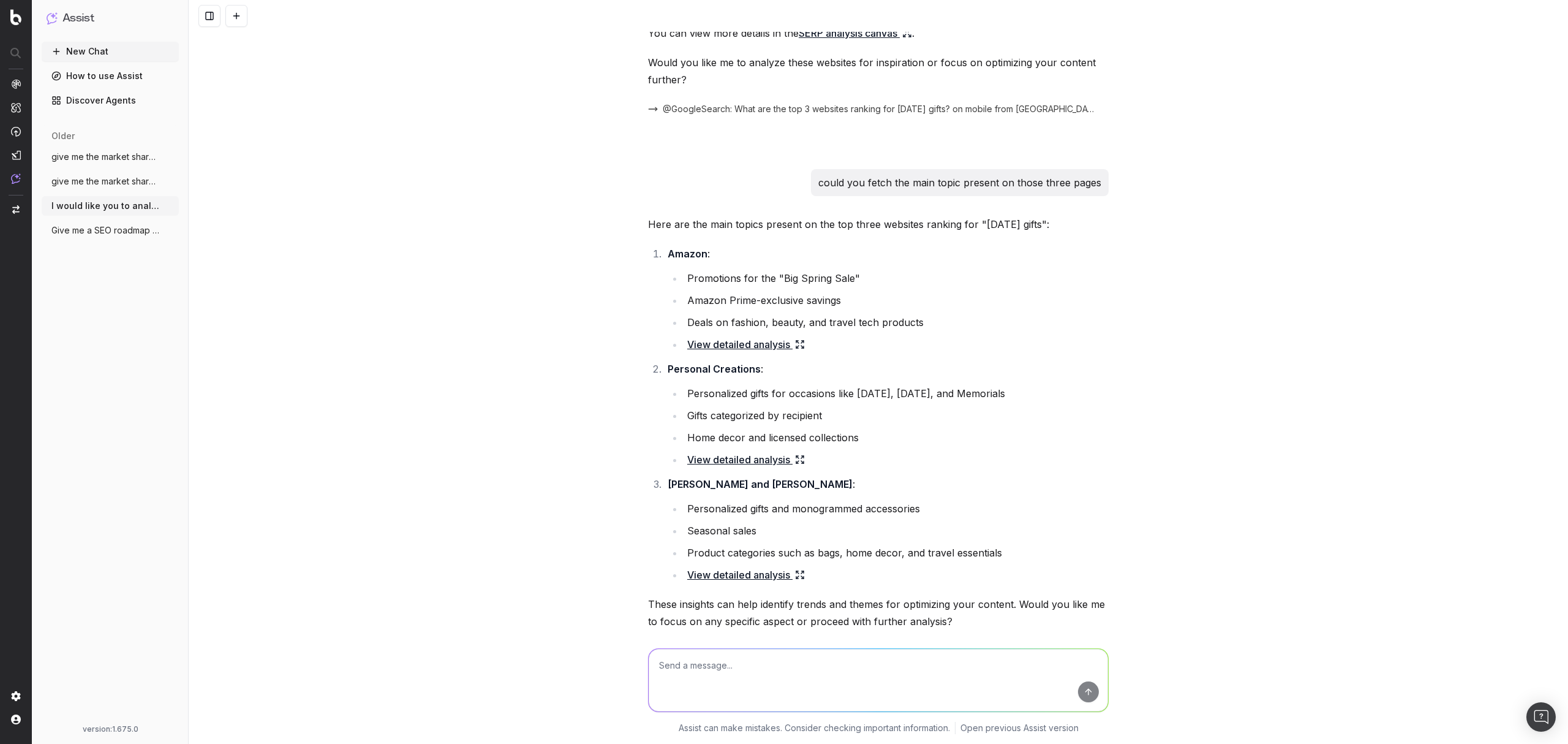
click at [1132, 199] on div "I would like you to analyze the content of my website and give me keywords idea…" at bounding box center [878, 372] width 1379 height 744
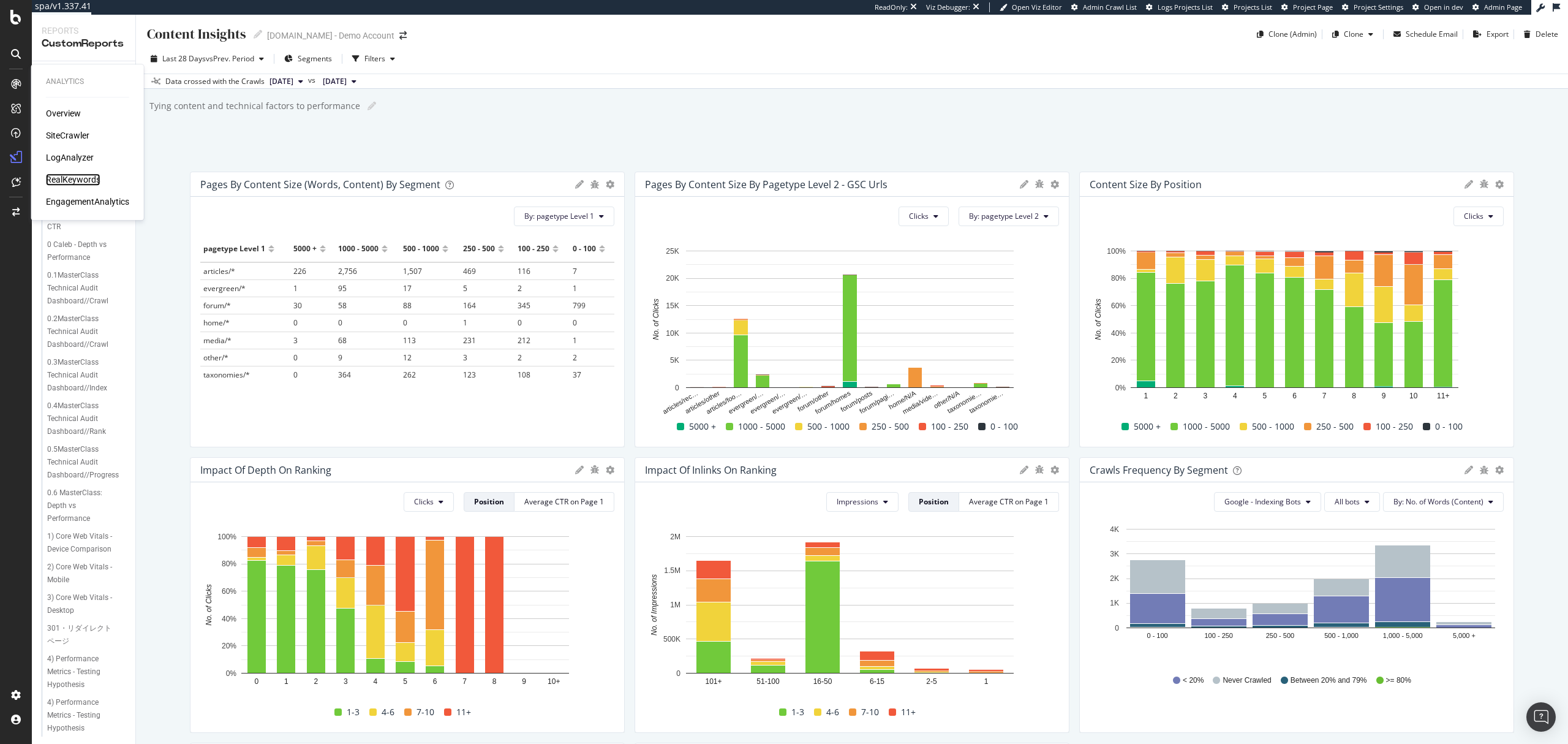
click at [70, 184] on div "RealKeywords" at bounding box center [73, 180] width 55 height 12
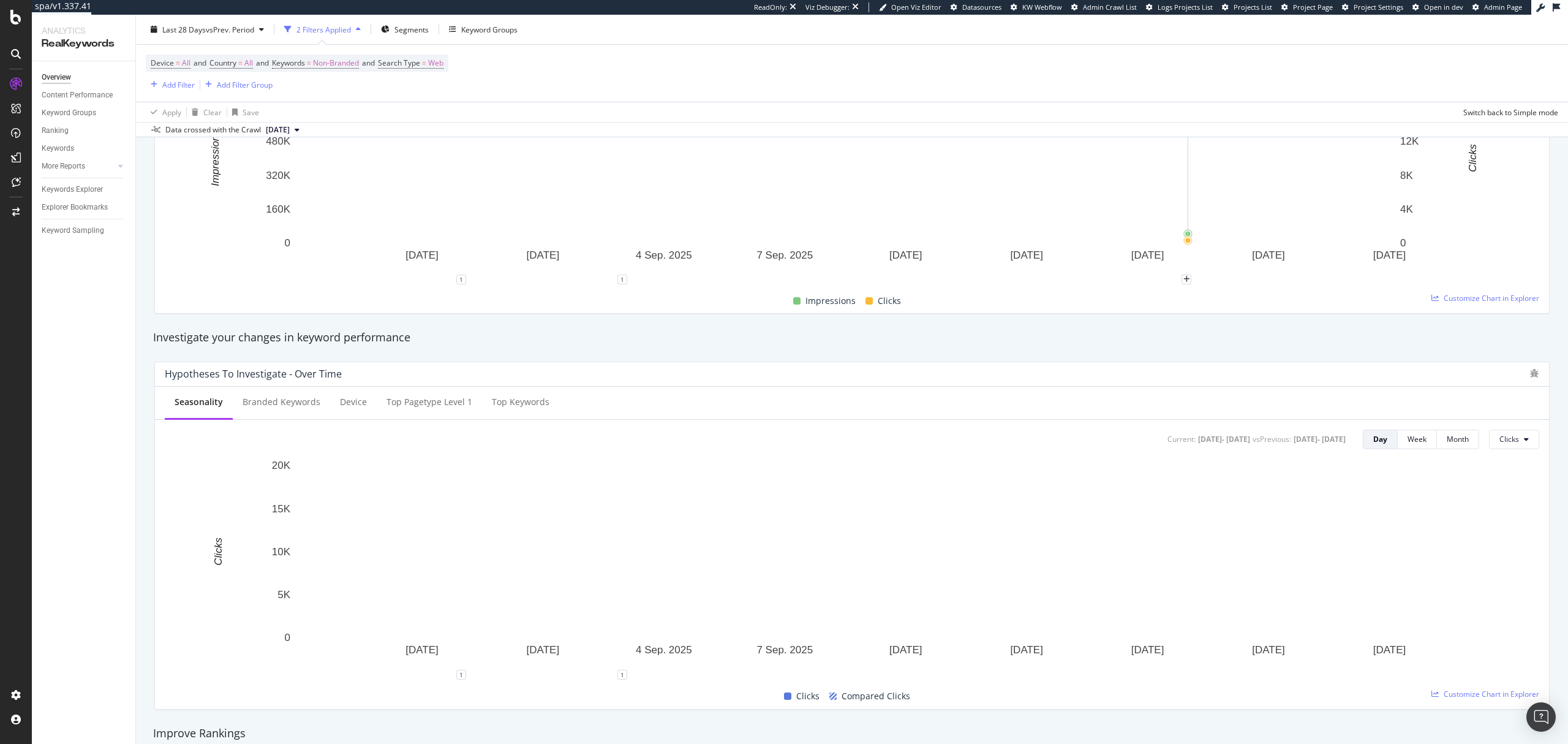
scroll to position [327, 0]
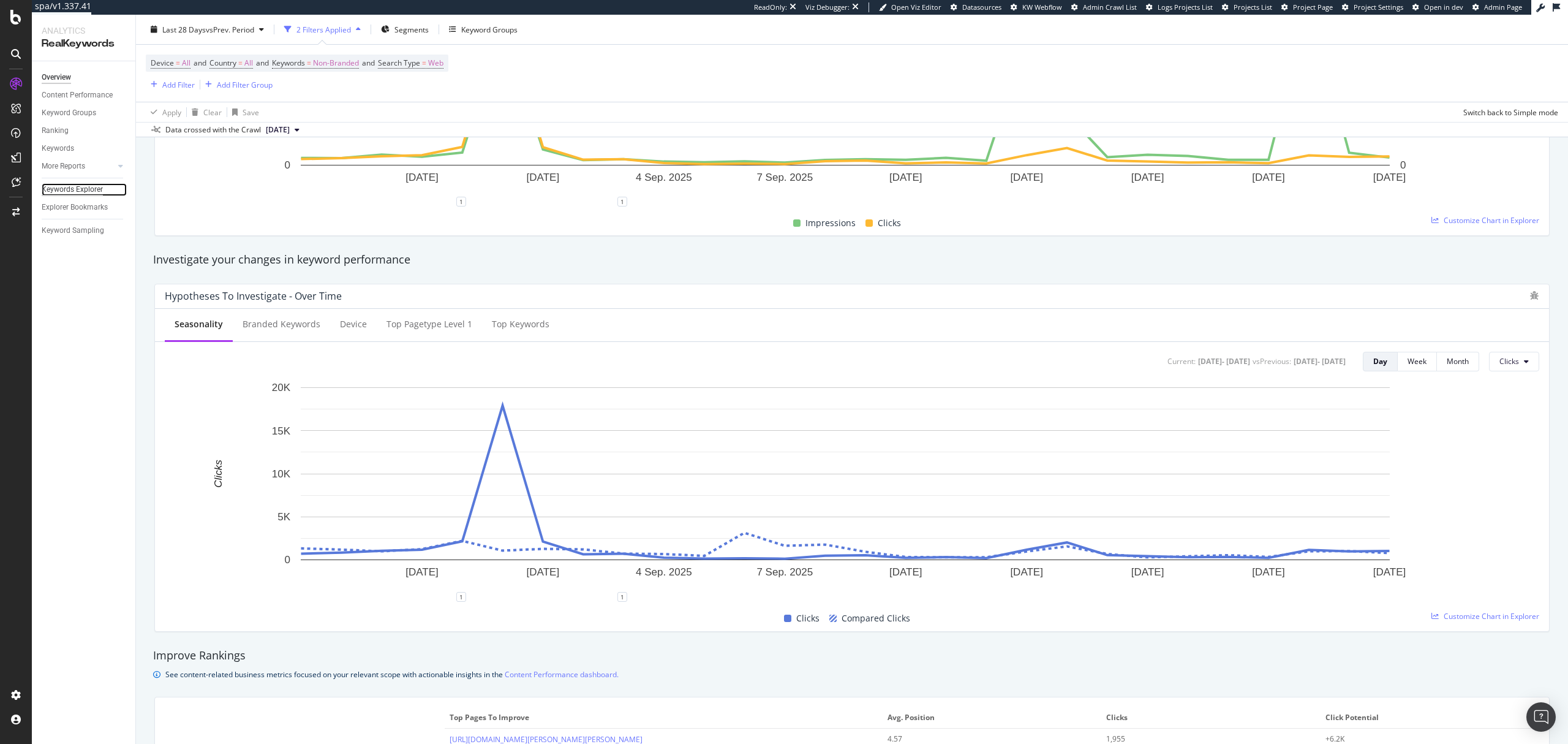
click at [77, 194] on div "Keywords Explorer" at bounding box center [72, 190] width 61 height 13
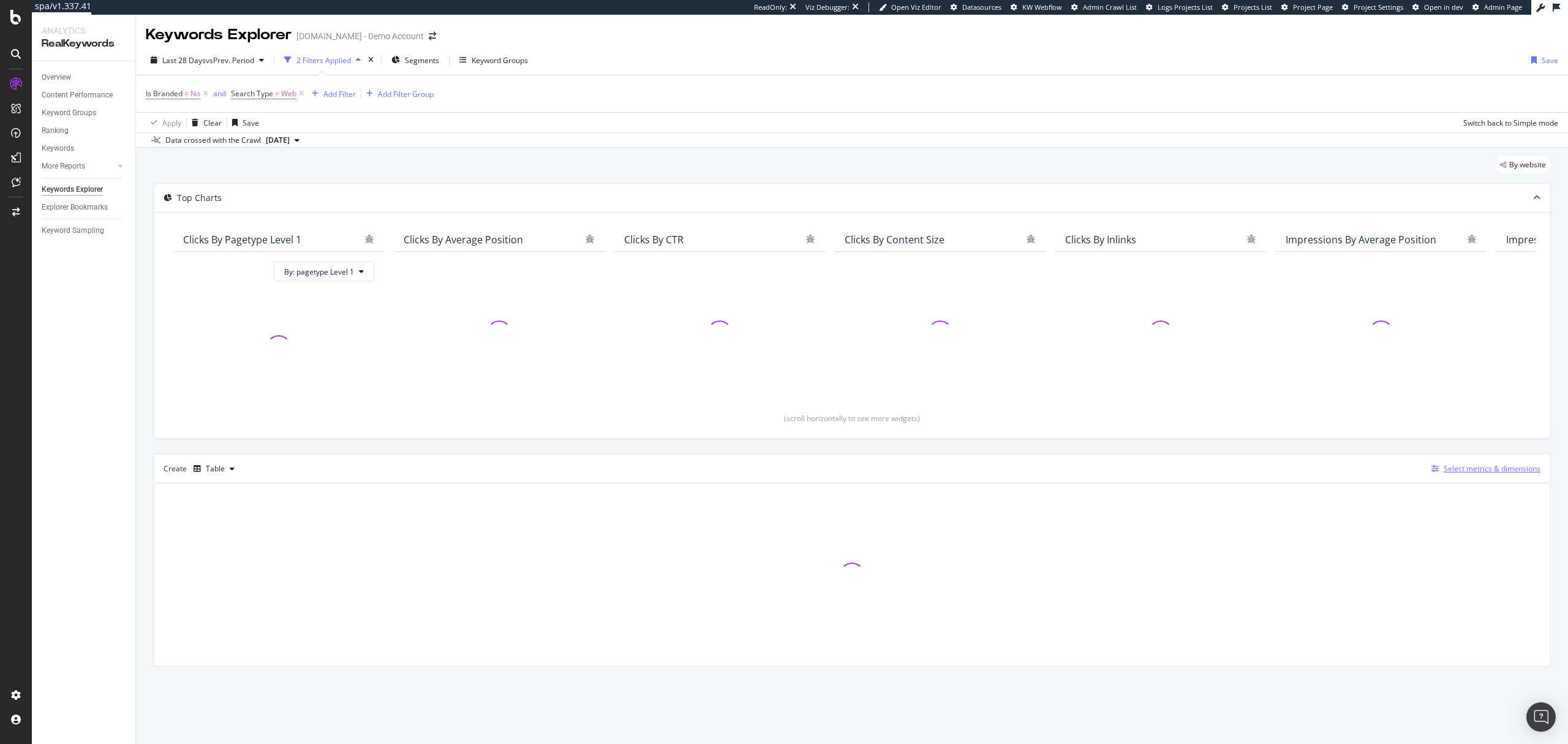
click at [1469, 470] on div "Select metrics & dimensions" at bounding box center [1492, 468] width 97 height 10
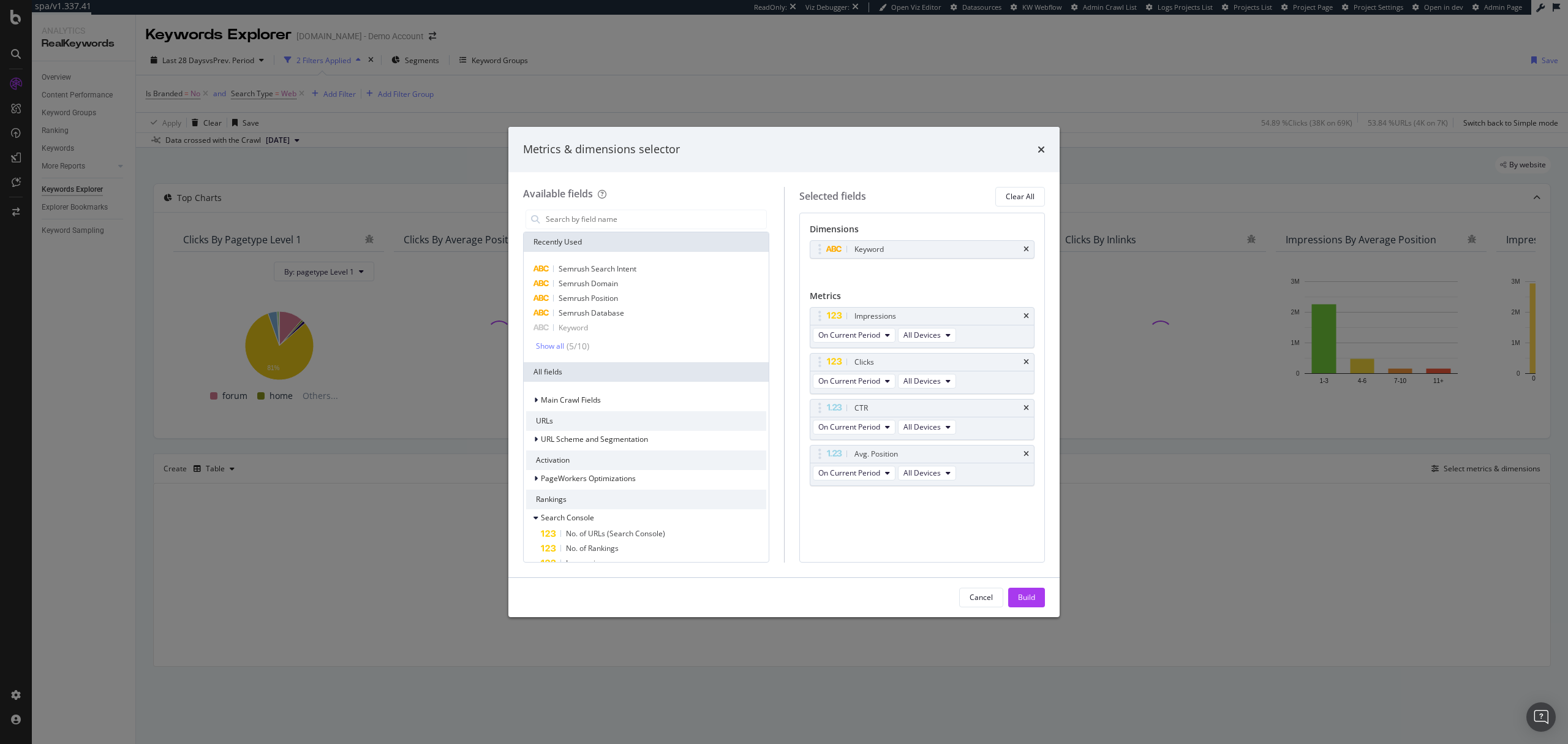
click at [660, 207] on div "modal" at bounding box center [646, 220] width 246 height 25
click at [658, 214] on input "modal" at bounding box center [655, 220] width 222 height 18
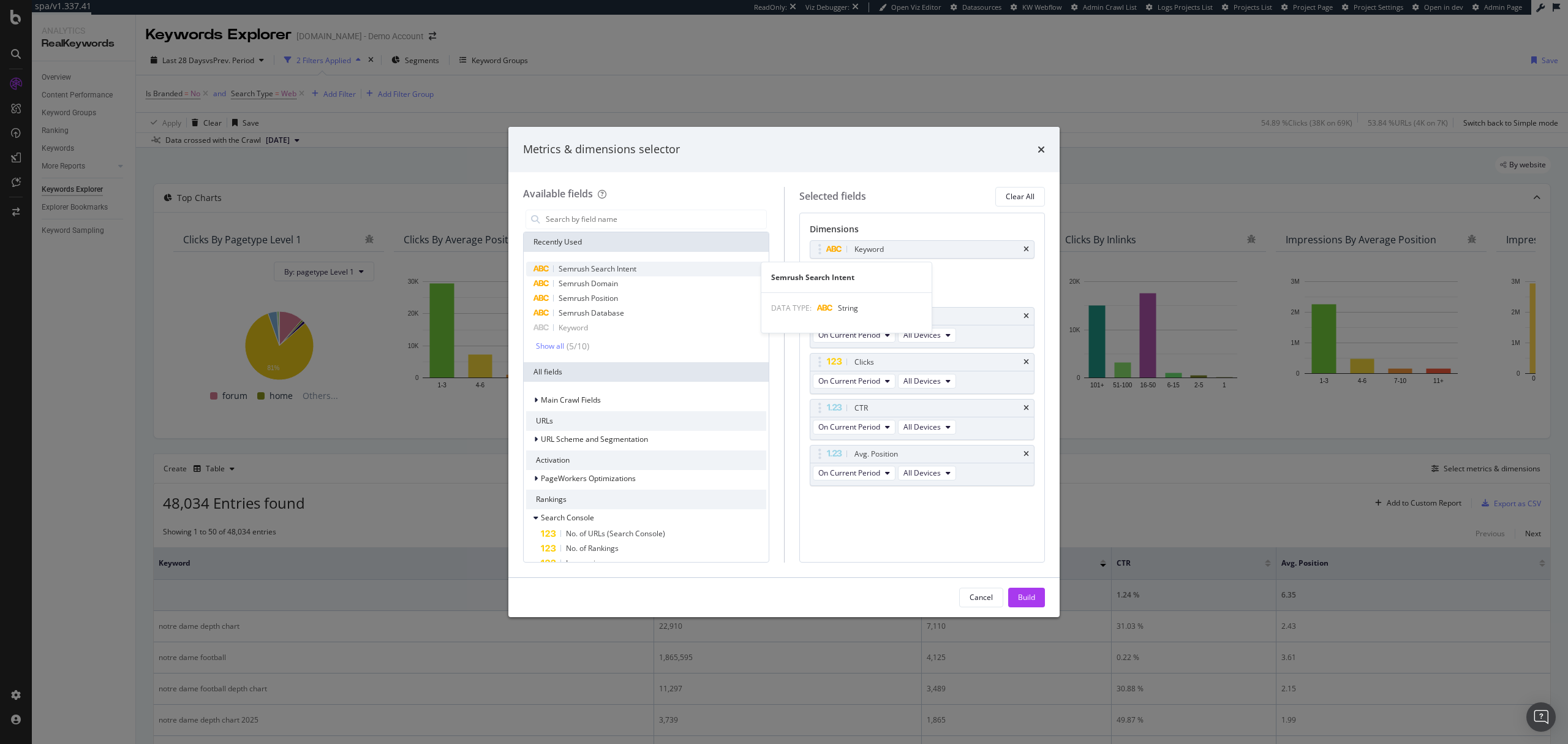
click at [617, 263] on div "Semrush Search Intent" at bounding box center [646, 269] width 240 height 15
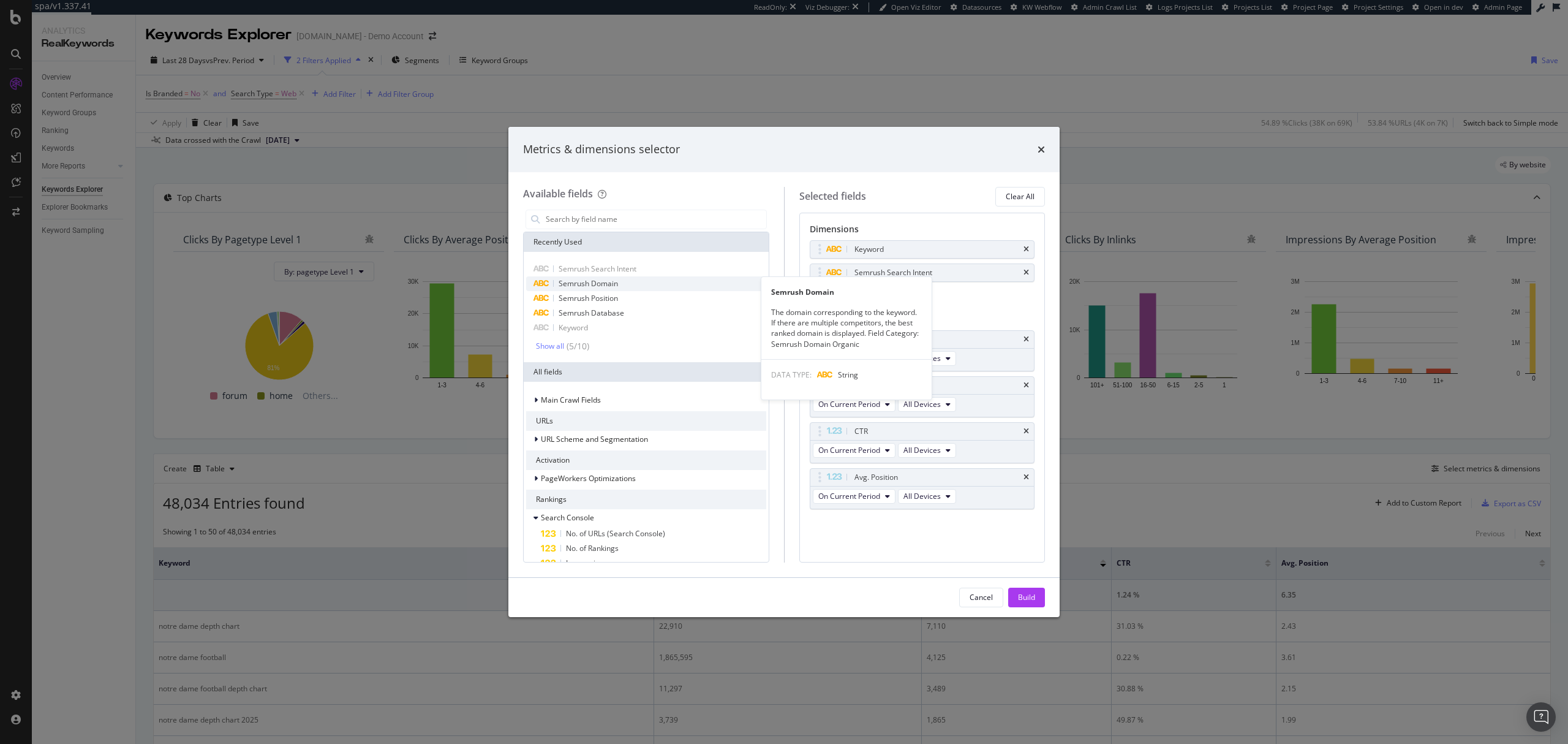
click at [615, 285] on span "Semrush Domain" at bounding box center [588, 283] width 59 height 10
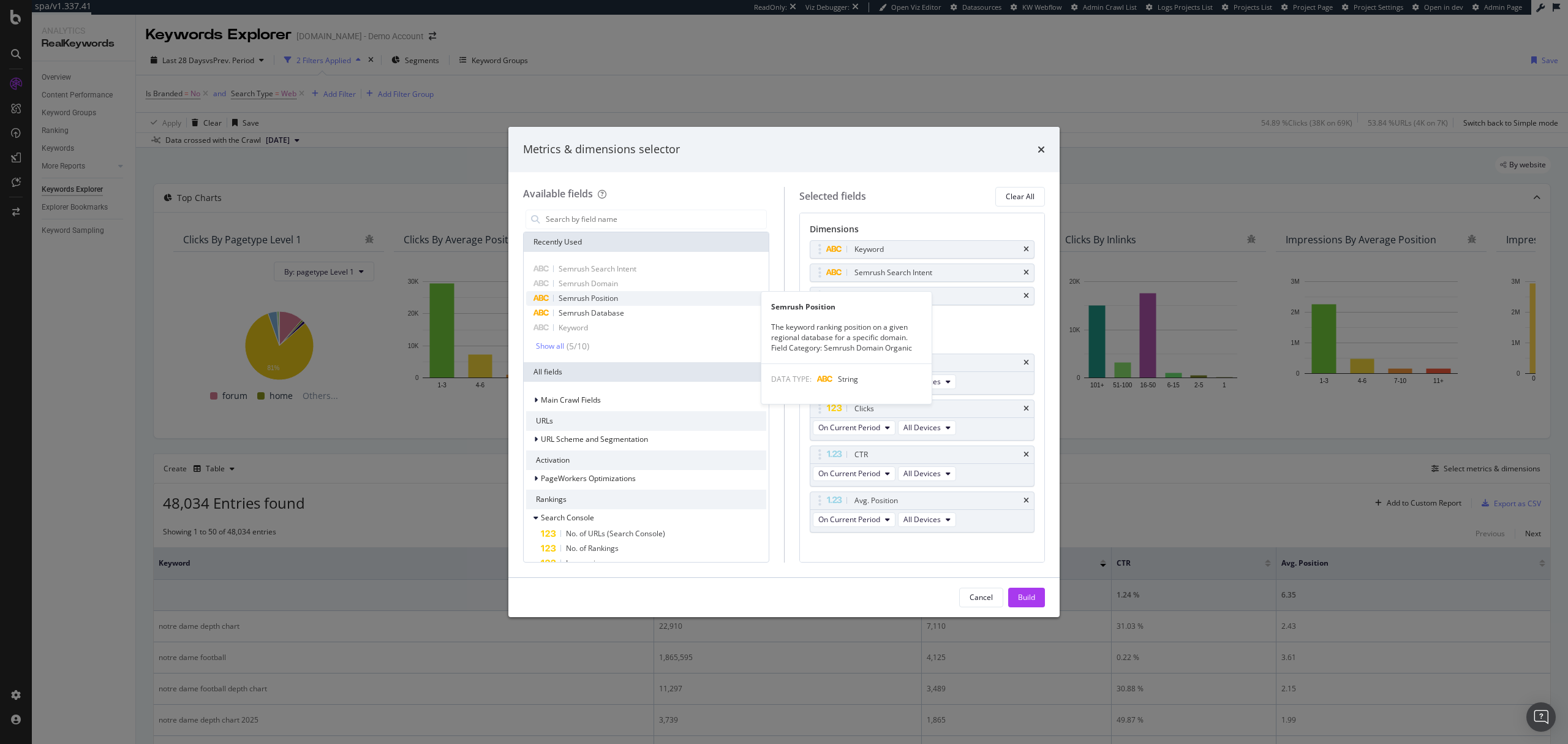
click at [608, 304] on div "Semrush Position" at bounding box center [646, 299] width 240 height 15
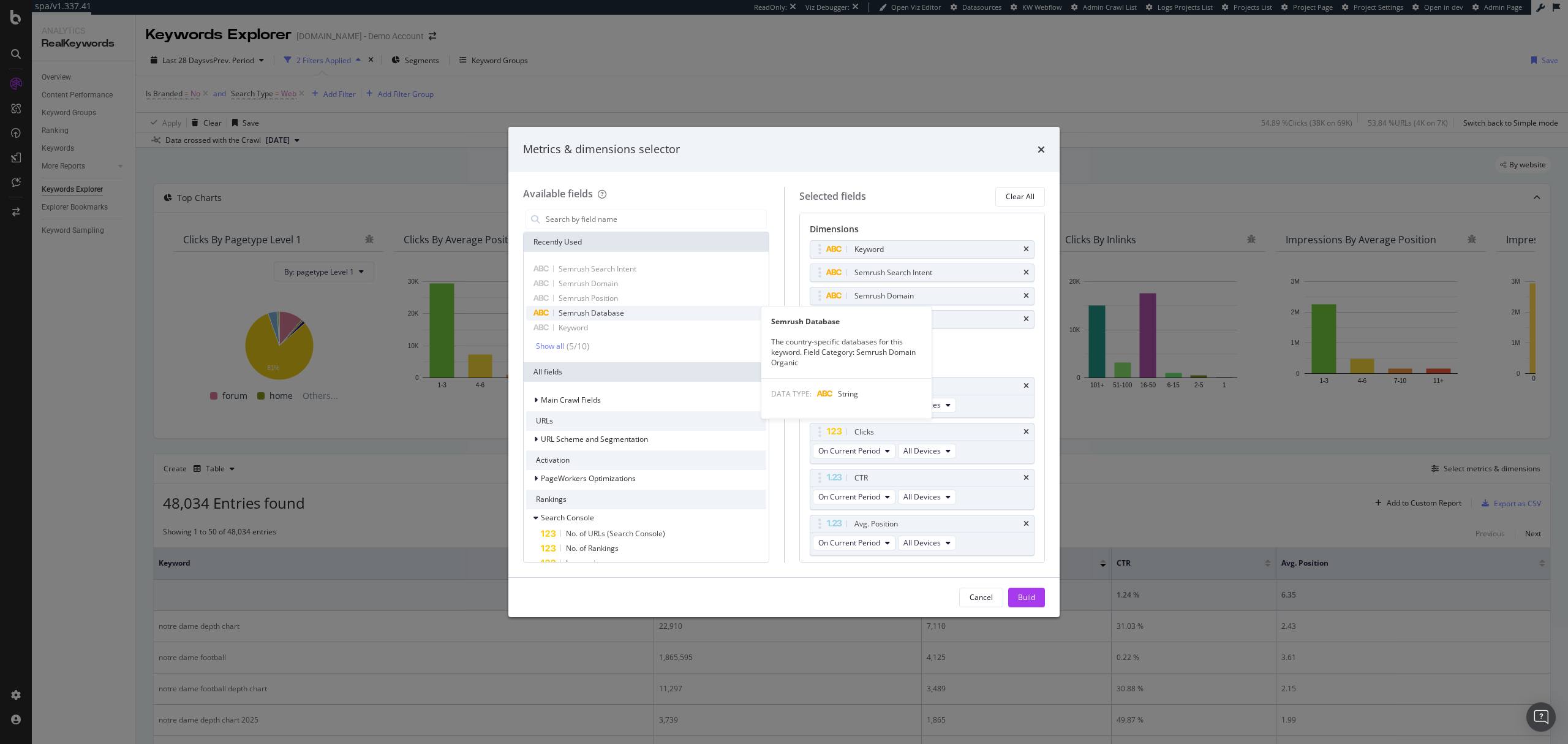
click at [608, 313] on span "Semrush Database" at bounding box center [591, 313] width 66 height 10
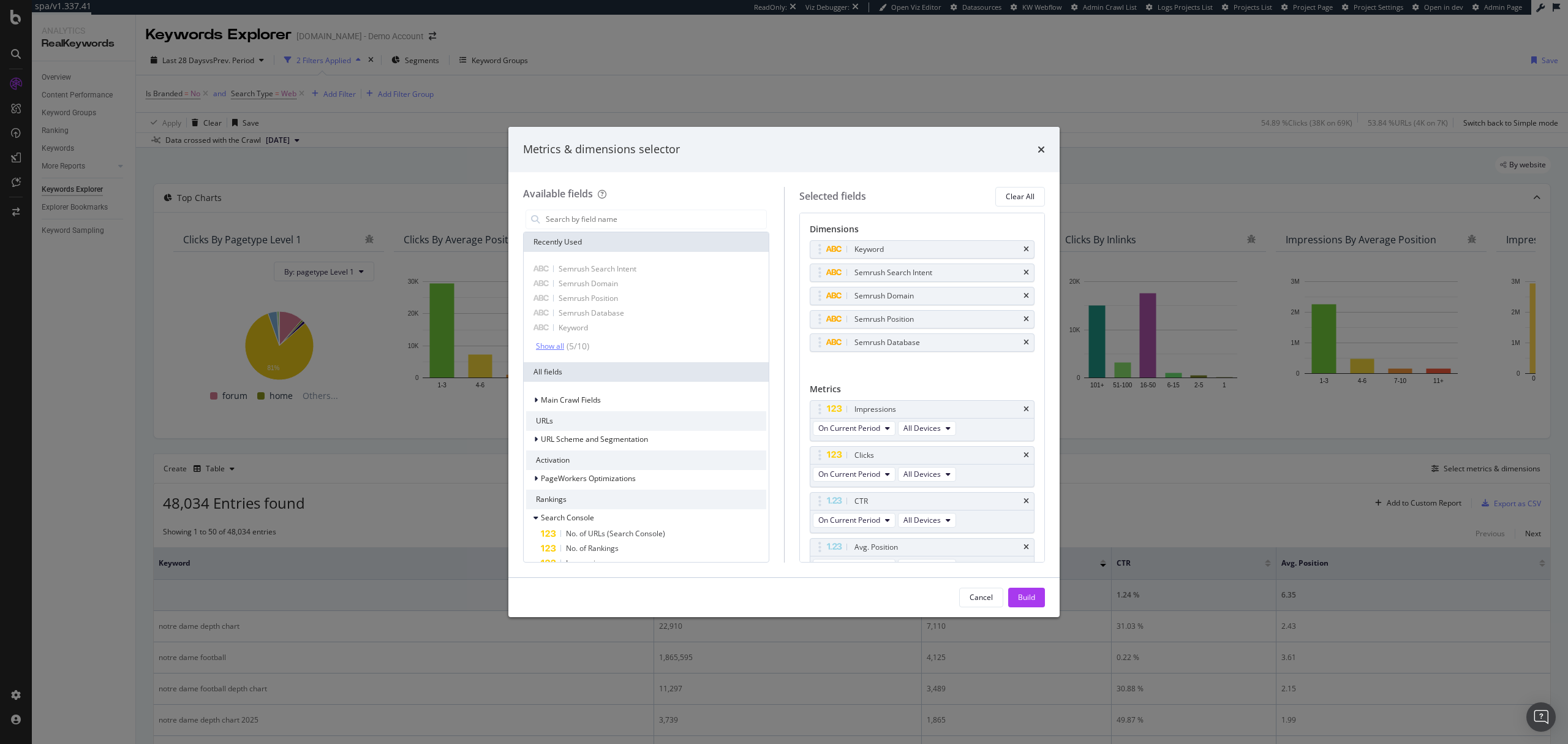
click at [573, 348] on div "( 5 / 10 )" at bounding box center [576, 347] width 25 height 12
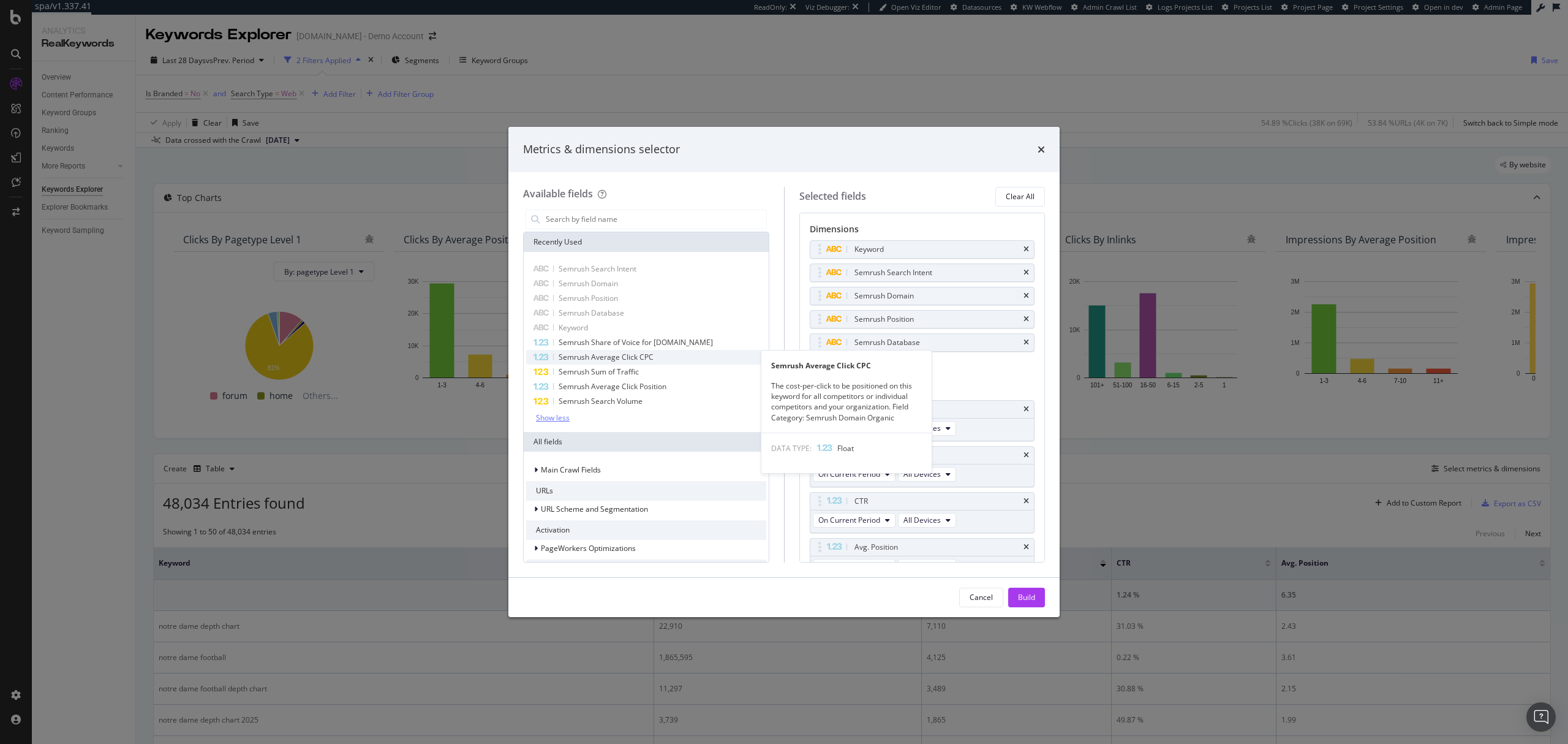
click at [601, 359] on span "Semrush Average Click CPC" at bounding box center [606, 357] width 95 height 10
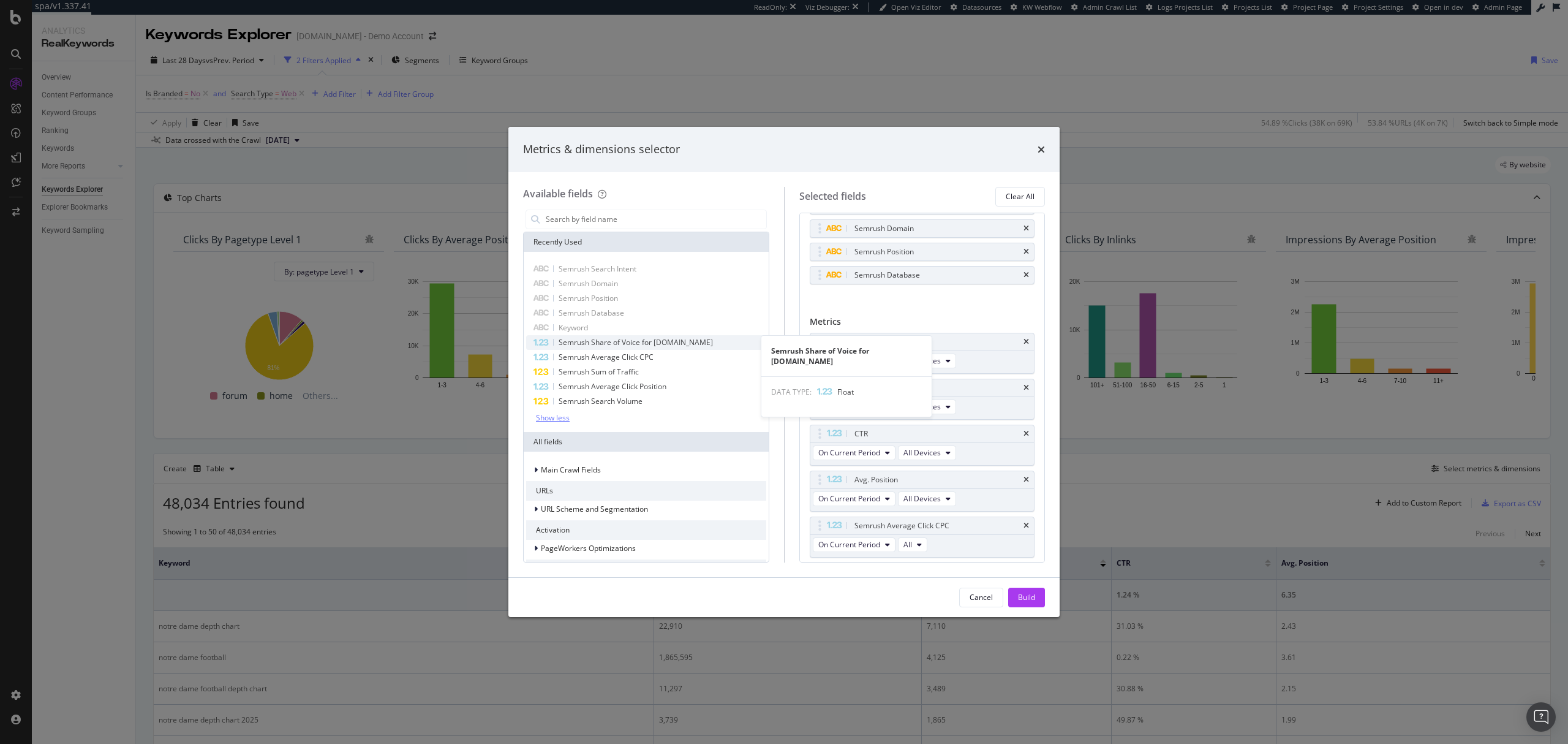
click at [615, 342] on span "Semrush Share of Voice for [DOMAIN_NAME]" at bounding box center [636, 342] width 154 height 10
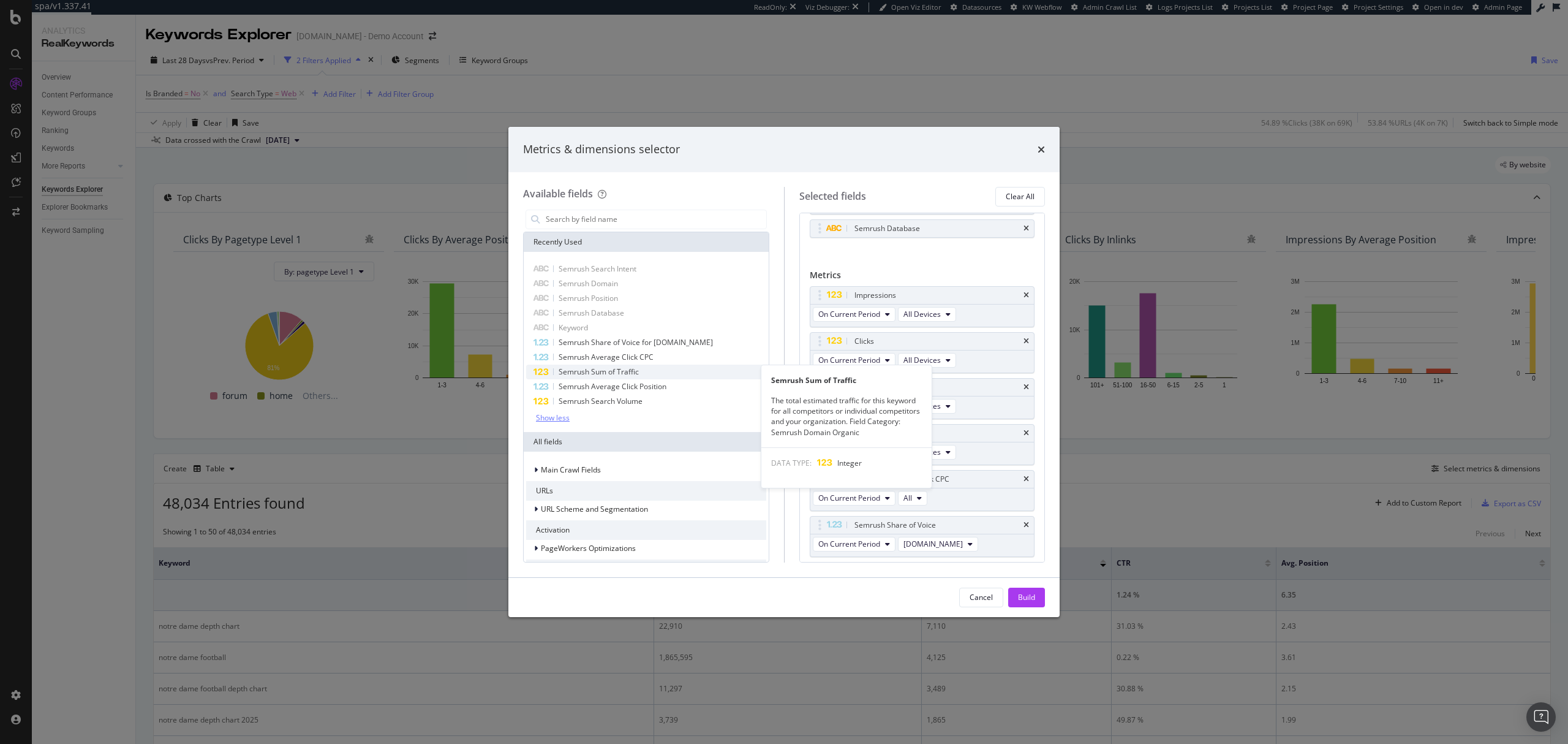
click at [620, 376] on span "Semrush Sum of Traffic" at bounding box center [598, 372] width 80 height 10
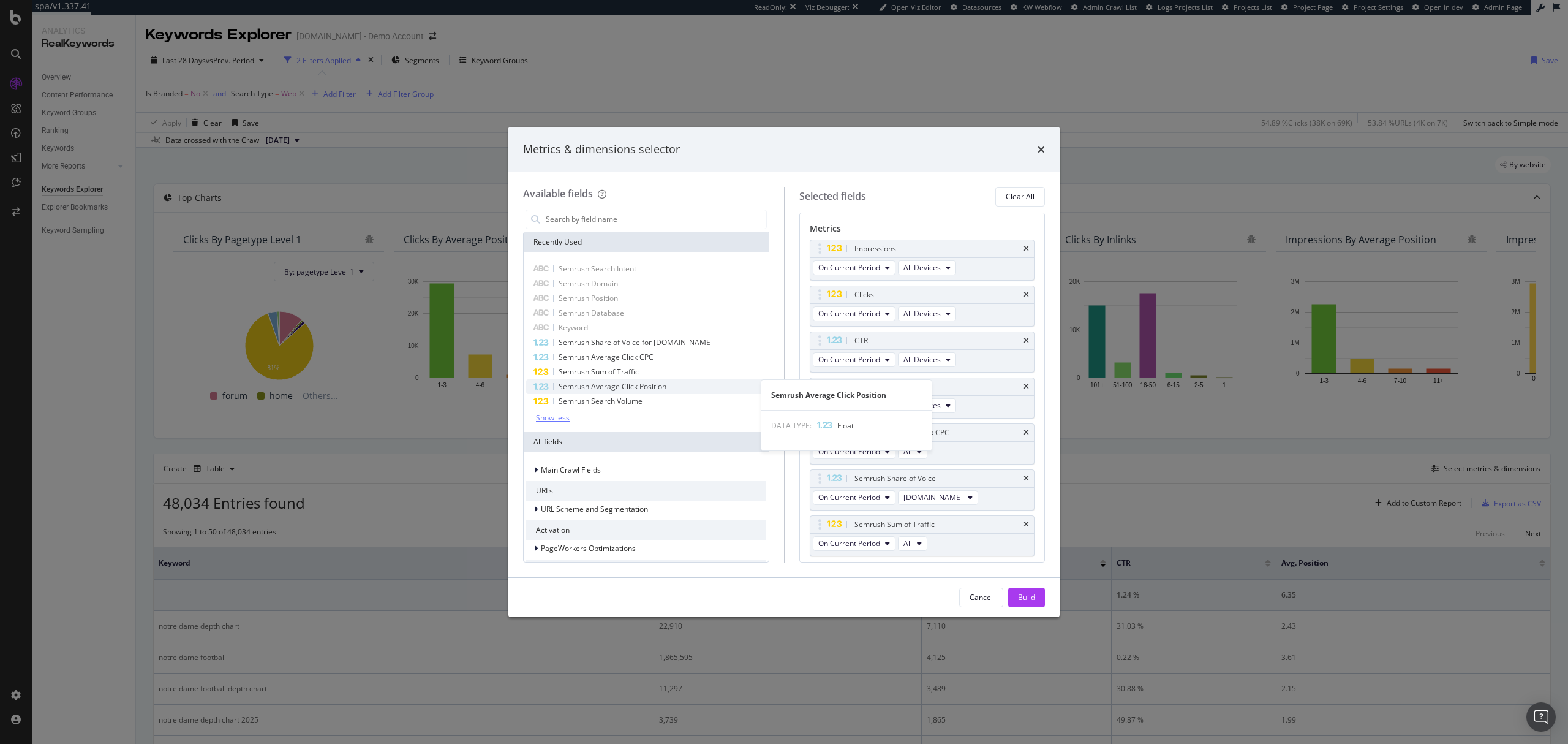
click at [615, 388] on span "Semrush Average Click Position" at bounding box center [612, 386] width 108 height 10
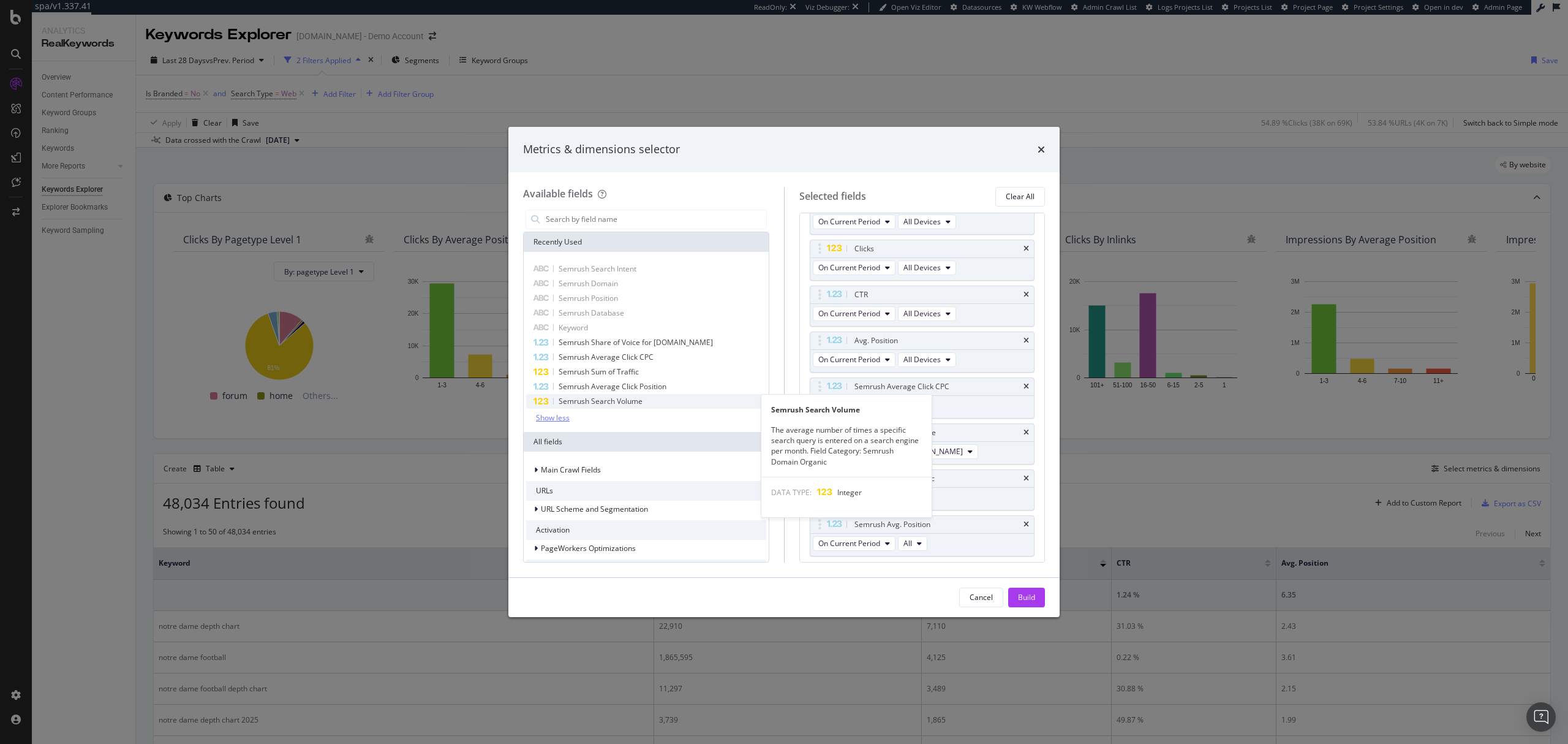
click at [611, 401] on span "Semrush Search Volume" at bounding box center [600, 401] width 84 height 10
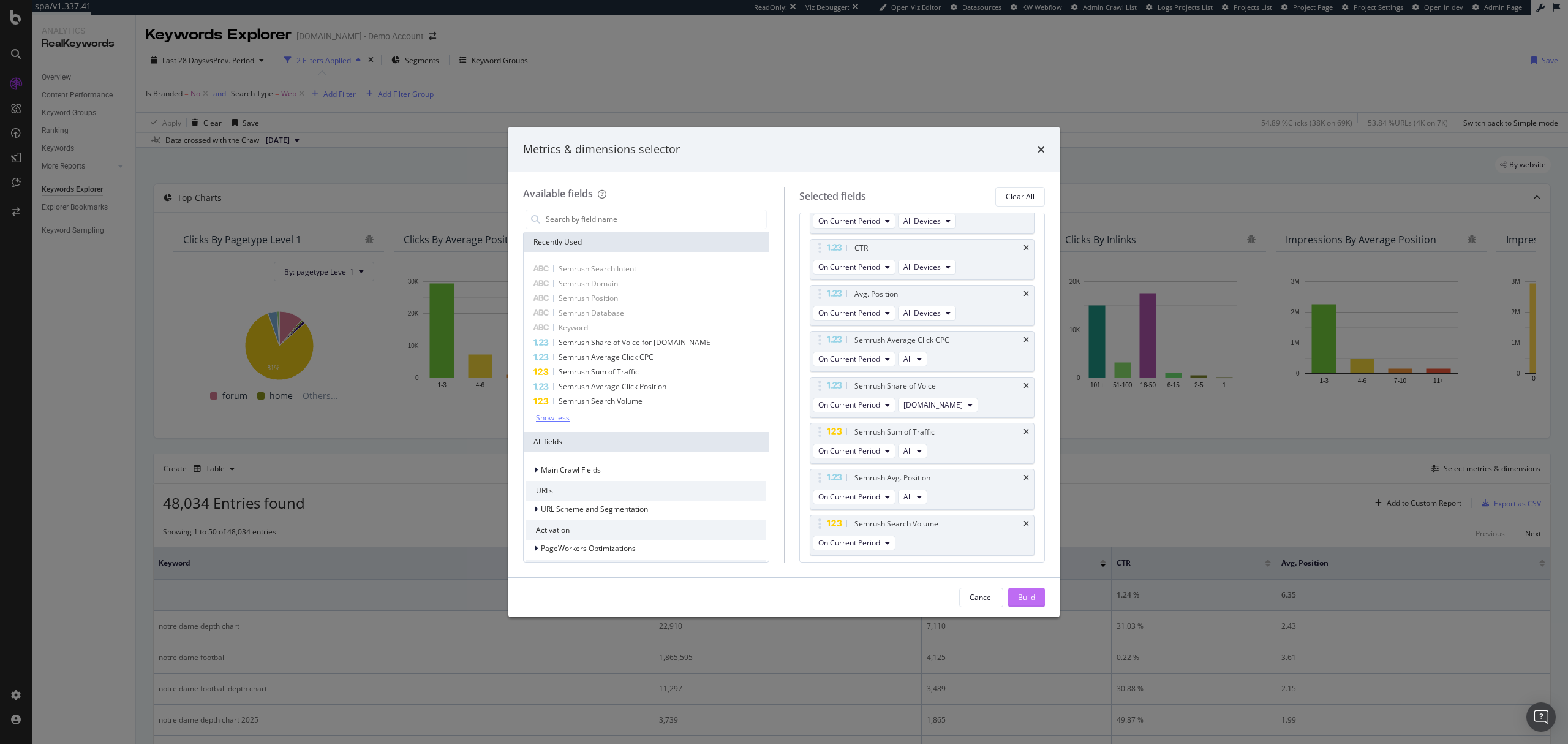
click at [1032, 602] on div "Build" at bounding box center [1027, 597] width 17 height 10
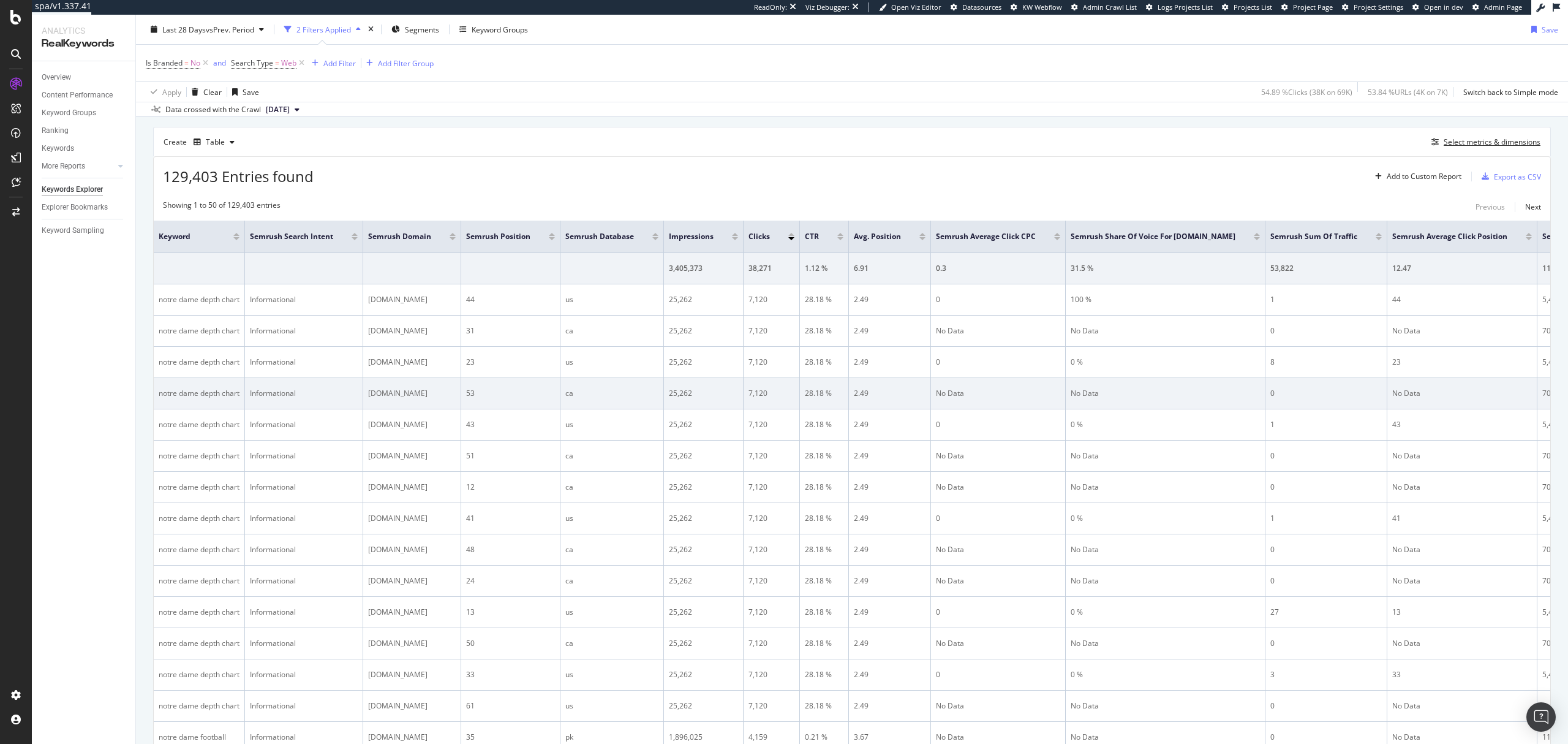
scroll to position [0, 1]
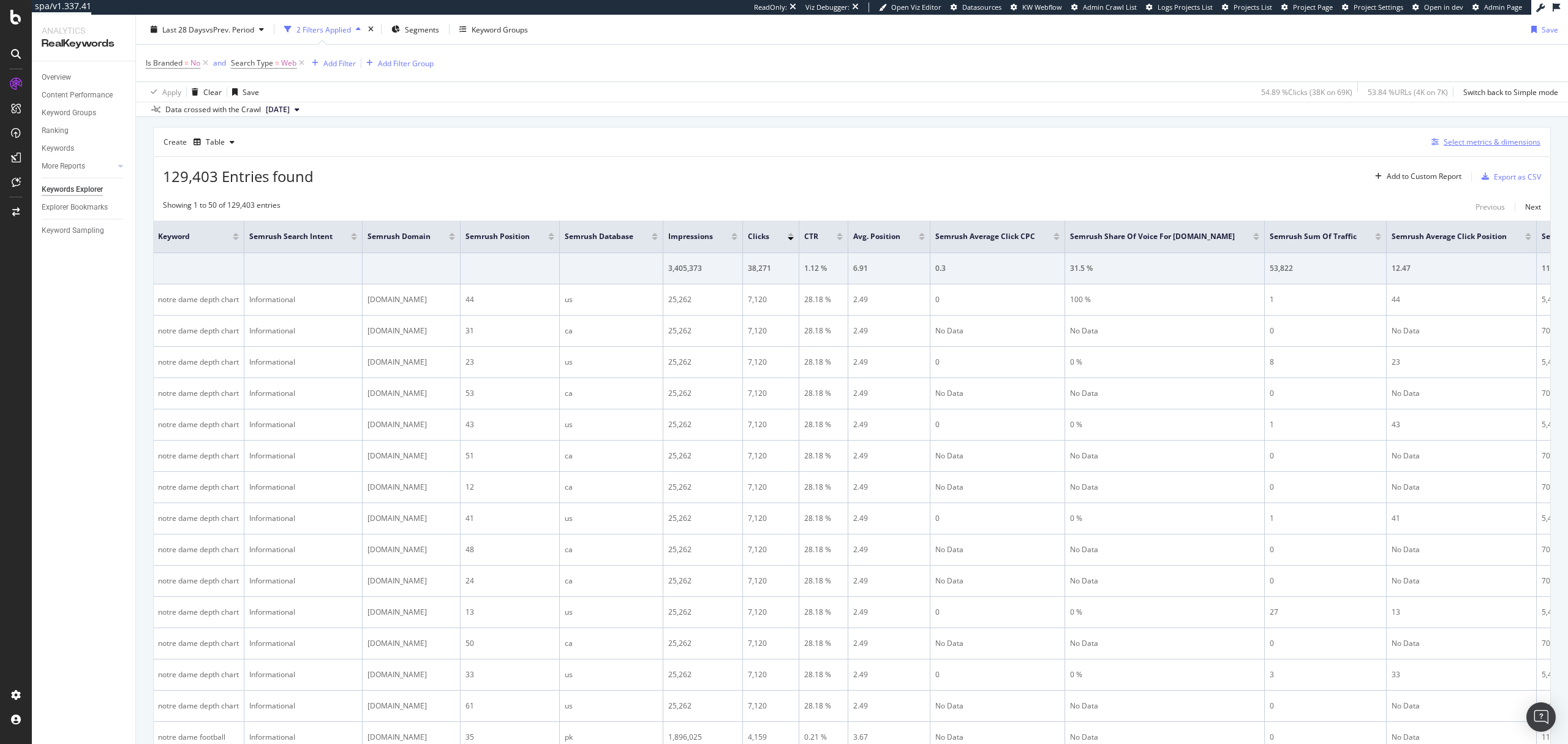
click at [1475, 147] on div "Select metrics & dimensions" at bounding box center [1492, 142] width 97 height 10
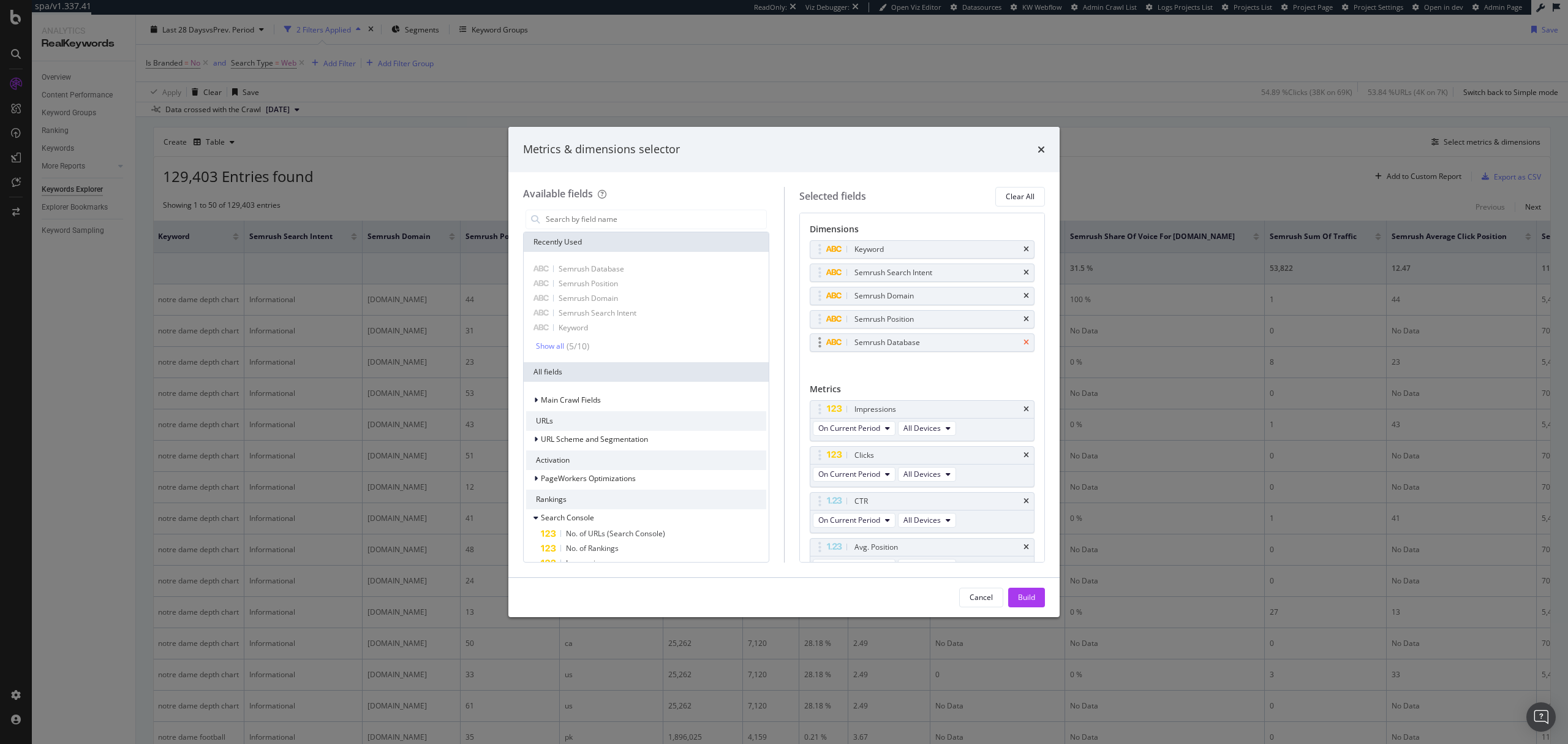
click at [1024, 342] on icon "times" at bounding box center [1026, 343] width 6 height 7
click at [1027, 599] on div "Build" at bounding box center [1027, 597] width 17 height 10
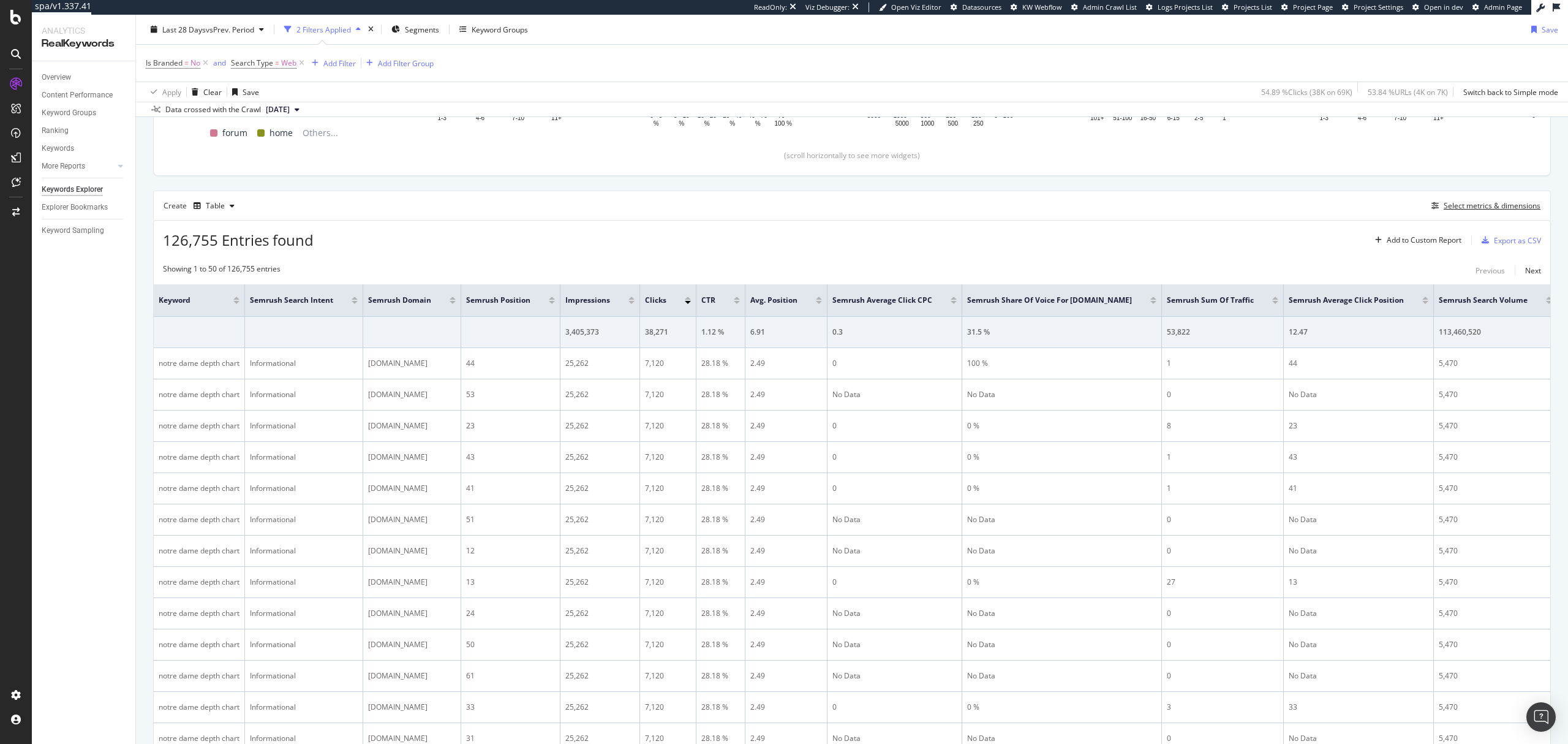
scroll to position [310, 0]
